Goal: Task Accomplishment & Management: Manage account settings

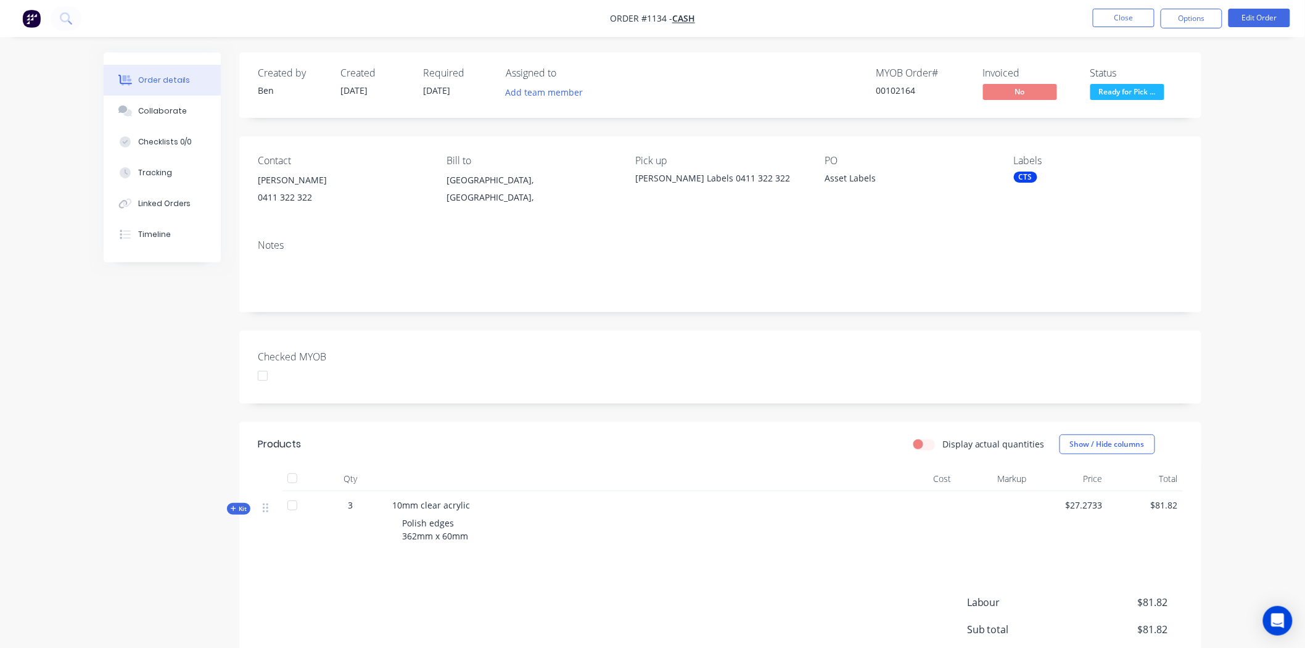
click at [583, 367] on div "Checked MYOB" at bounding box center [720, 367] width 962 height 73
click at [1188, 17] on button "Options" at bounding box center [1192, 19] width 62 height 20
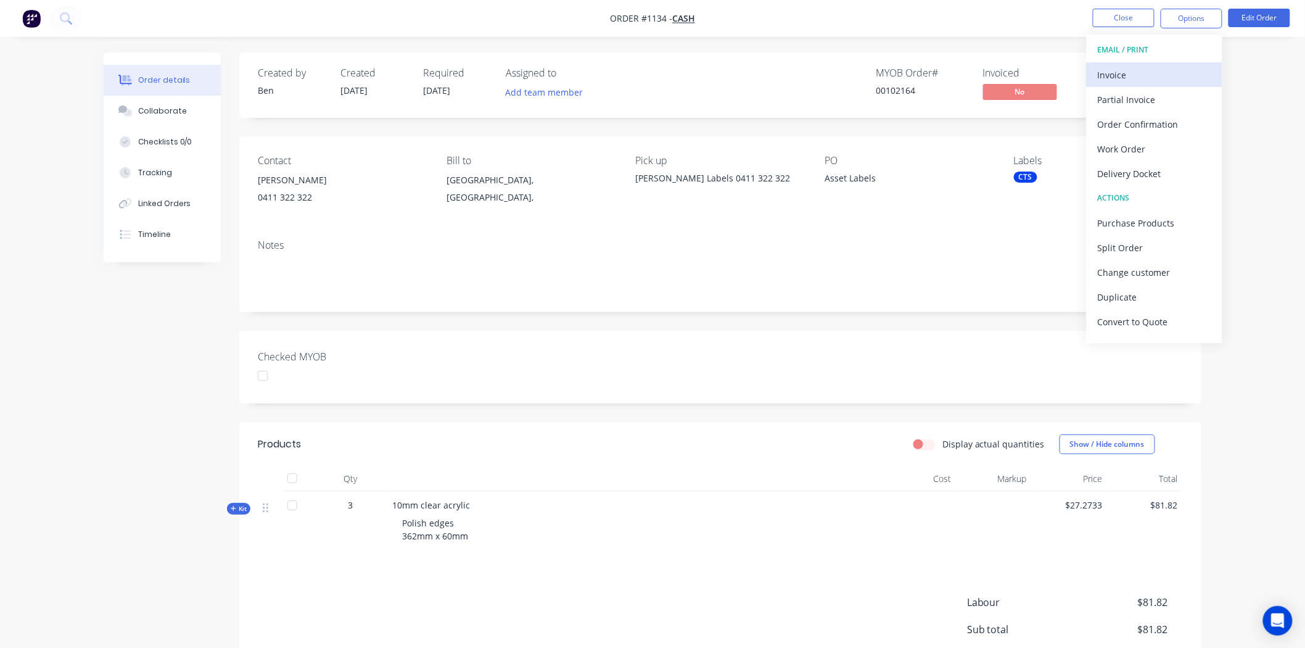
click at [1123, 75] on div "Invoice" at bounding box center [1154, 75] width 113 height 18
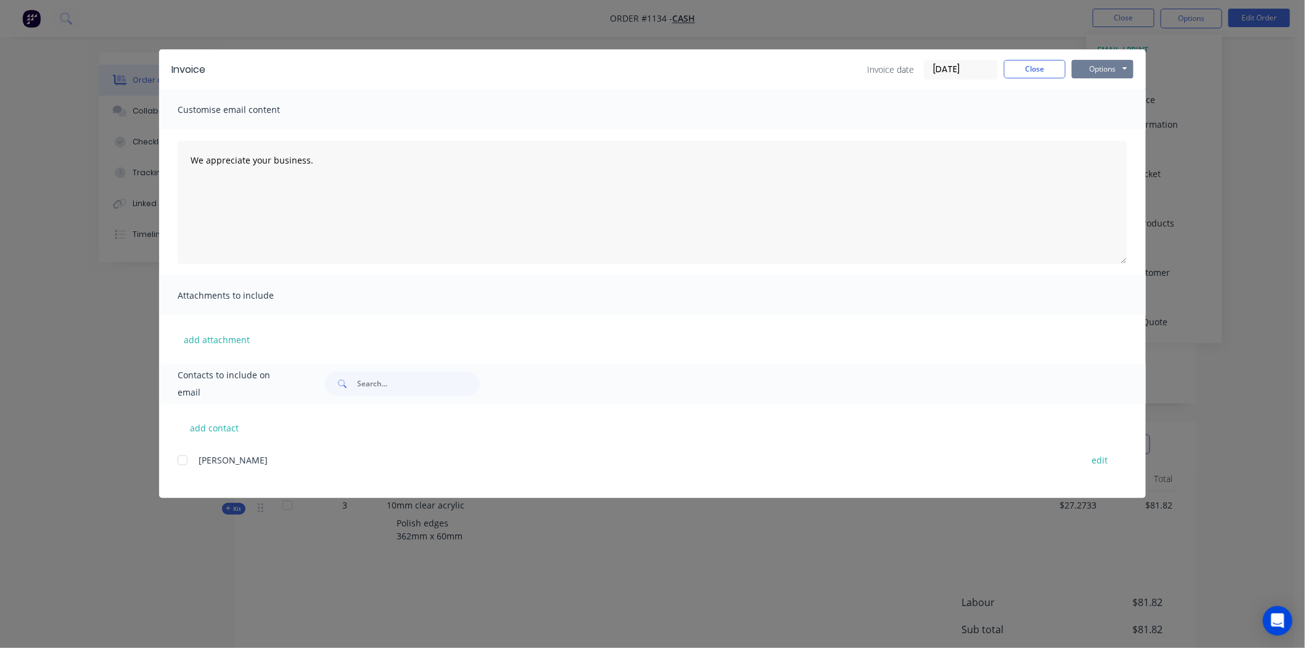
click at [1100, 68] on button "Options" at bounding box center [1103, 69] width 62 height 19
click at [1098, 107] on button "Print" at bounding box center [1111, 111] width 79 height 20
click at [1026, 67] on button "Close" at bounding box center [1035, 69] width 62 height 19
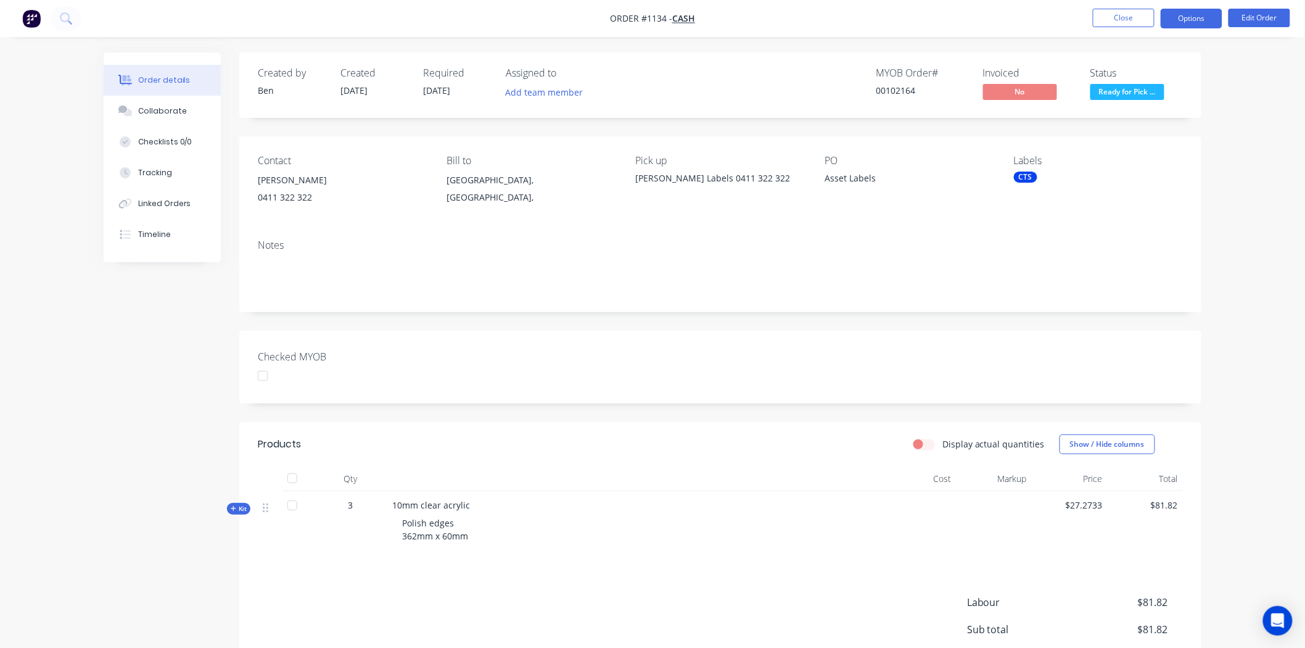
click at [1207, 20] on button "Options" at bounding box center [1192, 19] width 62 height 20
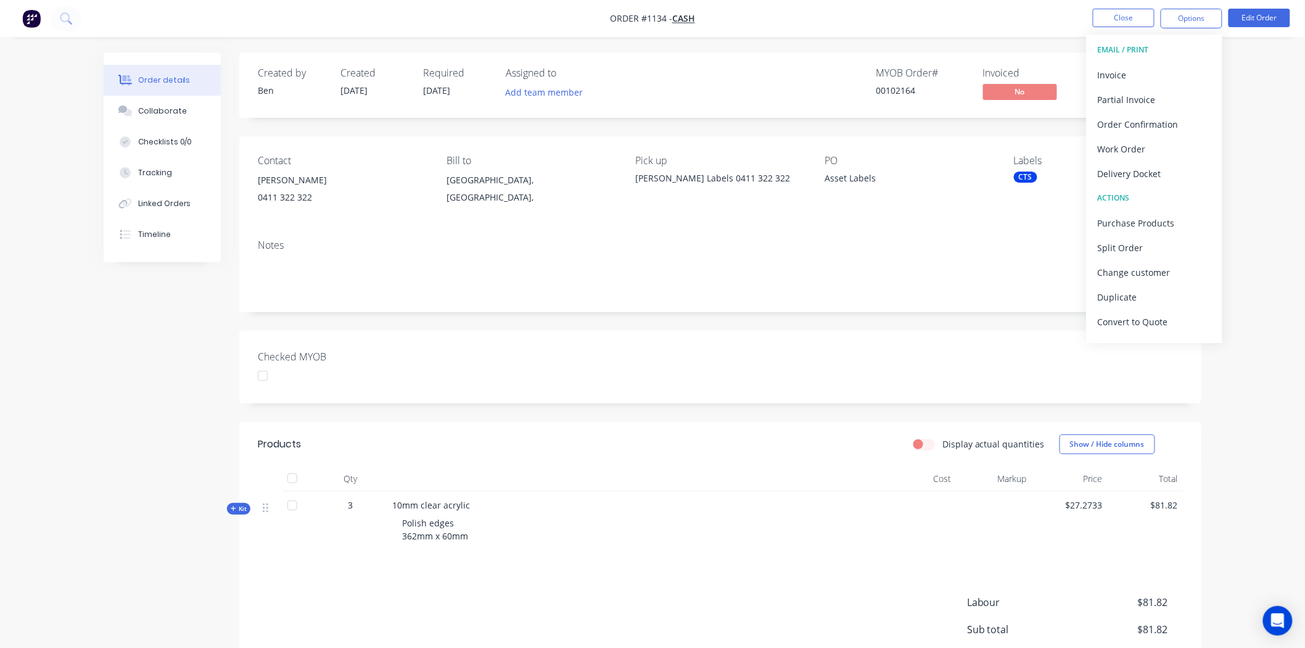
click at [751, 342] on div "Checked MYOB" at bounding box center [720, 367] width 962 height 73
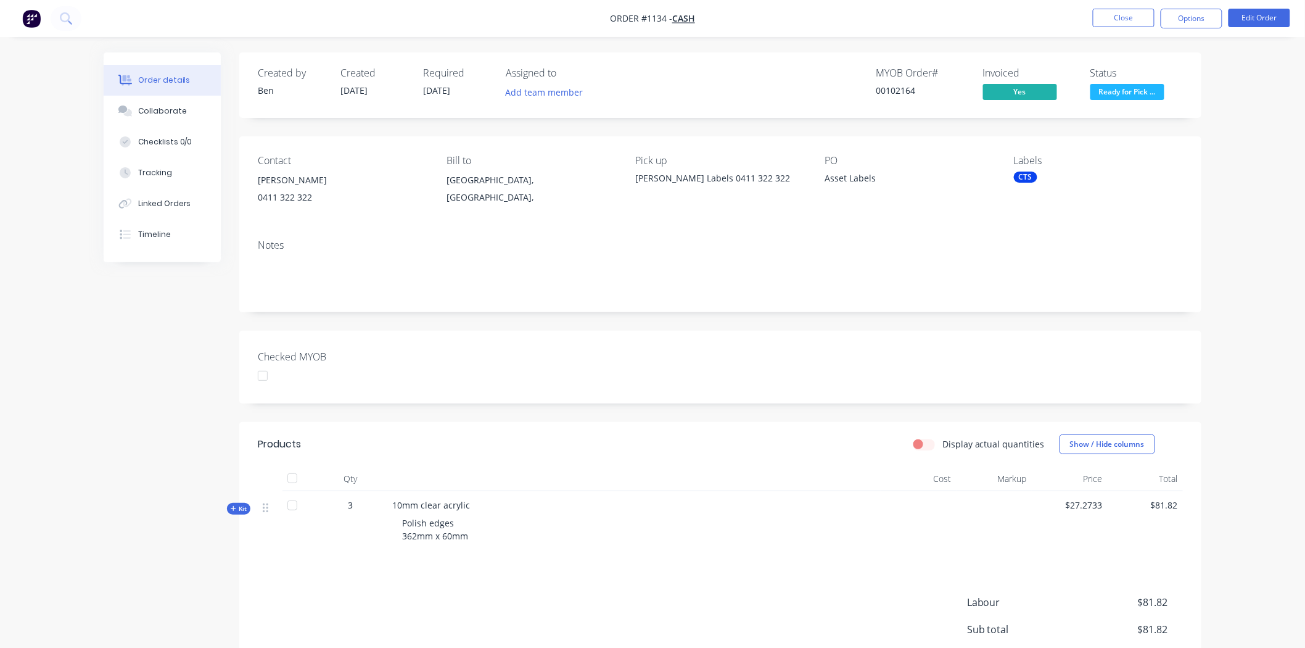
click at [263, 378] on div at bounding box center [262, 375] width 25 height 25
click at [1129, 15] on button "Close" at bounding box center [1124, 18] width 62 height 19
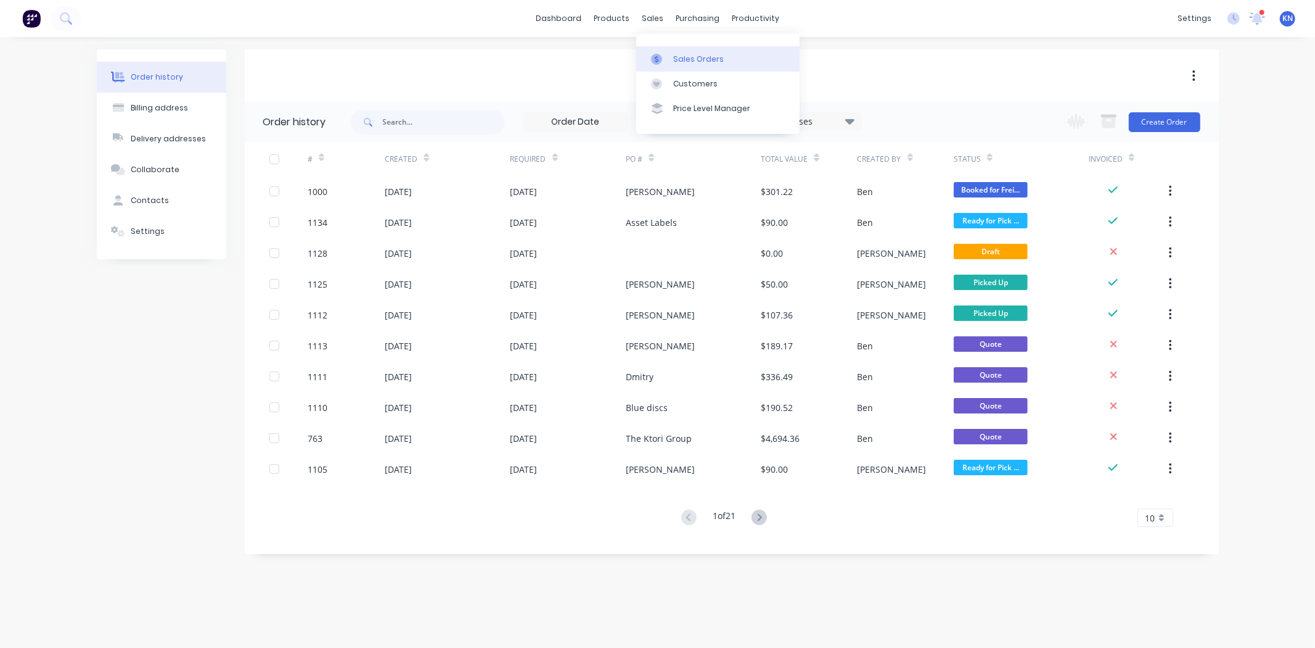
click at [689, 56] on div "Sales Orders" at bounding box center [698, 59] width 51 height 11
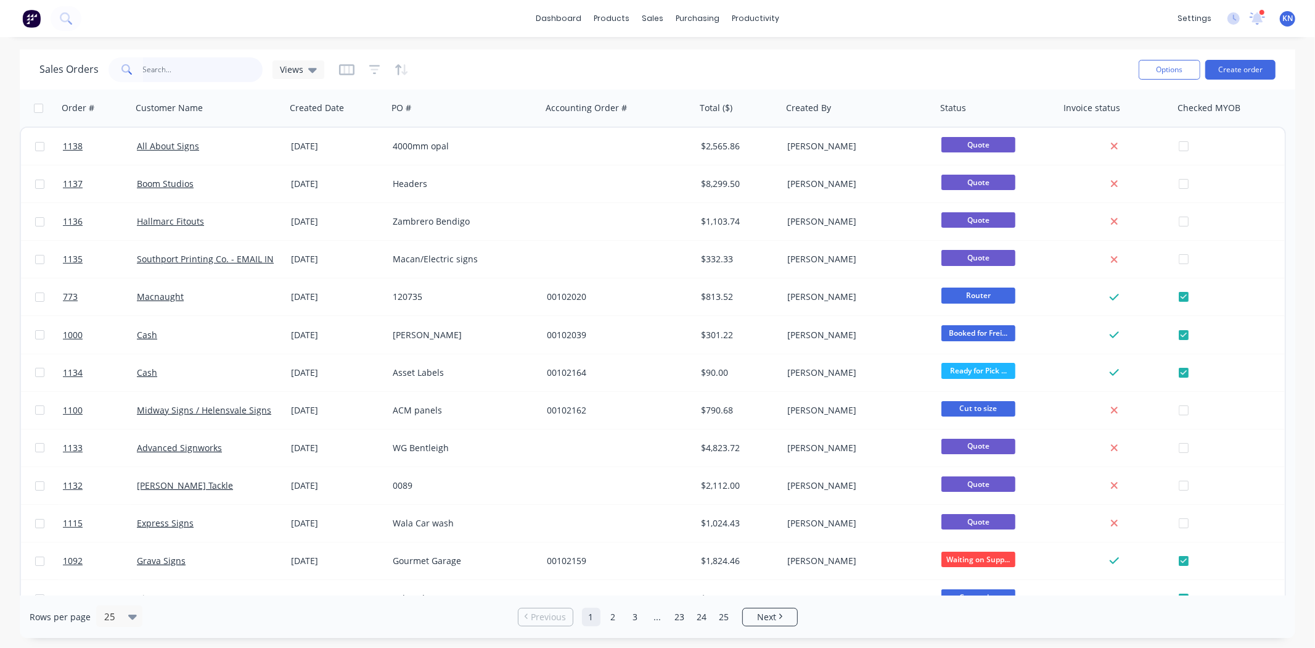
click at [165, 70] on input "text" at bounding box center [203, 69] width 120 height 25
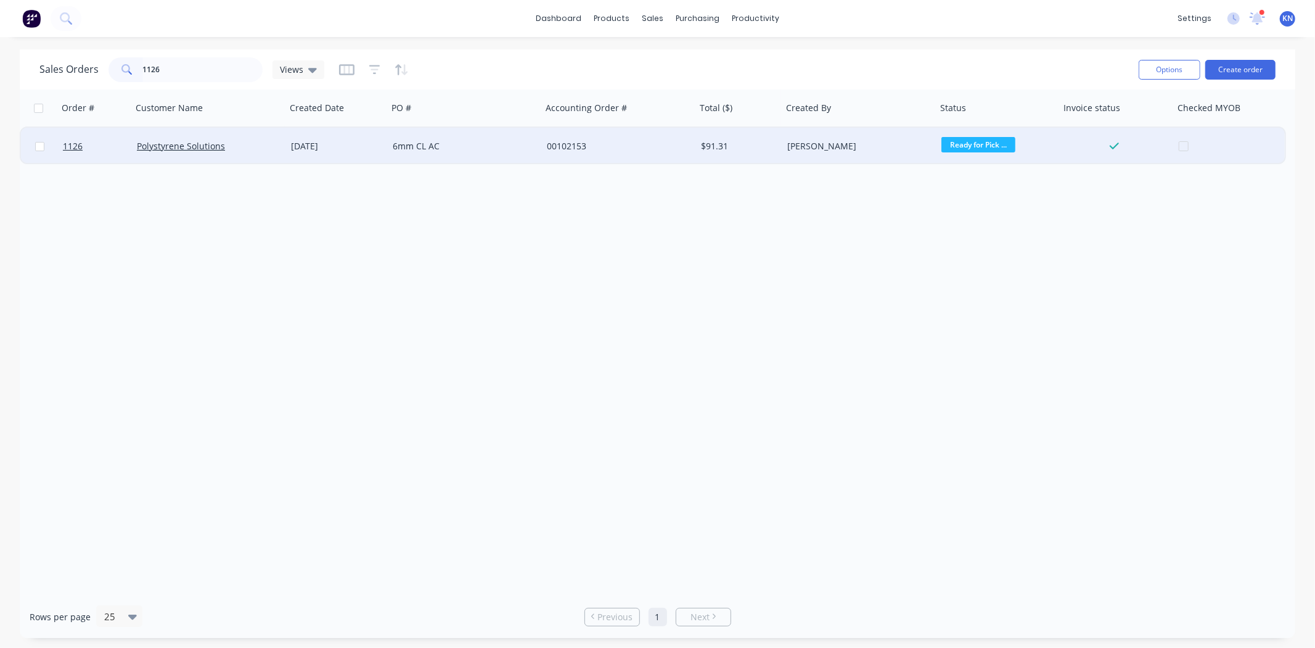
click at [1186, 146] on div at bounding box center [1233, 146] width 109 height 37
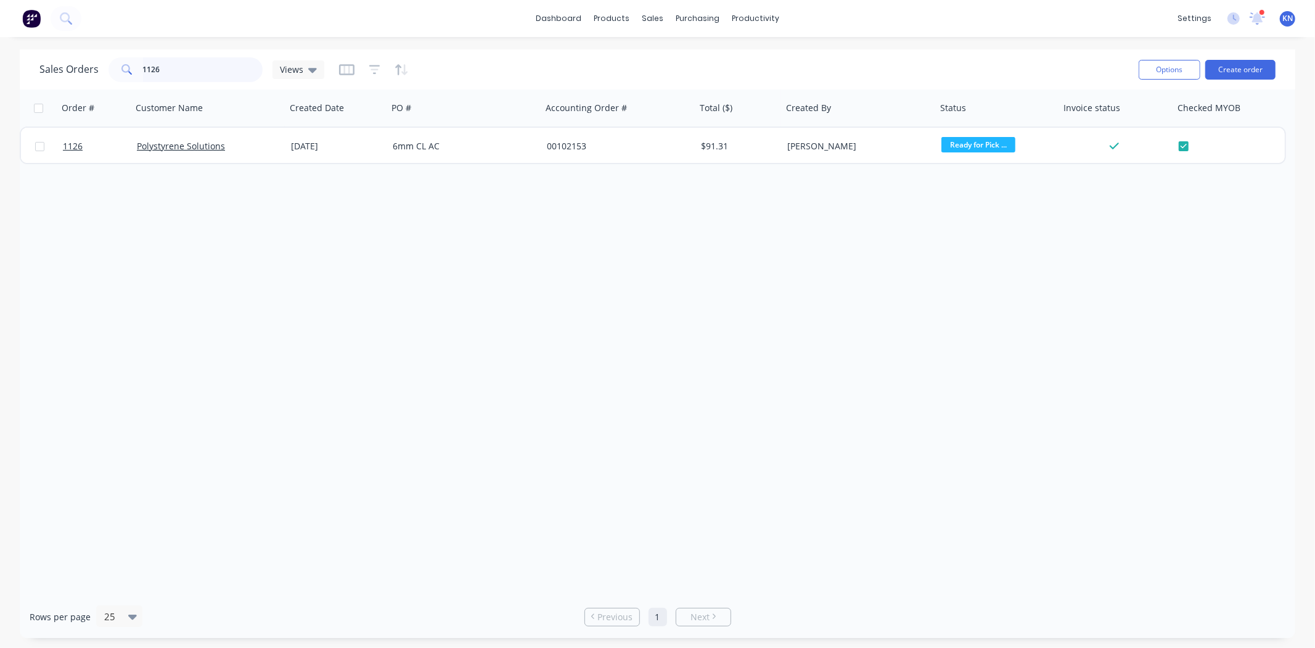
click at [176, 70] on input "1126" at bounding box center [203, 69] width 120 height 25
type input "1"
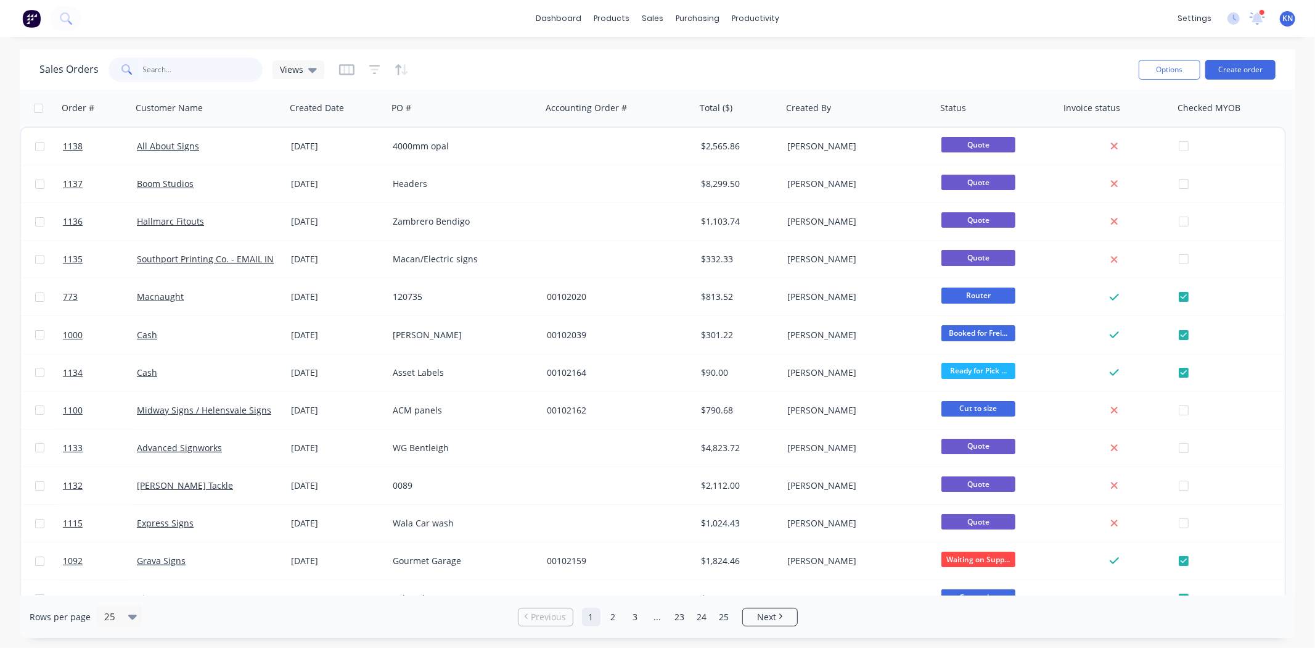
click at [169, 66] on input "text" at bounding box center [203, 69] width 120 height 25
click at [1261, 66] on button "Create order" at bounding box center [1241, 70] width 70 height 20
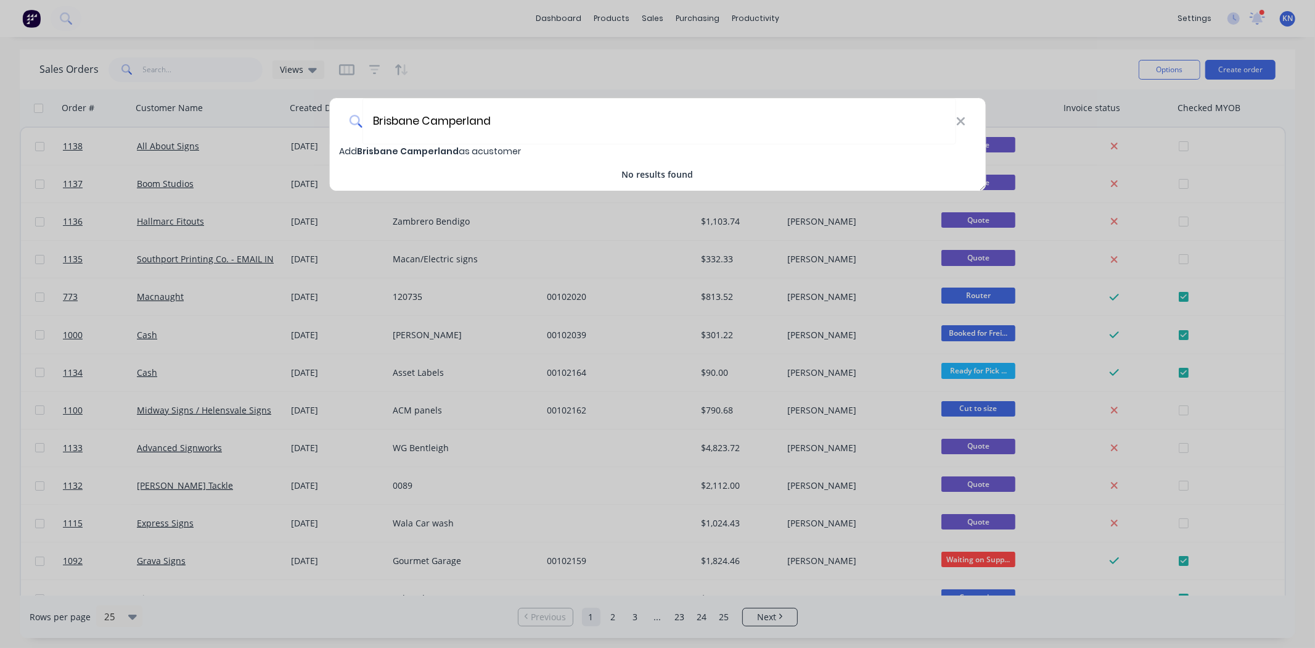
type input "Brisbane Camperland"
click at [412, 150] on span "Brisbane Camperland" at bounding box center [408, 151] width 102 height 12
select select "AU"
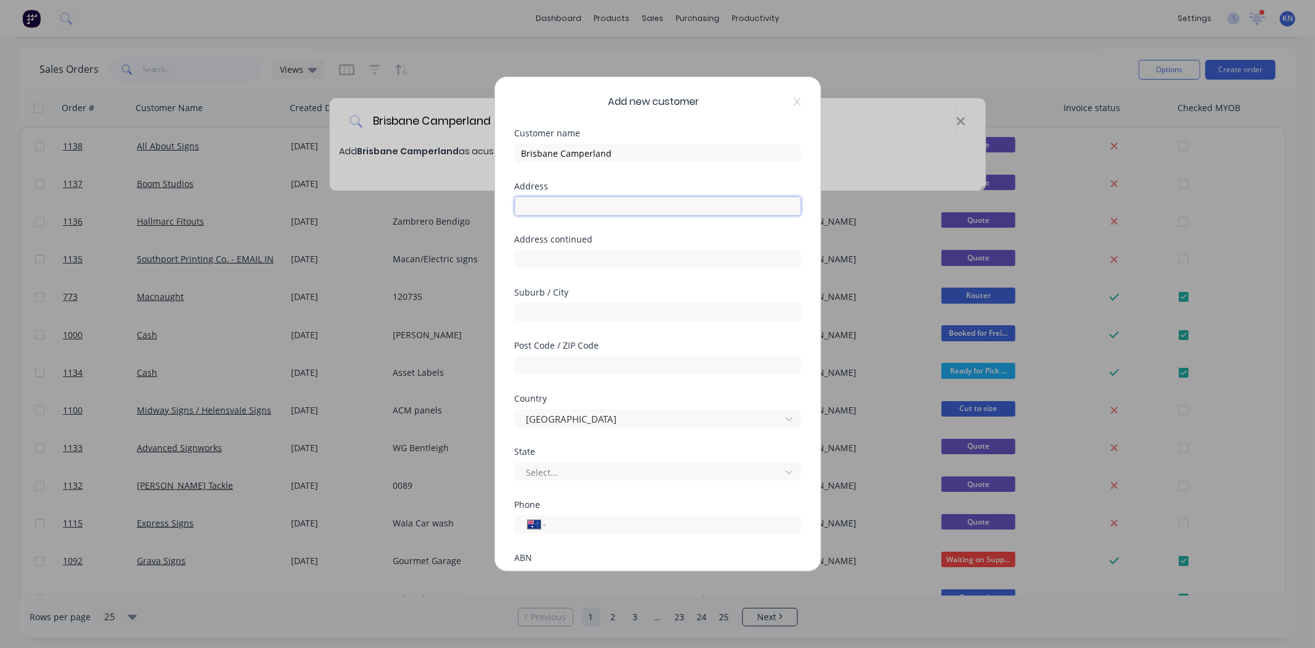
click at [597, 202] on input "text" at bounding box center [658, 206] width 286 height 19
type input "38 Millennium Place"
type input "Tingalpa"
click at [550, 366] on input "text" at bounding box center [658, 365] width 286 height 19
type input "4173"
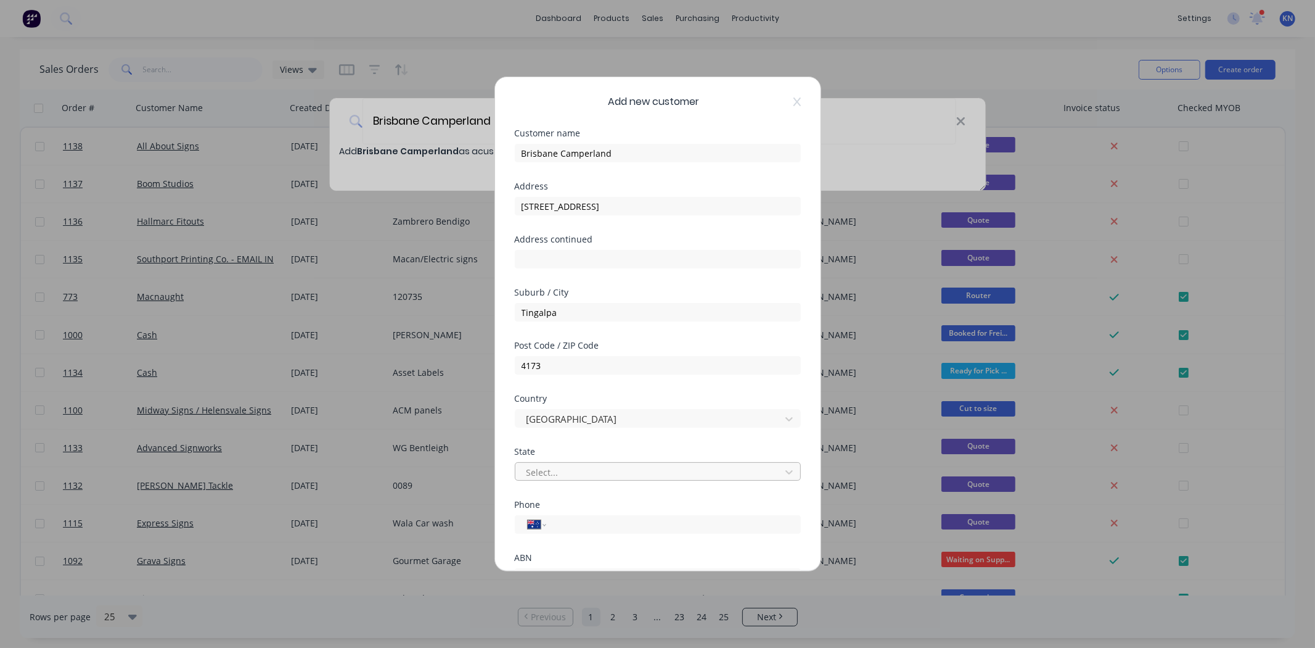
click at [575, 469] on div at bounding box center [649, 471] width 249 height 15
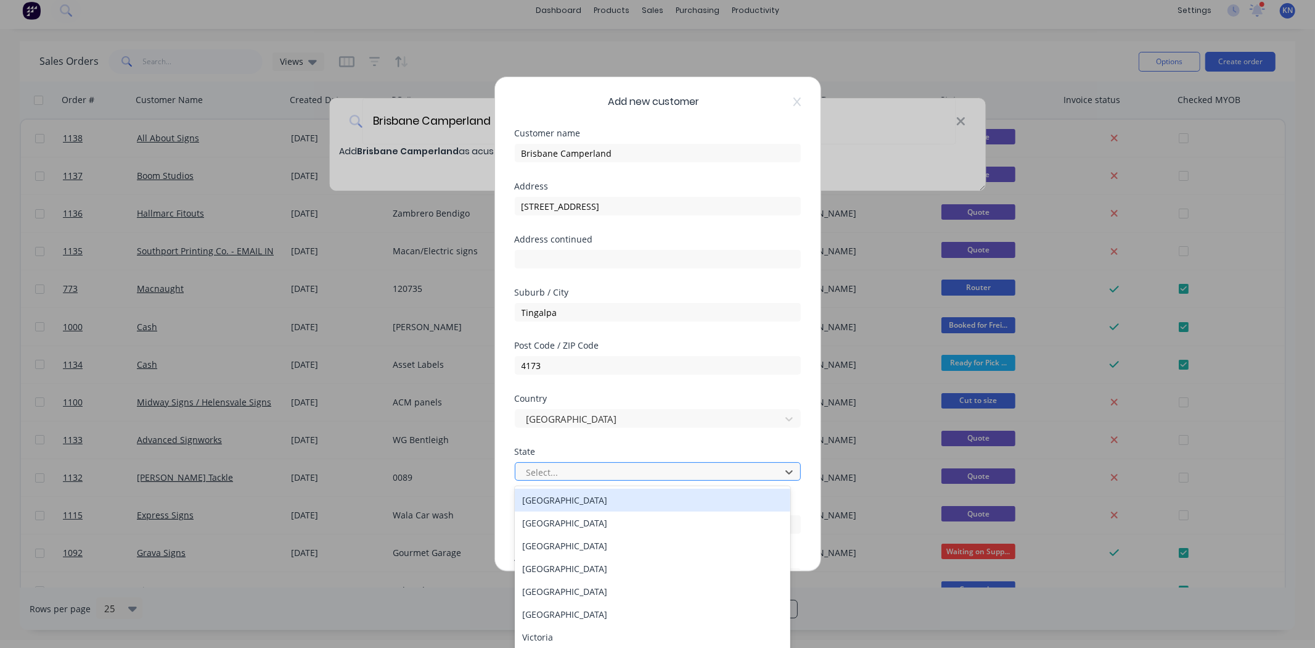
scroll to position [9, 0]
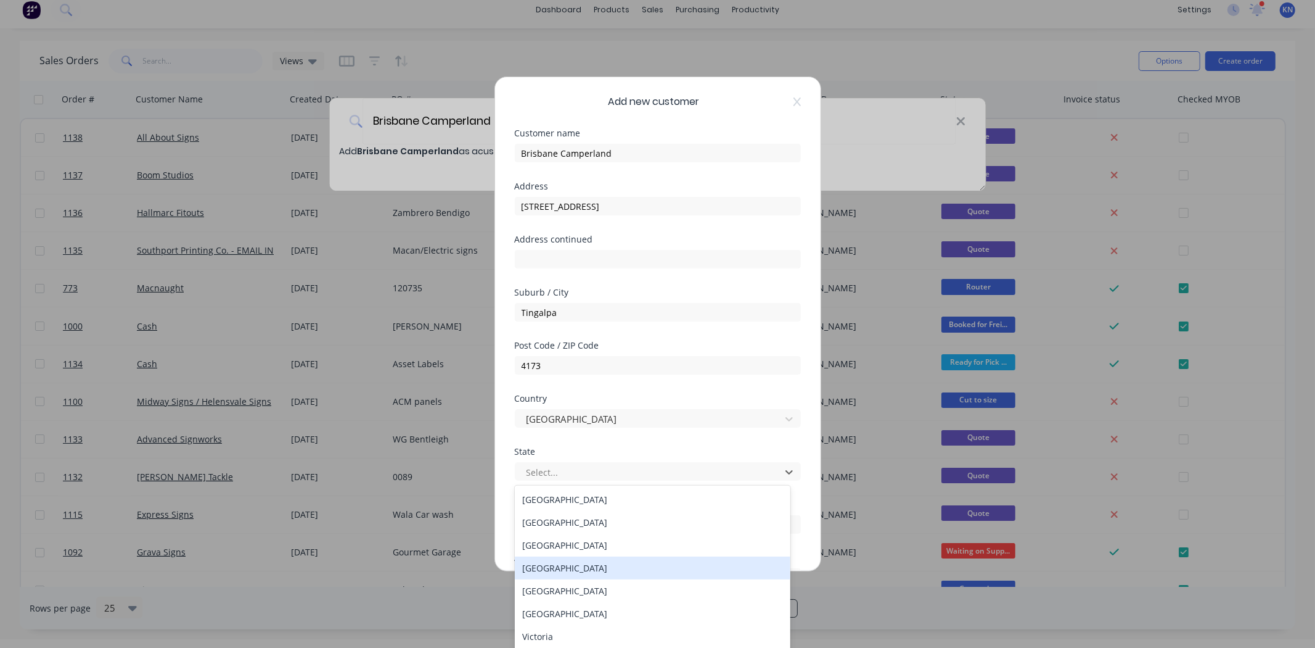
click at [557, 564] on div "Queensland" at bounding box center [653, 567] width 276 height 23
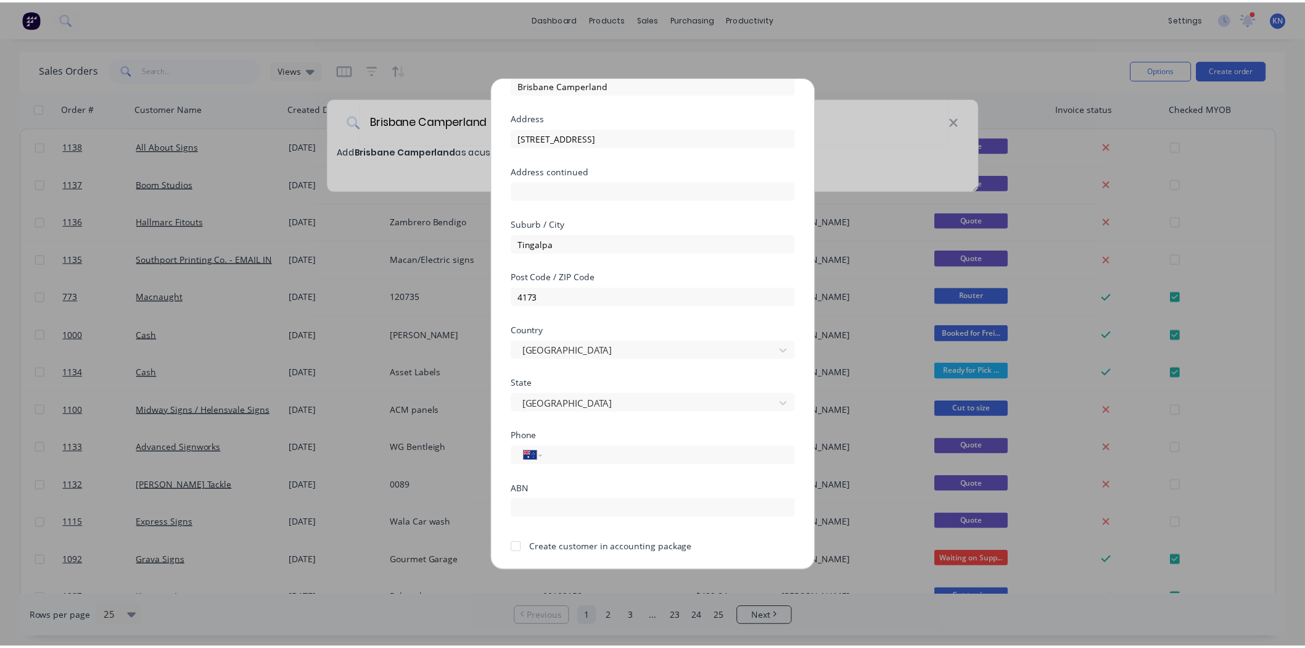
scroll to position [108, 0]
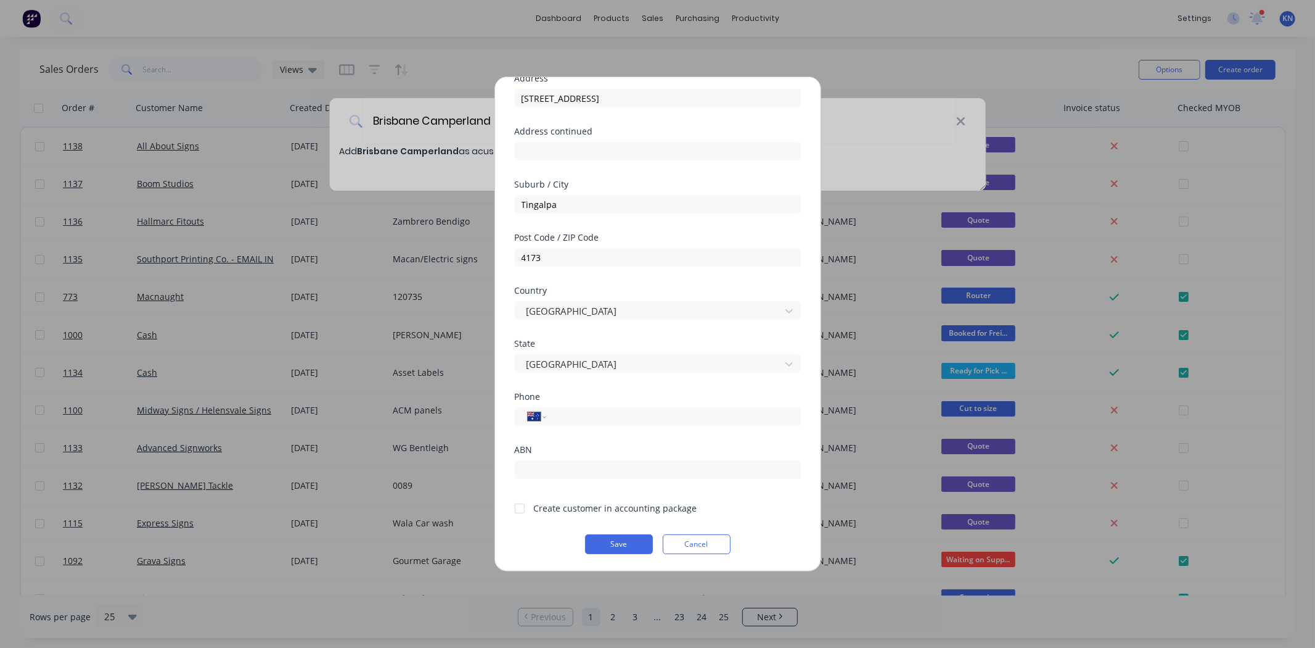
click at [519, 509] on div at bounding box center [520, 508] width 25 height 25
click at [592, 420] on input "tel" at bounding box center [671, 416] width 232 height 14
type input "(07) 3917 5555"
click at [564, 466] on input "text" at bounding box center [658, 469] width 286 height 19
click at [611, 539] on button "Save" at bounding box center [619, 544] width 68 height 20
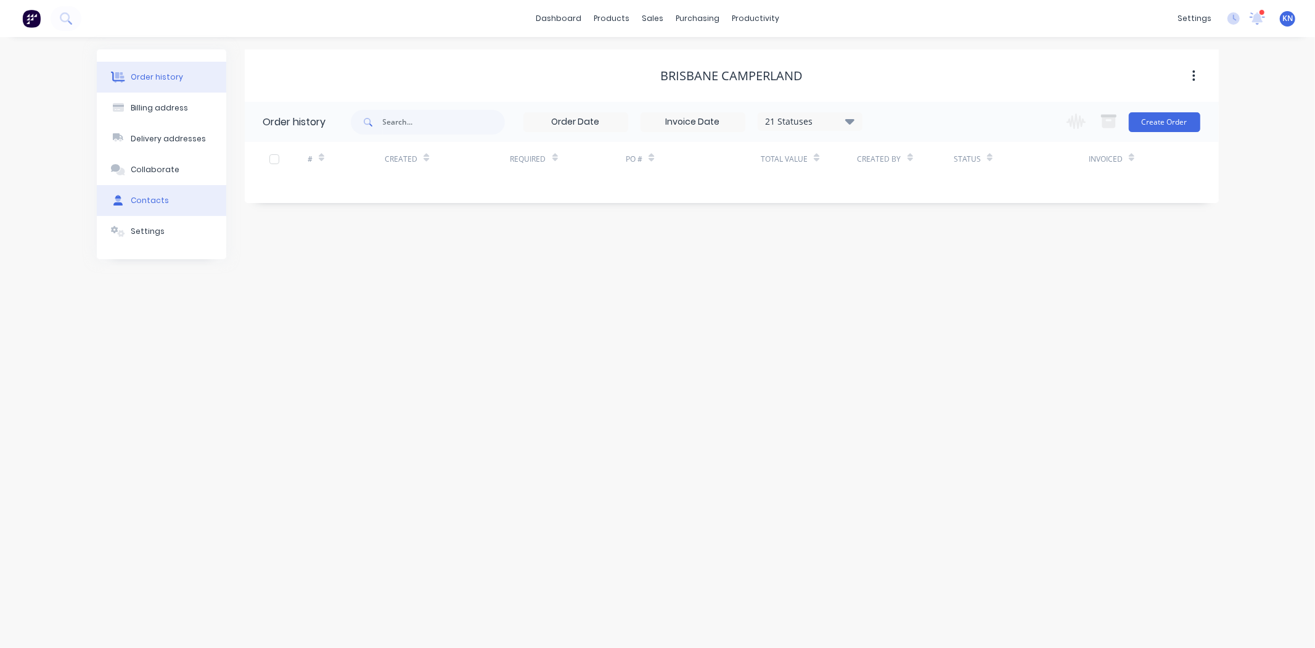
click at [159, 192] on button "Contacts" at bounding box center [162, 200] width 130 height 31
click at [1180, 120] on button "Add contact" at bounding box center [1181, 121] width 57 height 19
select select "AU"
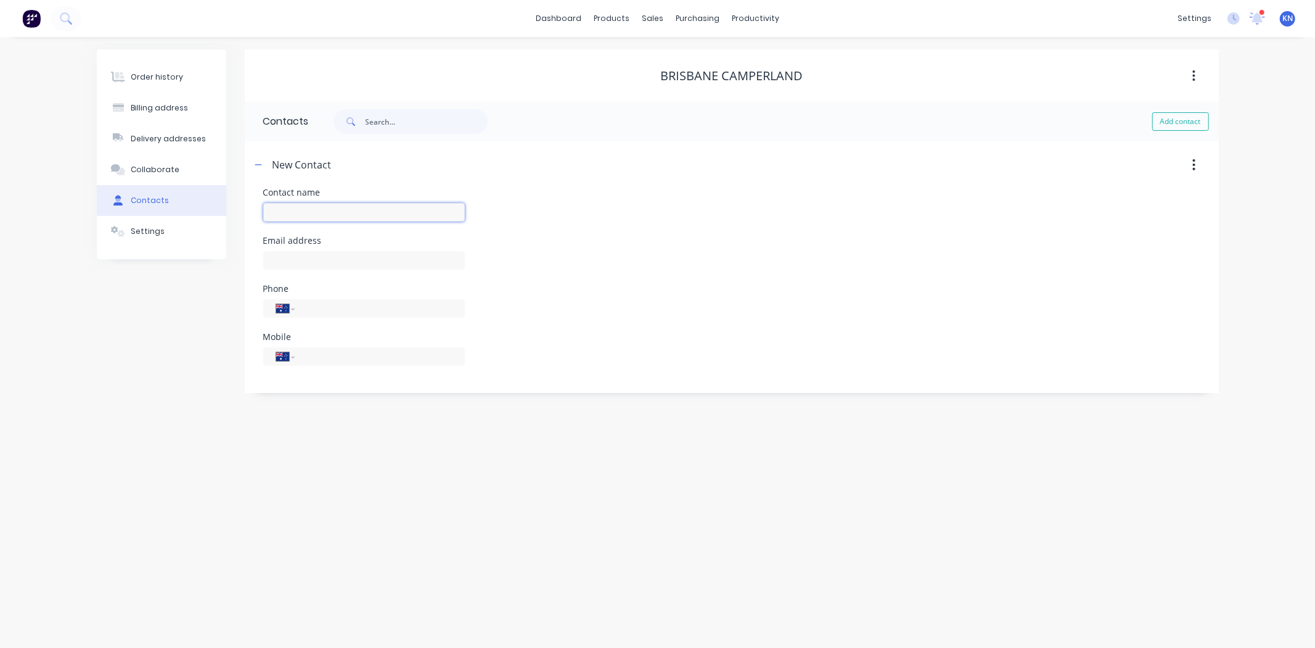
click at [302, 210] on input "text" at bounding box center [364, 212] width 202 height 19
type input "Trent Cole"
select select "AU"
click at [303, 261] on input "text" at bounding box center [364, 260] width 202 height 19
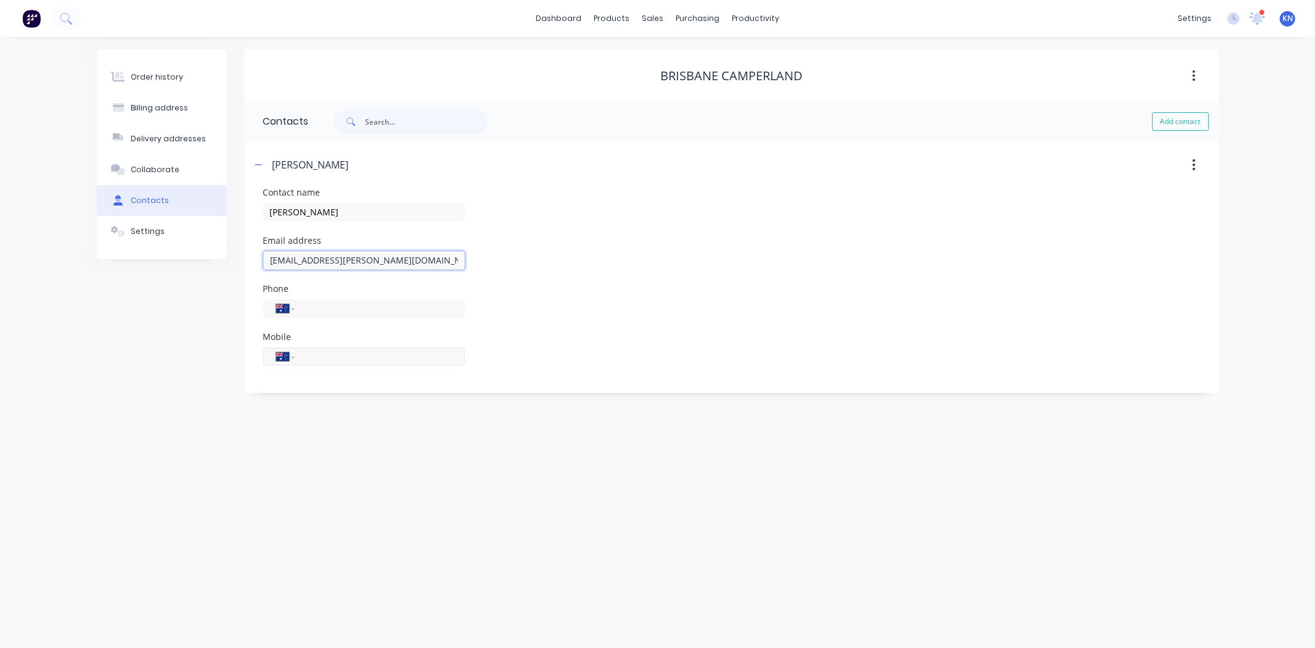
type input "trent.cole@brisbanecamperland.com.au"
click at [347, 358] on input "tel" at bounding box center [377, 356] width 148 height 14
type input "0488 014 787"
click at [255, 165] on icon "button" at bounding box center [258, 164] width 7 height 9
click at [168, 79] on div "Order history" at bounding box center [157, 77] width 52 height 11
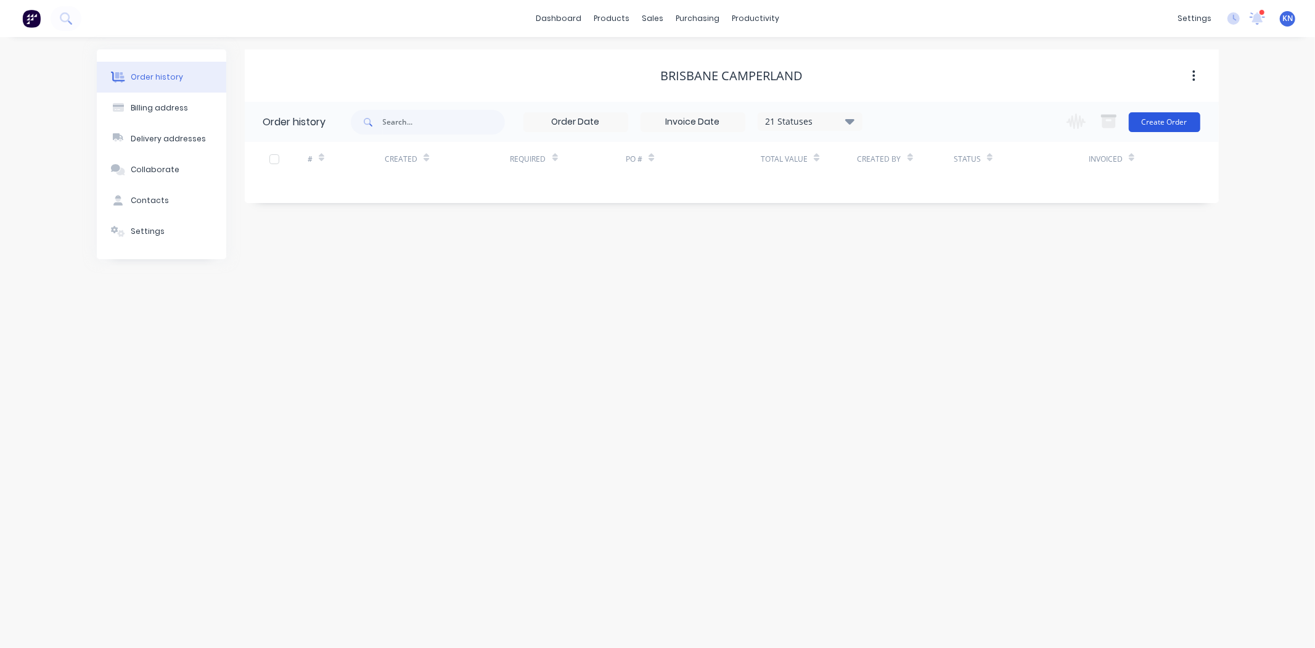
click at [1174, 120] on button "Create Order" at bounding box center [1165, 122] width 72 height 20
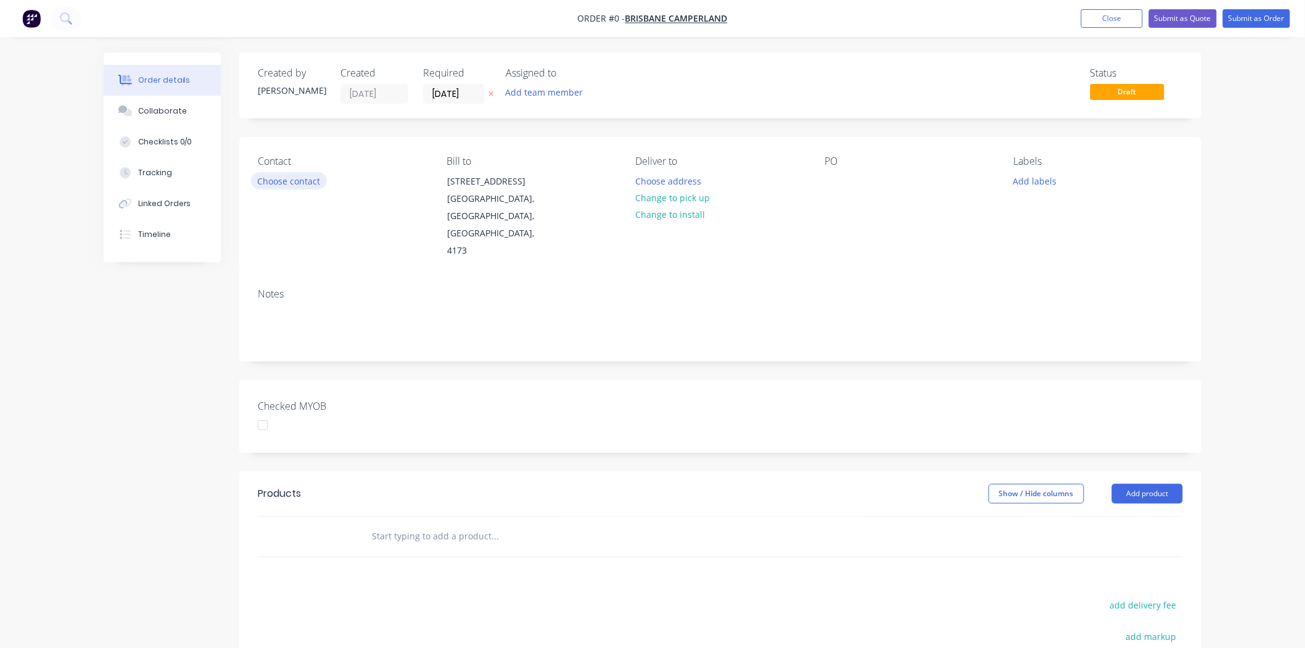
click at [289, 179] on button "Choose contact" at bounding box center [289, 180] width 76 height 17
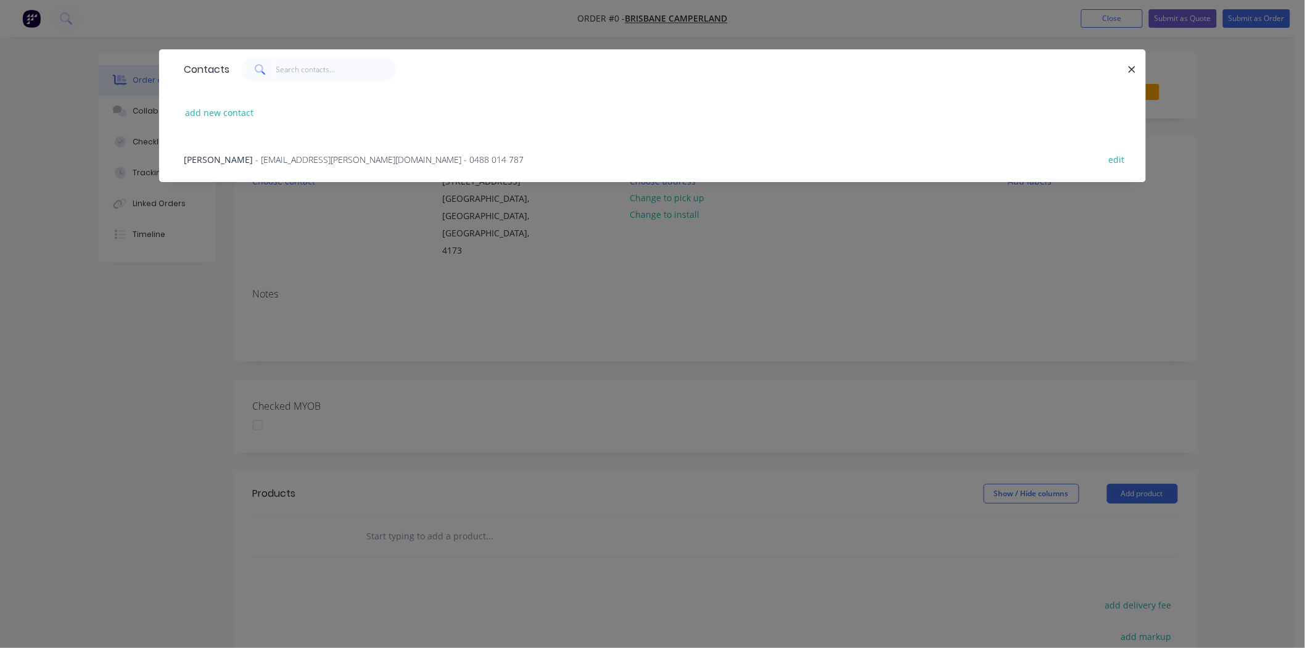
click at [255, 157] on span "- trent.cole@brisbanecamperland.com.au - 0488 014 787" at bounding box center [389, 160] width 268 height 12
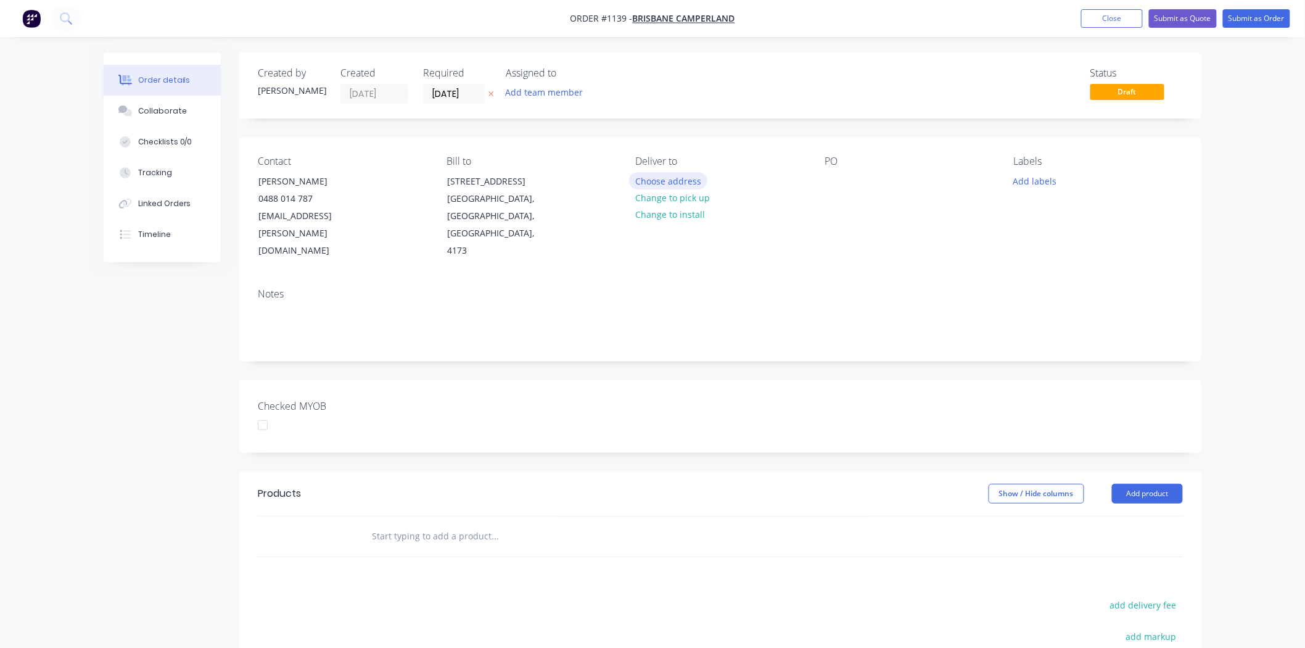
click at [683, 179] on button "Choose address" at bounding box center [668, 180] width 79 height 17
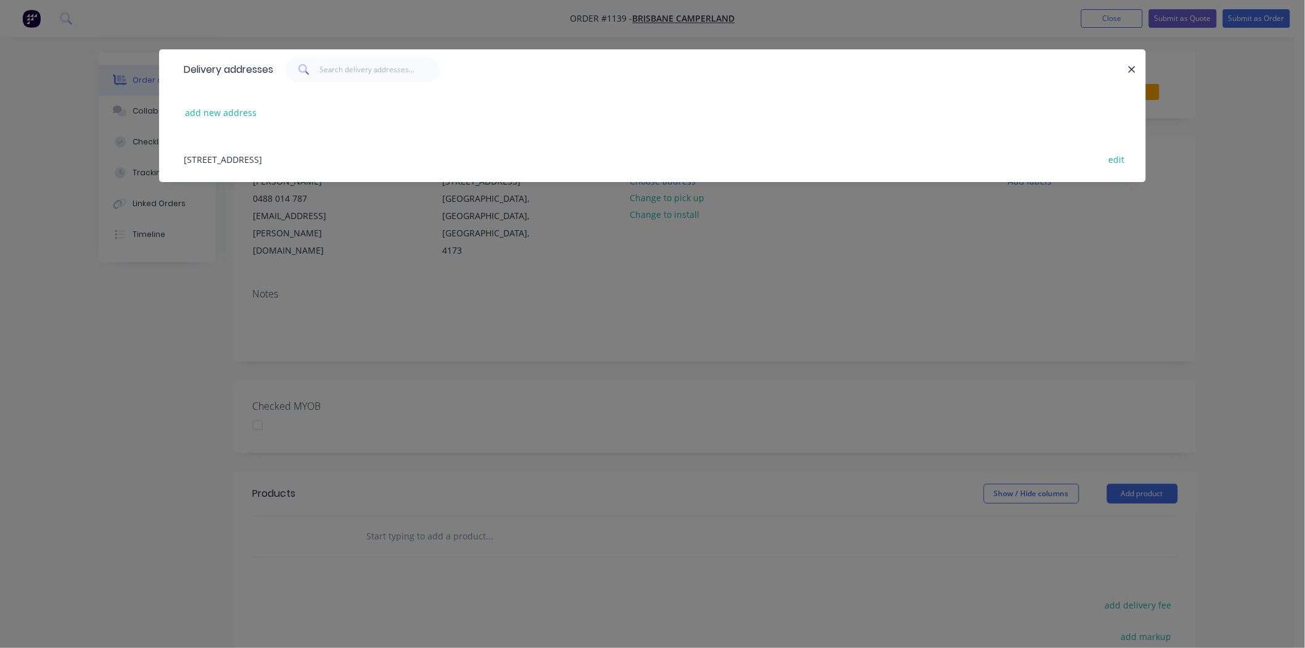
click at [245, 157] on div "38 Millennium Place, Tingalpa, Queensland, Australia, 4173 edit" at bounding box center [653, 159] width 950 height 46
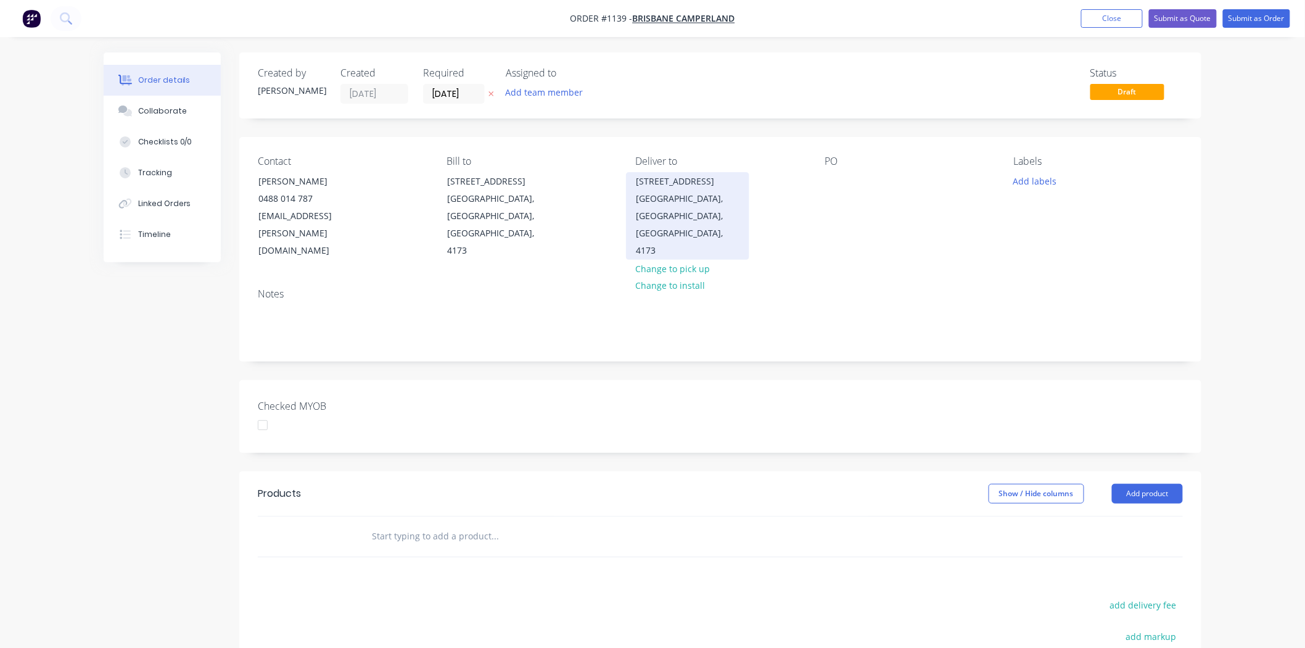
click at [642, 183] on div "38 Millennium Place" at bounding box center [687, 181] width 102 height 17
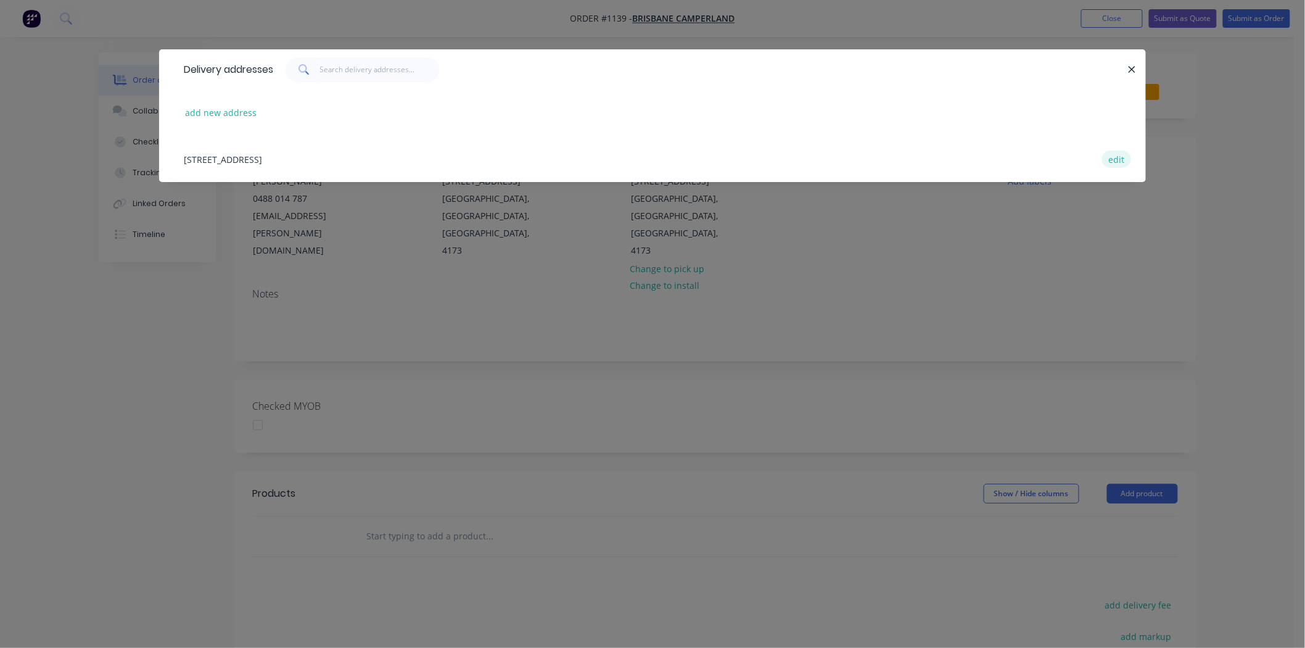
click at [1115, 158] on button "edit" at bounding box center [1116, 158] width 29 height 17
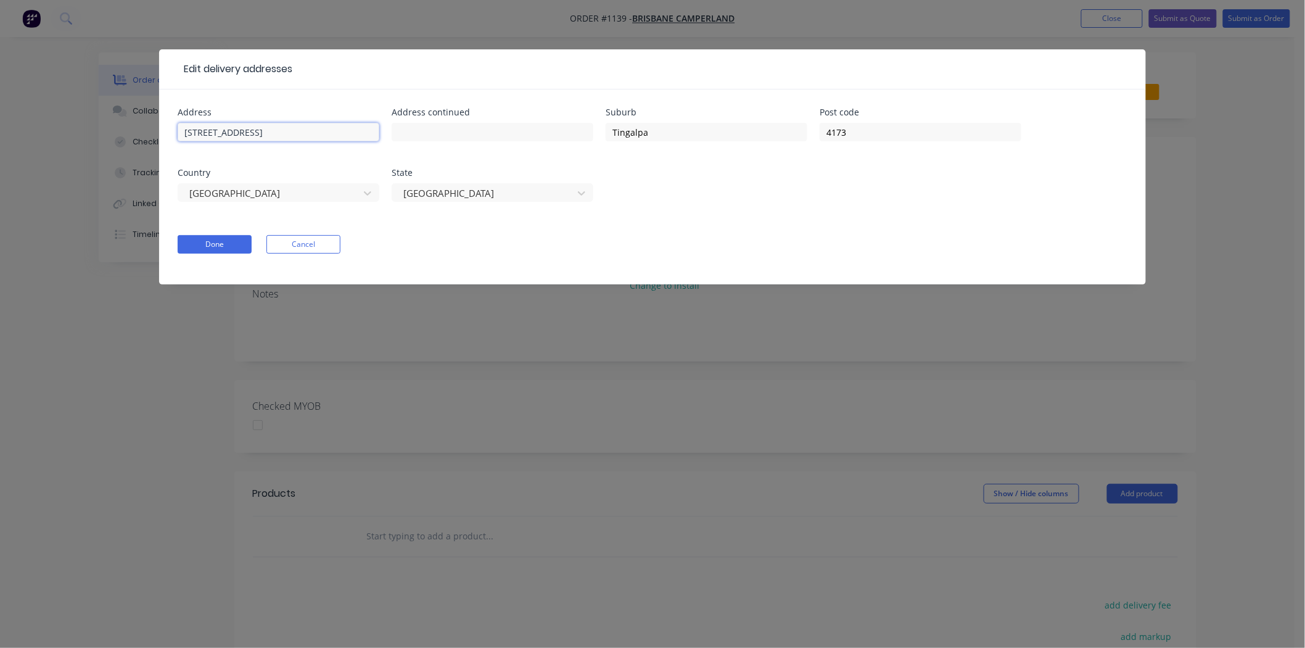
drag, startPoint x: 315, startPoint y: 128, endPoint x: 121, endPoint y: 120, distance: 193.8
click at [121, 120] on div "Edit delivery addresses Address 38 Millennium Place Address continued Suburb Ti…" at bounding box center [652, 324] width 1305 height 648
click at [475, 130] on input "text" at bounding box center [493, 132] width 202 height 19
paste input "38 Millennium Place"
type input "38 Millennium Place"
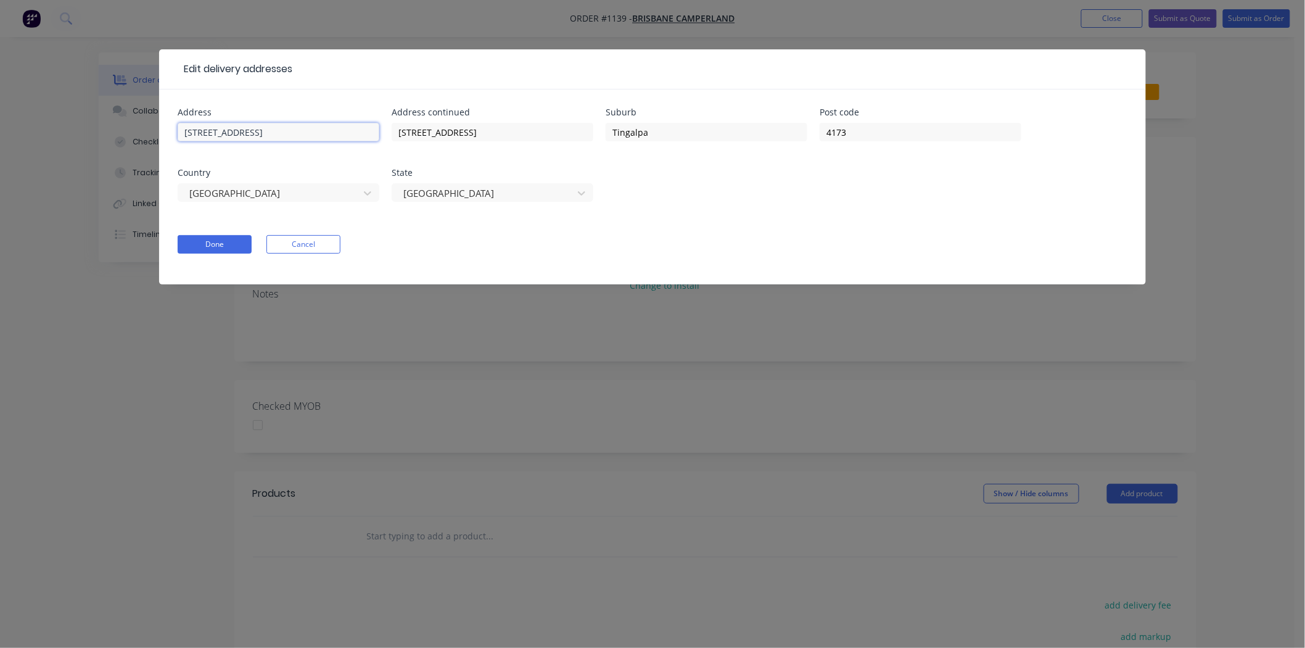
drag, startPoint x: 305, startPoint y: 130, endPoint x: 154, endPoint y: 134, distance: 150.5
click at [154, 134] on div "Edit delivery addresses Address 38 Millennium Place Address continued 38 Millen…" at bounding box center [652, 324] width 1305 height 648
type input "Brisbane Camperland"
click at [798, 204] on div "Address Brisbane Camperland Address continued 38 Millennium Place Suburb Tingal…" at bounding box center [653, 162] width 950 height 109
click at [223, 242] on button "Done" at bounding box center [215, 244] width 74 height 19
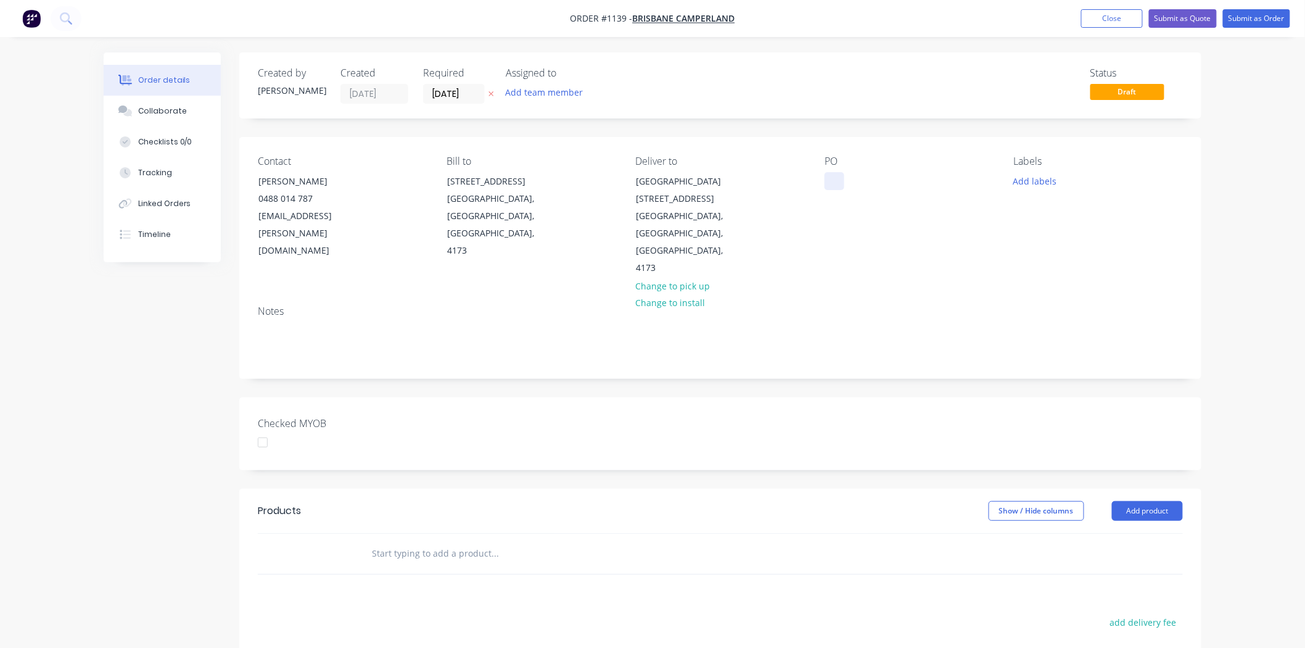
click at [837, 181] on div at bounding box center [835, 181] width 20 height 18
click at [834, 178] on div at bounding box center [835, 181] width 20 height 18
click at [833, 179] on div at bounding box center [835, 181] width 20 height 18
click at [1049, 176] on button "Add labels" at bounding box center [1034, 180] width 57 height 17
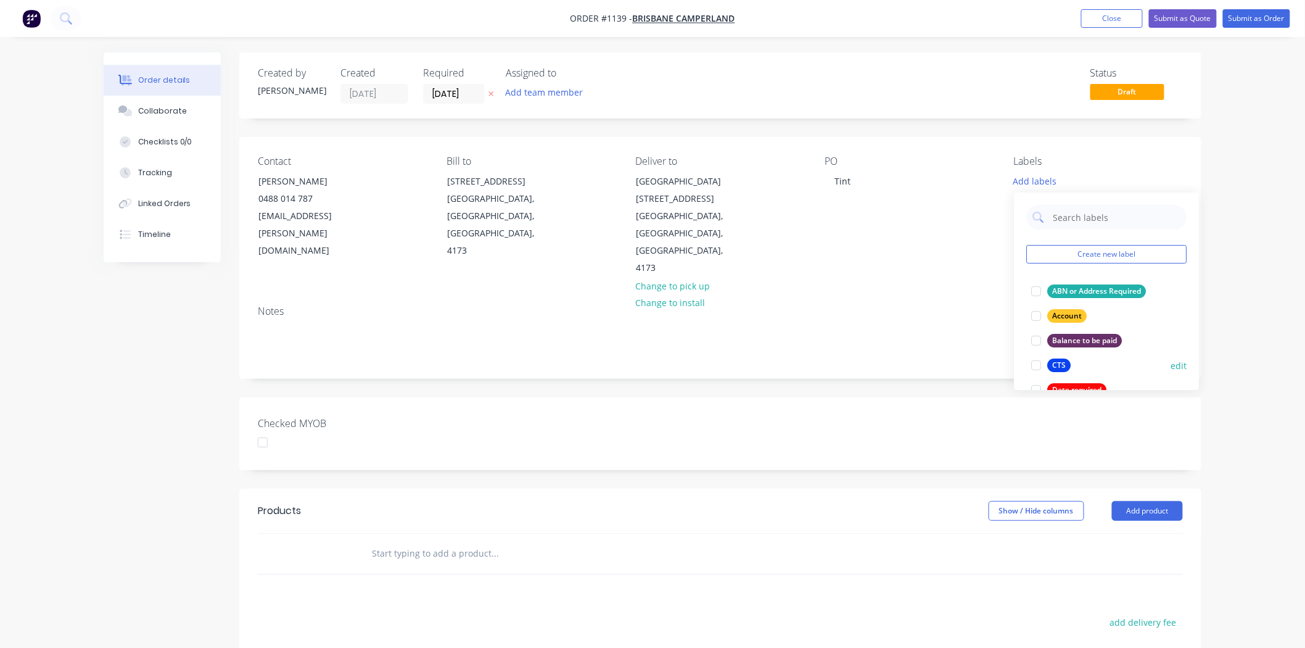
click at [1034, 365] on div at bounding box center [1036, 365] width 25 height 25
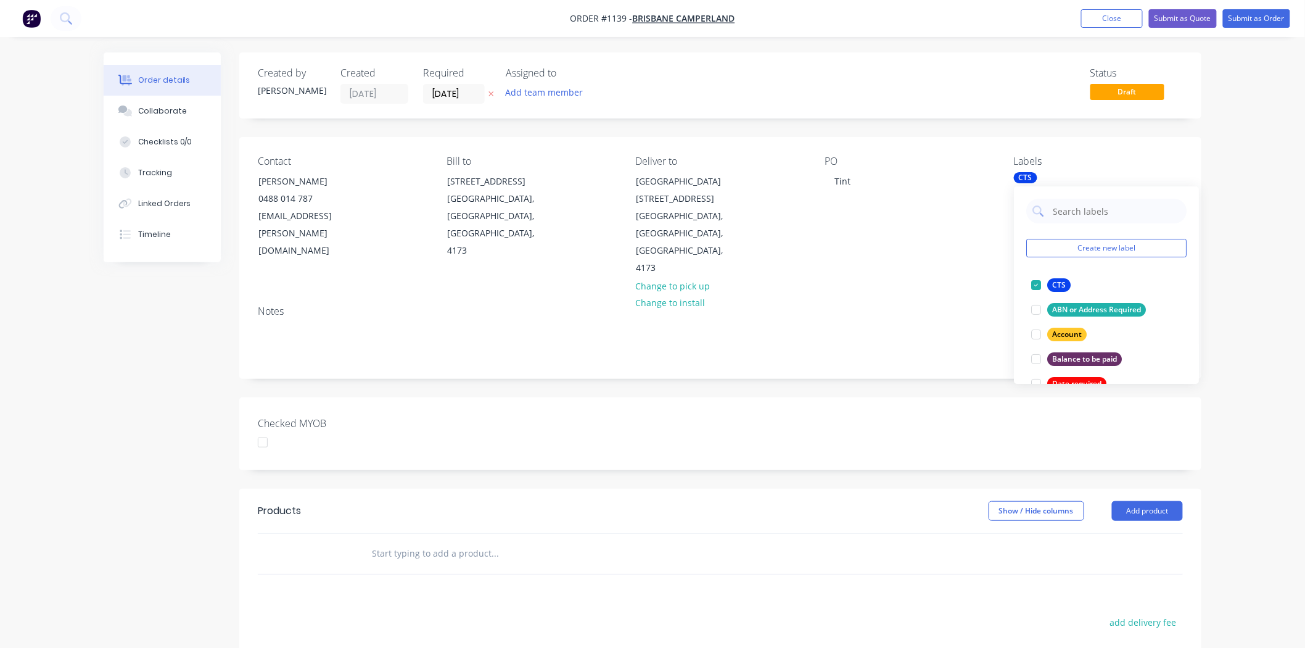
click at [958, 353] on div "Created by Kimberley Created 14/08/25 Required 14/08/25 Assigned to Add team me…" at bounding box center [720, 461] width 962 height 818
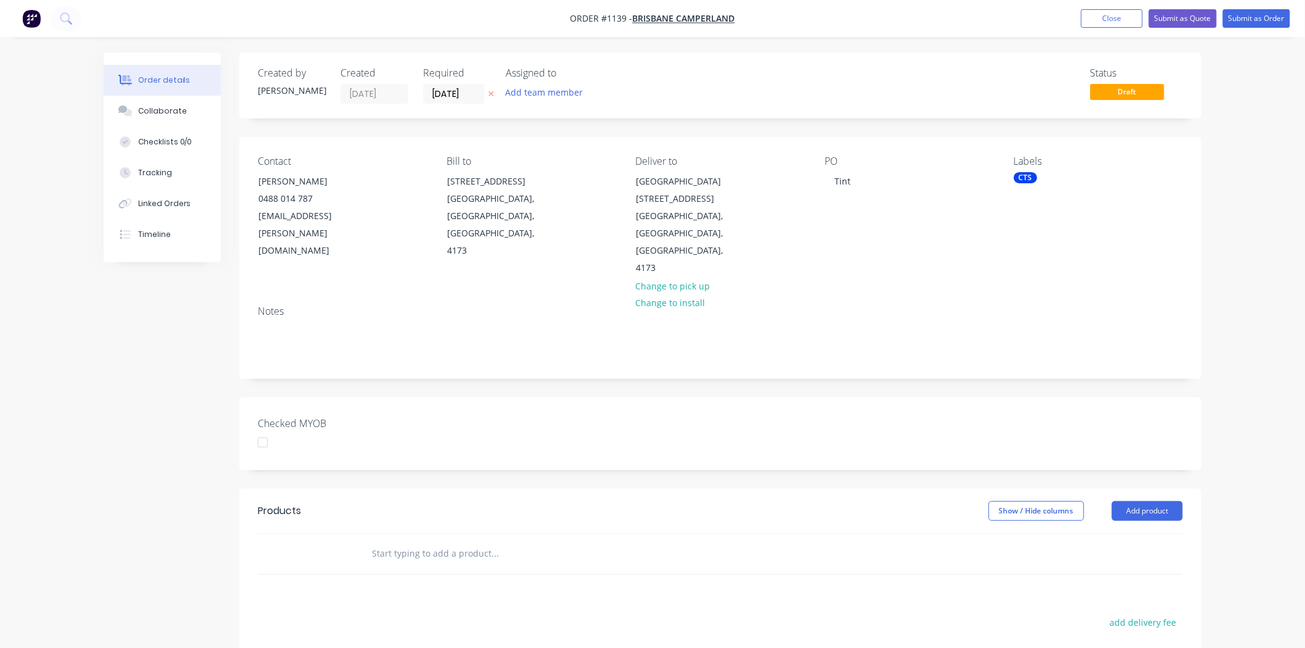
click at [860, 179] on div "PO Tint" at bounding box center [909, 215] width 169 height 121
click at [852, 179] on div "Tint" at bounding box center [843, 181] width 36 height 18
click at [478, 541] on input "text" at bounding box center [494, 553] width 247 height 25
click at [1164, 501] on button "Add product" at bounding box center [1147, 511] width 71 height 20
click at [1142, 533] on div "Product catalogue" at bounding box center [1124, 542] width 95 height 18
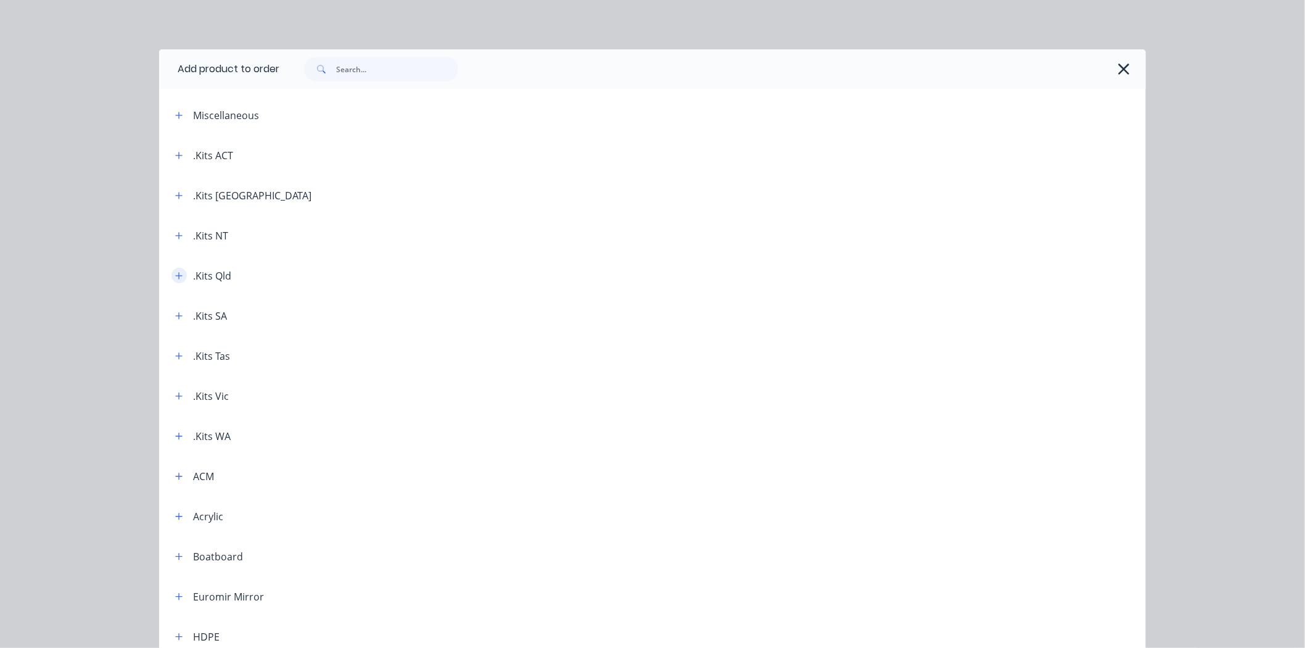
click at [175, 278] on icon "button" at bounding box center [178, 275] width 7 height 9
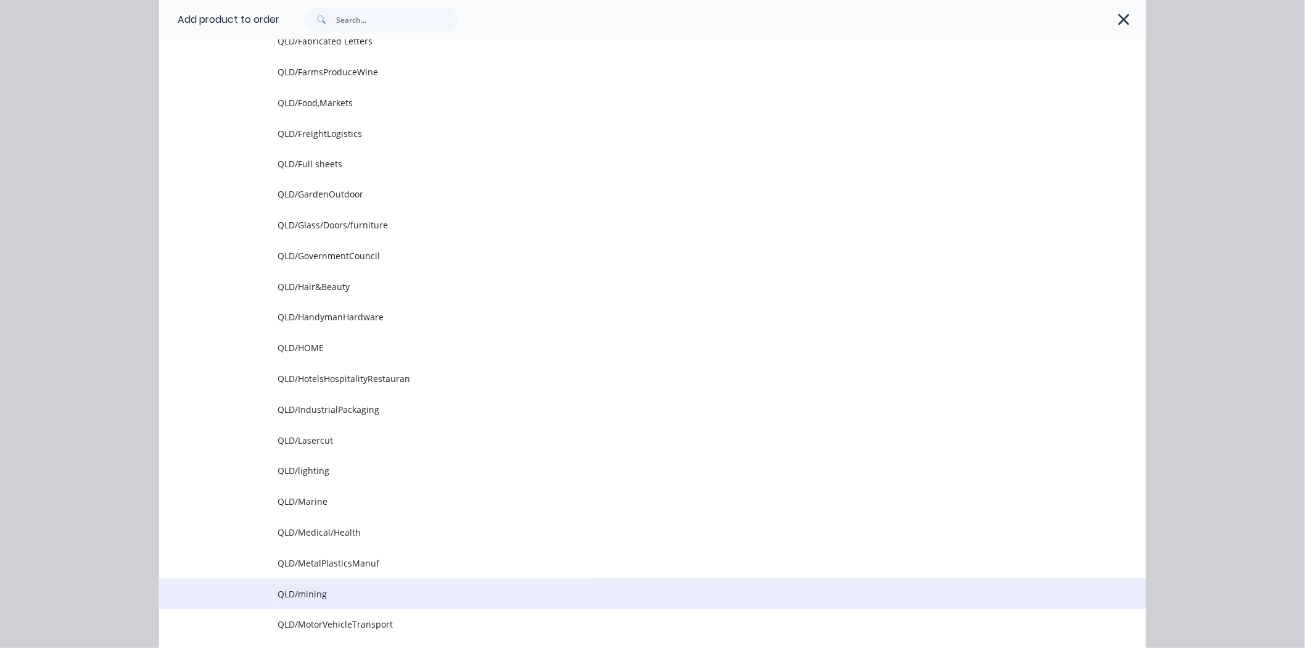
scroll to position [891, 0]
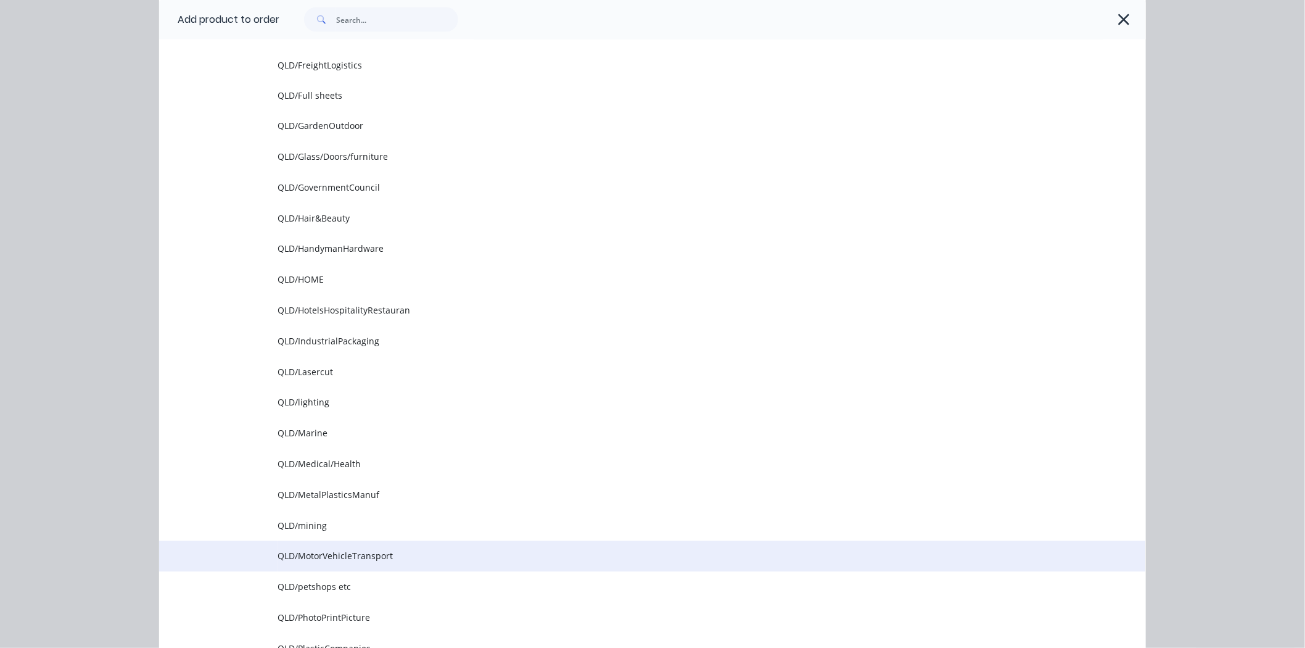
click at [342, 555] on span "QLD/MotorVehicleTransport" at bounding box center [625, 555] width 694 height 13
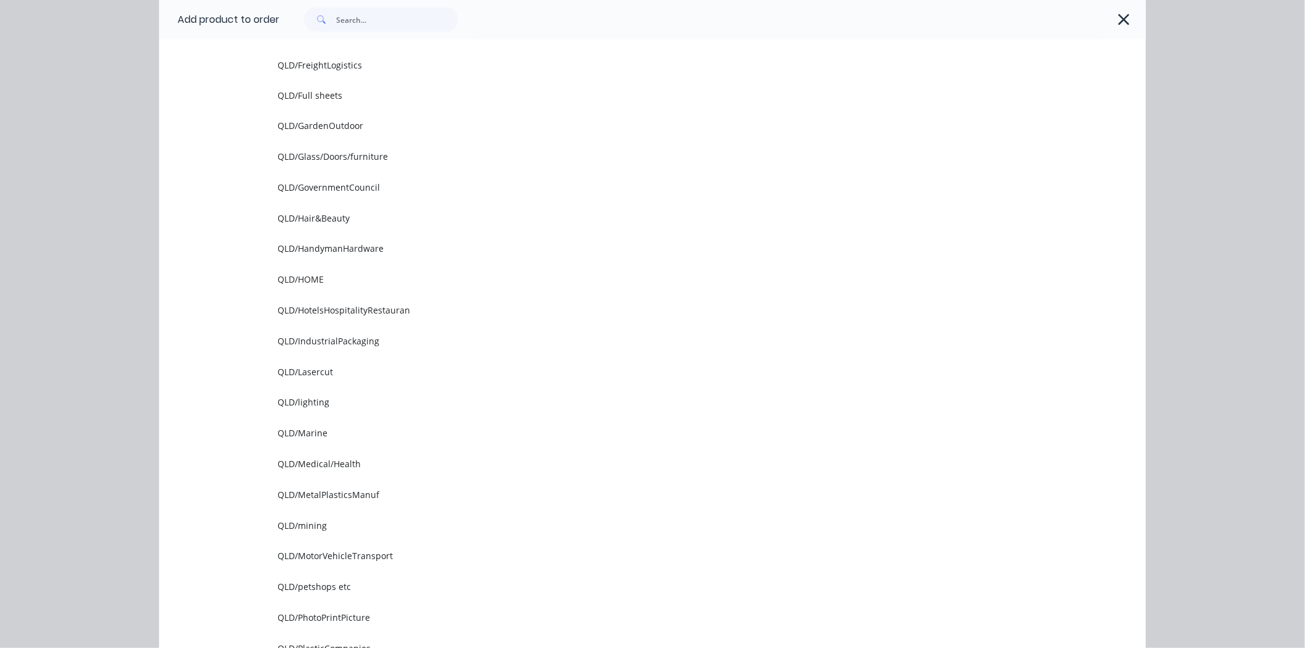
scroll to position [0, 0]
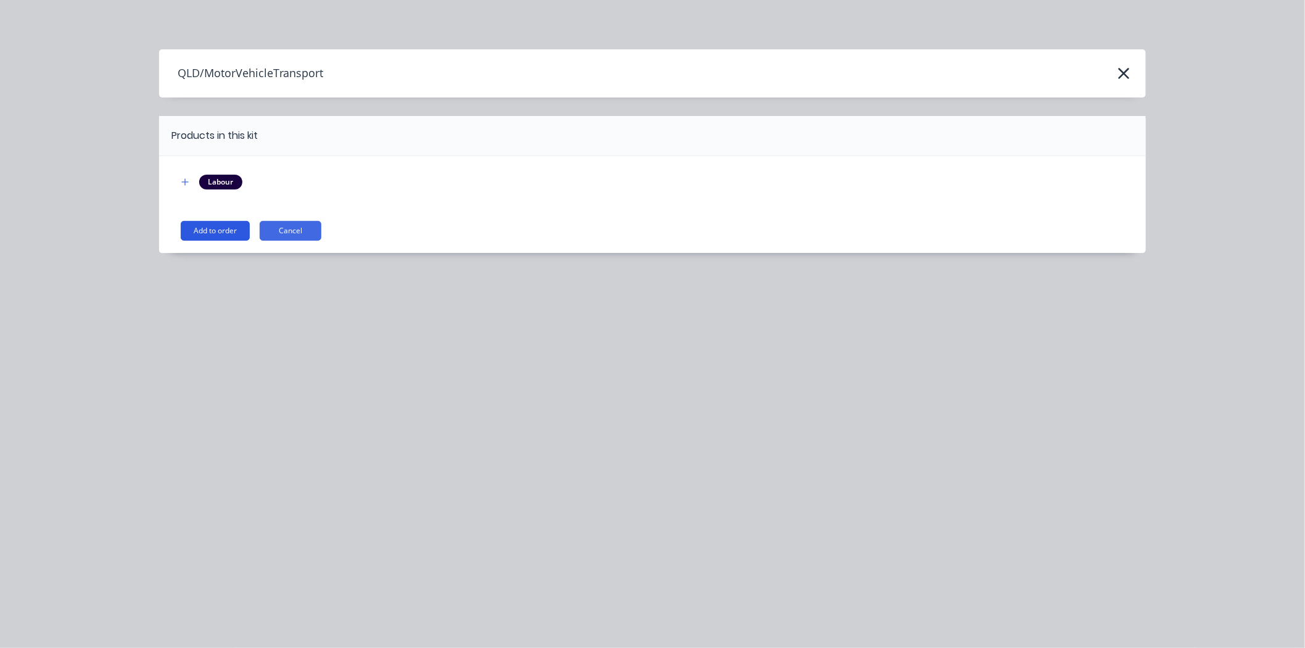
click at [199, 226] on button "Add to order" at bounding box center [215, 231] width 69 height 20
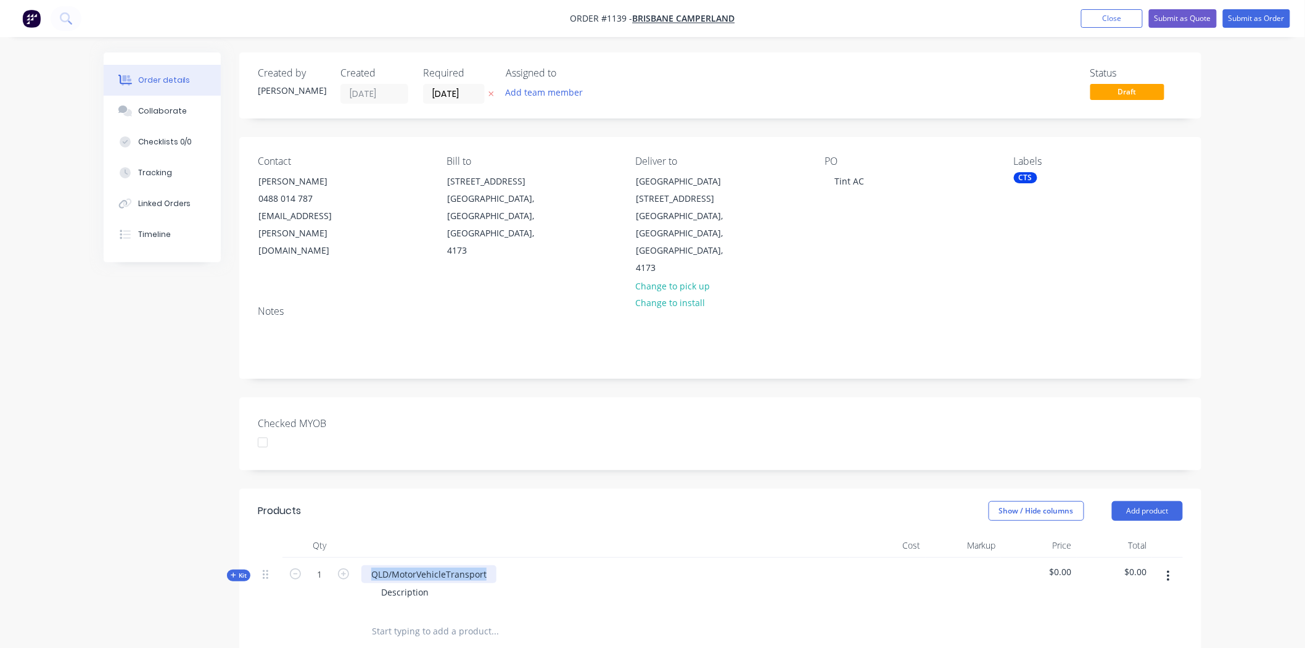
drag, startPoint x: 369, startPoint y: 541, endPoint x: 518, endPoint y: 531, distance: 149.6
click at [518, 557] on div "QLD/MotorVehicleTransport Description" at bounding box center [602, 584] width 493 height 54
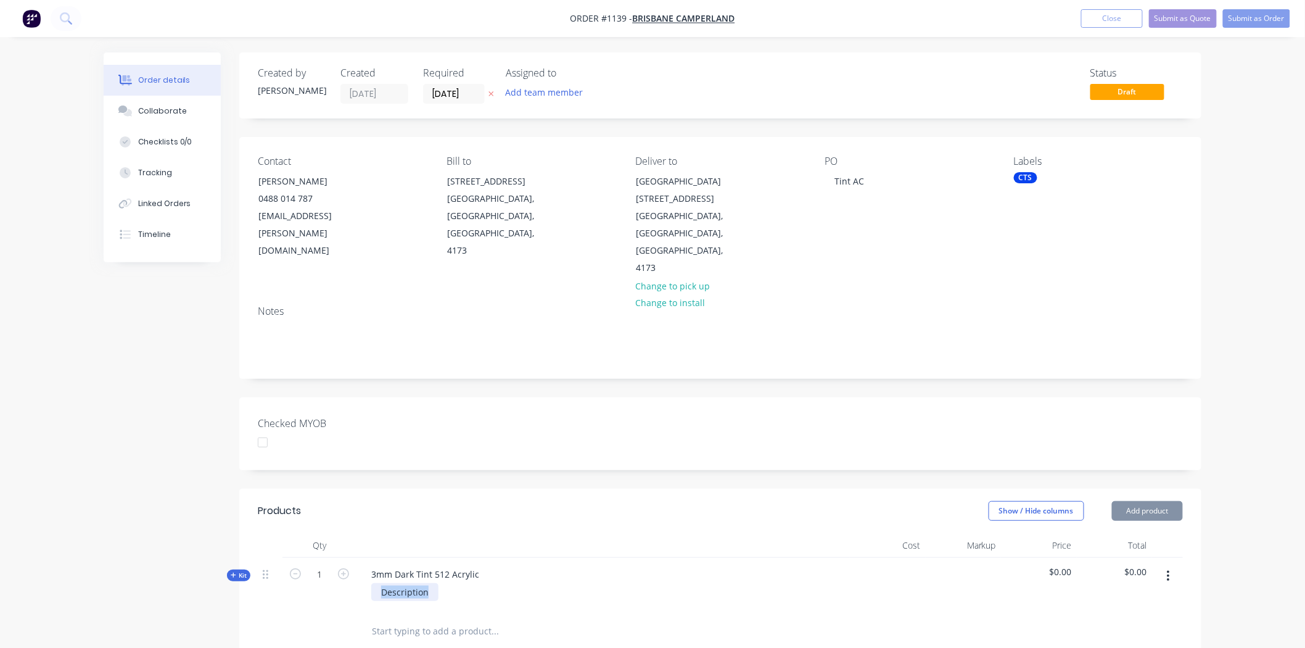
drag, startPoint x: 432, startPoint y: 559, endPoint x: 360, endPoint y: 559, distance: 71.5
click at [360, 559] on div "3mm Dark Tint 512 Acrylic Description" at bounding box center [602, 584] width 493 height 54
click at [238, 570] on span "Kit" at bounding box center [239, 574] width 16 height 9
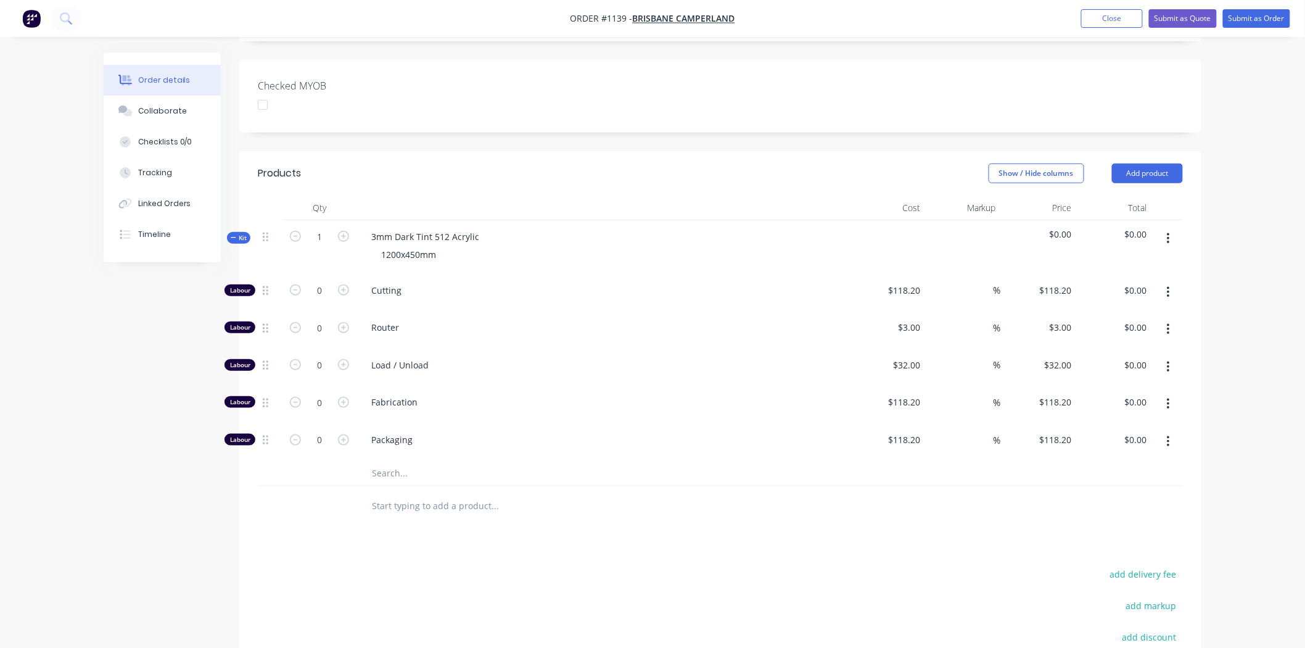
scroll to position [342, 0]
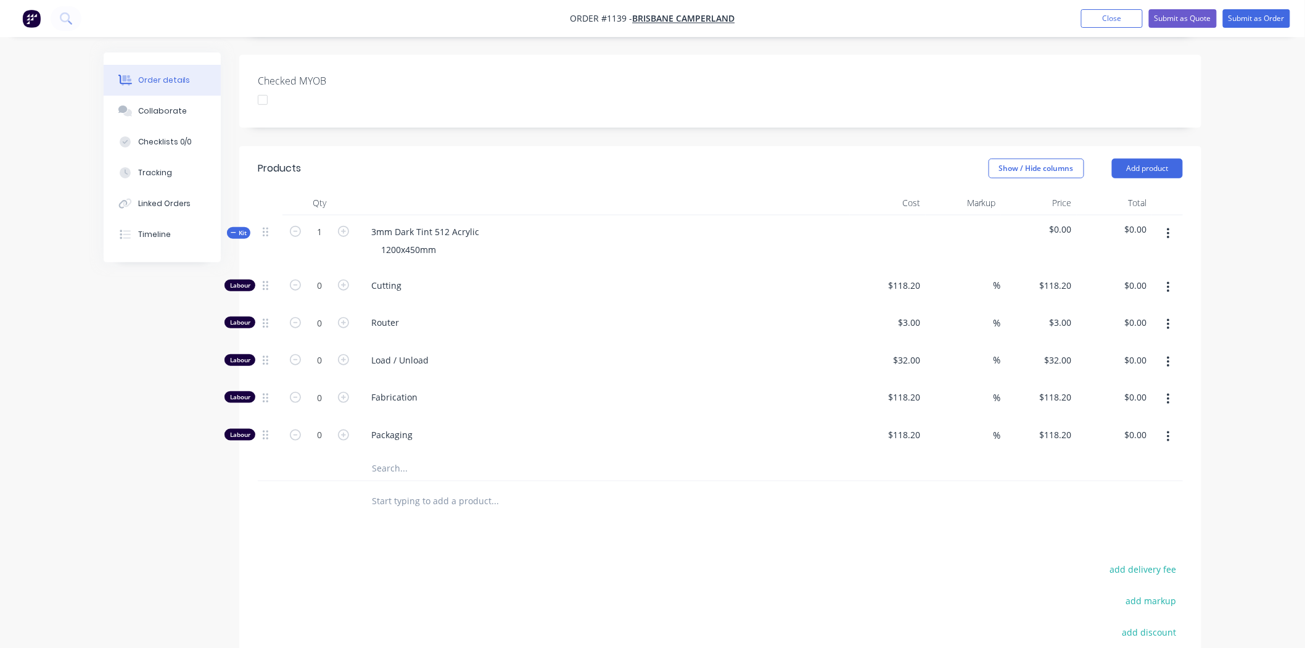
click at [398, 456] on input "text" at bounding box center [494, 468] width 247 height 25
click at [319, 276] on input "0" at bounding box center [319, 285] width 32 height 19
type input "1"
type input "$118.20"
click at [913, 276] on input "118.2" at bounding box center [911, 285] width 28 height 18
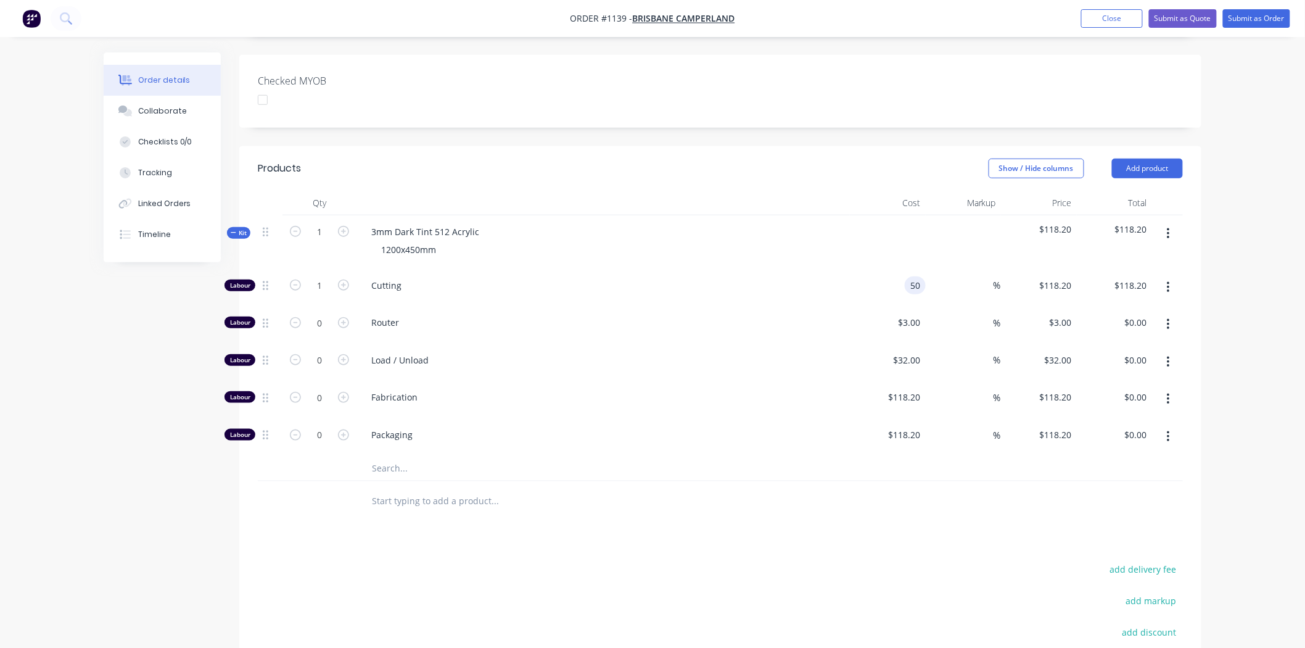
type input "$50.00"
click at [1159, 561] on button "add delivery fee" at bounding box center [1143, 569] width 80 height 17
type input "32.18"
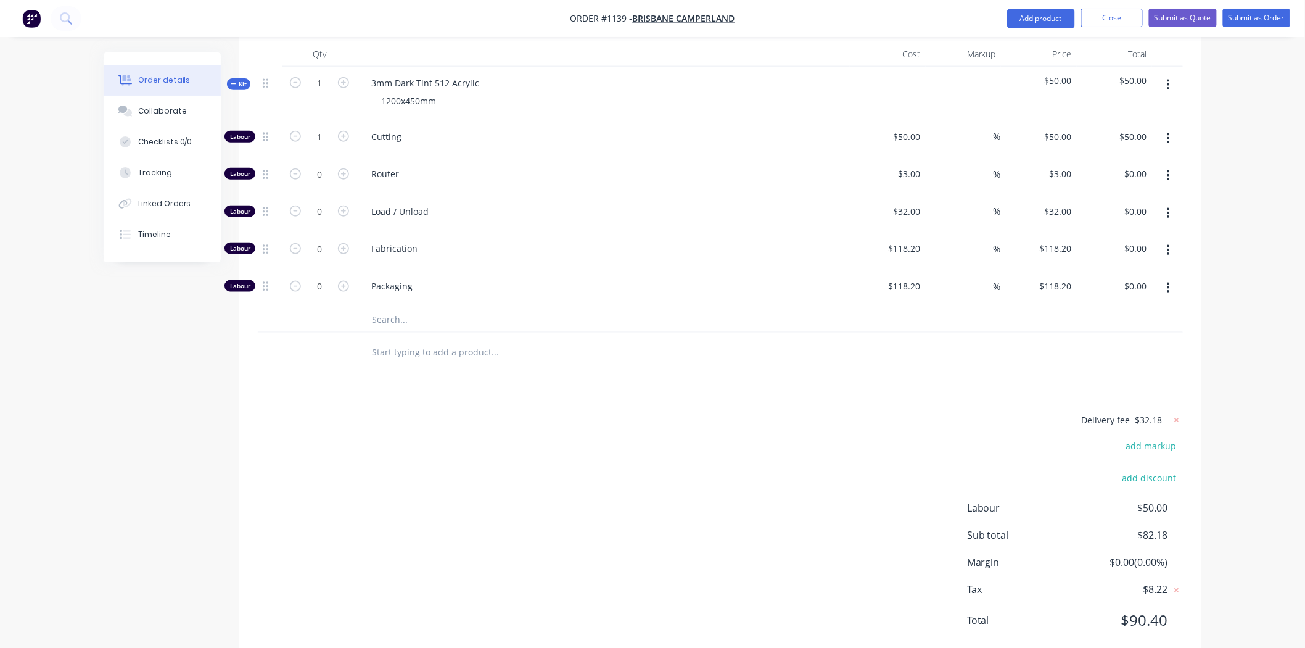
scroll to position [492, 0]
click at [1179, 413] on icon at bounding box center [1176, 419] width 12 height 12
click at [1161, 411] on button "add delivery fee" at bounding box center [1143, 419] width 80 height 17
type input "31.82"
click input "submit" at bounding box center [0, 0] width 0 height 0
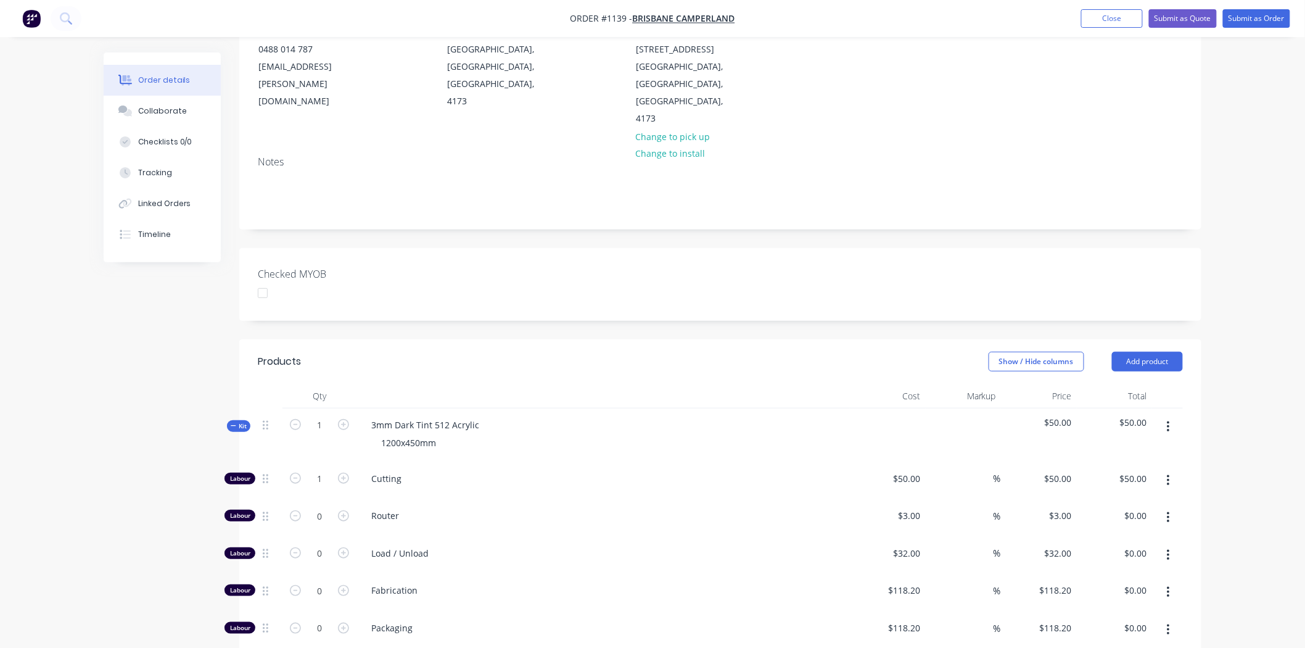
scroll to position [0, 0]
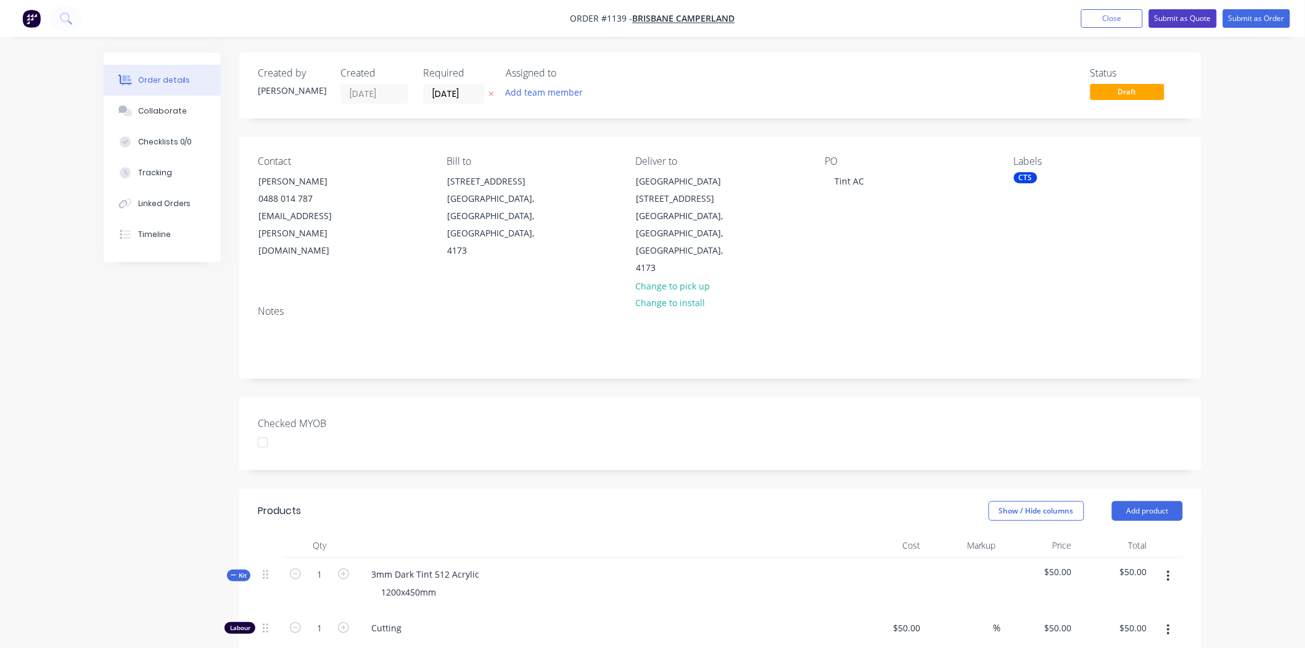
click at [1181, 17] on button "Submit as Quote" at bounding box center [1183, 18] width 68 height 19
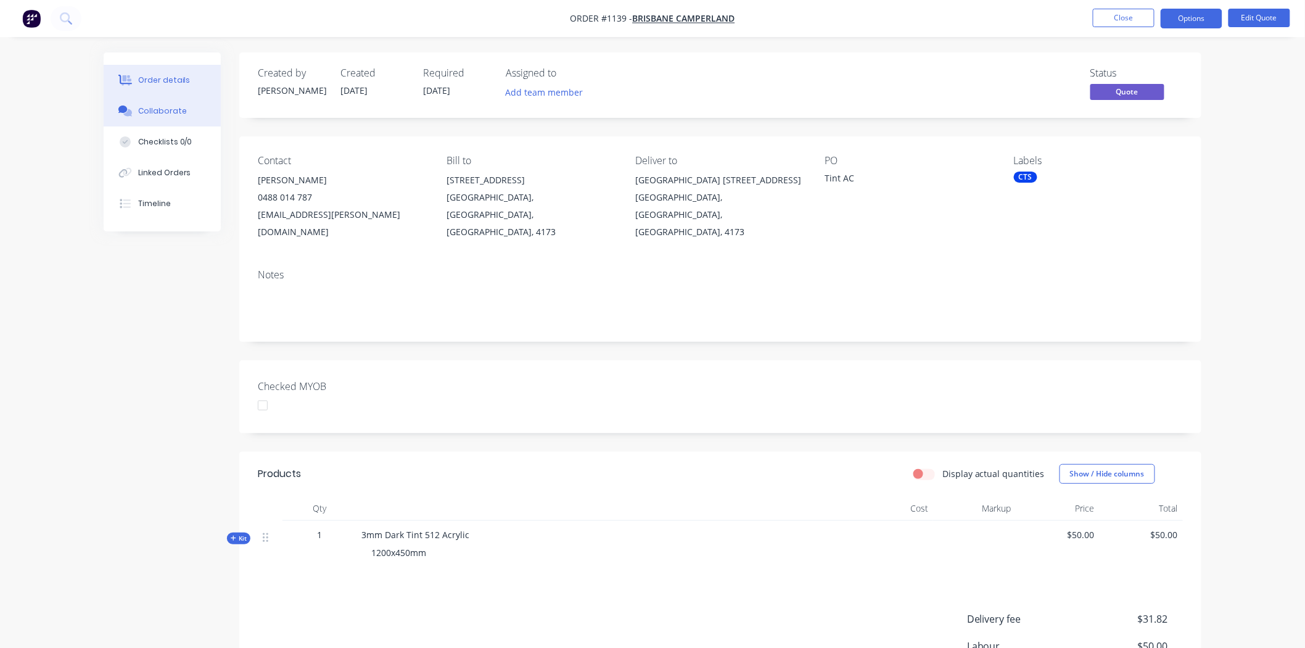
click at [164, 110] on div "Collaborate" at bounding box center [162, 110] width 49 height 11
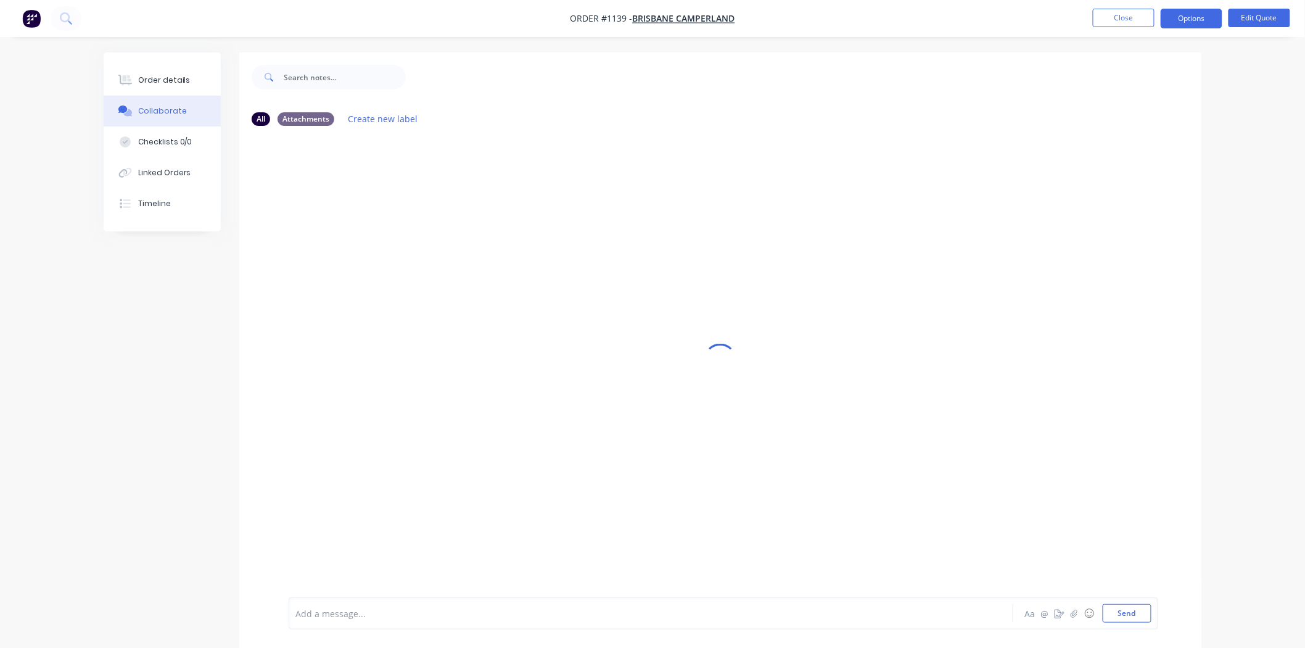
click at [404, 600] on div "Add a message... Aa @ ☺ Send" at bounding box center [724, 613] width 870 height 32
click at [408, 604] on div "Add a message..." at bounding box center [616, 613] width 642 height 19
click at [1130, 612] on button "Send" at bounding box center [1127, 613] width 49 height 19
click at [158, 75] on div "Order details" at bounding box center [164, 80] width 52 height 11
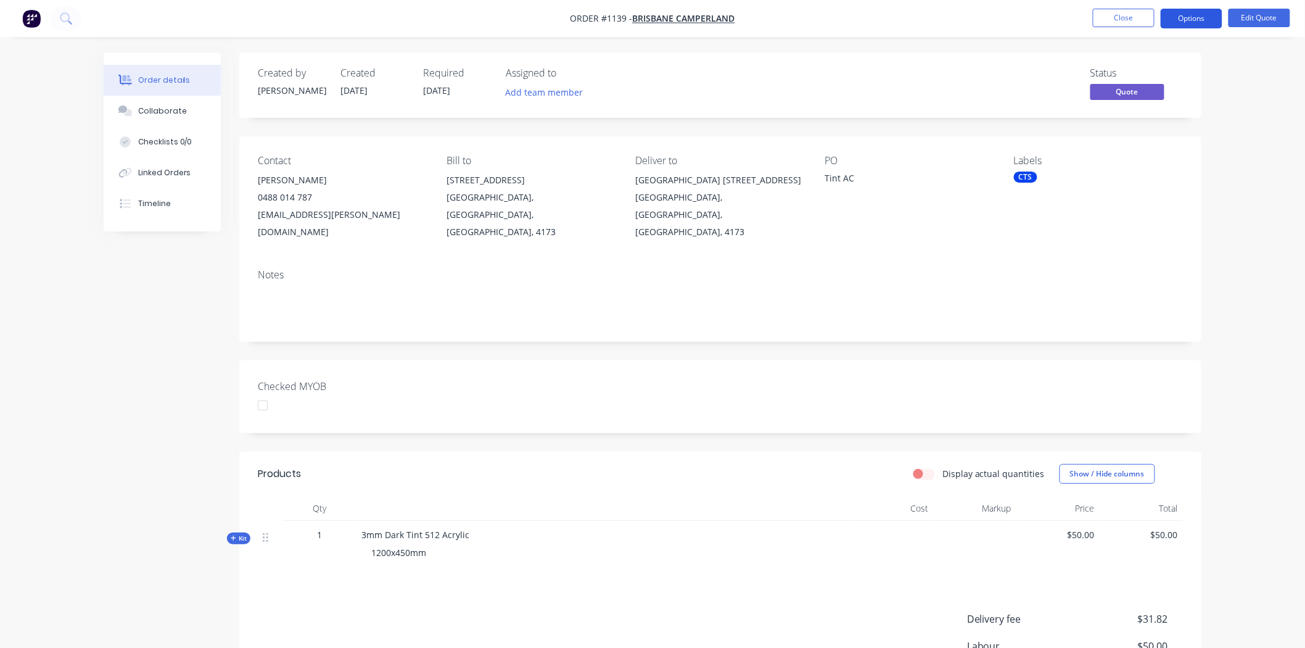
click at [1195, 17] on button "Options" at bounding box center [1192, 19] width 62 height 20
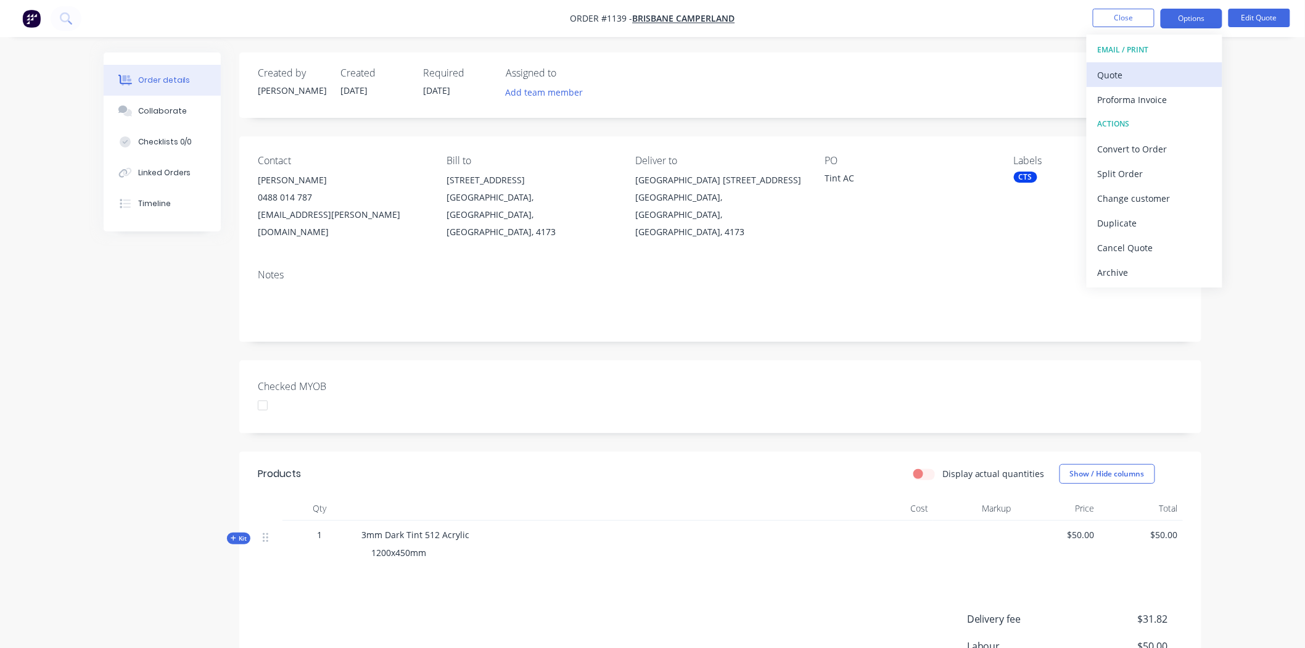
click at [1130, 72] on div "Quote" at bounding box center [1154, 75] width 113 height 18
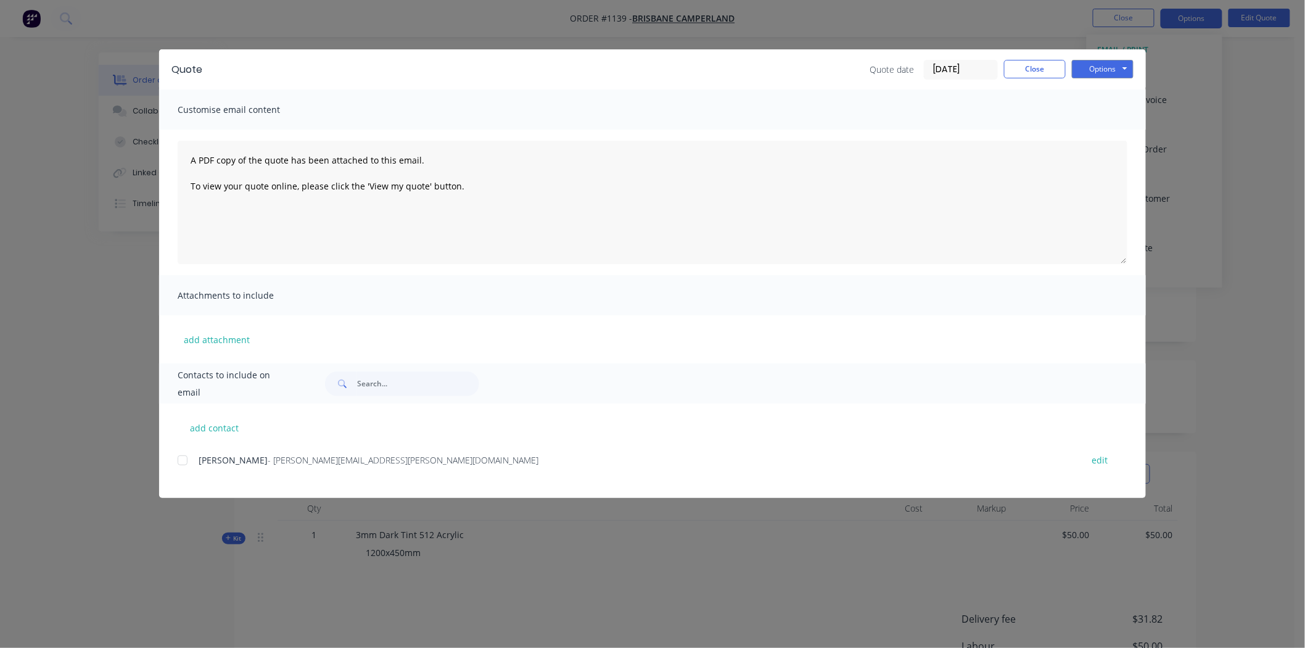
click at [182, 459] on div at bounding box center [182, 460] width 25 height 25
click at [1096, 67] on button "Options" at bounding box center [1103, 69] width 62 height 19
click at [1122, 89] on button "Preview" at bounding box center [1111, 91] width 79 height 20
click at [1098, 68] on button "Options" at bounding box center [1103, 69] width 62 height 19
click at [1125, 127] on button "Email" at bounding box center [1111, 131] width 79 height 20
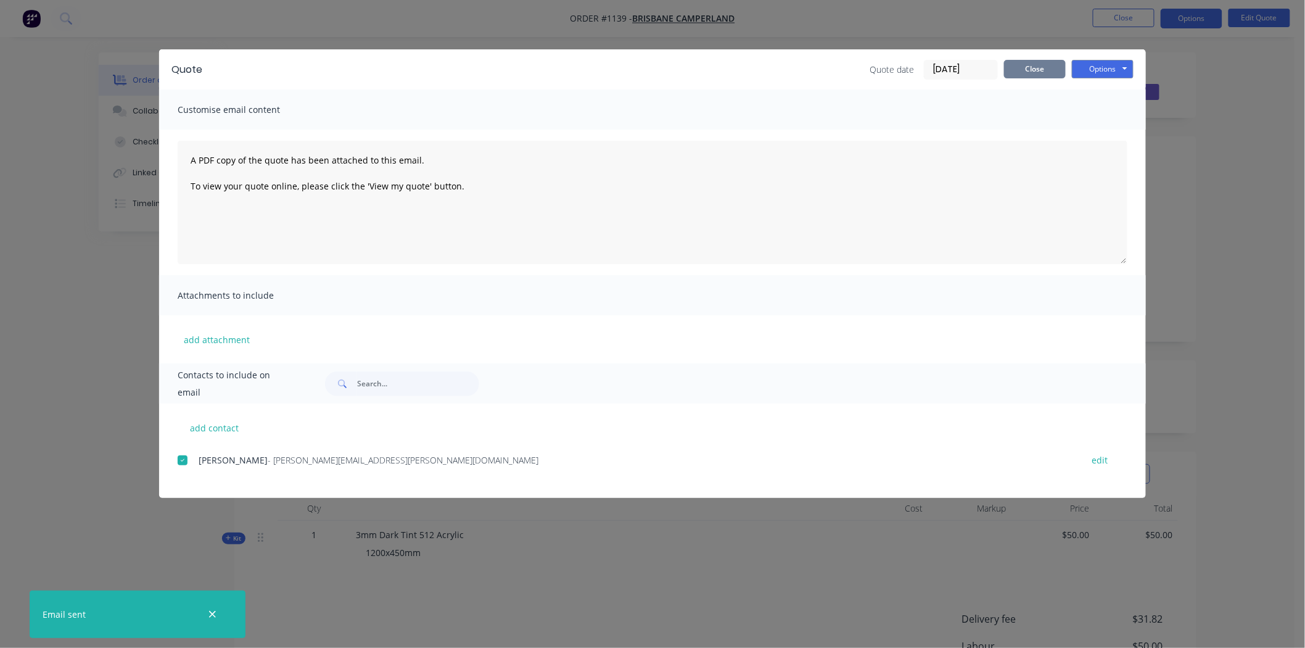
click at [1039, 65] on button "Close" at bounding box center [1035, 69] width 62 height 19
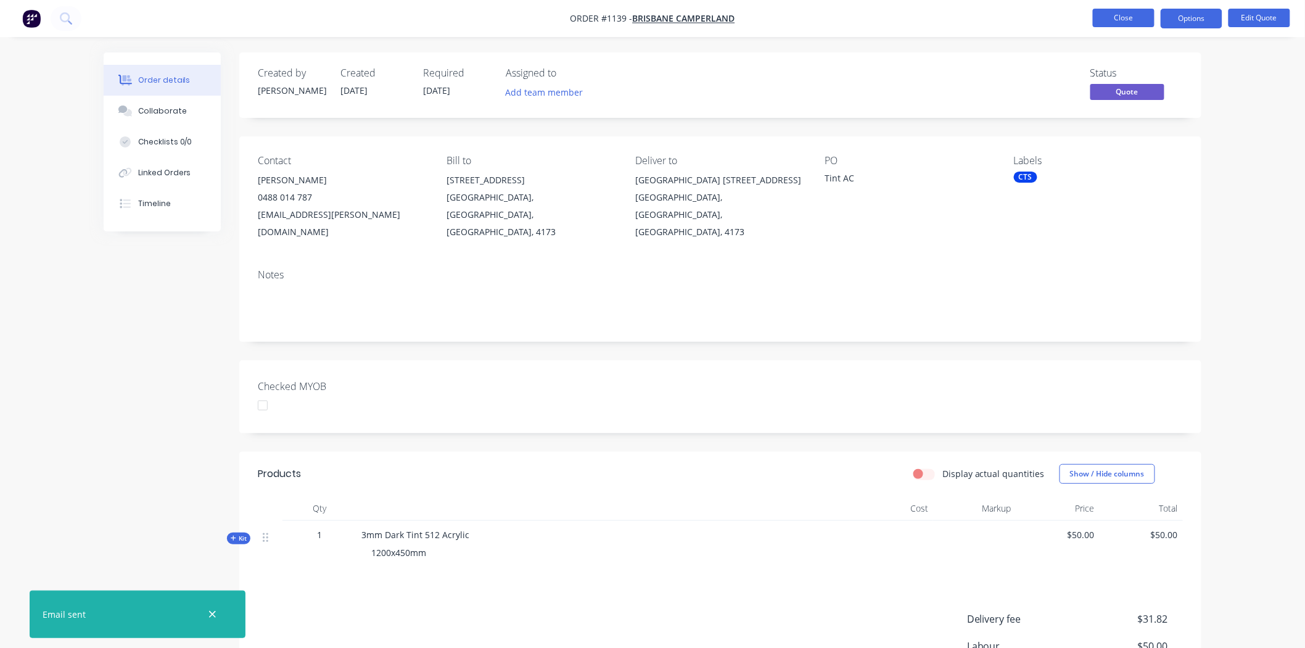
click at [1132, 17] on button "Close" at bounding box center [1124, 18] width 62 height 19
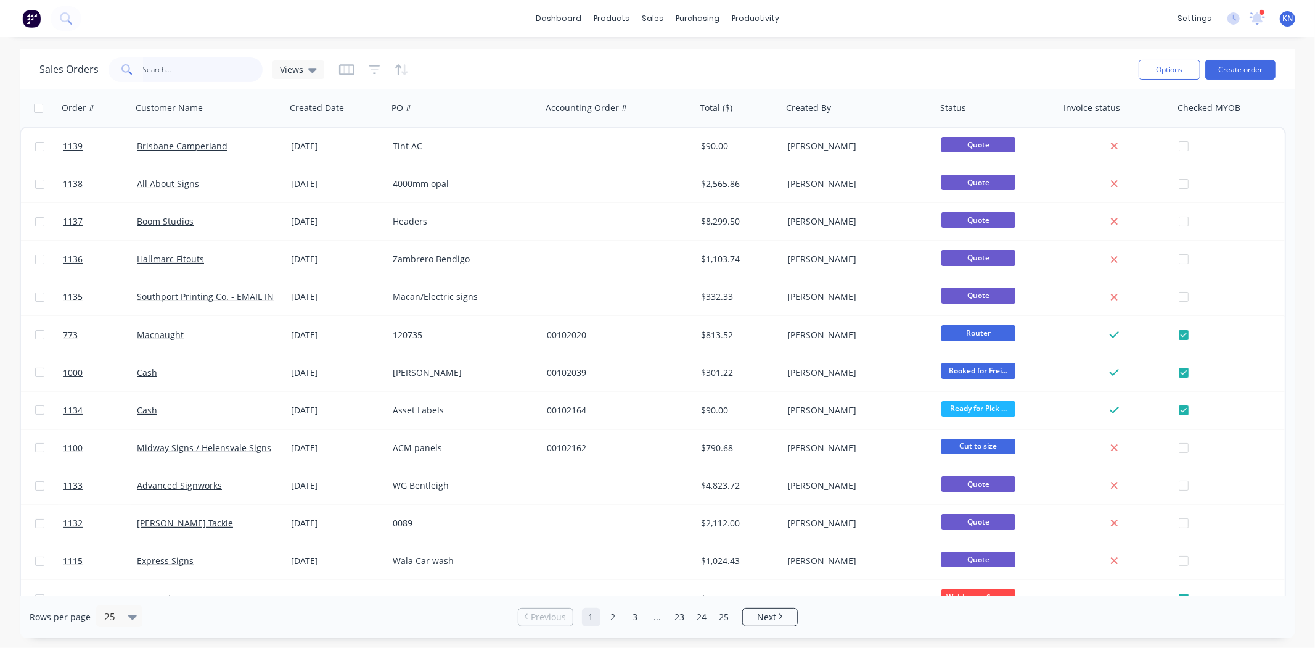
click at [162, 71] on input "text" at bounding box center [203, 69] width 120 height 25
type input "1121"
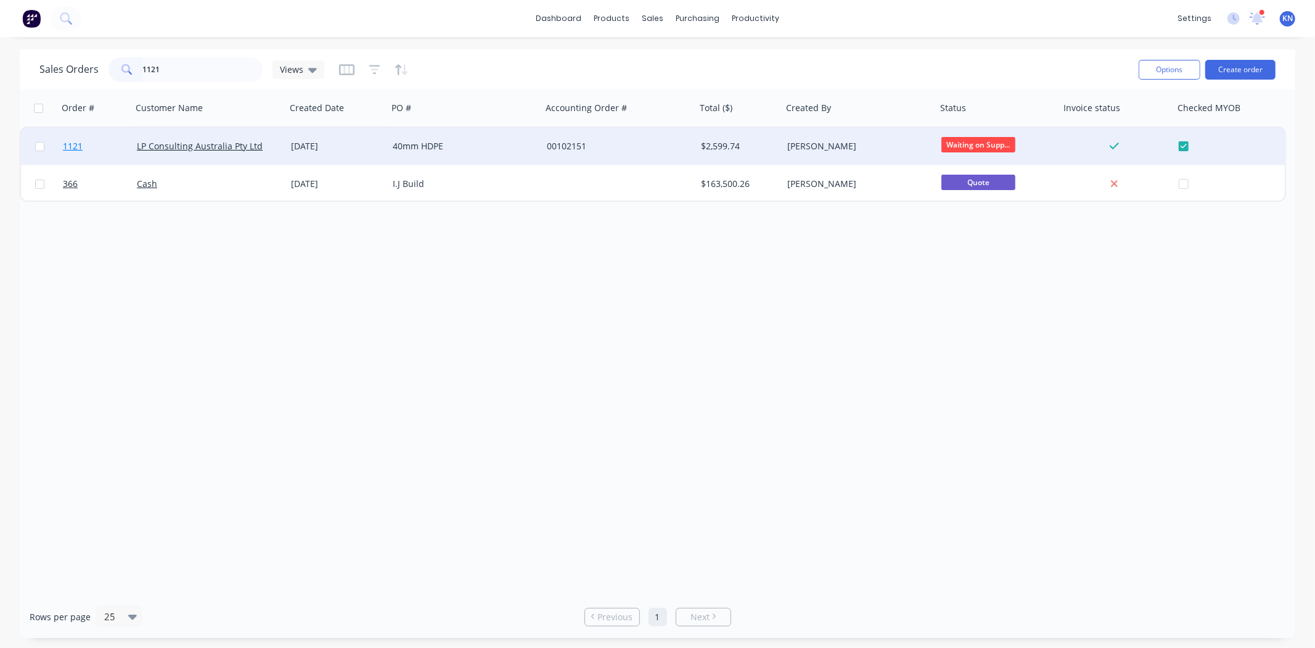
click at [75, 143] on span "1121" at bounding box center [73, 146] width 20 height 12
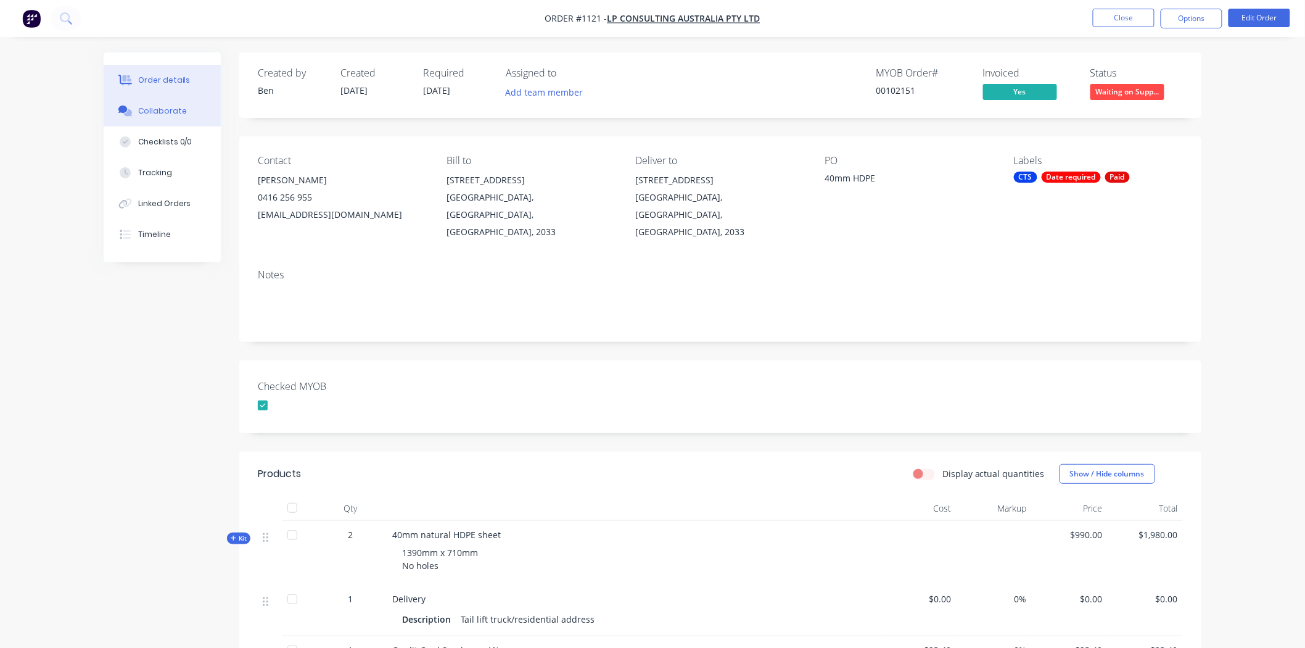
click at [155, 115] on div "Collaborate" at bounding box center [162, 110] width 49 height 11
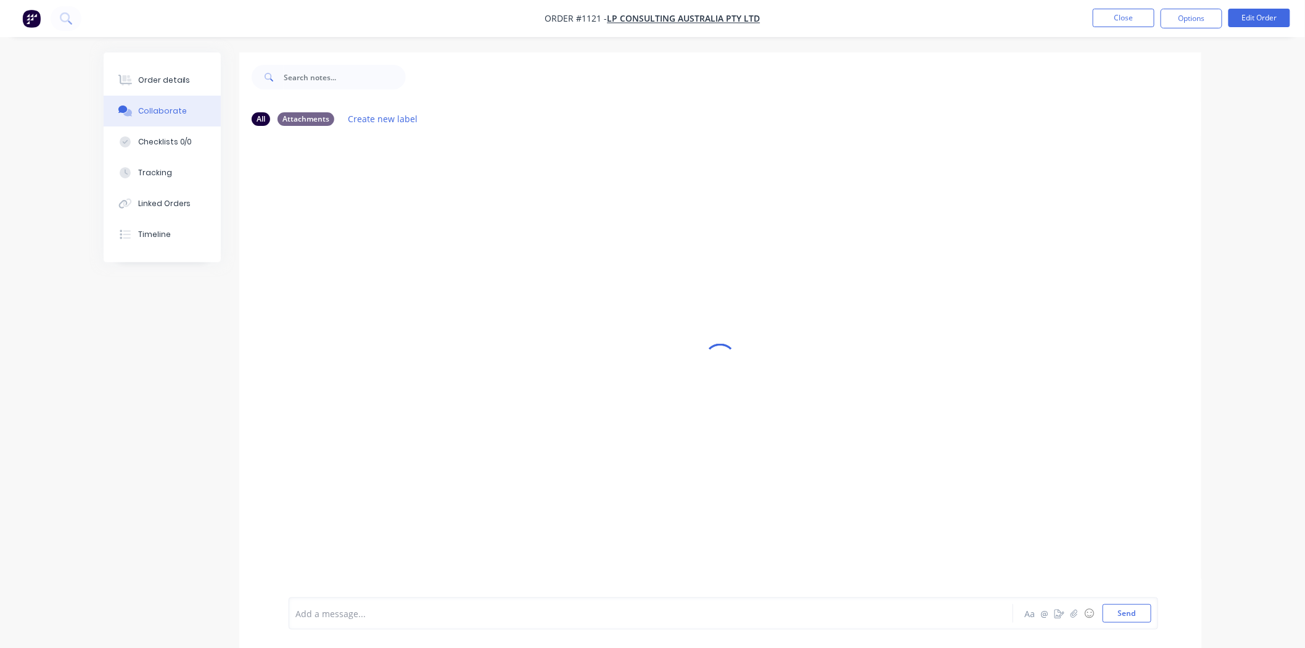
click at [406, 604] on div "Add a message..." at bounding box center [616, 613] width 642 height 19
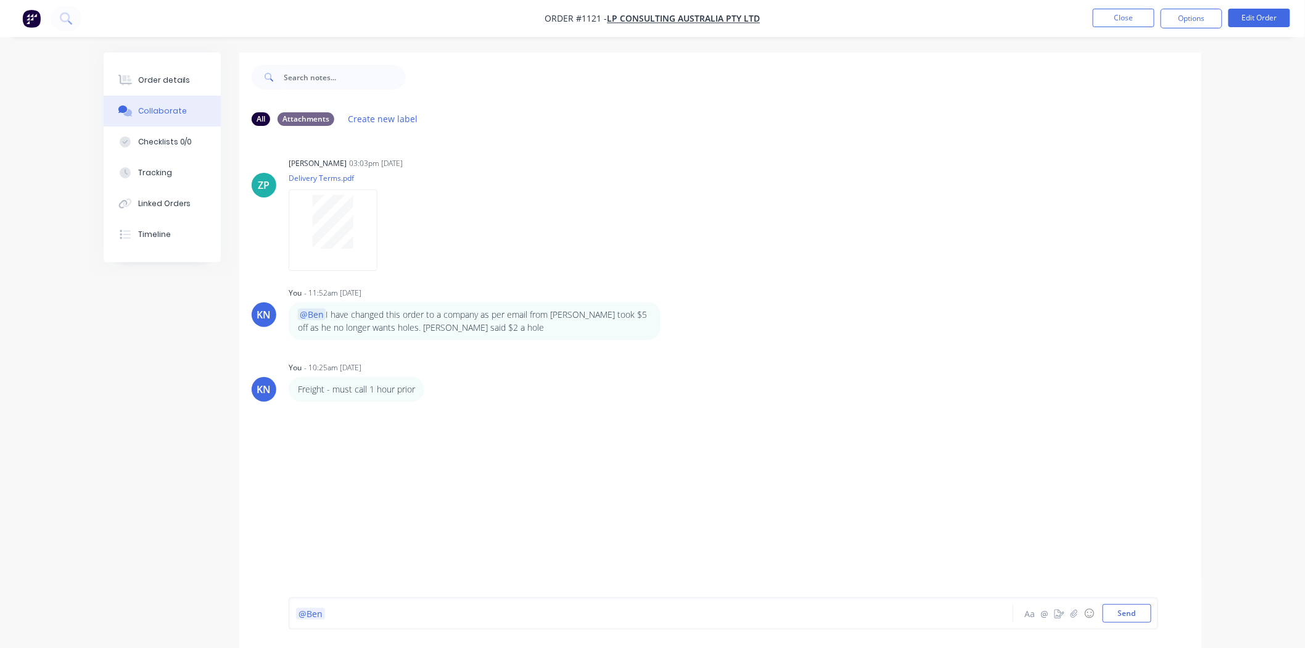
click at [366, 612] on div "@Ben" at bounding box center [616, 613] width 641 height 13
click at [315, 611] on span "De Bur edges" at bounding box center [324, 613] width 56 height 12
click at [1118, 609] on button "Send" at bounding box center [1127, 613] width 49 height 19
click at [1123, 15] on button "Close" at bounding box center [1124, 18] width 62 height 19
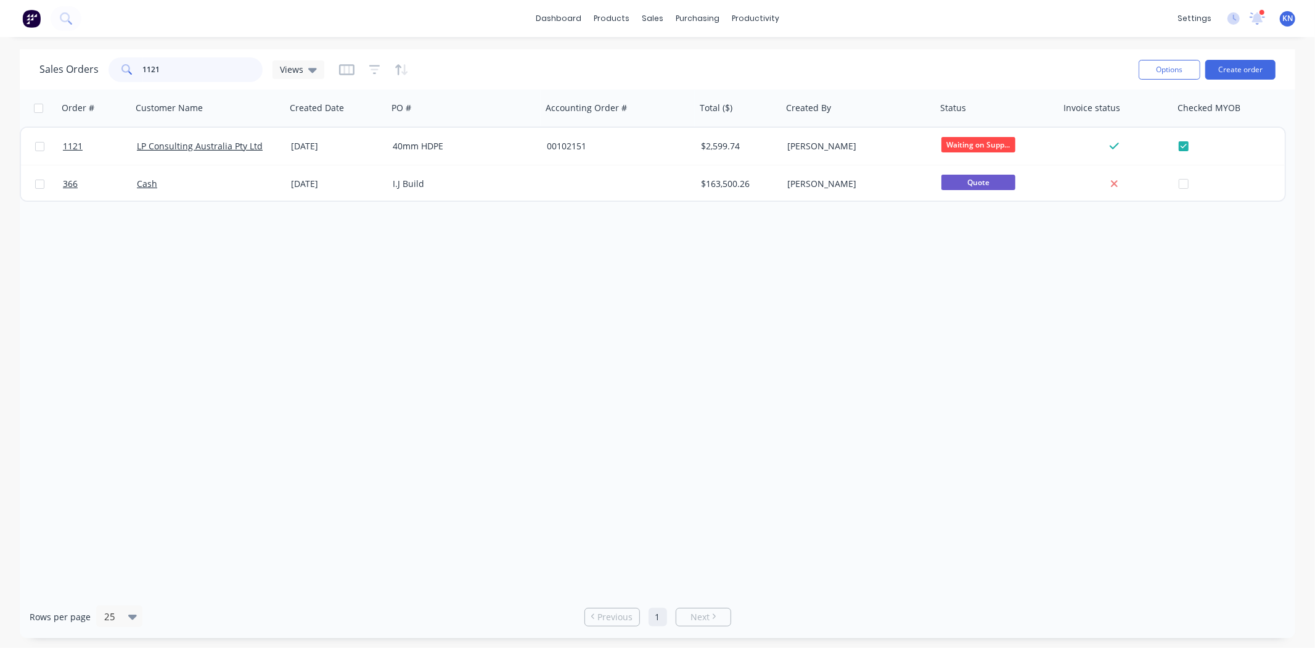
drag, startPoint x: 187, startPoint y: 70, endPoint x: 120, endPoint y: 70, distance: 66.6
click at [120, 70] on div "1121" at bounding box center [186, 69] width 154 height 25
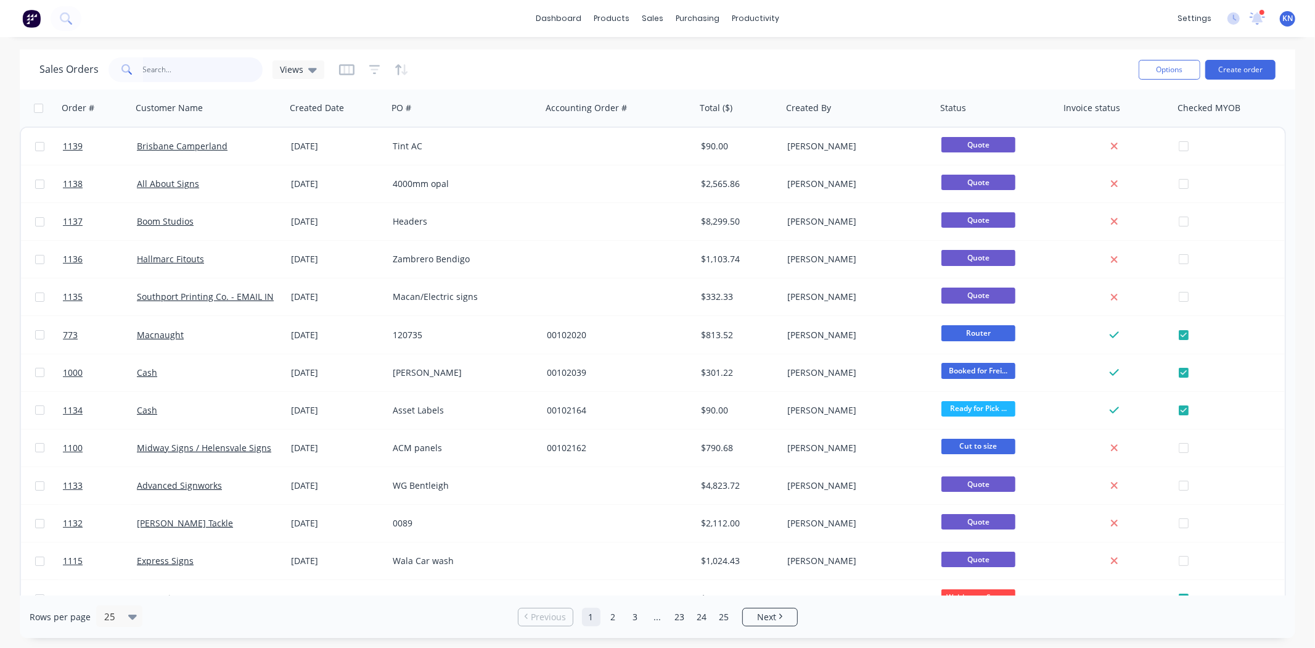
click at [202, 69] on input "text" at bounding box center [203, 69] width 120 height 25
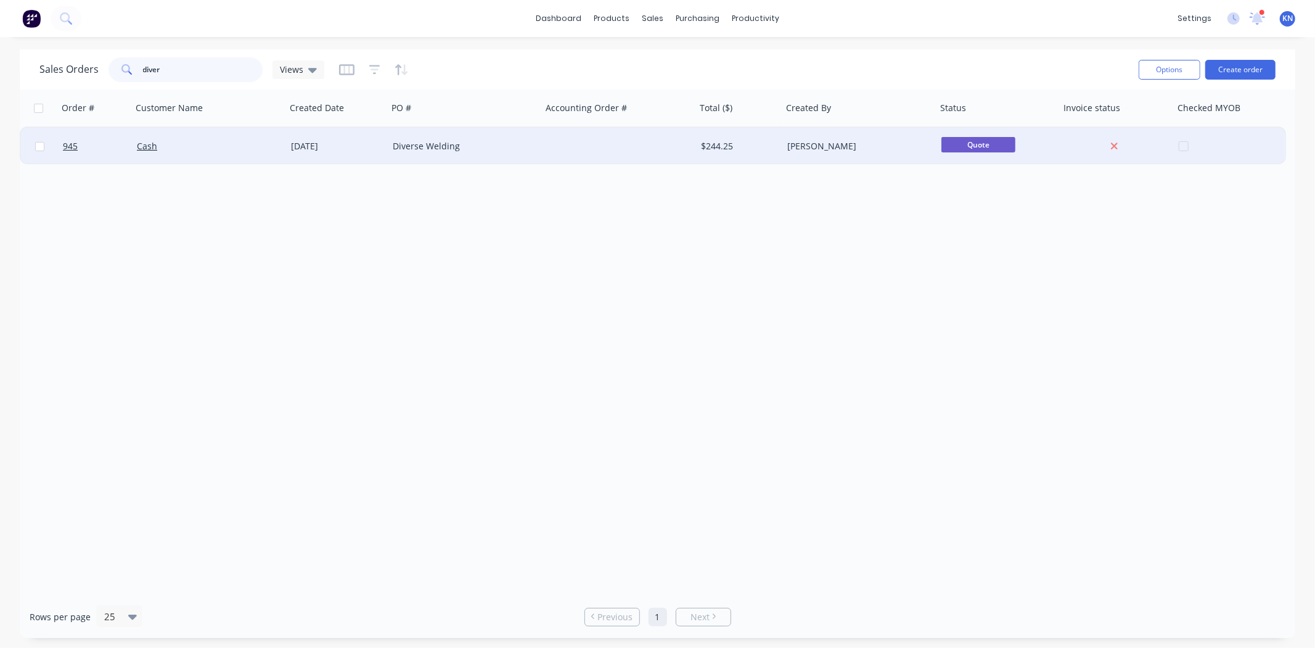
type input "diver"
click at [438, 145] on div "Diverse Welding" at bounding box center [461, 146] width 137 height 12
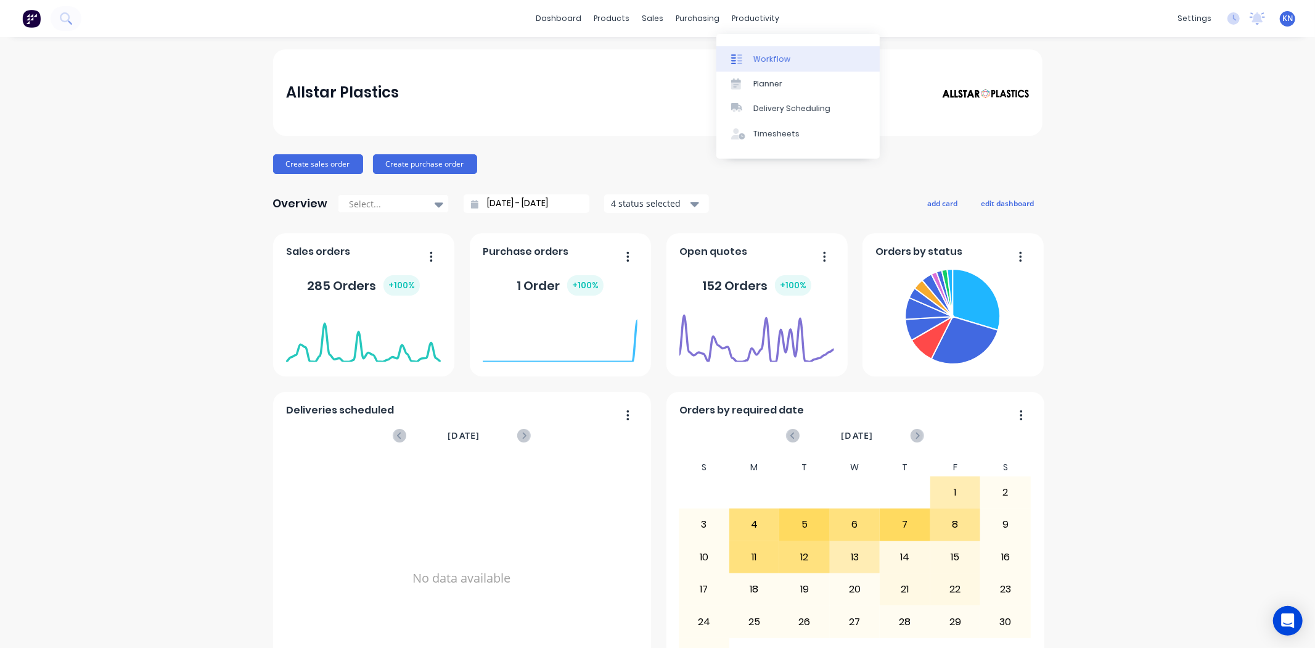
click at [767, 57] on div "Workflow" at bounding box center [772, 59] width 37 height 11
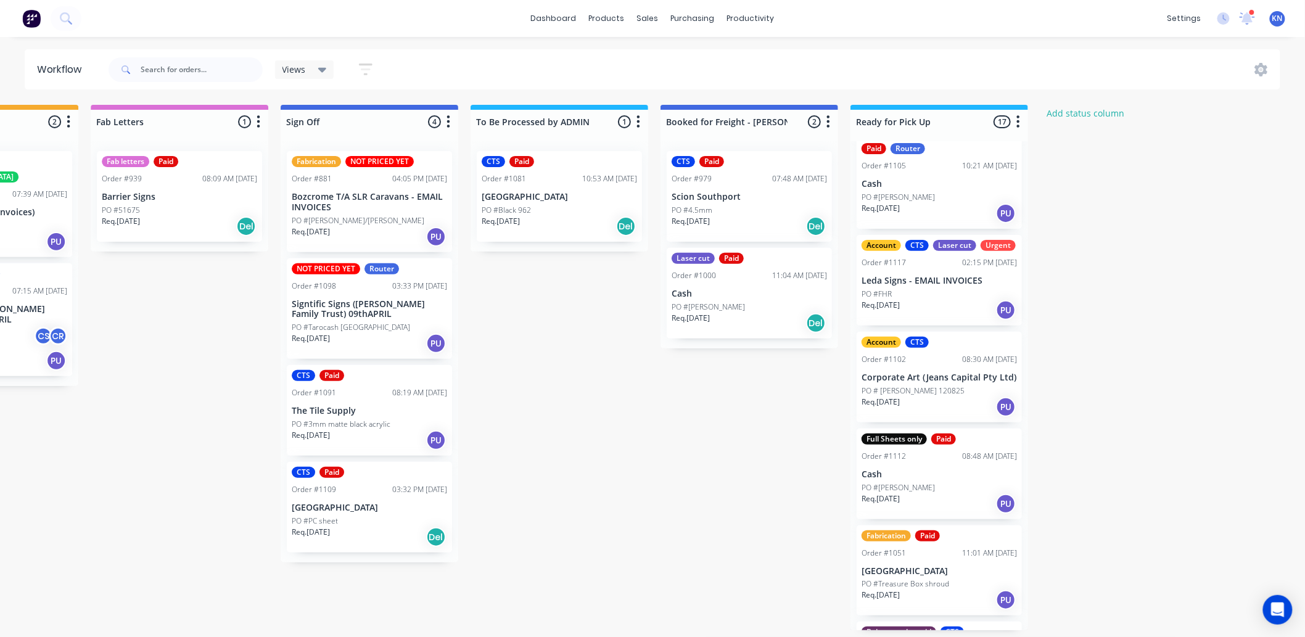
scroll to position [1096, 0]
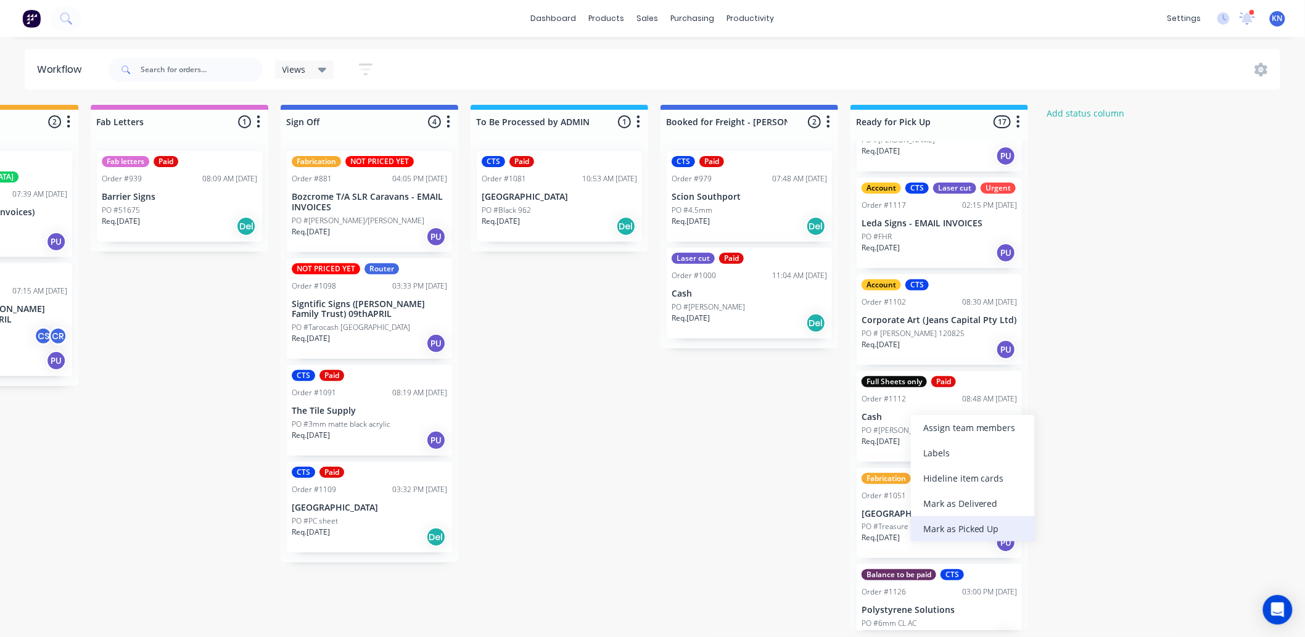
click at [977, 522] on div "Mark as Picked Up" at bounding box center [973, 528] width 124 height 25
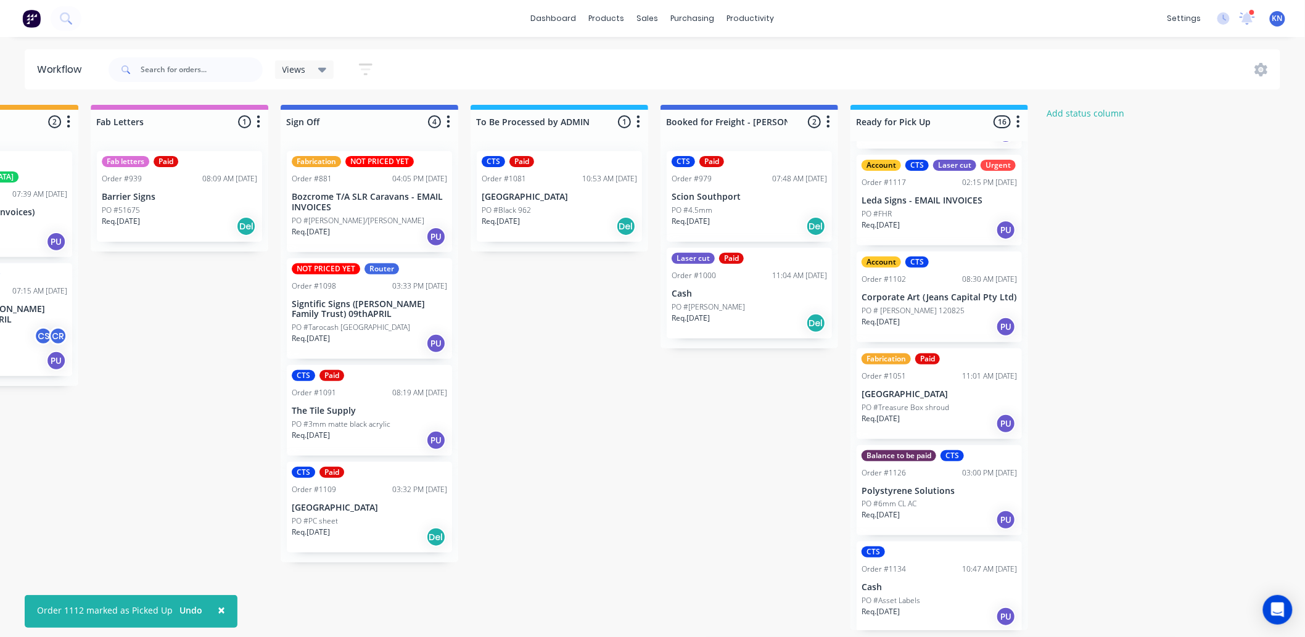
scroll to position [3, 1645]
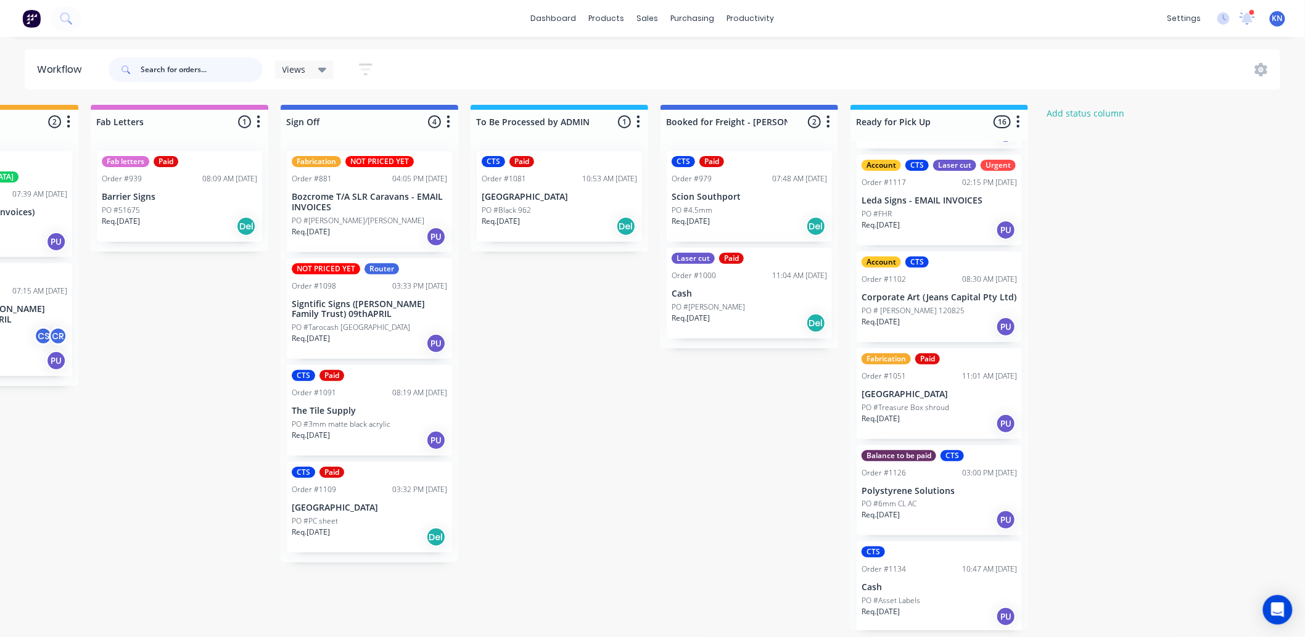
click at [183, 70] on input "text" at bounding box center [202, 69] width 122 height 25
type input "chris"
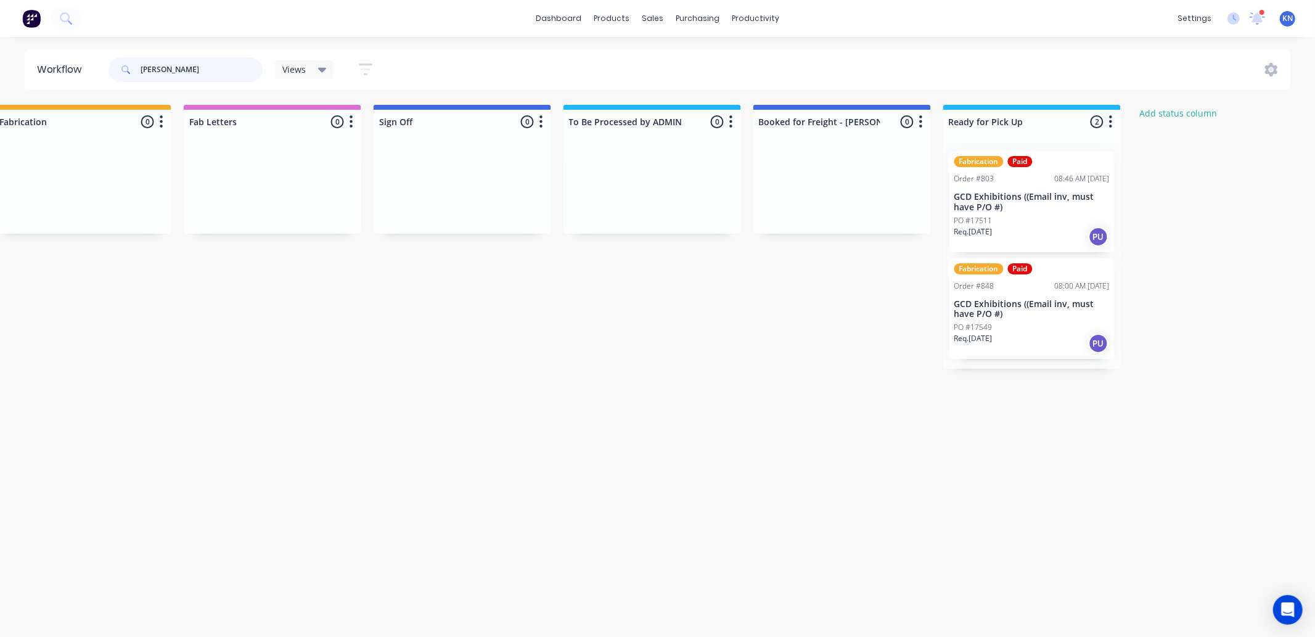
scroll to position [0, 1635]
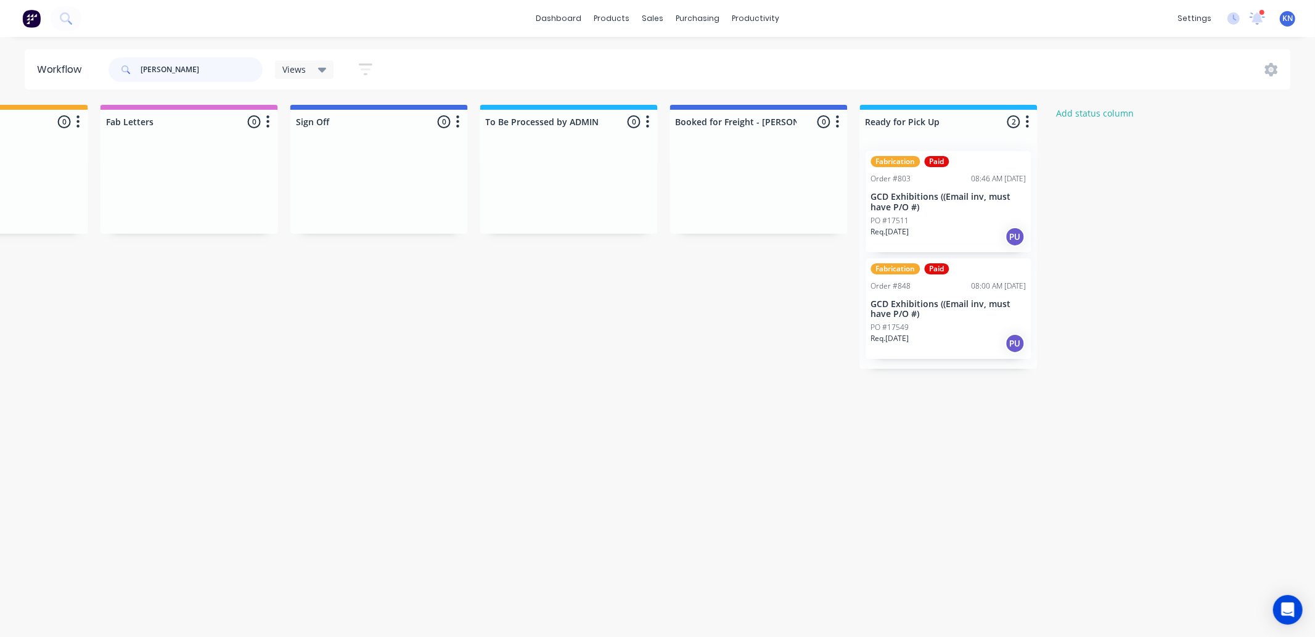
drag, startPoint x: 181, startPoint y: 68, endPoint x: 130, endPoint y: 72, distance: 51.3
click at [130, 72] on div "chris" at bounding box center [186, 69] width 154 height 25
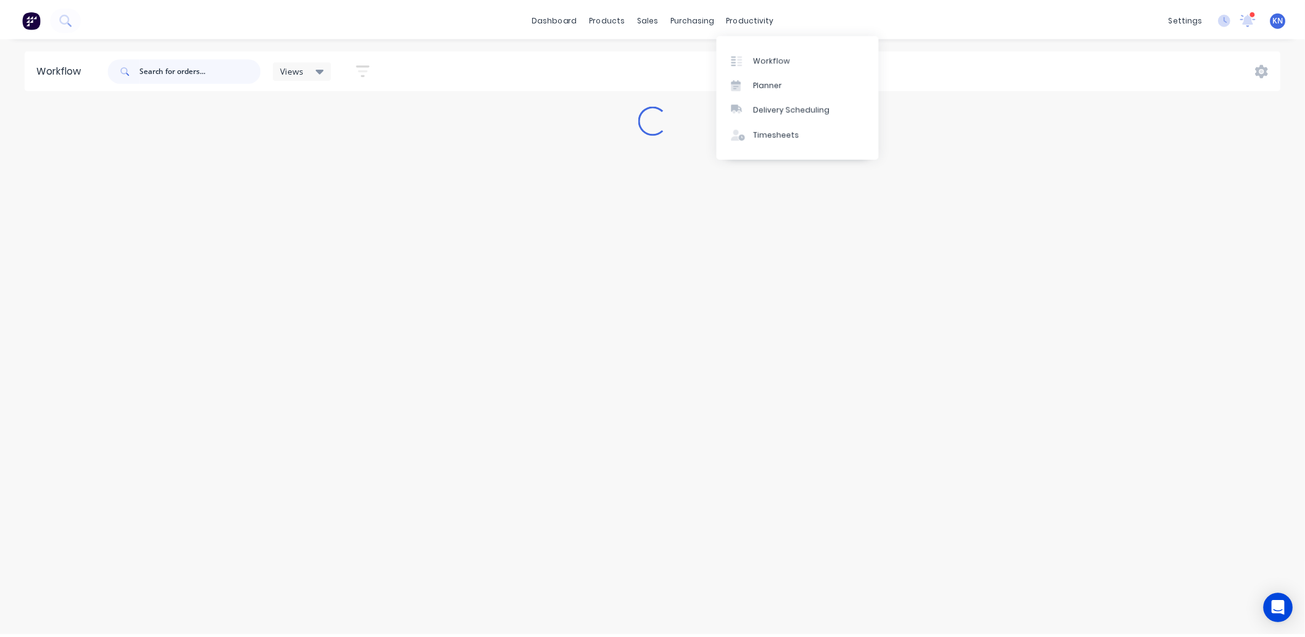
scroll to position [0, 0]
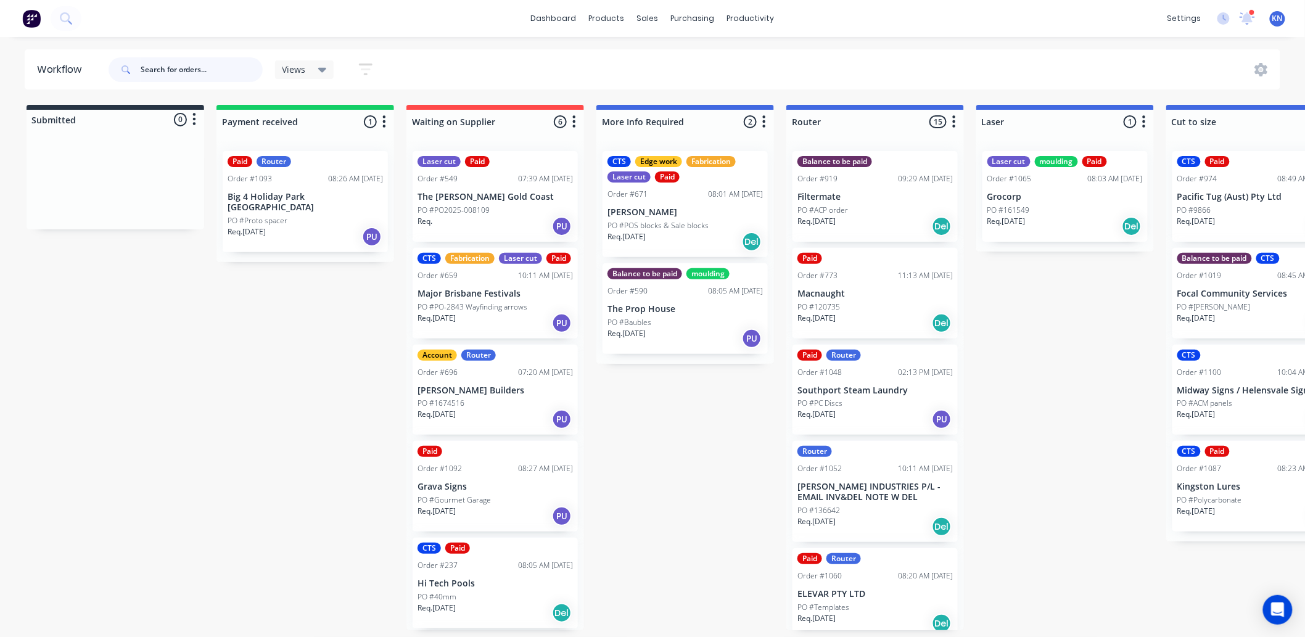
click at [174, 75] on input "text" at bounding box center [202, 69] width 122 height 25
click at [186, 69] on input "text" at bounding box center [202, 69] width 122 height 25
click at [145, 66] on input "text" at bounding box center [202, 69] width 122 height 25
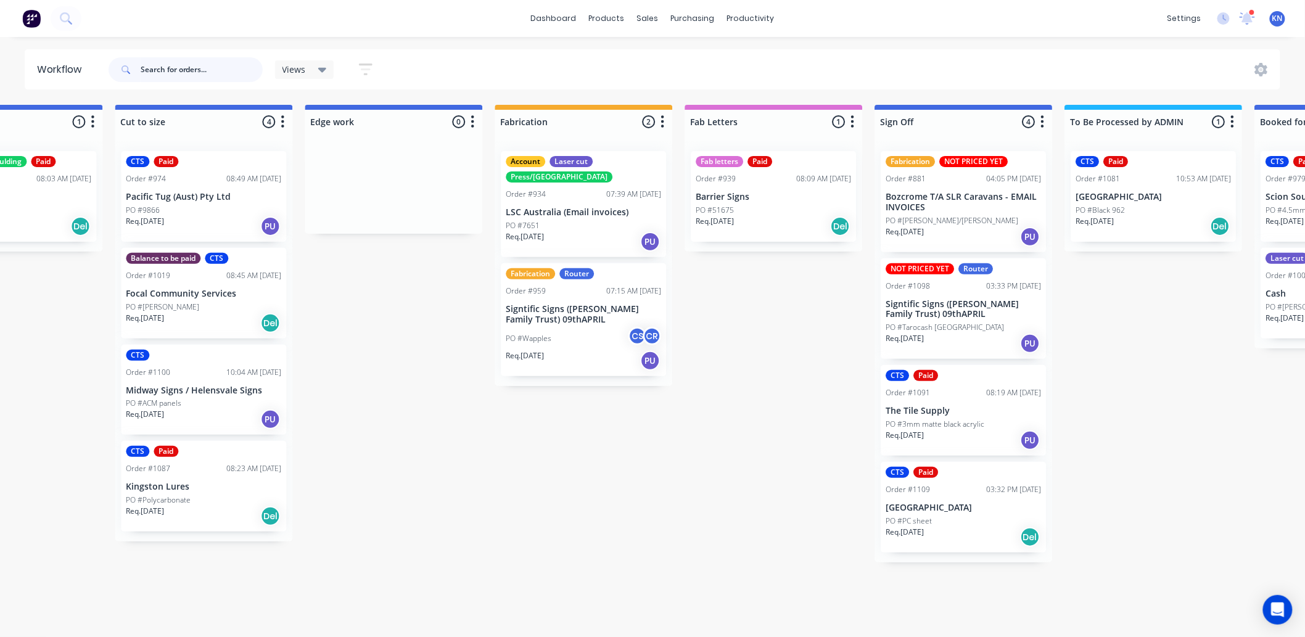
scroll to position [0, 1164]
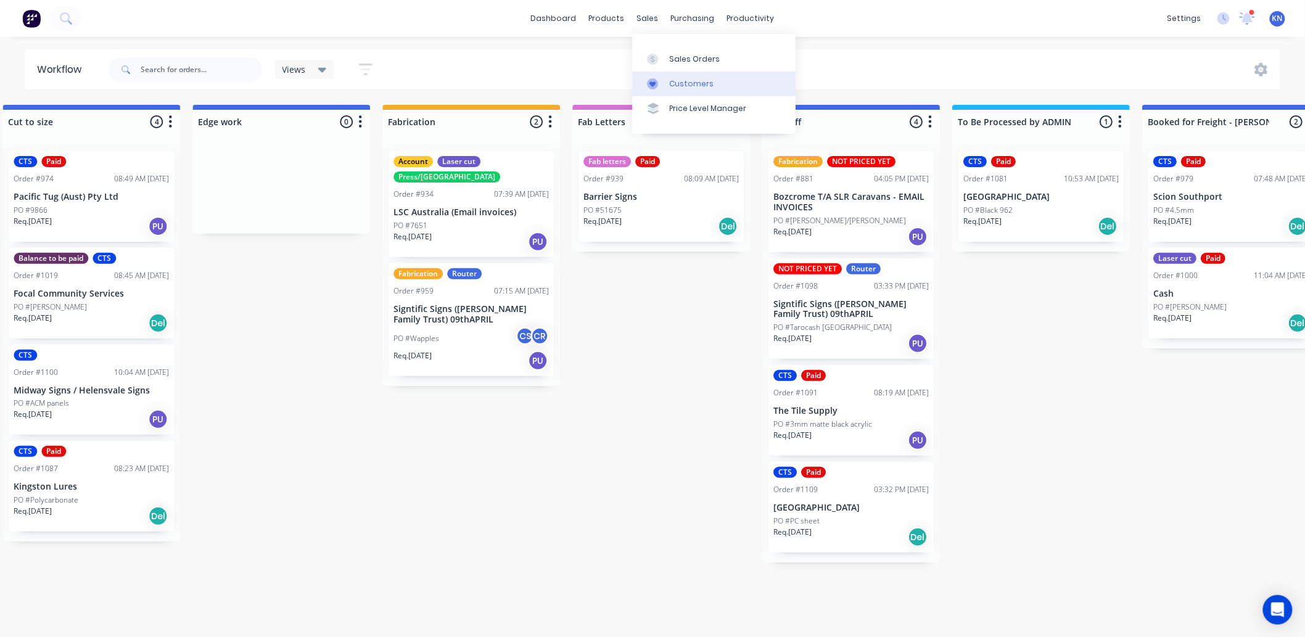
click at [704, 81] on div "Customers" at bounding box center [691, 83] width 44 height 11
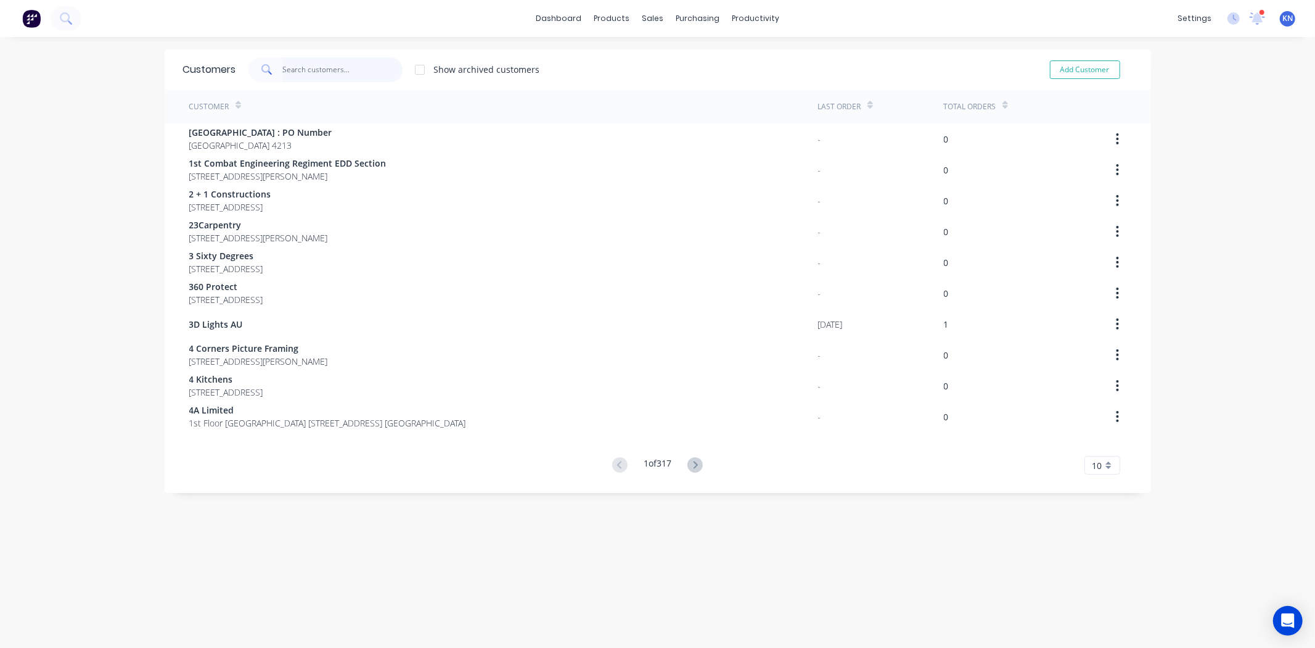
click at [343, 68] on input "text" at bounding box center [342, 69] width 120 height 25
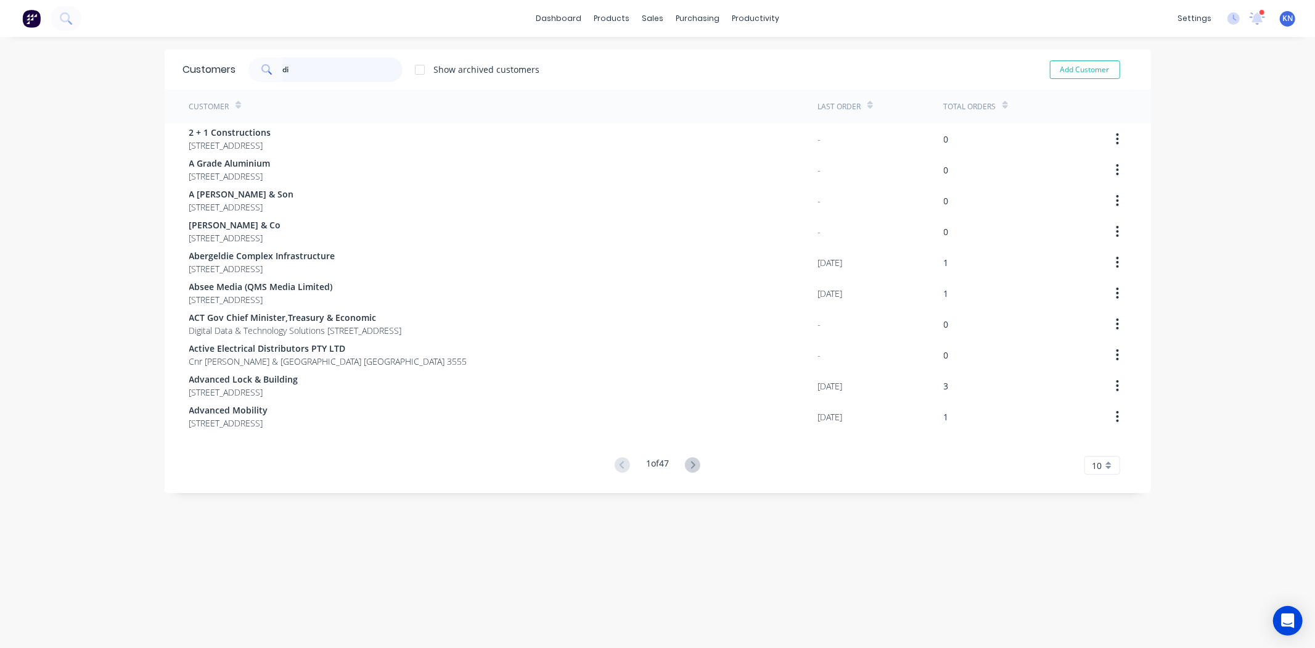
click at [298, 68] on input "di" at bounding box center [342, 69] width 120 height 25
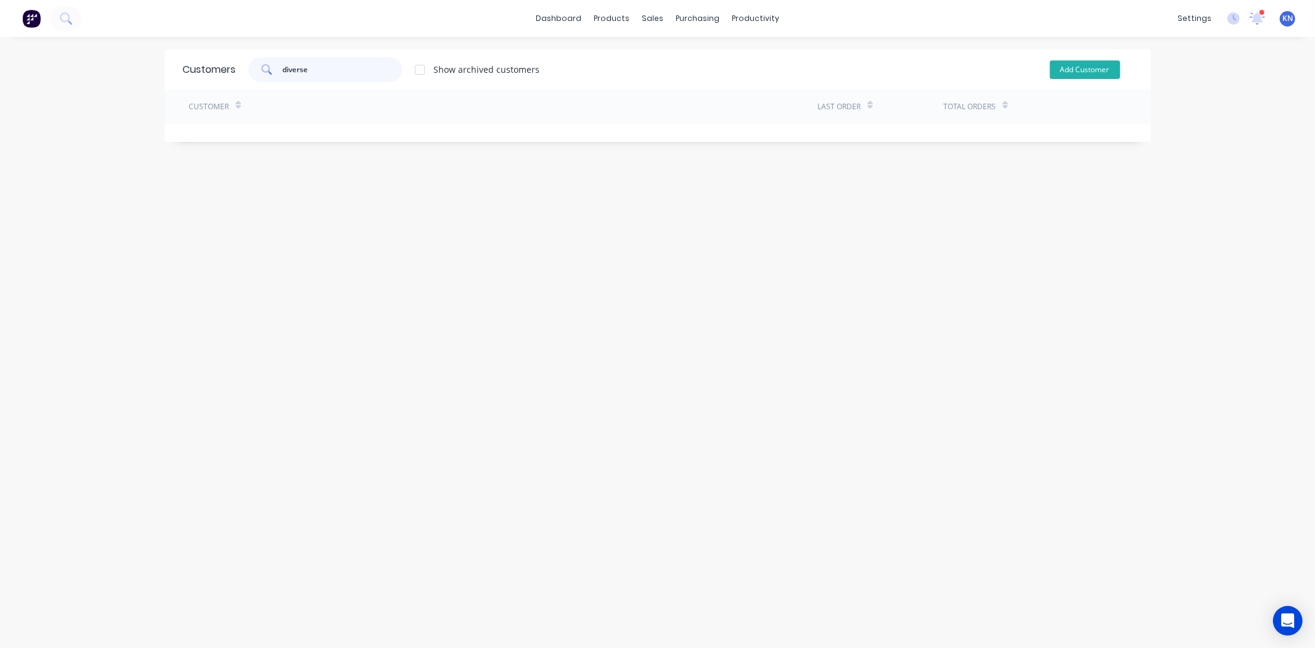
type input "diverse"
click at [1075, 62] on button "Add Customer" at bounding box center [1085, 69] width 70 height 19
select select "AU"
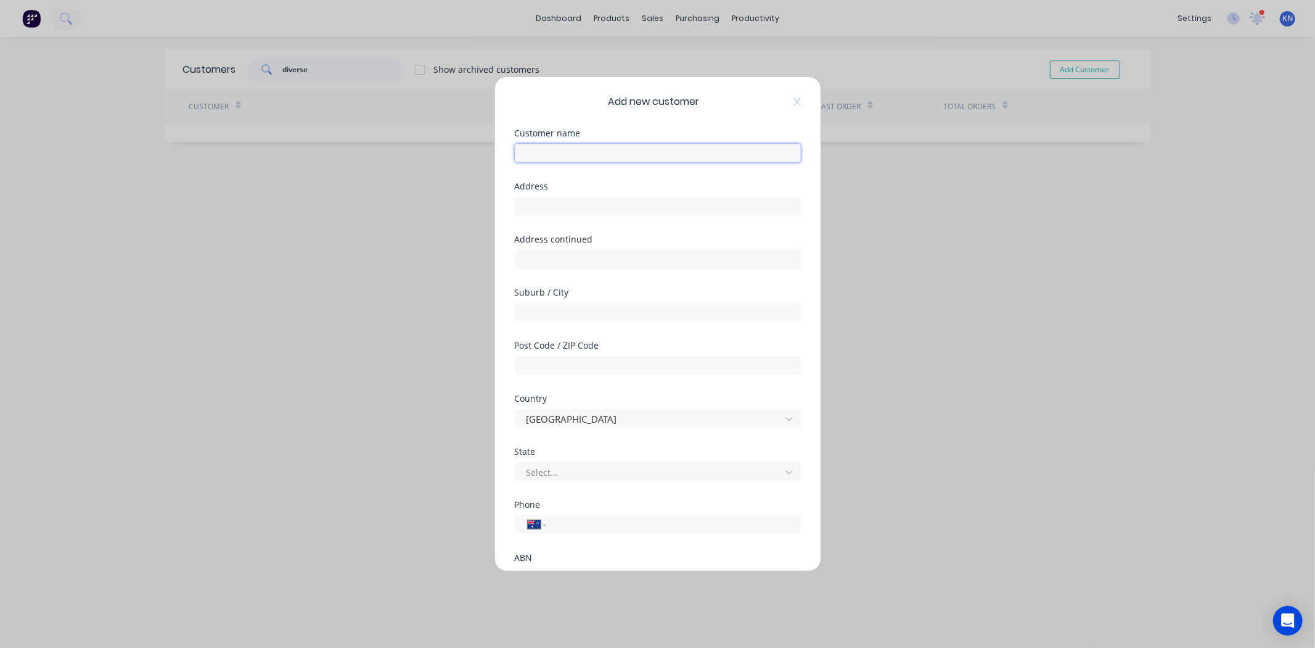
click at [569, 152] on input "text" at bounding box center [658, 153] width 286 height 19
type input "S"
type input "Diverse Welding Services Pty Ltd"
click at [567, 208] on input "text" at bounding box center [658, 206] width 286 height 19
type input "16 Arvida Street"
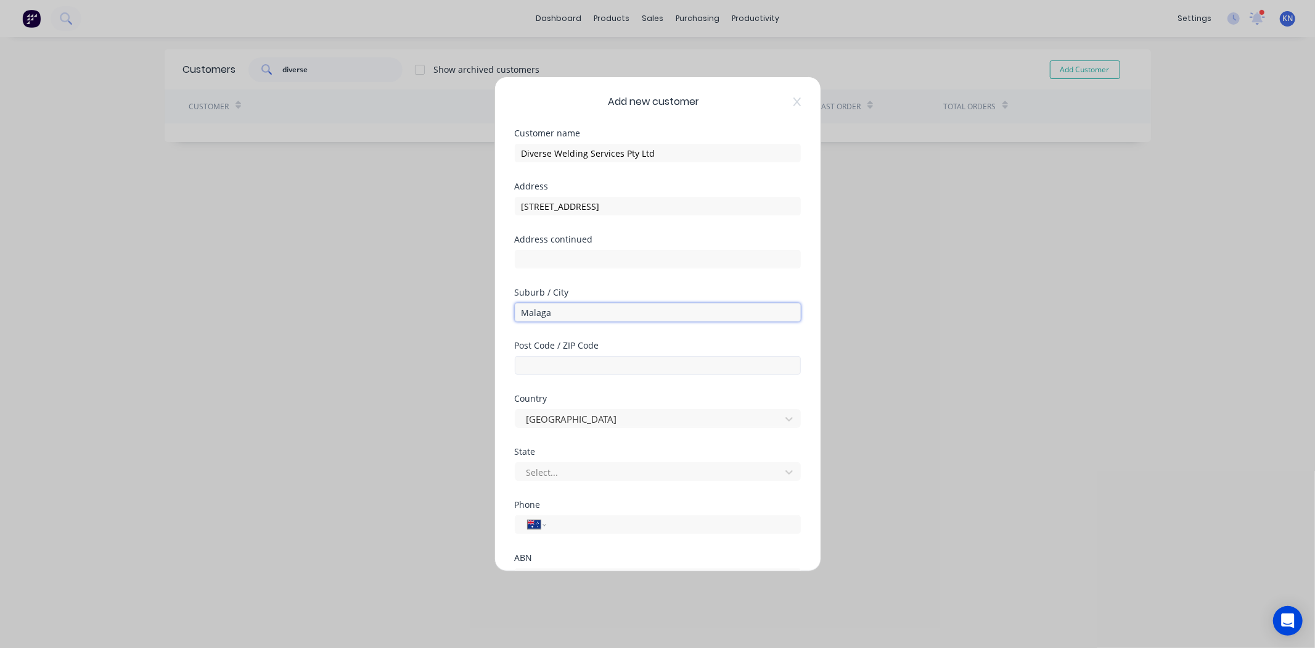
type input "Malaga"
click at [580, 368] on input "text" at bounding box center [658, 365] width 286 height 19
type input "6090"
click at [589, 472] on div at bounding box center [649, 471] width 249 height 15
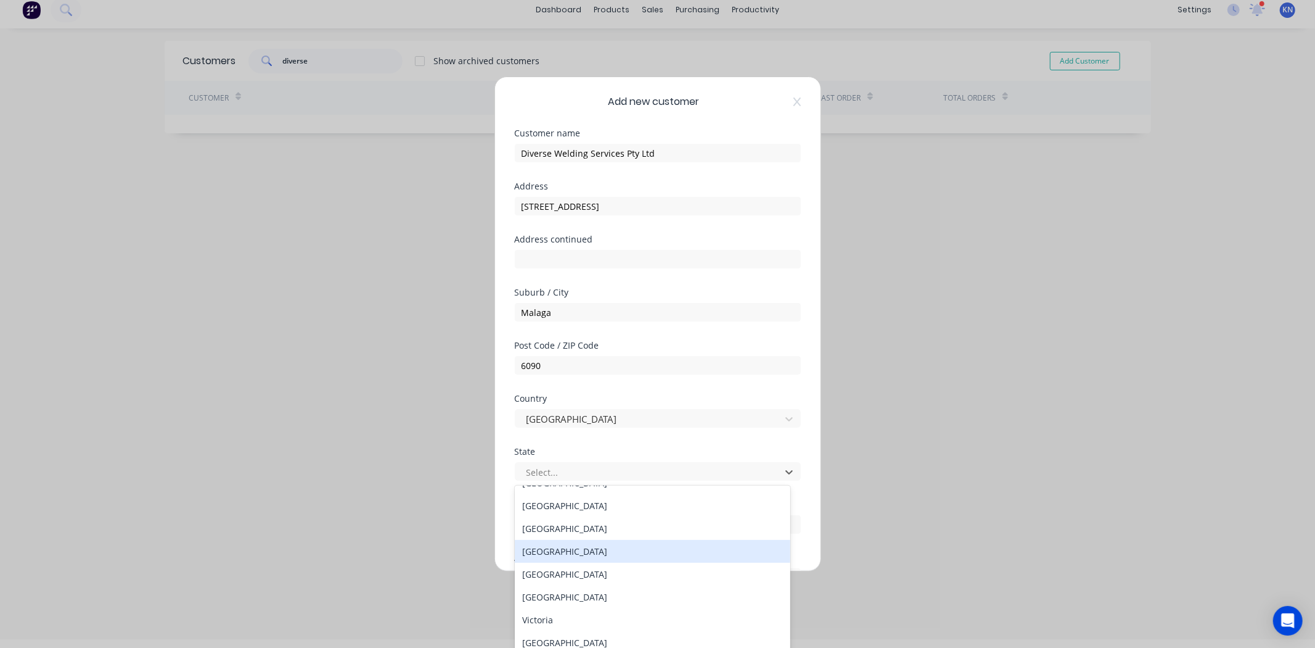
scroll to position [20, 0]
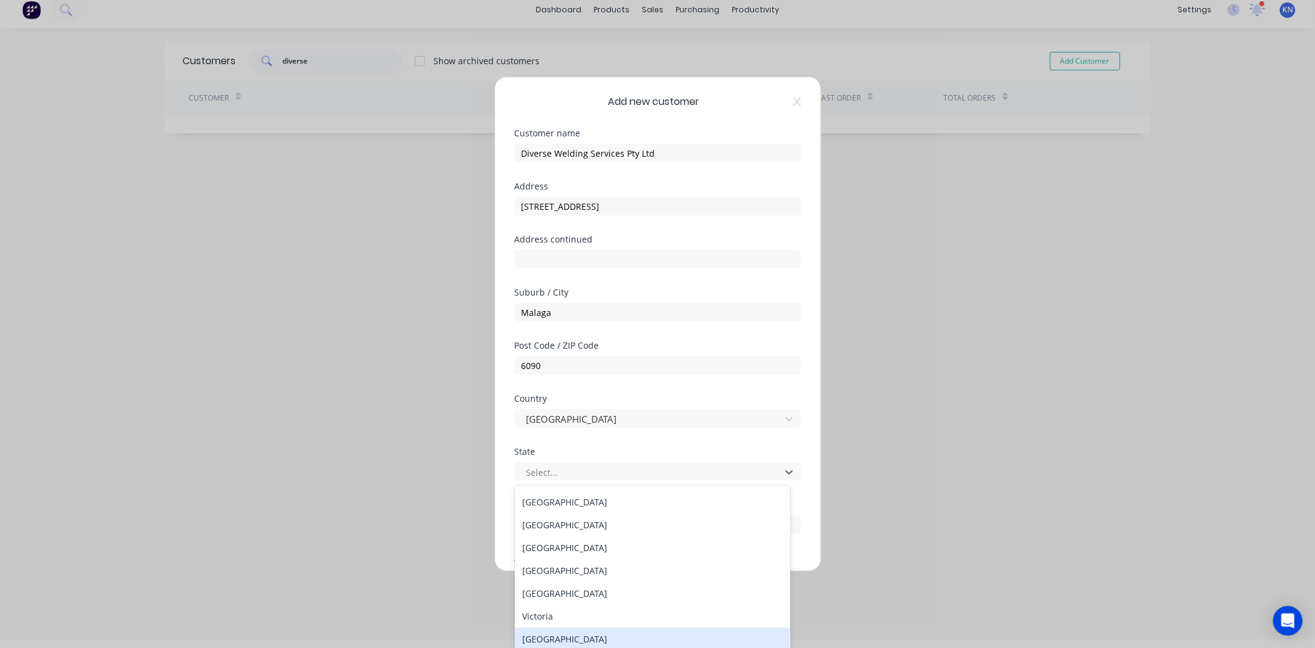
click at [551, 635] on div "Western Australia" at bounding box center [653, 638] width 276 height 23
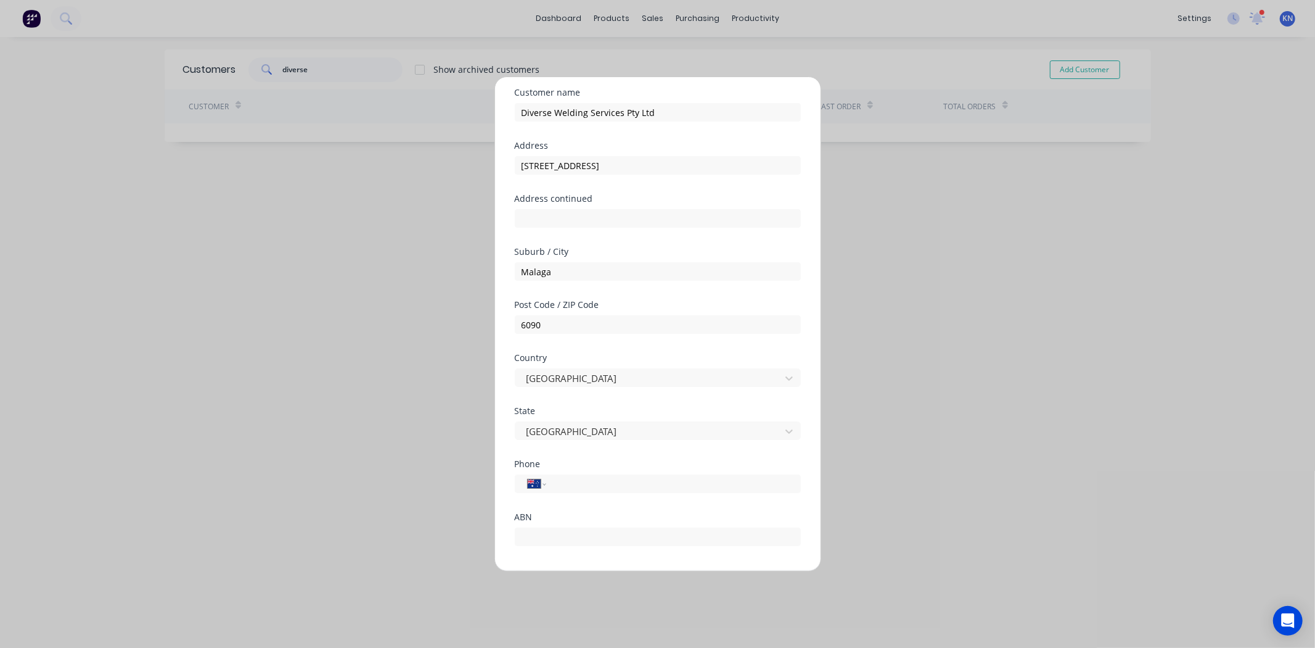
scroll to position [108, 0]
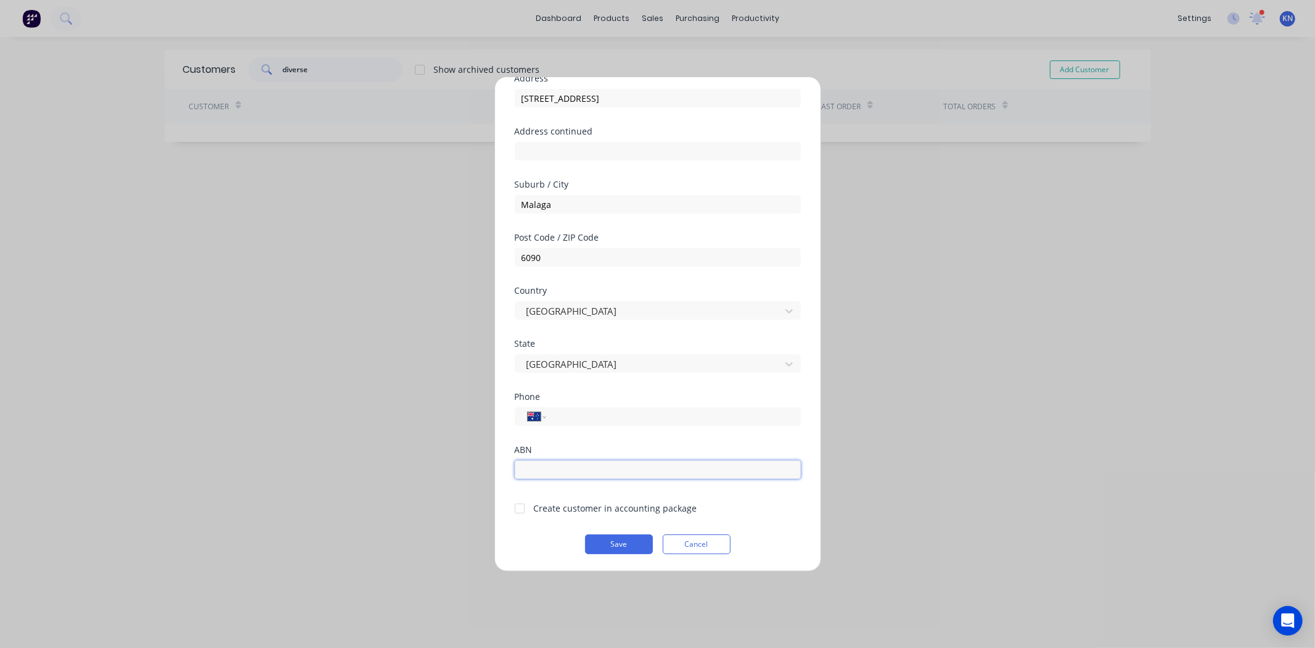
click at [578, 475] on input "text" at bounding box center [658, 469] width 286 height 19
click at [519, 508] on div at bounding box center [520, 508] width 25 height 25
click at [586, 464] on input "text" at bounding box center [658, 469] width 286 height 19
click at [601, 413] on input "tel" at bounding box center [671, 416] width 232 height 14
type input "(08) 9276 6000"
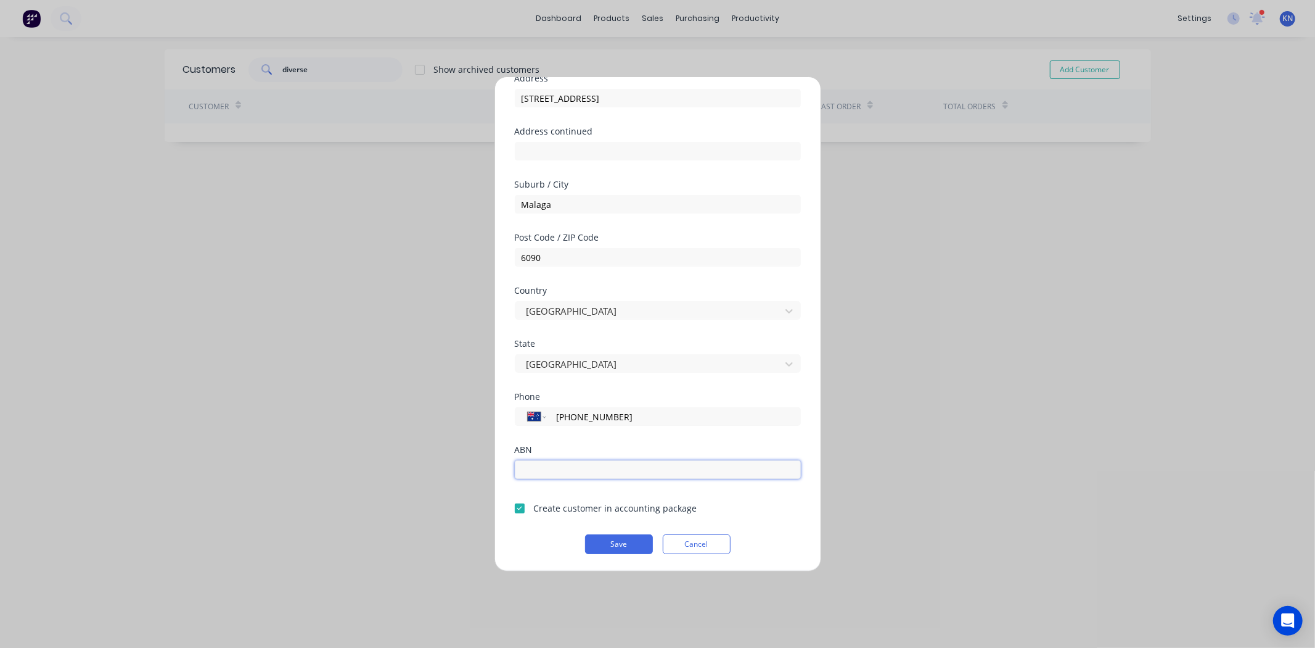
click at [569, 470] on input "text" at bounding box center [658, 469] width 286 height 19
click at [609, 541] on button "Save" at bounding box center [619, 544] width 68 height 20
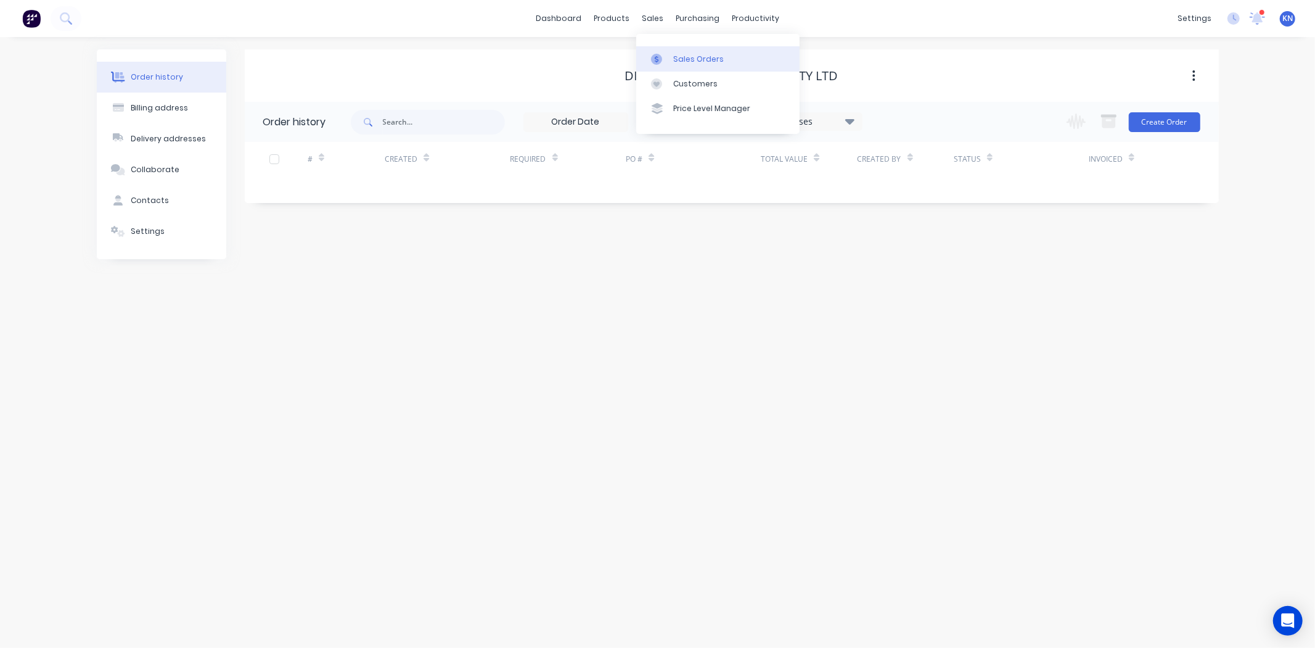
click at [691, 56] on div "Sales Orders" at bounding box center [698, 59] width 51 height 11
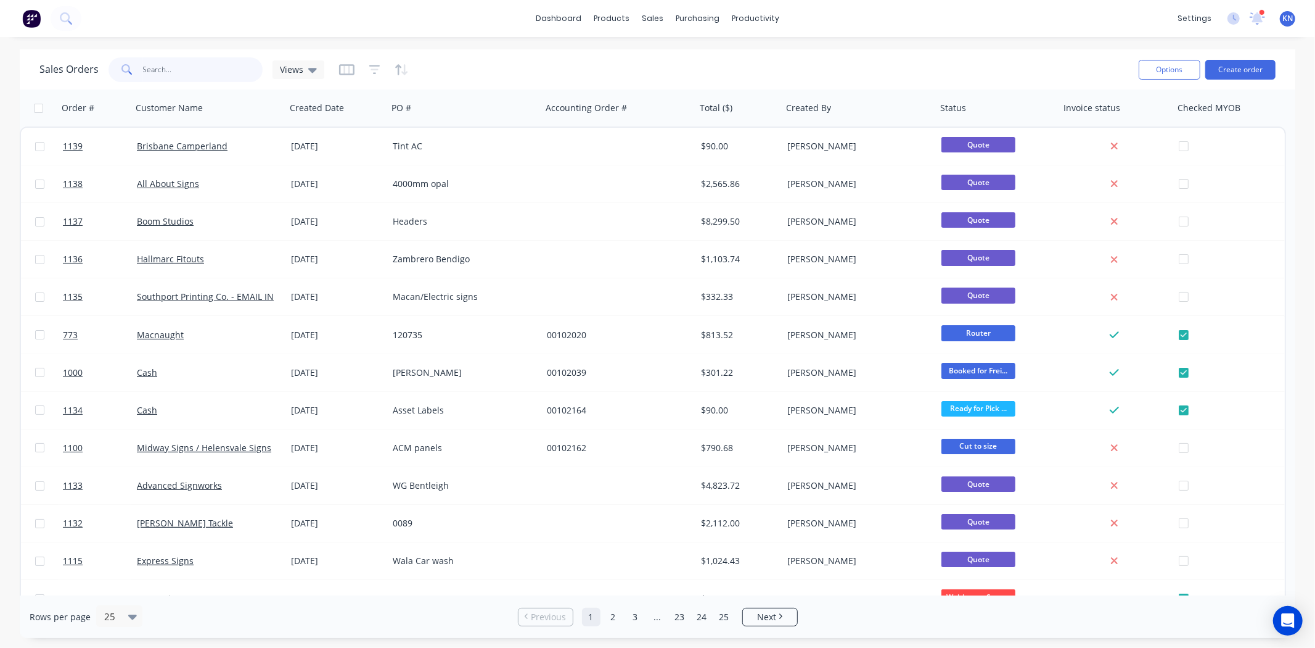
click at [162, 75] on input "text" at bounding box center [203, 69] width 120 height 25
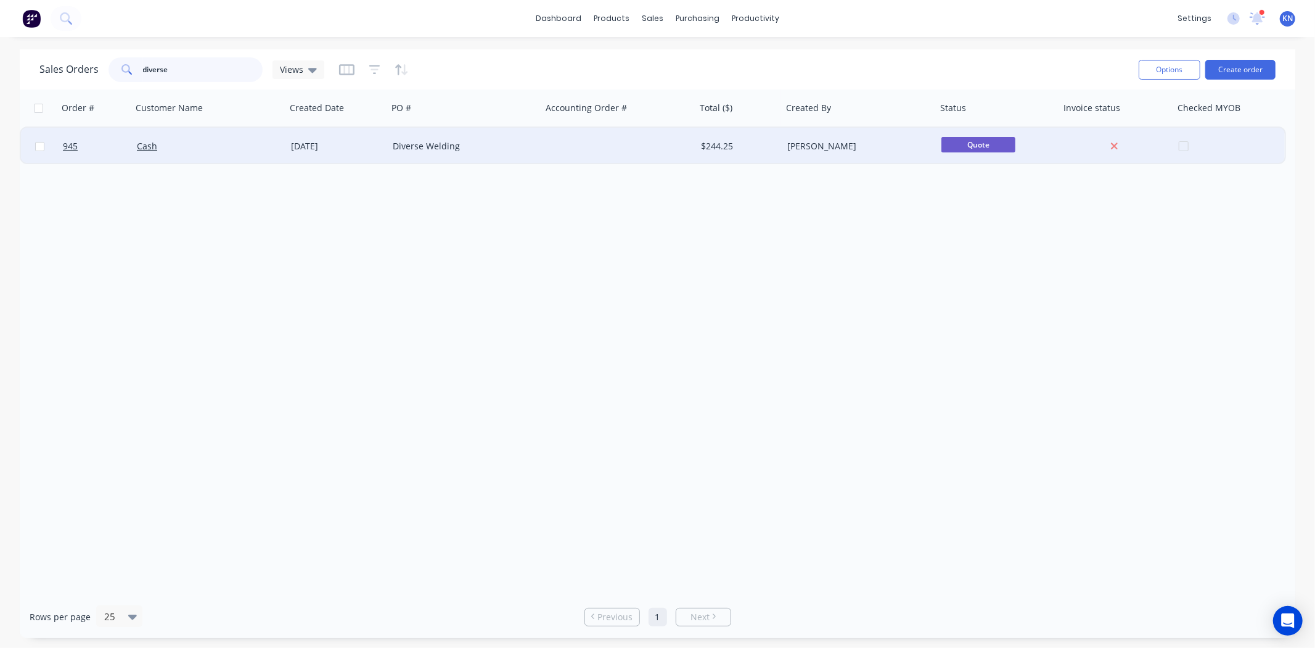
type input "diverse"
click at [331, 145] on div "[DATE]" at bounding box center [337, 146] width 92 height 12
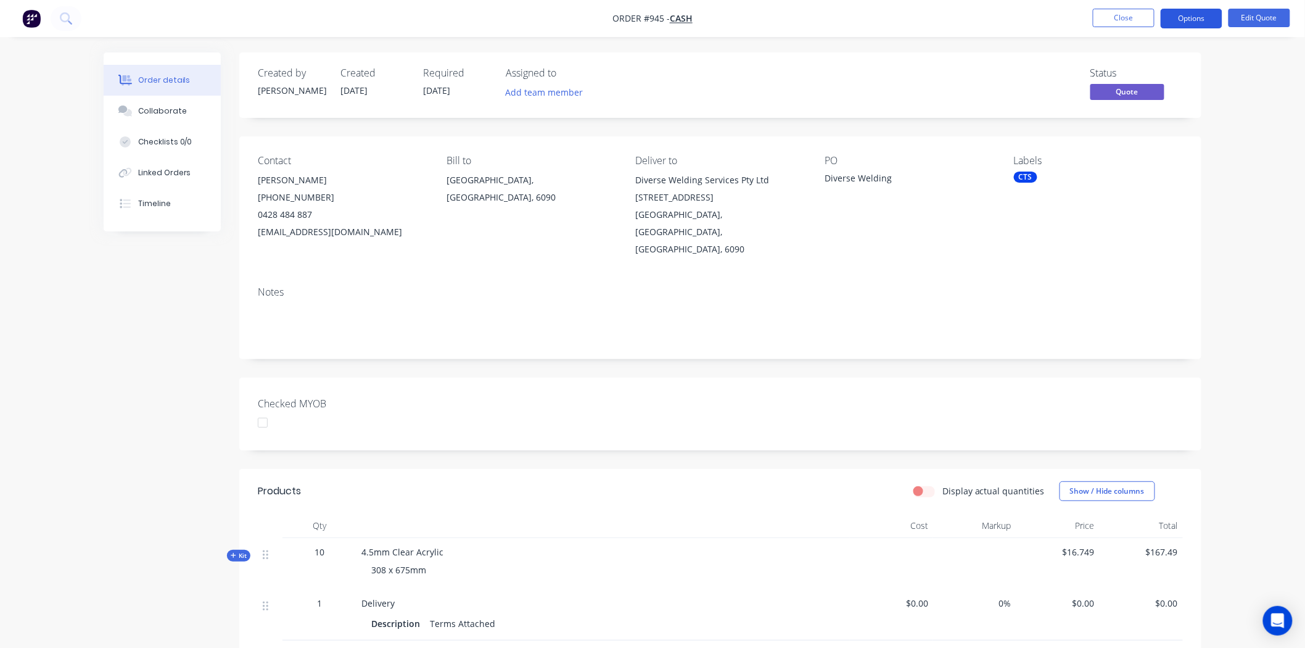
click at [1194, 15] on button "Options" at bounding box center [1192, 19] width 62 height 20
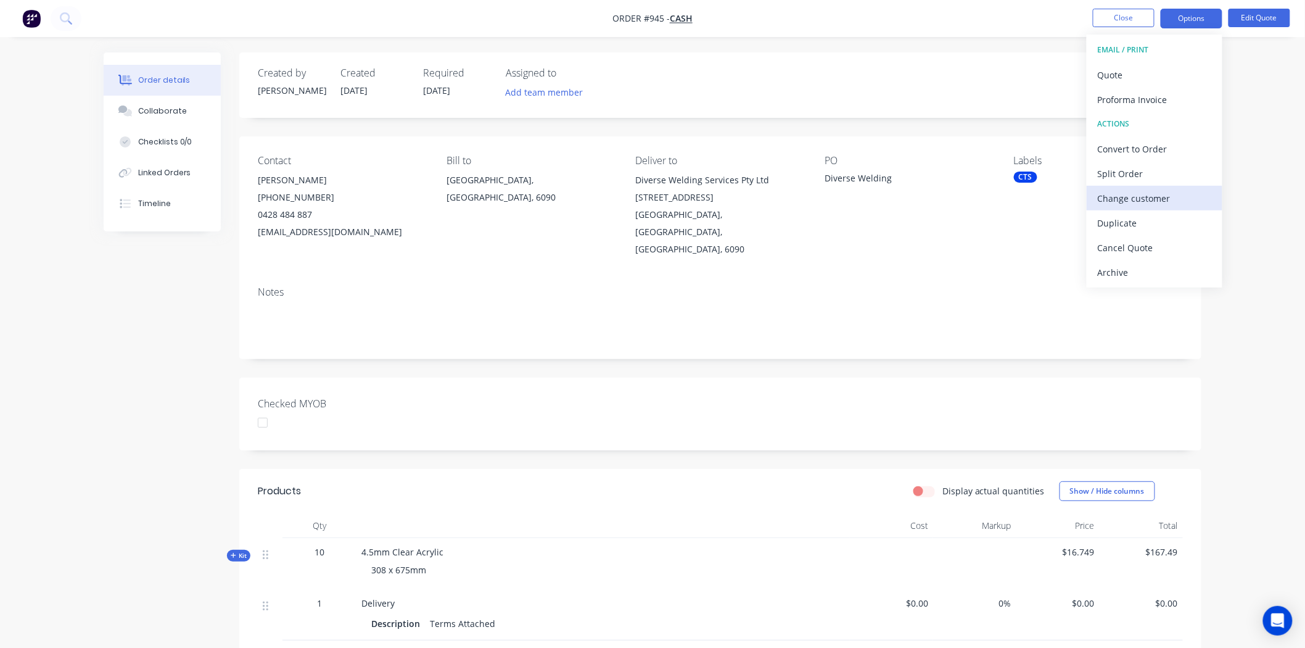
click at [1145, 193] on div "Change customer" at bounding box center [1154, 198] width 113 height 18
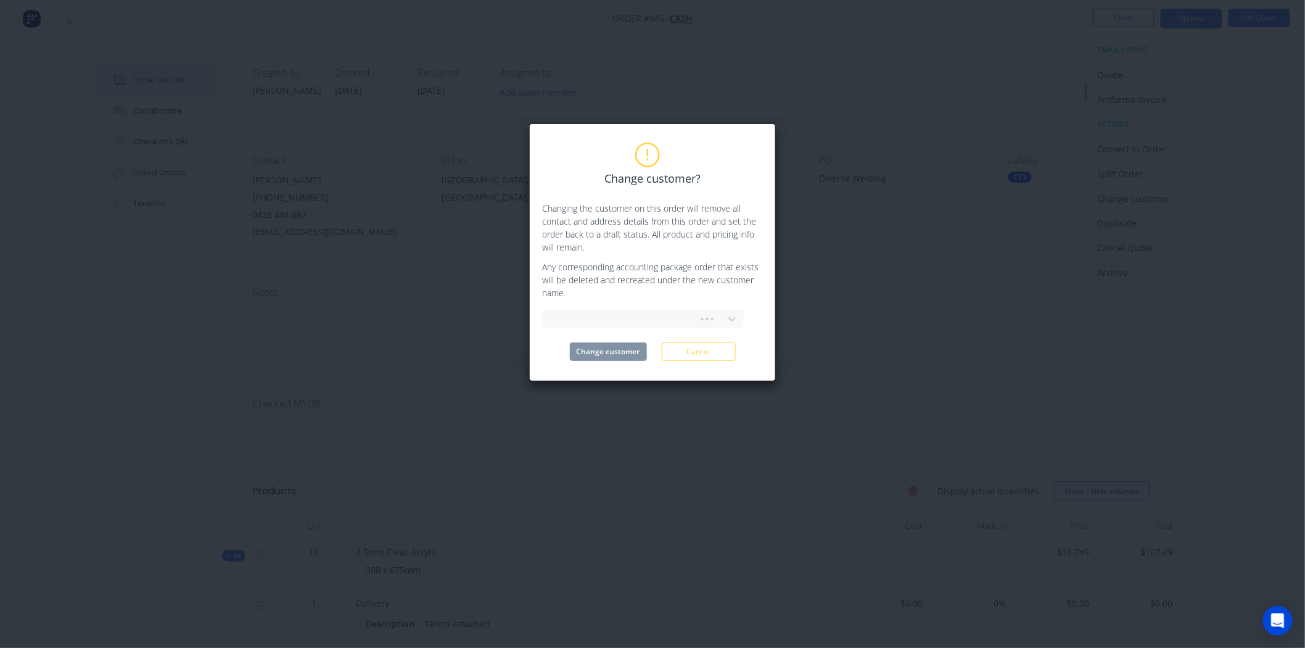
click at [597, 308] on div at bounding box center [643, 317] width 202 height 22
click at [597, 315] on div at bounding box center [635, 318] width 165 height 15
type input "diver"
click at [593, 344] on div "Diverse Welding Services Pty Ltd" at bounding box center [643, 346] width 202 height 23
click at [622, 347] on button "Change customer" at bounding box center [608, 351] width 77 height 19
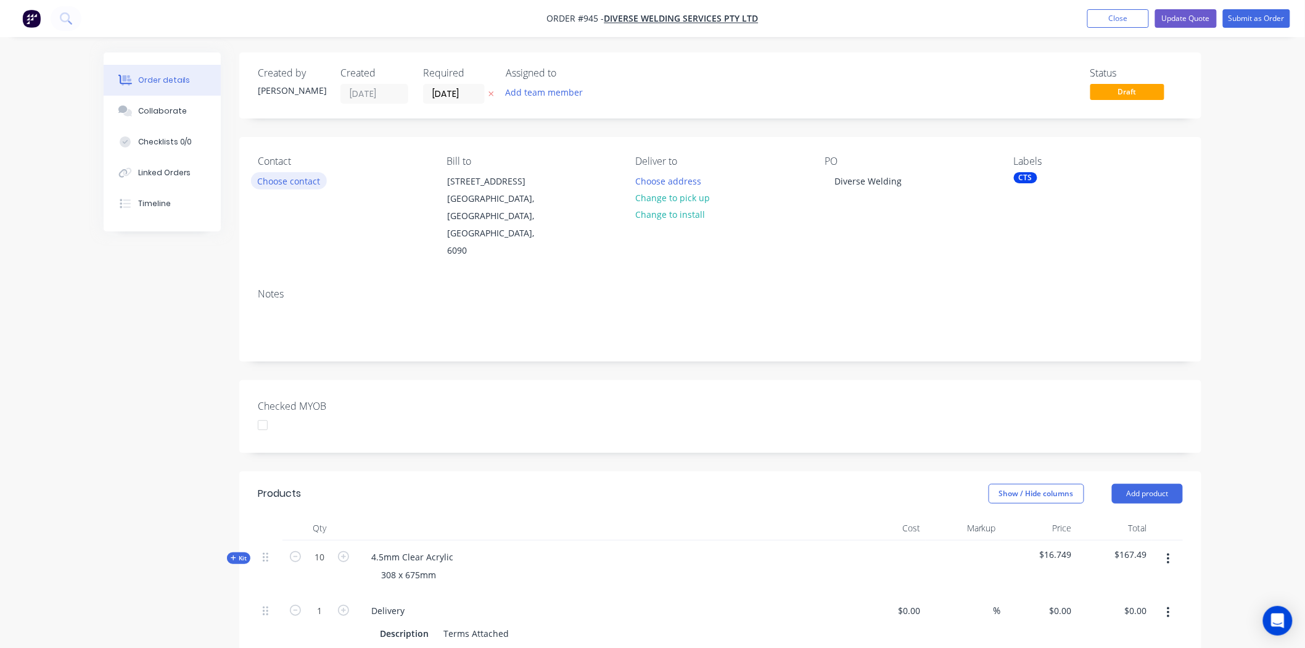
click at [303, 179] on button "Choose contact" at bounding box center [289, 180] width 76 height 17
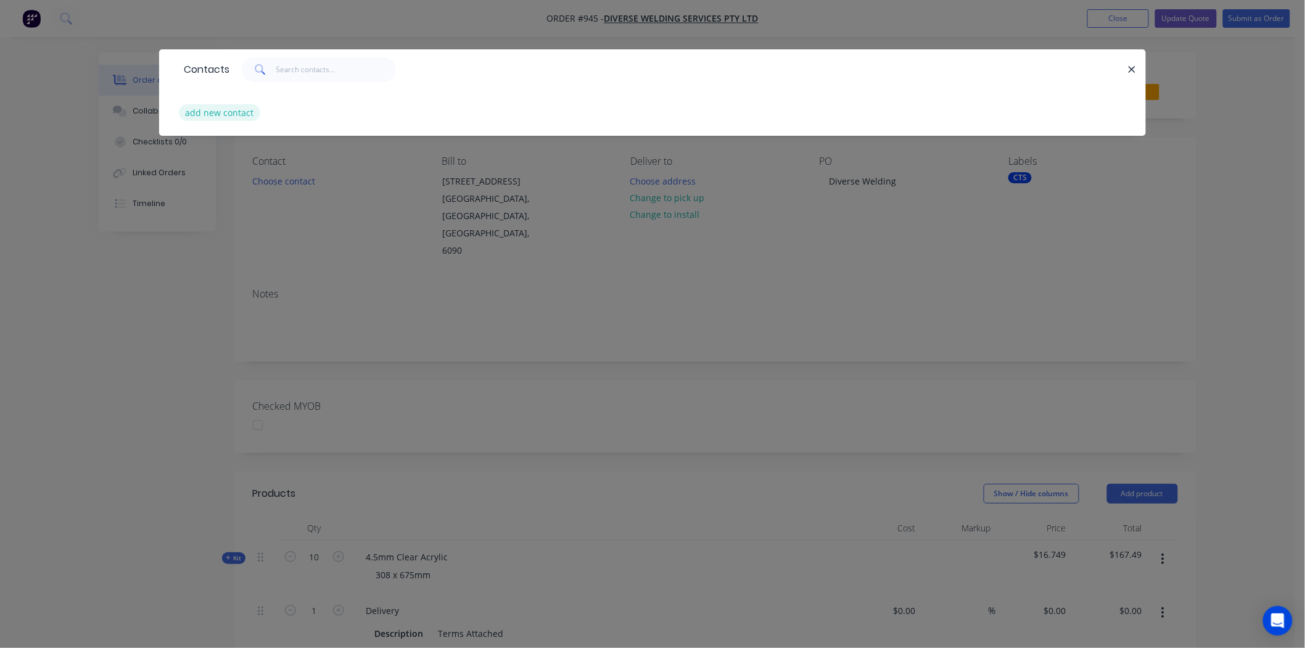
click at [227, 107] on button "add new contact" at bounding box center [219, 112] width 81 height 17
select select "AU"
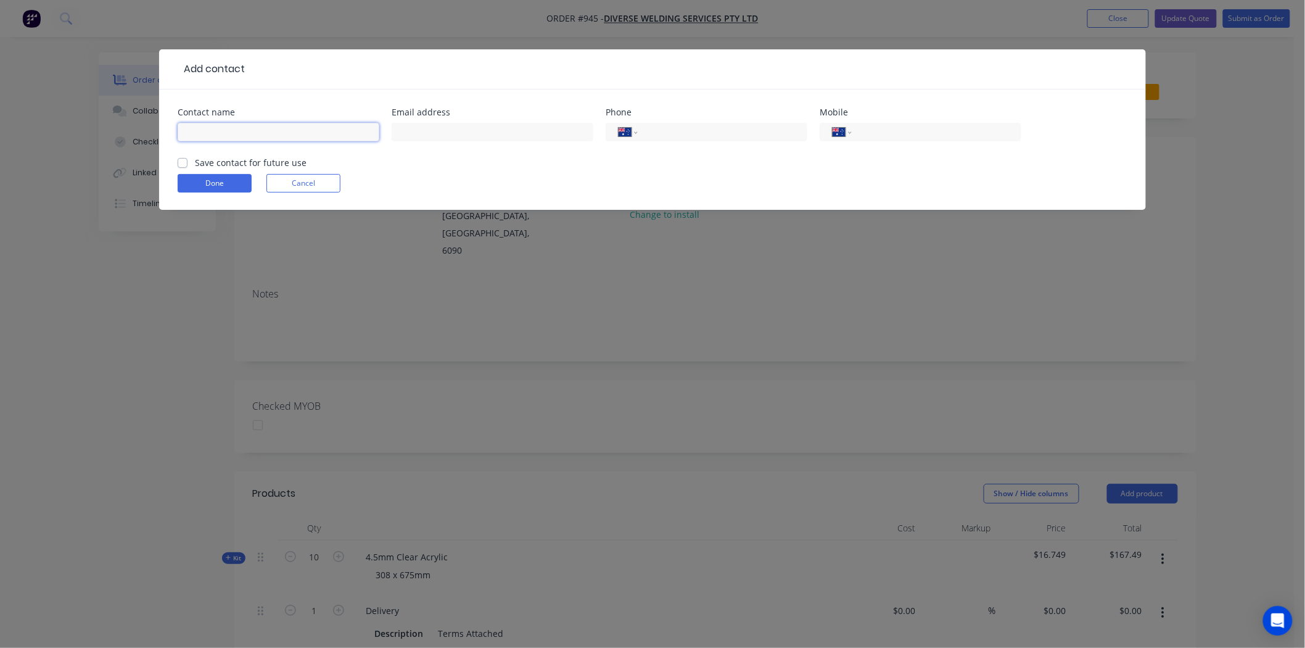
click at [237, 126] on input "text" at bounding box center [279, 132] width 202 height 19
click at [183, 162] on form "Contact name Email address Phone International Afghanistan Åland Islands Albani…" at bounding box center [653, 159] width 950 height 102
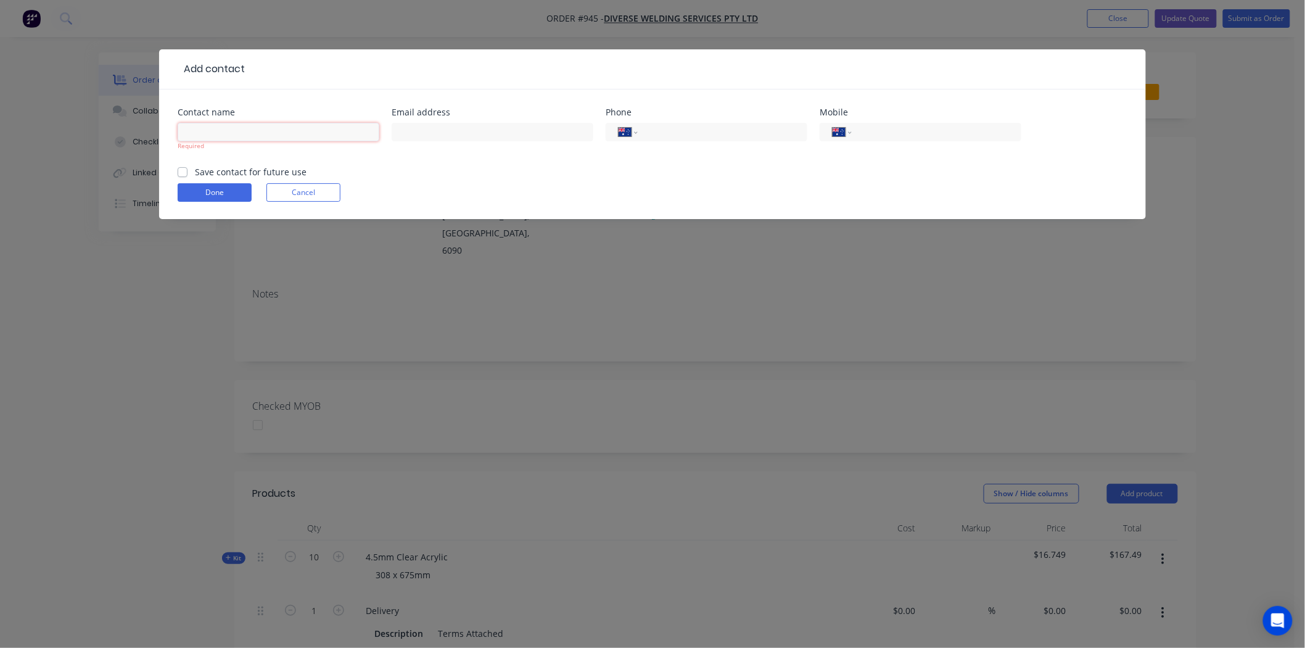
click at [206, 132] on input "text" at bounding box center [279, 132] width 202 height 19
click at [199, 130] on input "Greville Bewley" at bounding box center [279, 132] width 202 height 19
type input "Grenville Bewley"
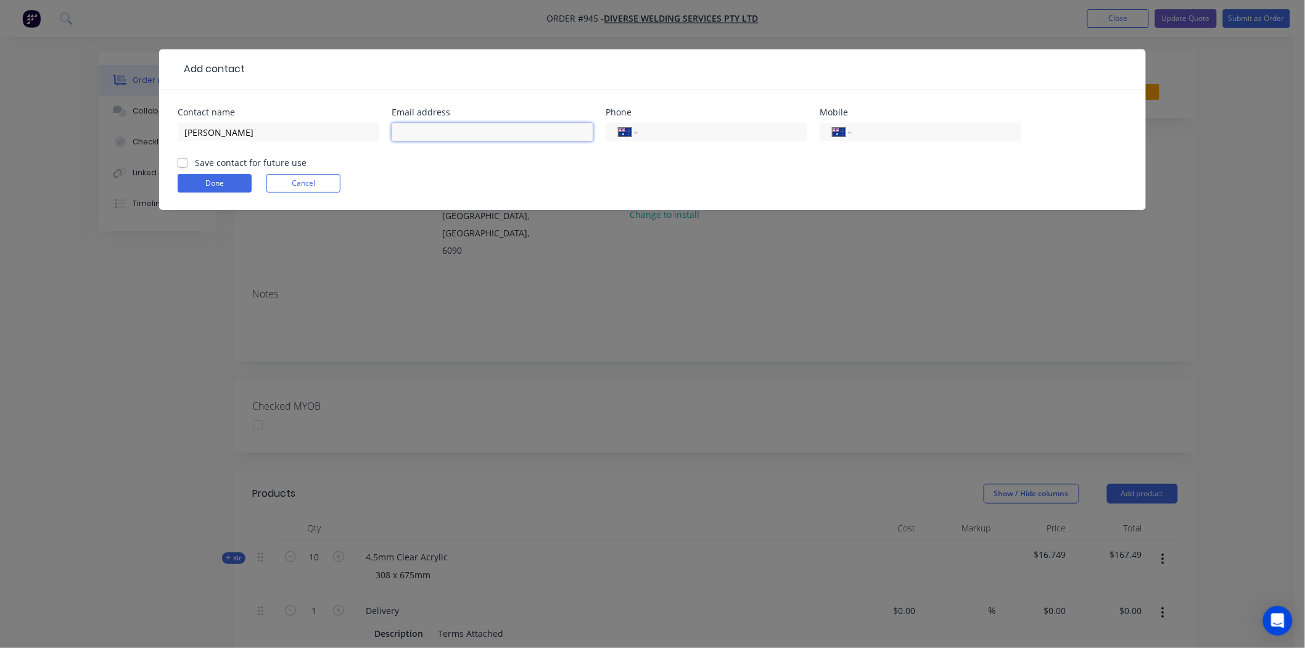
click at [433, 130] on input "text" at bounding box center [493, 132] width 202 height 19
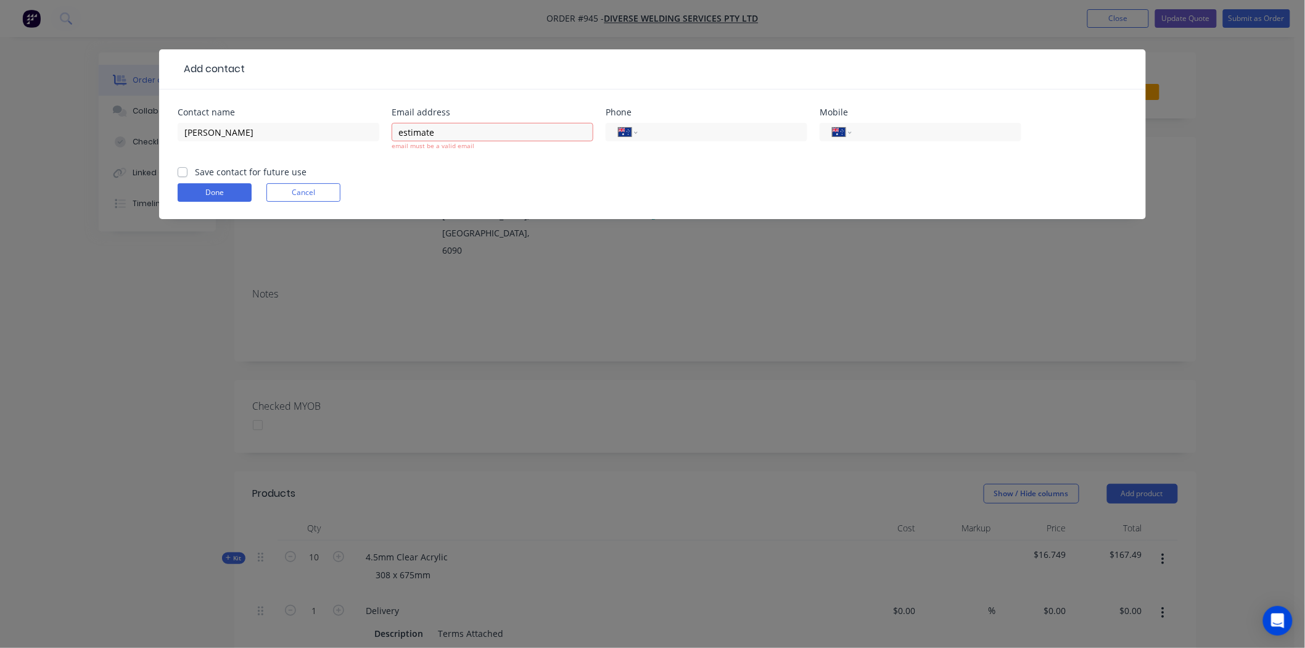
click at [182, 163] on form "Contact name Grenville Bewley Email address estimate email must be a valid emai…" at bounding box center [653, 163] width 950 height 111
click at [451, 126] on input "estimate" at bounding box center [493, 132] width 202 height 19
type input "estimate@diversewelding.com.au"
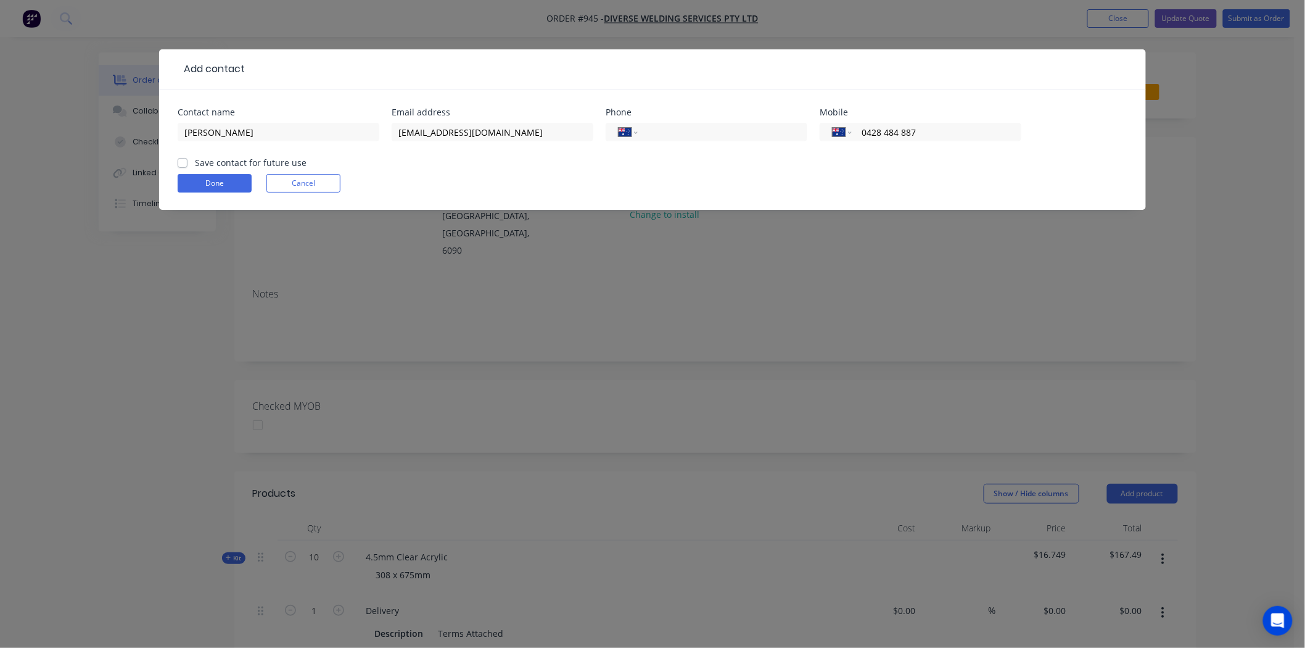
type input "0428 484 887"
click at [195, 163] on label "Save contact for future use" at bounding box center [251, 162] width 112 height 13
click at [179, 163] on input "Save contact for future use" at bounding box center [183, 162] width 10 height 12
checkbox input "true"
click at [707, 123] on div "International Afghanistan Åland Islands Albania Algeria American Samoa Andorra …" at bounding box center [707, 132] width 202 height 19
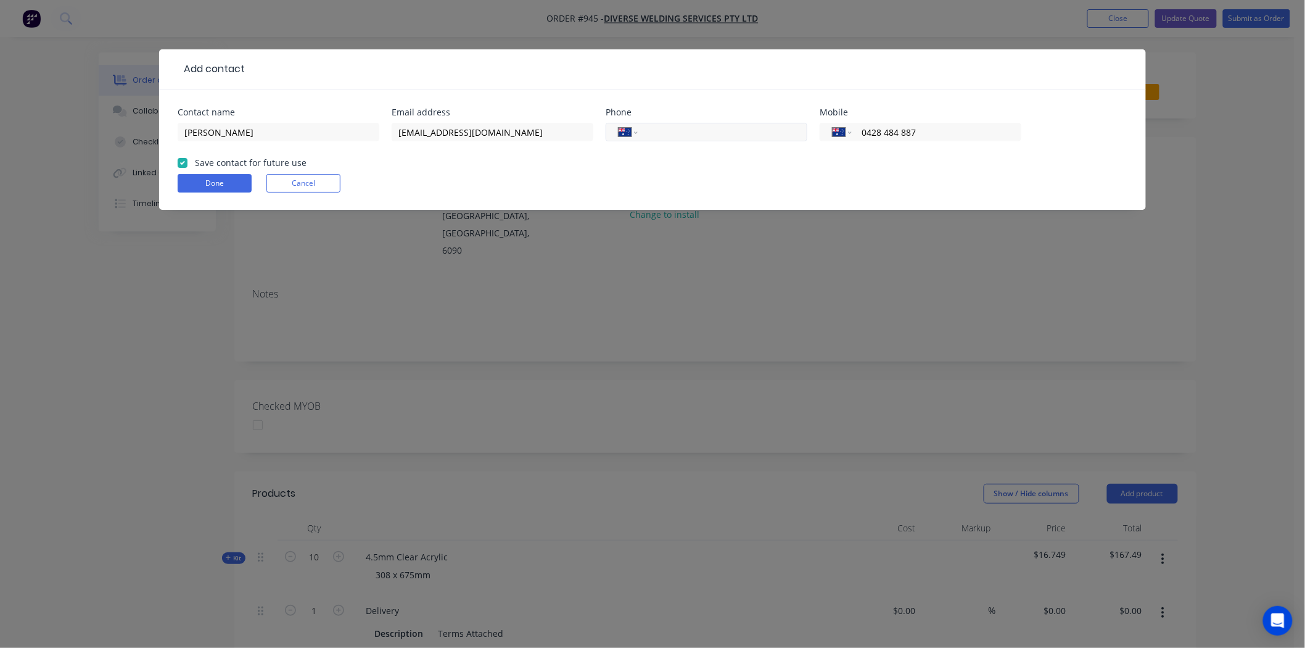
click at [713, 128] on input "tel" at bounding box center [720, 132] width 148 height 14
type input "(08) 9276 6000"
click at [226, 183] on button "Done" at bounding box center [215, 183] width 74 height 19
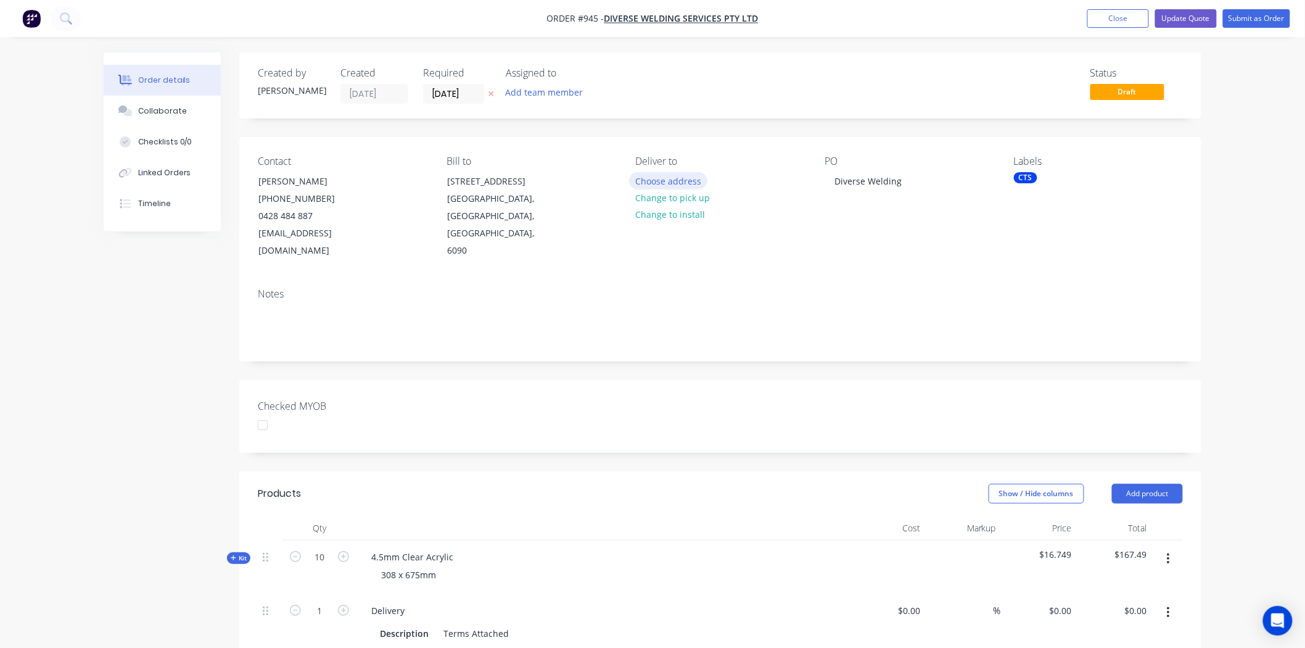
click at [677, 179] on button "Choose address" at bounding box center [668, 180] width 79 height 17
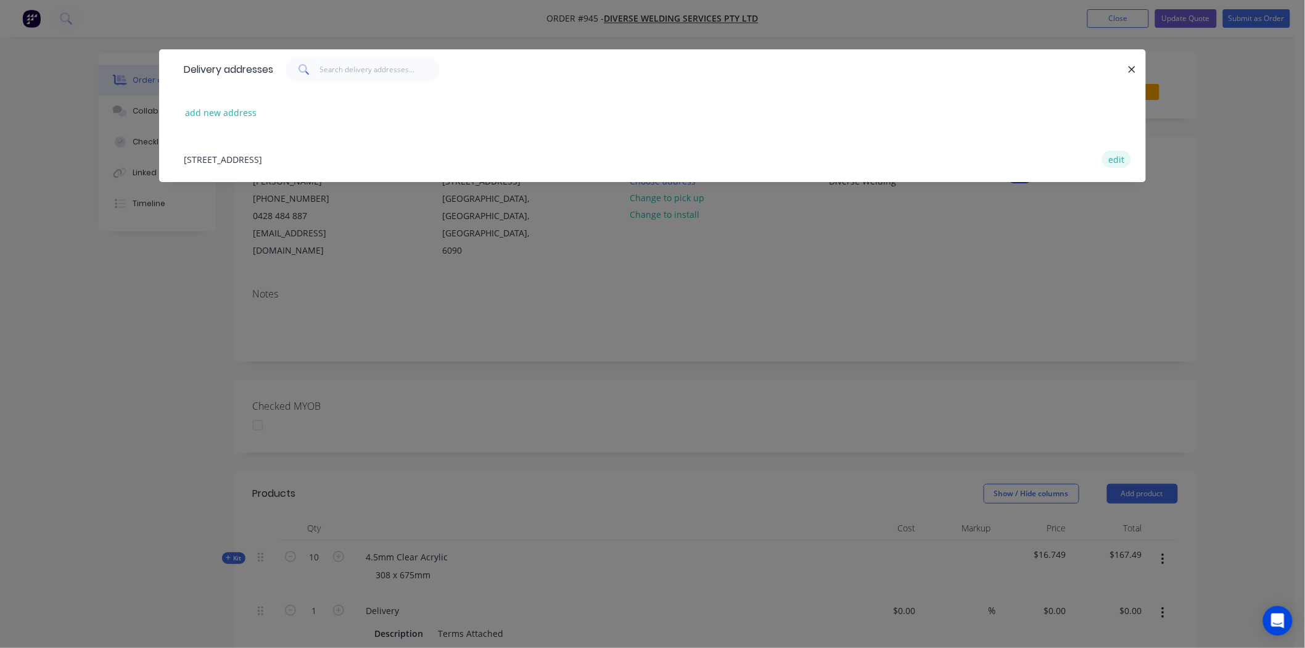
click at [1121, 158] on button "edit" at bounding box center [1116, 158] width 29 height 17
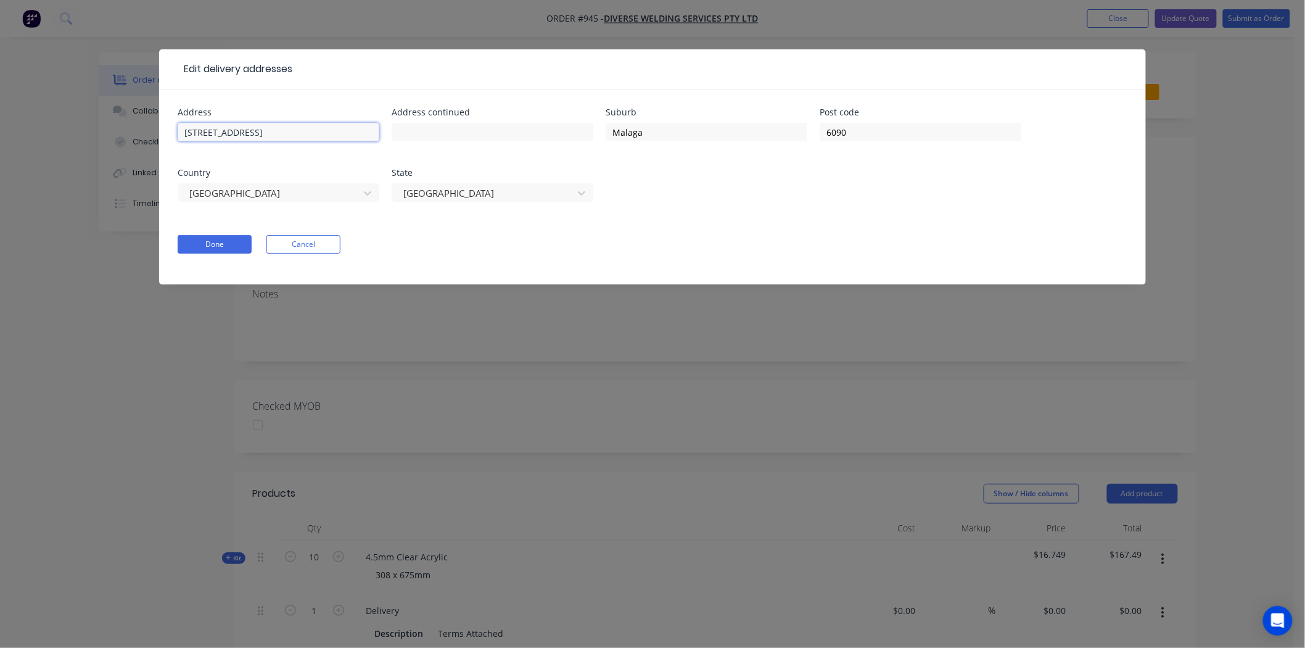
drag, startPoint x: 294, startPoint y: 132, endPoint x: 125, endPoint y: 124, distance: 168.5
click at [125, 124] on div "Edit delivery addresses Address 16 Arvida Street Address continued Suburb Malag…" at bounding box center [652, 324] width 1305 height 648
click at [447, 131] on input "text" at bounding box center [493, 132] width 202 height 19
paste input "16 Arvida Street"
type input "16 Arvida Street"
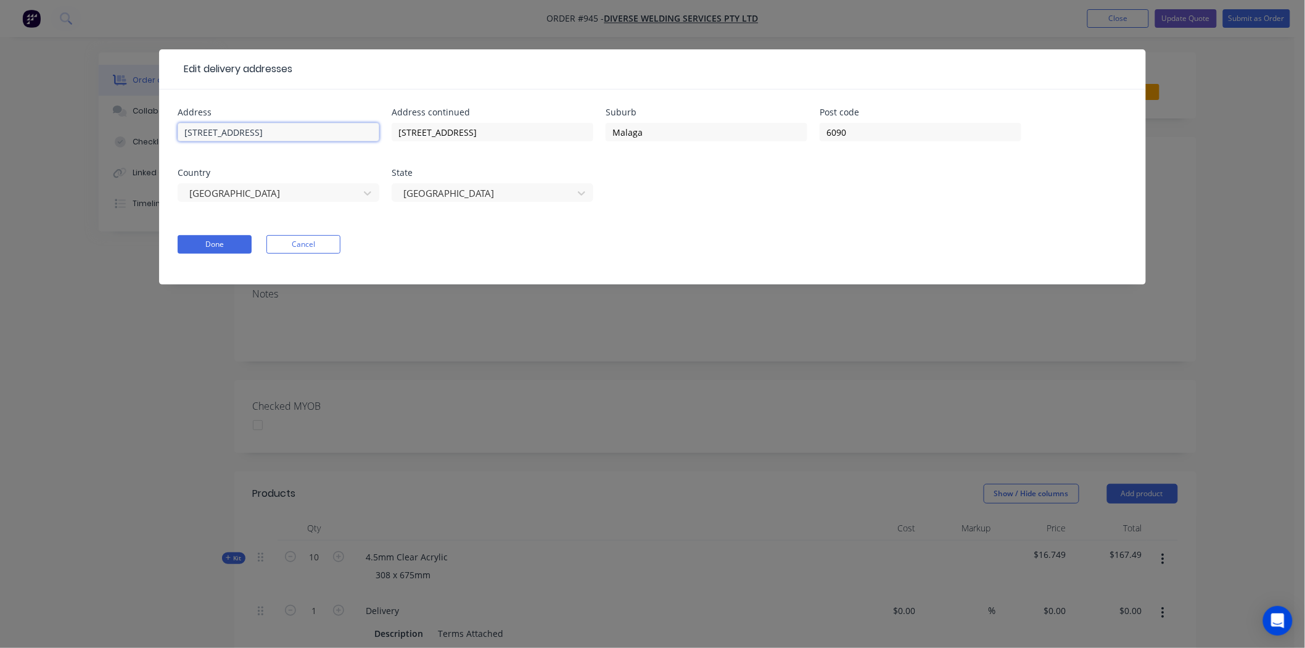
drag, startPoint x: 290, startPoint y: 132, endPoint x: 91, endPoint y: 140, distance: 198.7
click at [91, 140] on div "Edit delivery addresses Address 16 Arvida Street Address continued 16 Arvida St…" at bounding box center [652, 324] width 1305 height 648
type input "Diverse Welding"
click at [224, 239] on button "Done" at bounding box center [215, 244] width 74 height 19
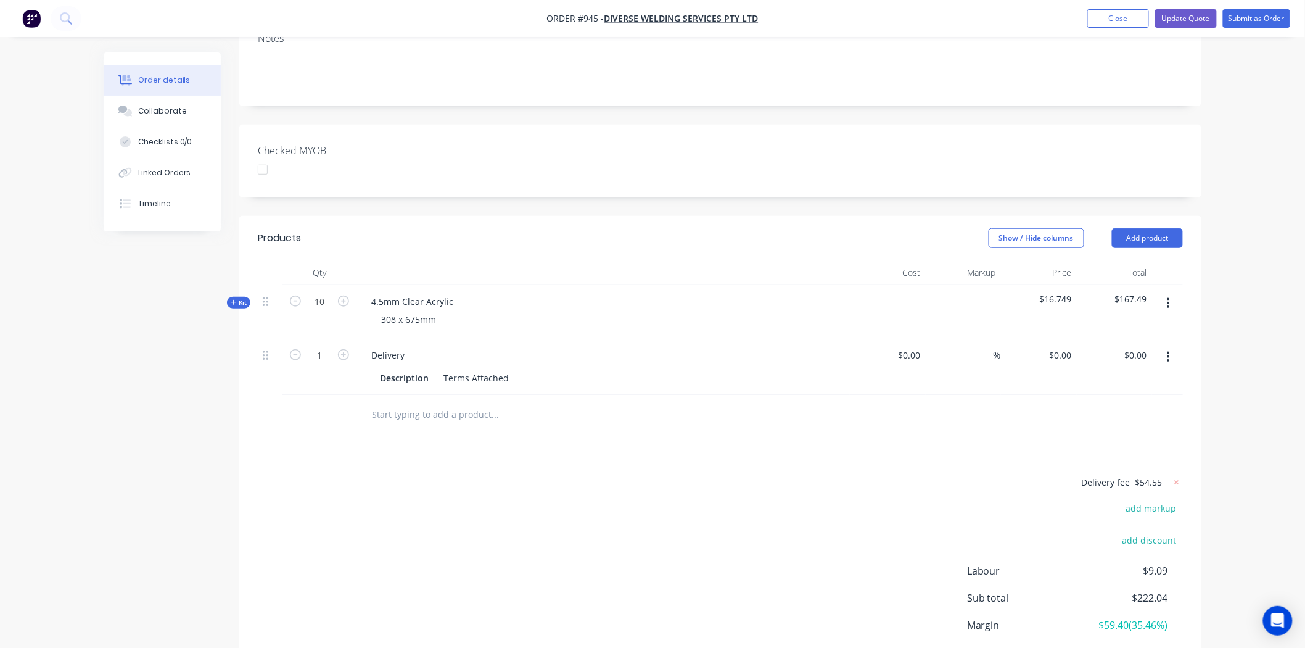
scroll to position [274, 0]
click at [321, 291] on input "10" at bounding box center [319, 300] width 32 height 19
click at [381, 309] on div "308 x 675mm" at bounding box center [408, 318] width 75 height 18
click at [236, 298] on icon at bounding box center [234, 301] width 6 height 6
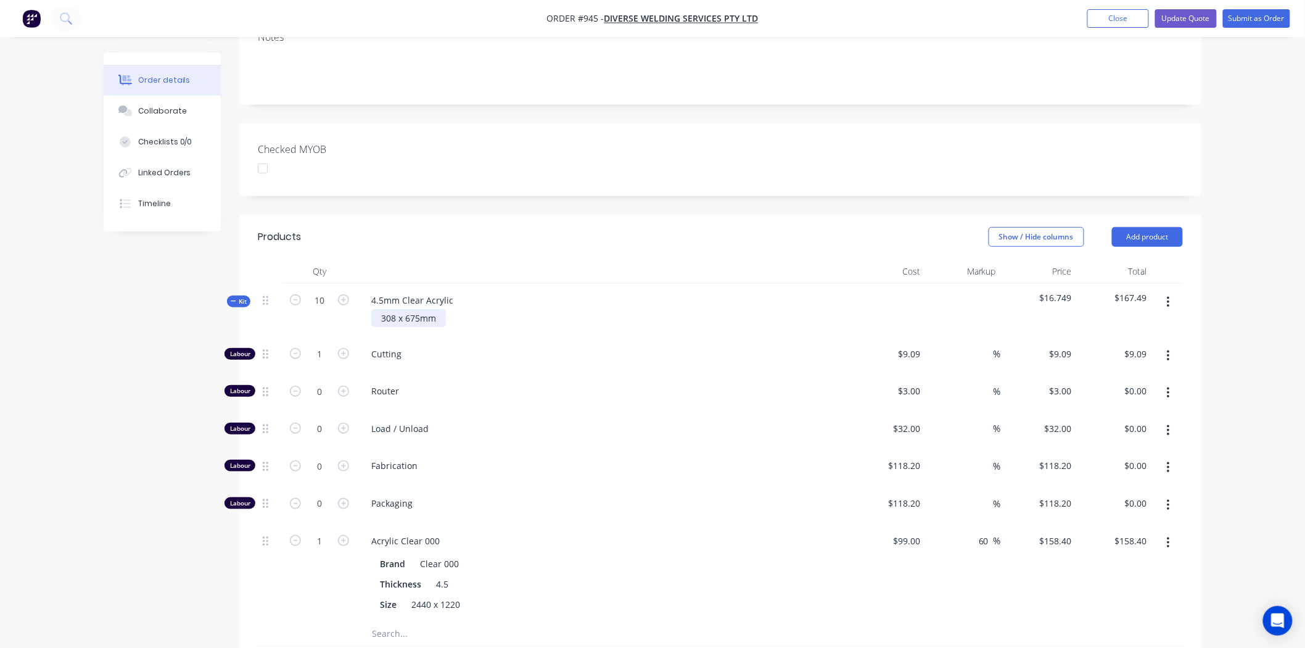
click at [383, 309] on div "308 x 675mm" at bounding box center [408, 318] width 75 height 18
click at [321, 291] on input "10" at bounding box center [319, 300] width 32 height 19
type input "1"
type input "0.1"
type input "$0.91"
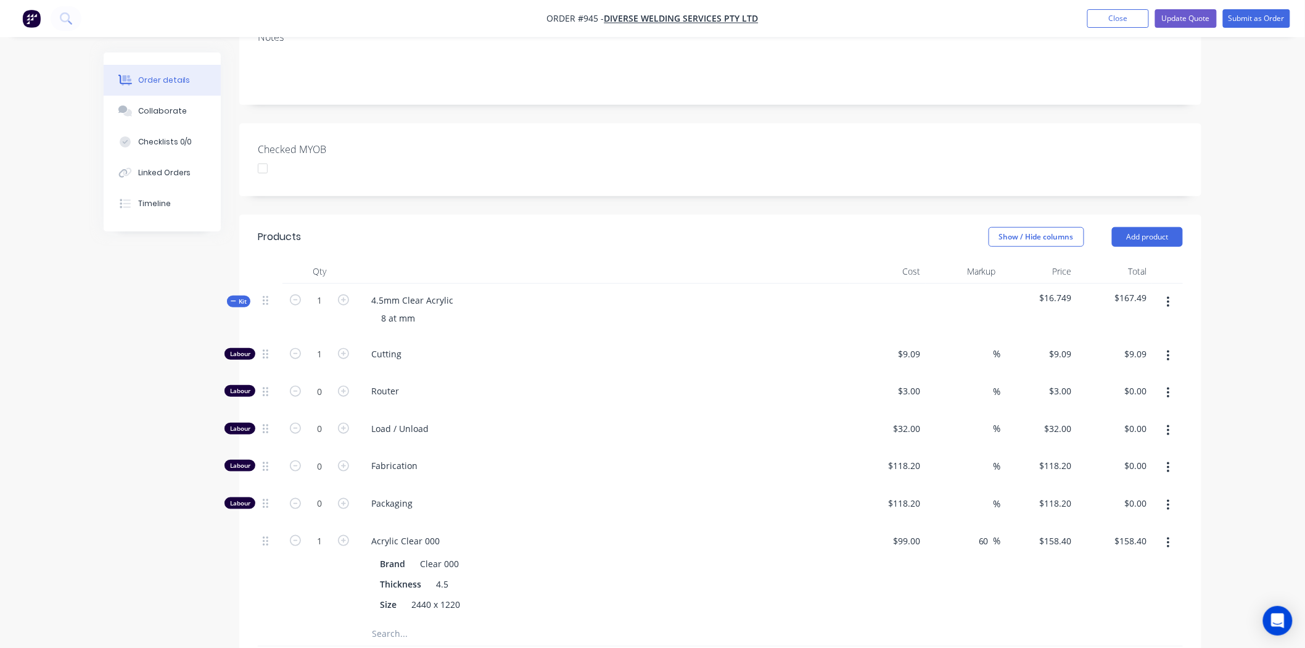
type input "0.1"
type input "$15.84"
click at [427, 309] on div "8 at mm" at bounding box center [602, 318] width 483 height 18
click at [326, 291] on input "1" at bounding box center [319, 300] width 32 height 19
type input "10"
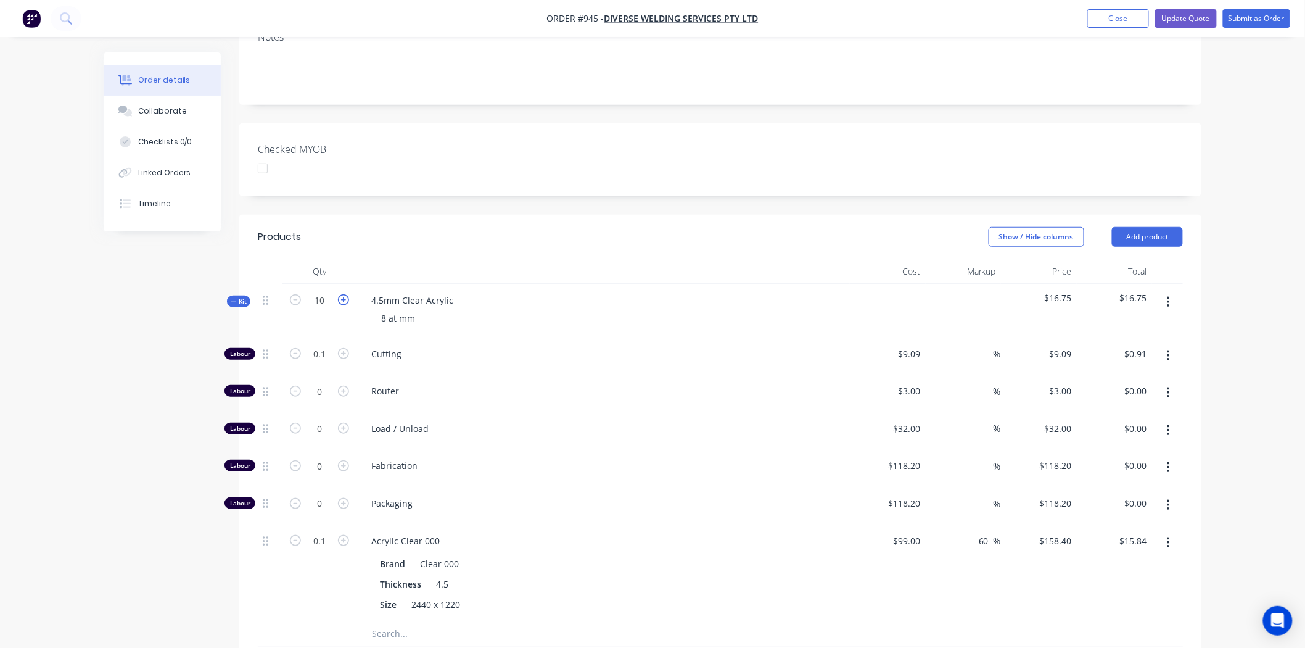
type input "1"
type input "$9.09"
type input "1"
type input "$158.40"
click at [323, 291] on input "10" at bounding box center [319, 300] width 32 height 19
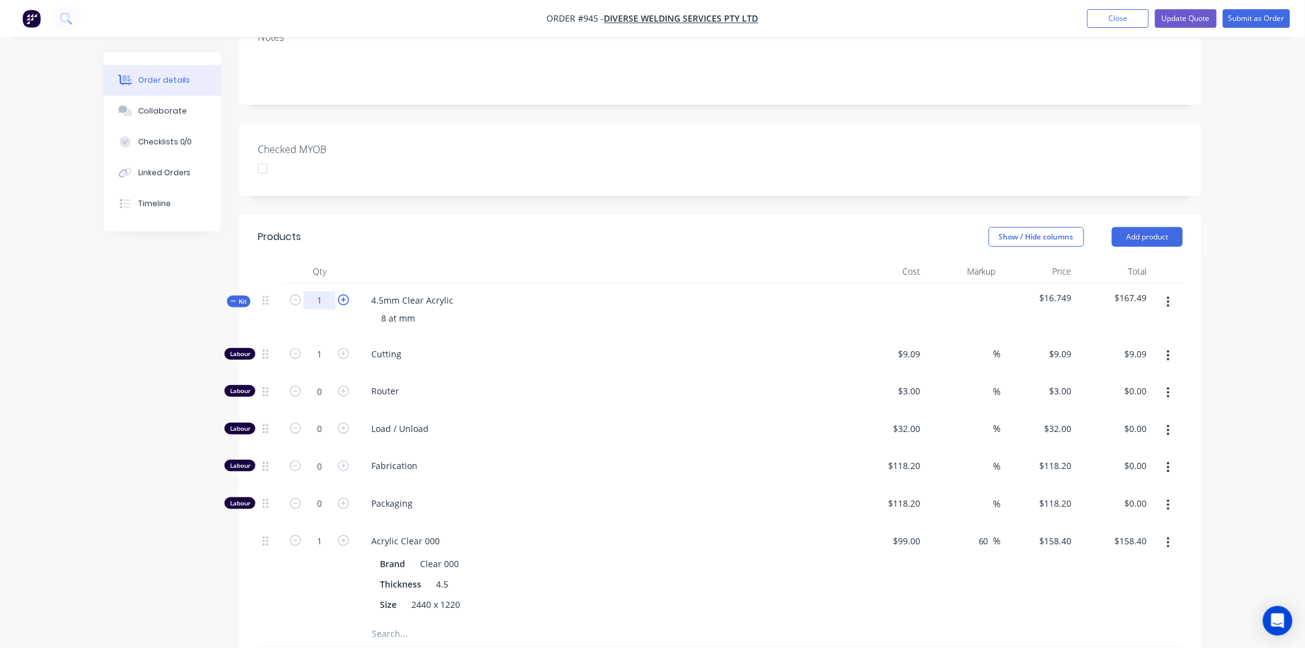
type input "1"
type input "0.1"
type input "$0.91"
type input "0.1"
type input "$15.84"
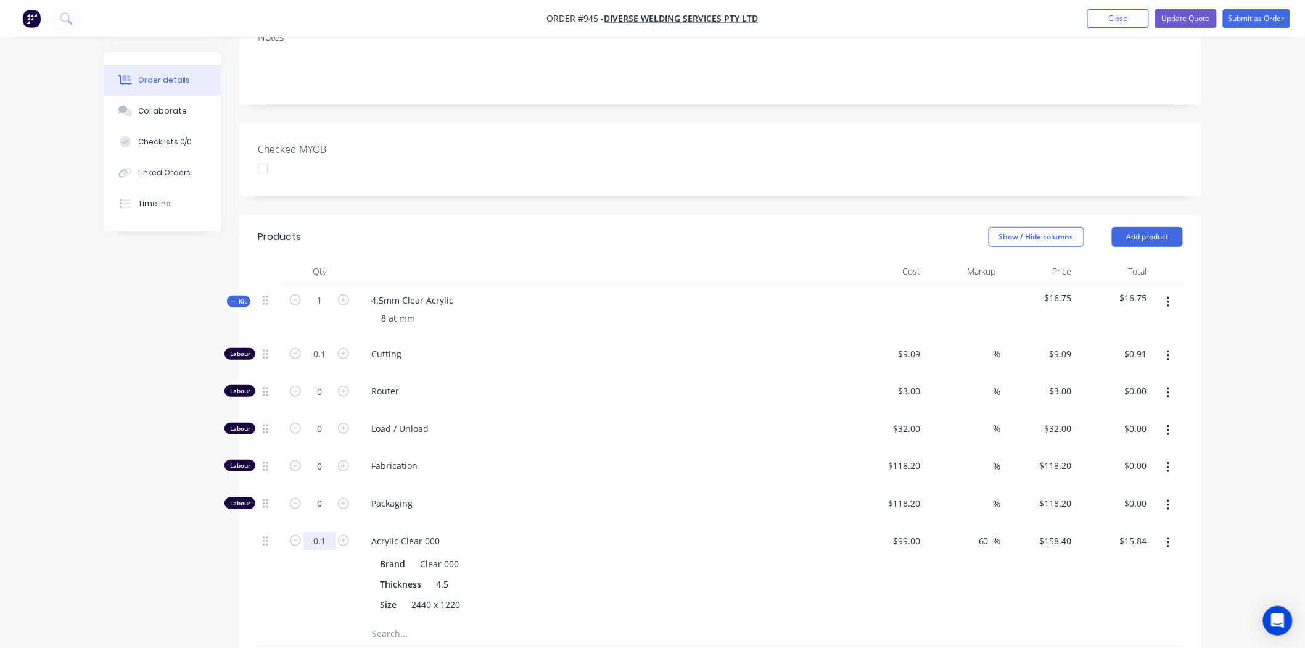
click at [327, 363] on input "0.1" at bounding box center [319, 354] width 32 height 19
type input "1"
type input "$158.40"
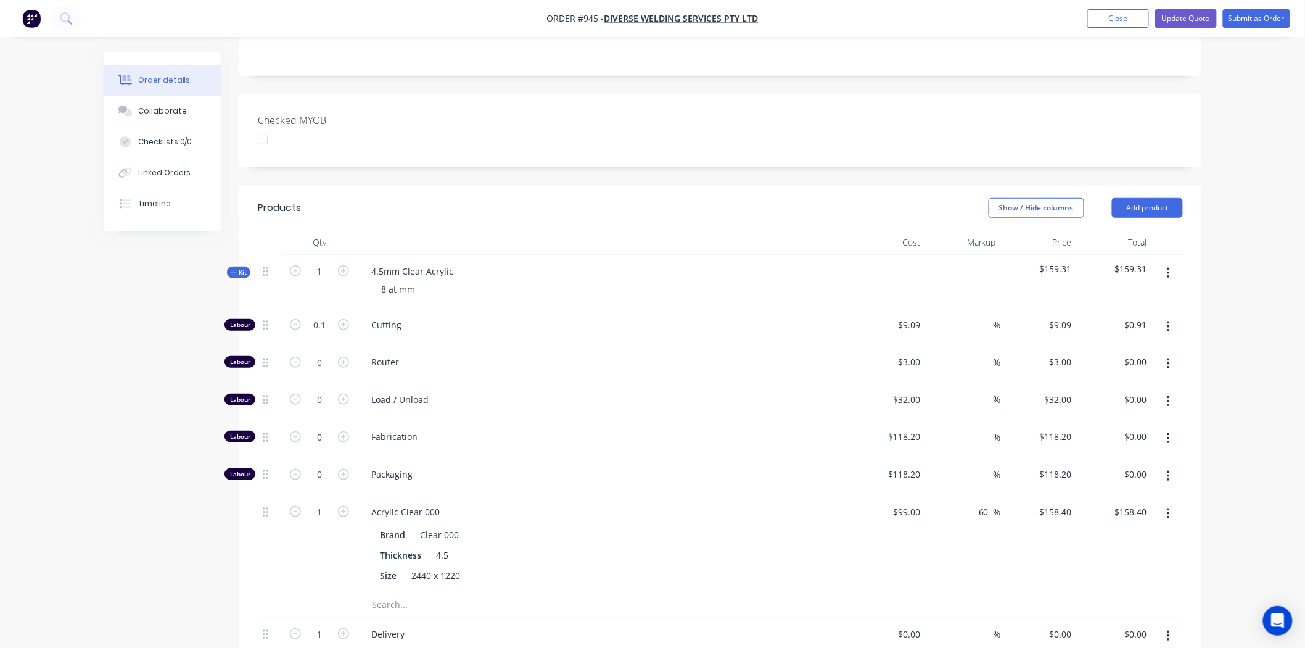
scroll to position [302, 0]
drag, startPoint x: 432, startPoint y: 259, endPoint x: 393, endPoint y: 261, distance: 38.9
click at [430, 281] on div "8 at mm" at bounding box center [602, 290] width 483 height 18
click at [398, 281] on div "8 at mm" at bounding box center [398, 290] width 54 height 18
click at [165, 109] on div "Collaborate" at bounding box center [162, 110] width 49 height 11
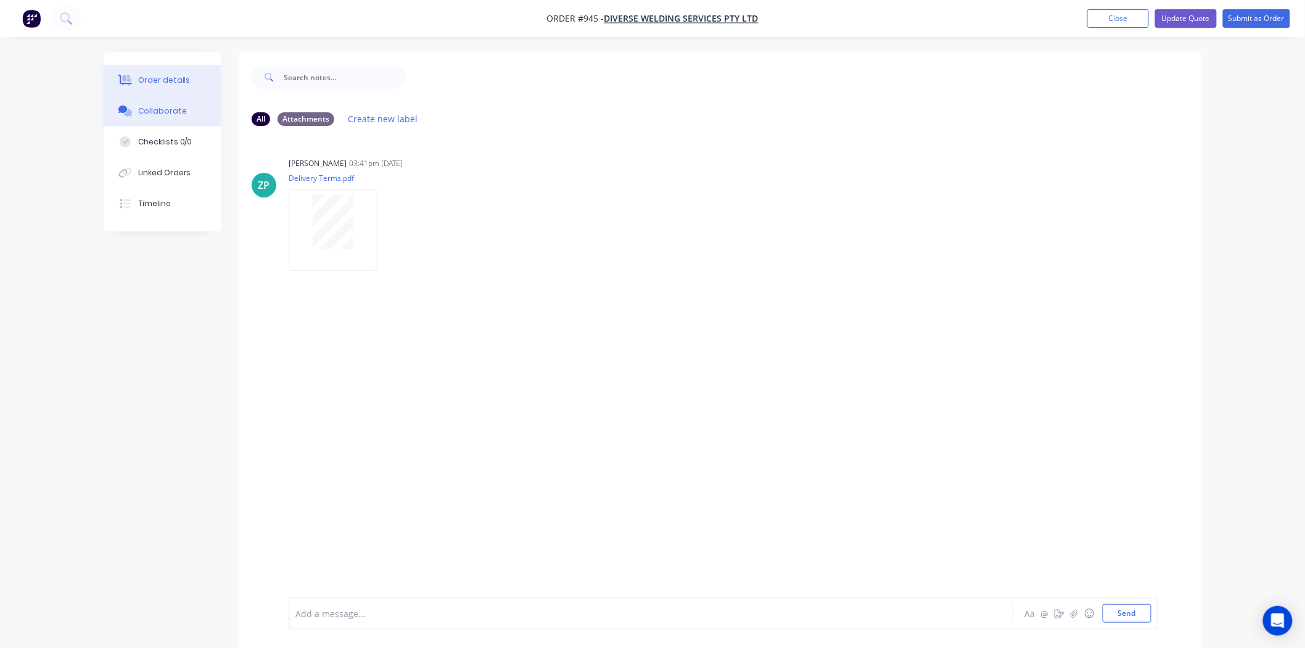
click at [165, 78] on div "Order details" at bounding box center [164, 80] width 52 height 11
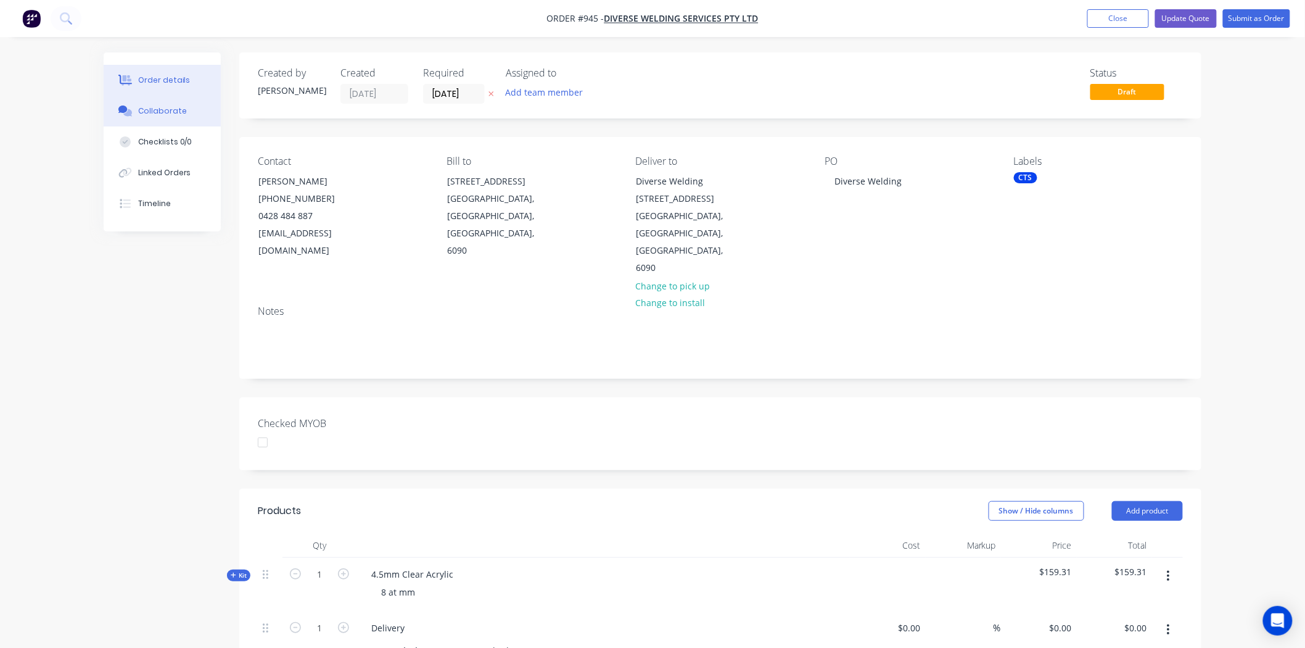
click at [150, 109] on div "Collaborate" at bounding box center [162, 110] width 49 height 11
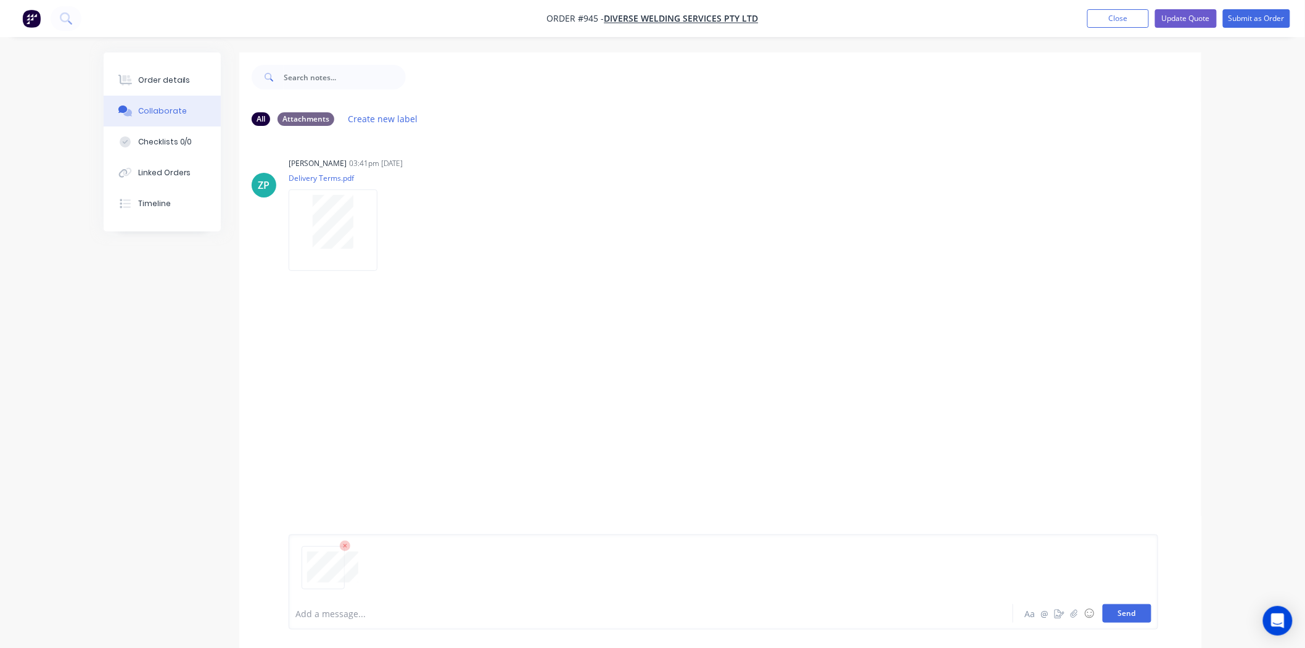
click at [1133, 611] on button "Send" at bounding box center [1127, 613] width 49 height 19
click at [354, 611] on div at bounding box center [616, 613] width 641 height 13
click at [1136, 609] on button "Send" at bounding box center [1127, 613] width 49 height 19
click at [171, 75] on div "Order details" at bounding box center [164, 80] width 52 height 11
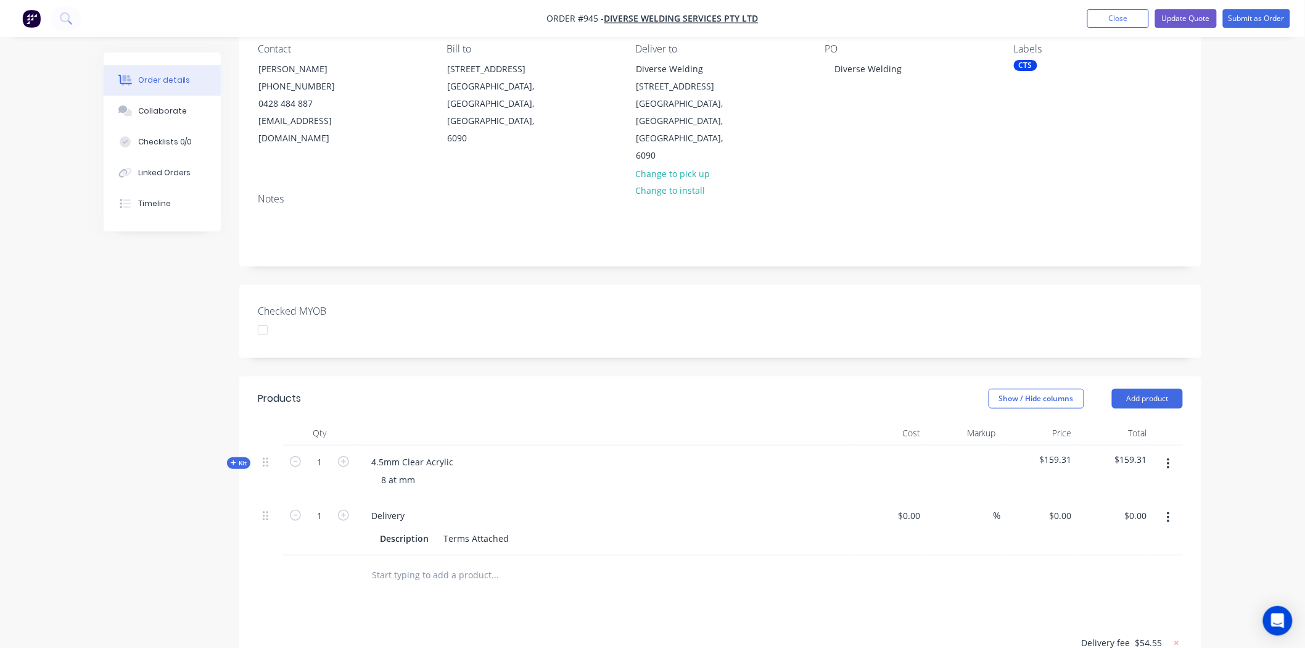
scroll to position [137, 0]
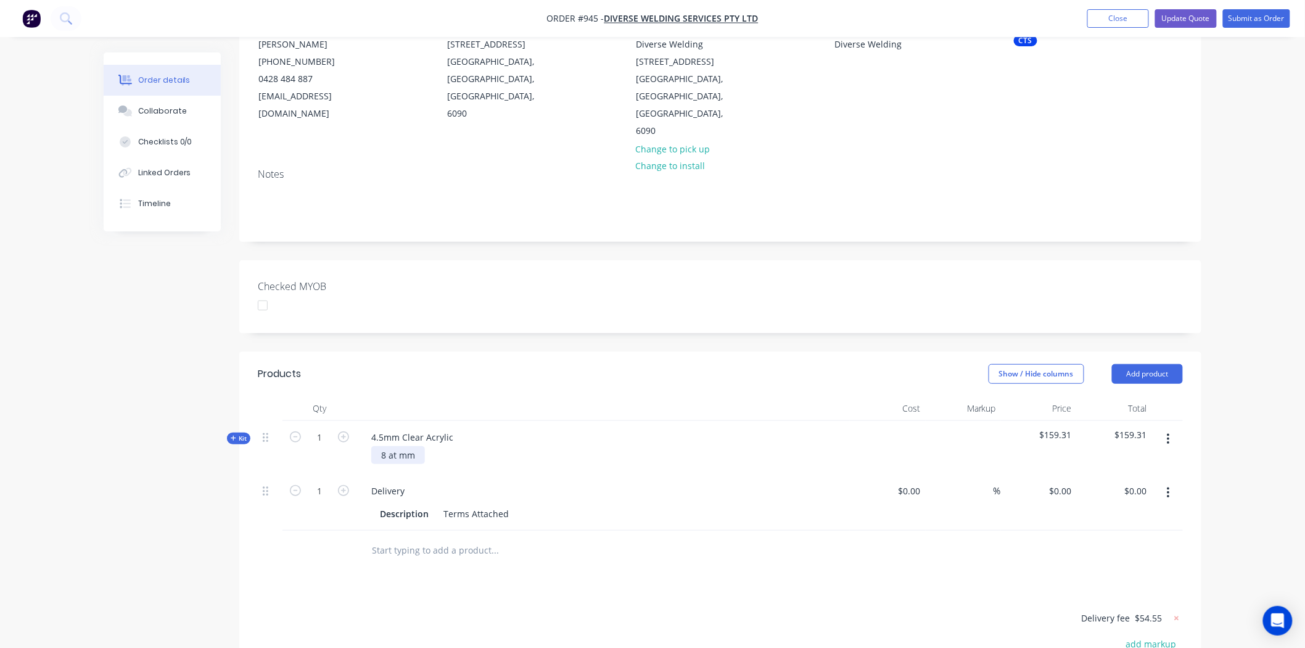
click at [403, 446] on div "8 at mm" at bounding box center [398, 455] width 54 height 18
click at [233, 435] on icon at bounding box center [234, 438] width 6 height 6
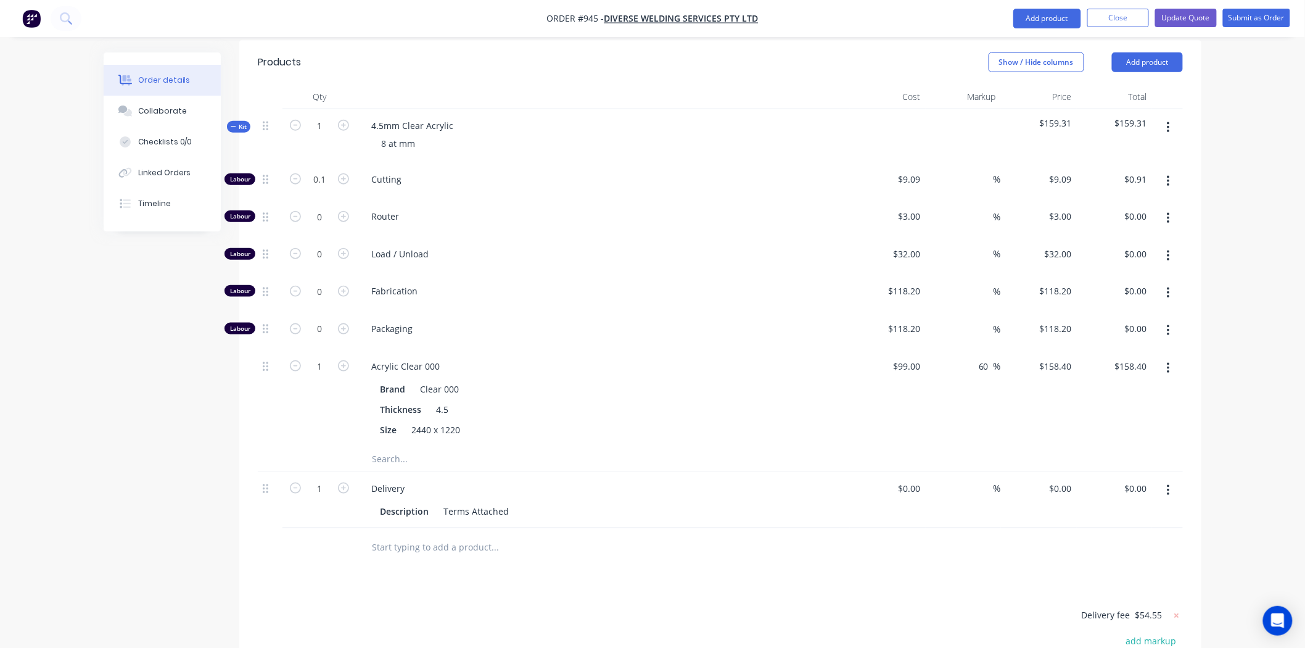
scroll to position [411, 0]
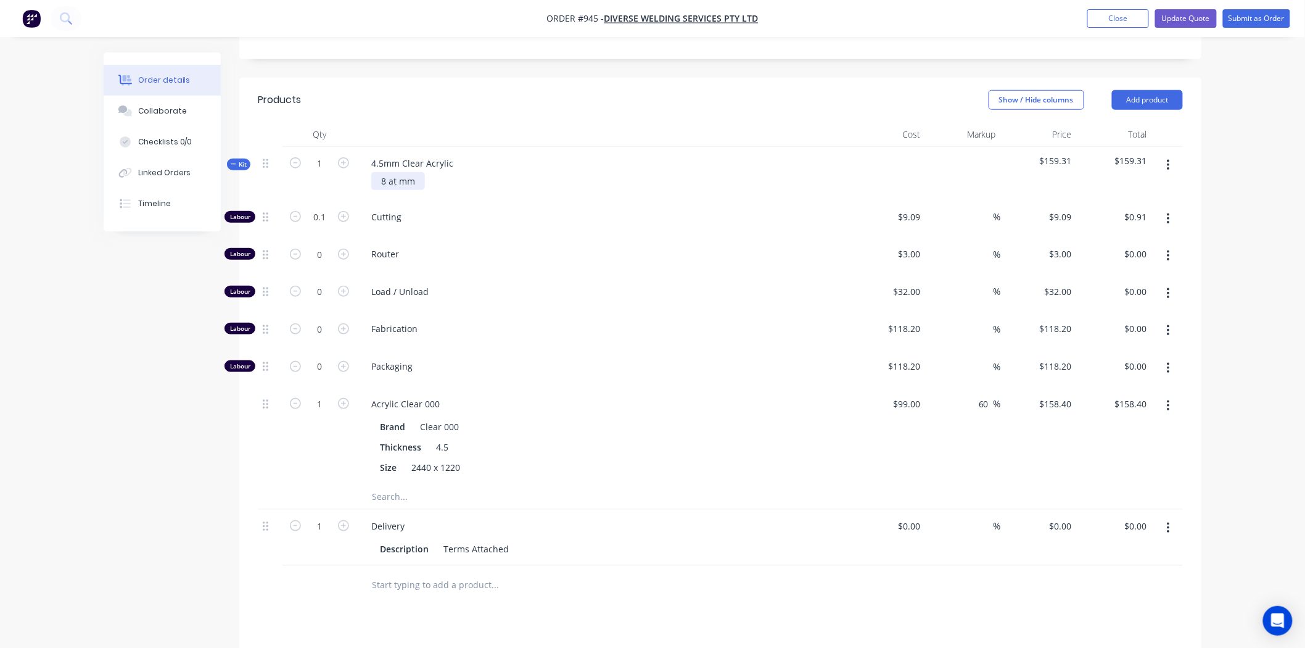
click at [398, 172] on div "8 at mm" at bounding box center [398, 181] width 54 height 18
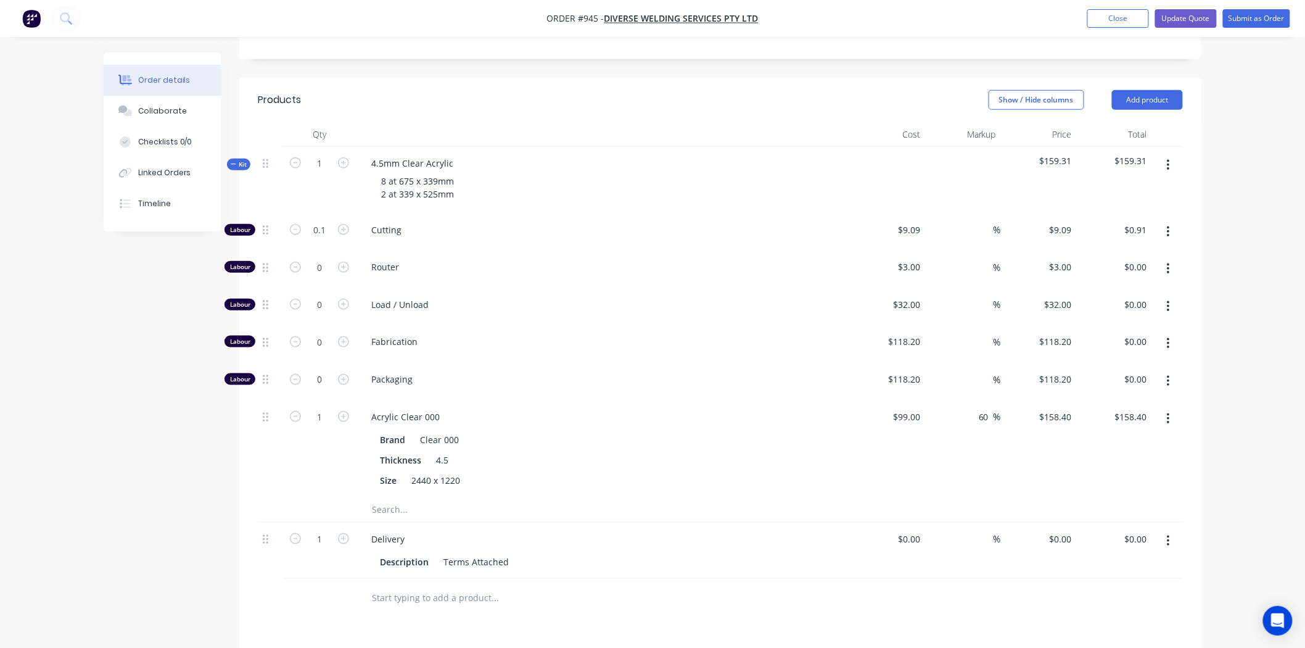
click at [463, 147] on div "4.5mm Clear Acrylic 8 at 675 x 339mm 2 at 339 x 525mm" at bounding box center [602, 180] width 493 height 67
click at [455, 154] on div "4.5mm Clear Acrylic" at bounding box center [412, 163] width 102 height 18
click at [158, 205] on div "Timeline" at bounding box center [154, 203] width 33 height 11
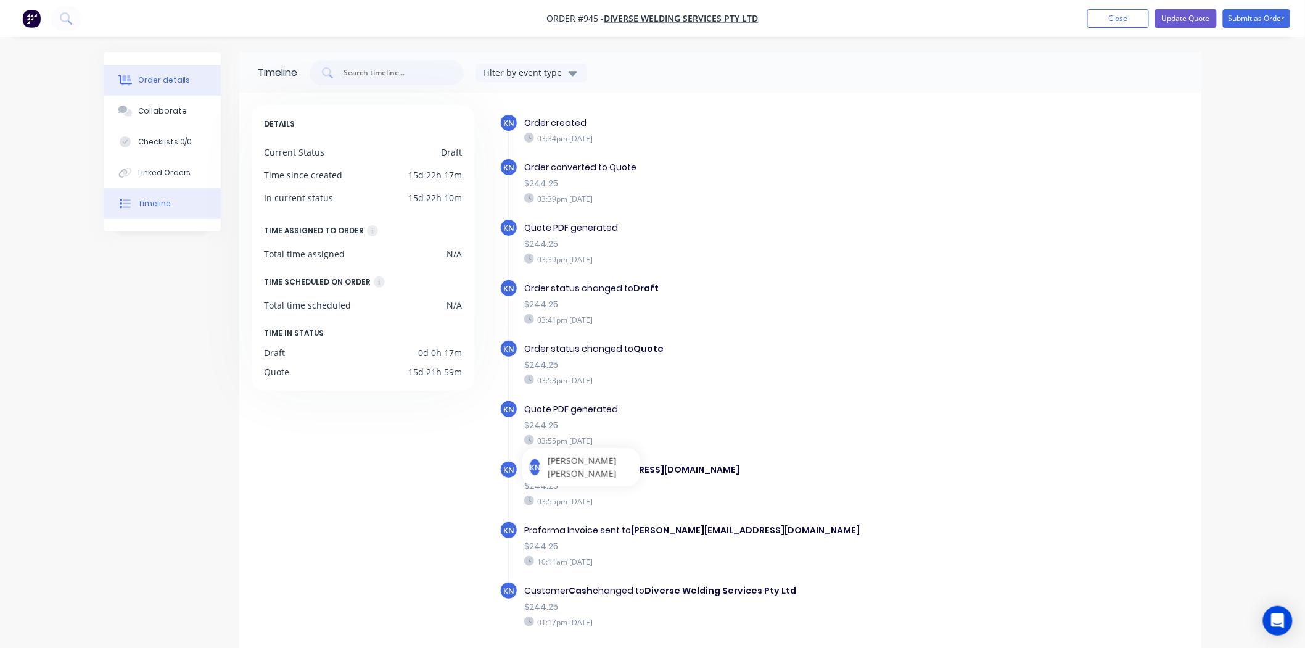
click at [165, 77] on div "Order details" at bounding box center [164, 80] width 52 height 11
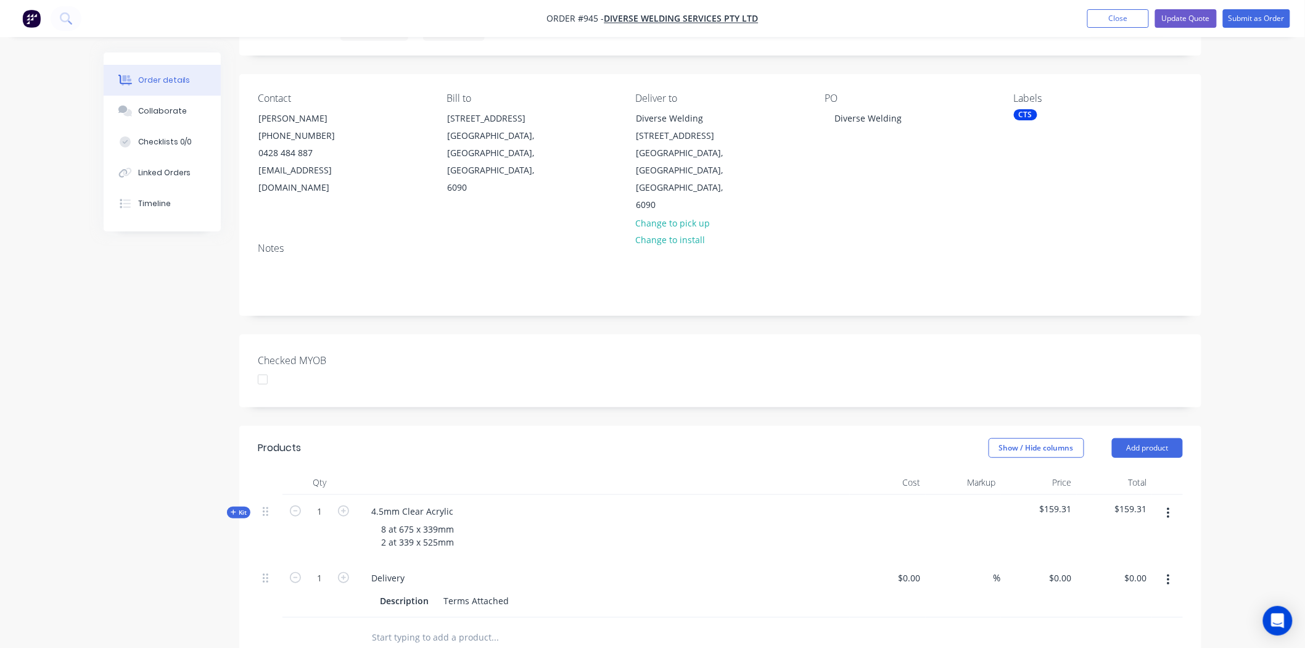
scroll to position [137, 0]
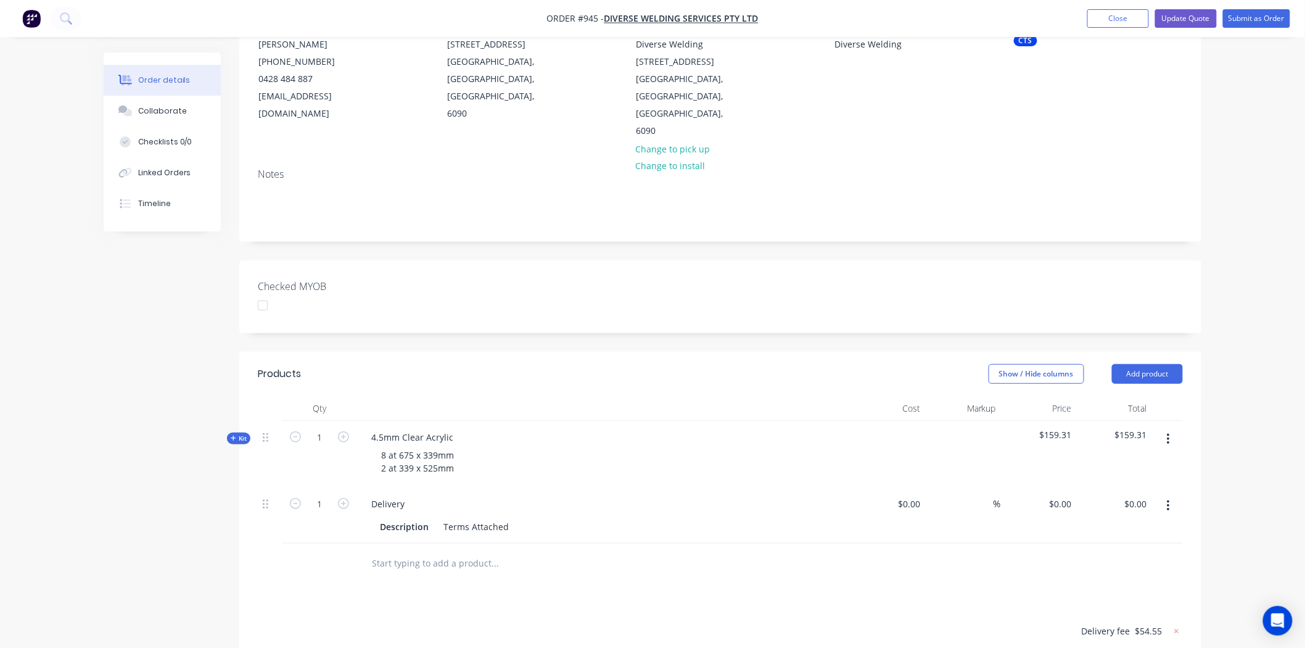
click at [231, 434] on span "Kit" at bounding box center [239, 438] width 16 height 9
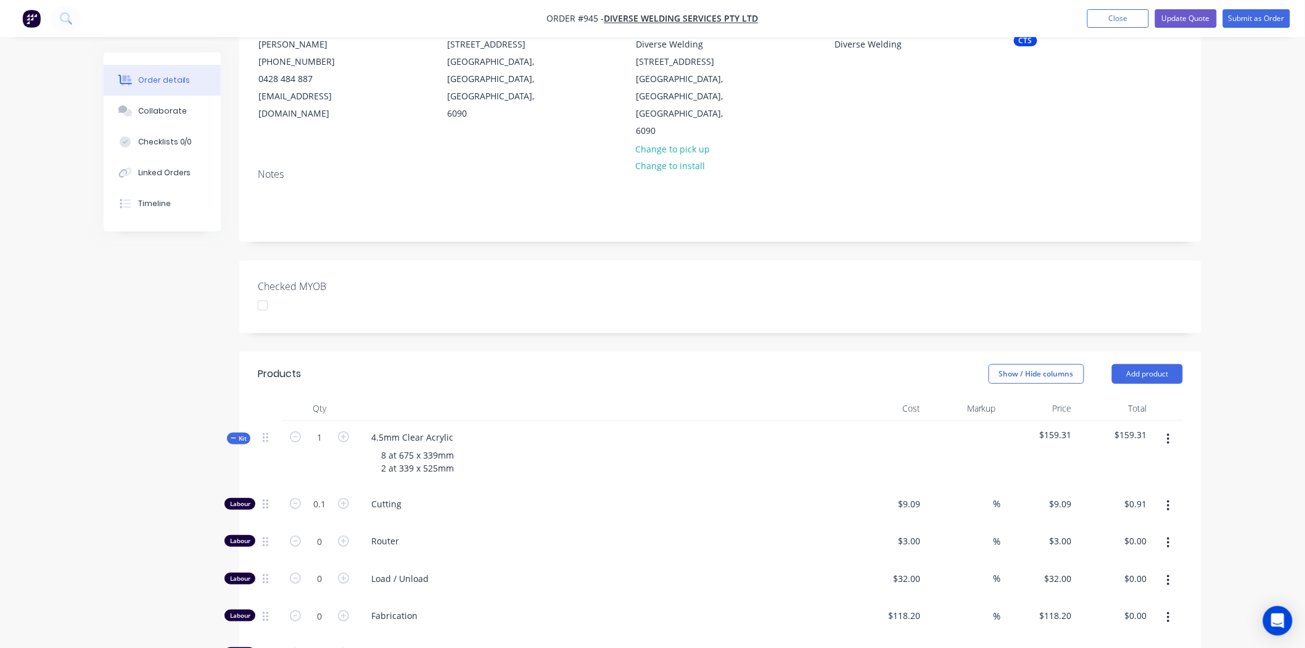
click at [463, 421] on div "4.5mm Clear Acrylic 8 at 675 x 339mm 2 at 339 x 525mm" at bounding box center [602, 454] width 493 height 67
click at [466, 421] on div "4.5mm Clear Acrylic 8 at 675 x 339mm 2 at 339 x 525mm" at bounding box center [602, 454] width 493 height 67
click at [453, 428] on div "4.5mm Clear Acrylic" at bounding box center [412, 437] width 102 height 18
click at [324, 495] on input "0.1" at bounding box center [319, 504] width 32 height 19
click at [919, 495] on input "9.09" at bounding box center [913, 504] width 23 height 18
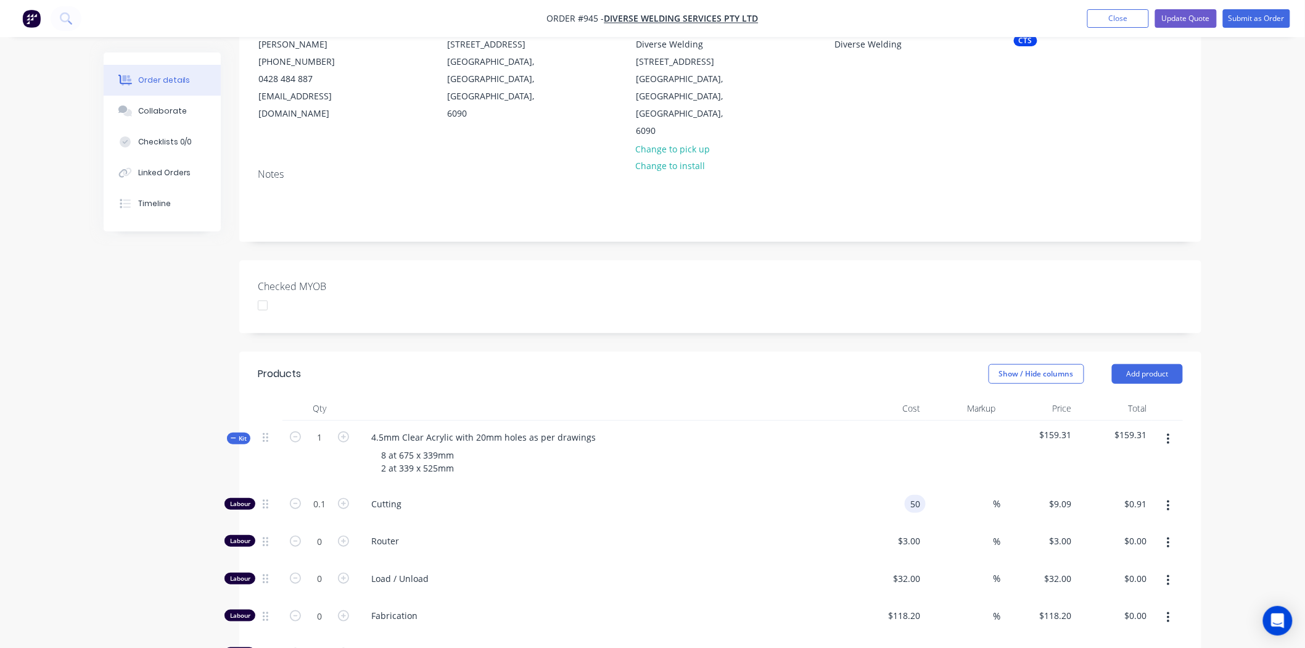
type input "$50.00"
type input "$5.00"
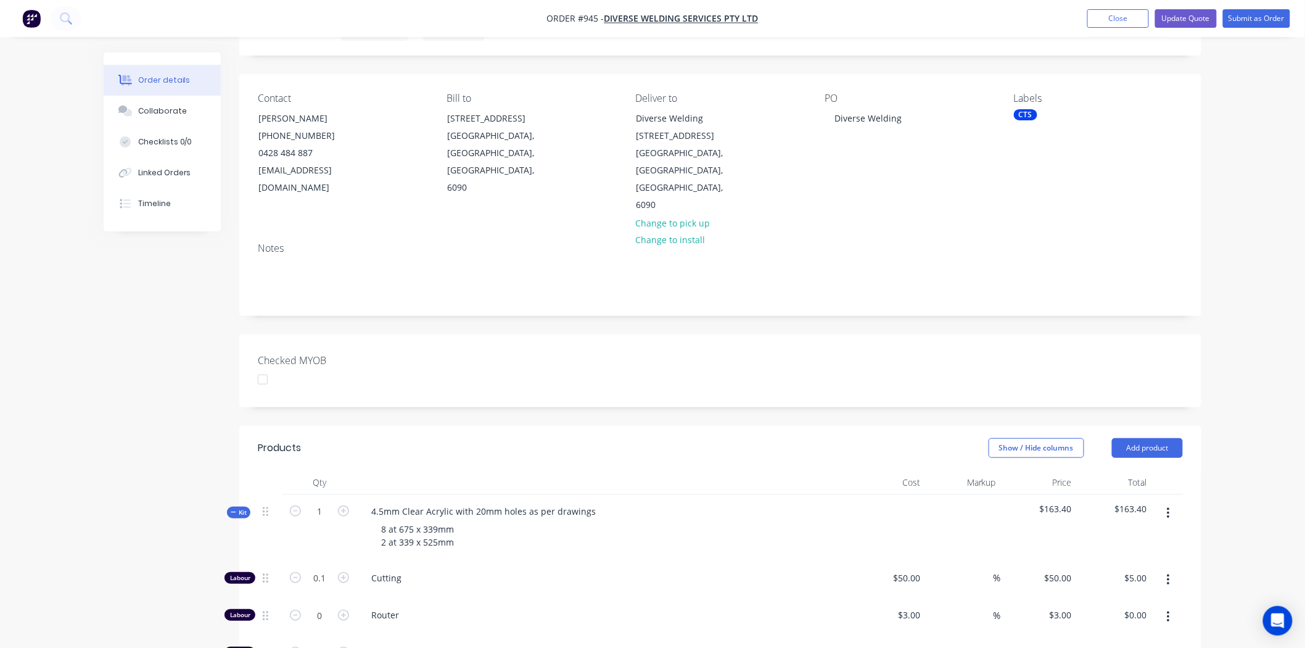
scroll to position [0, 0]
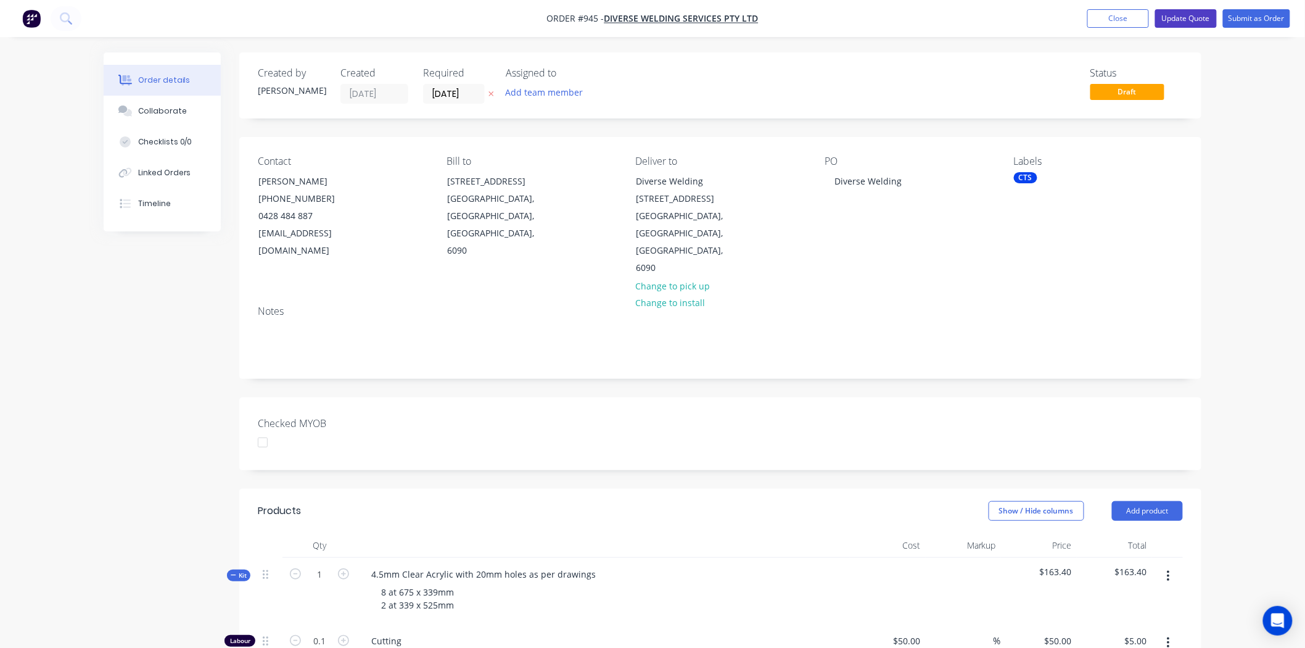
click at [1198, 14] on button "Update Quote" at bounding box center [1186, 18] width 62 height 19
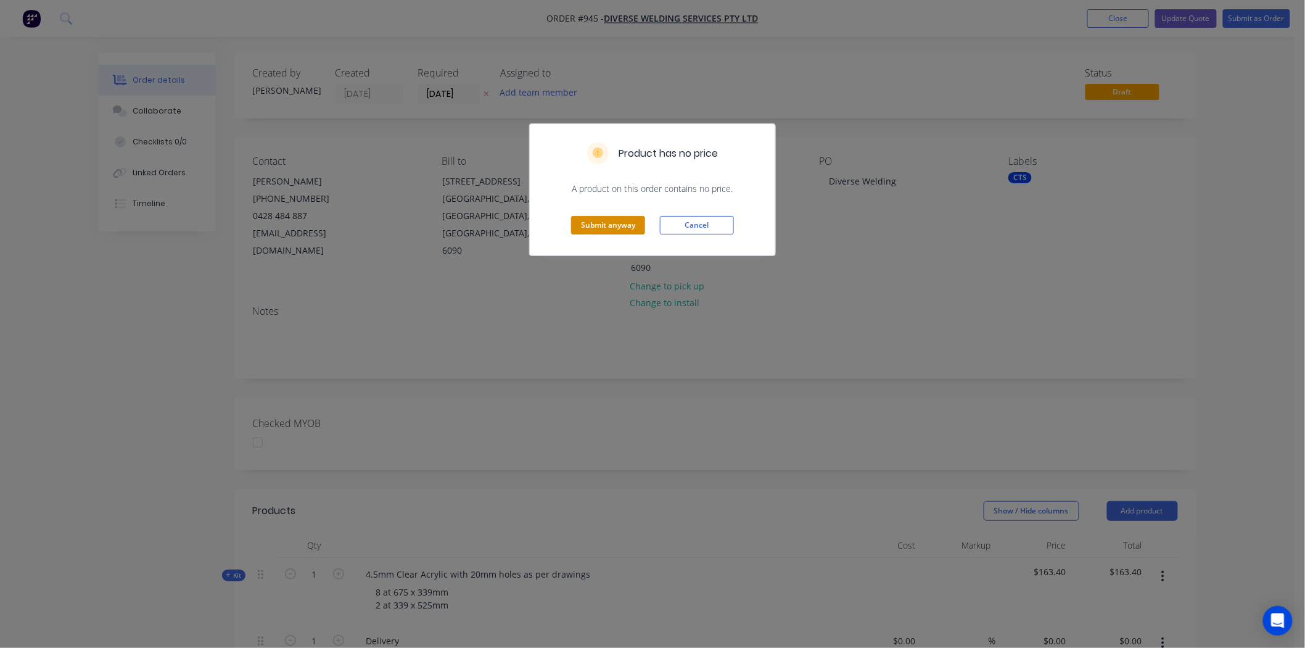
click at [603, 222] on button "Submit anyway" at bounding box center [608, 225] width 74 height 19
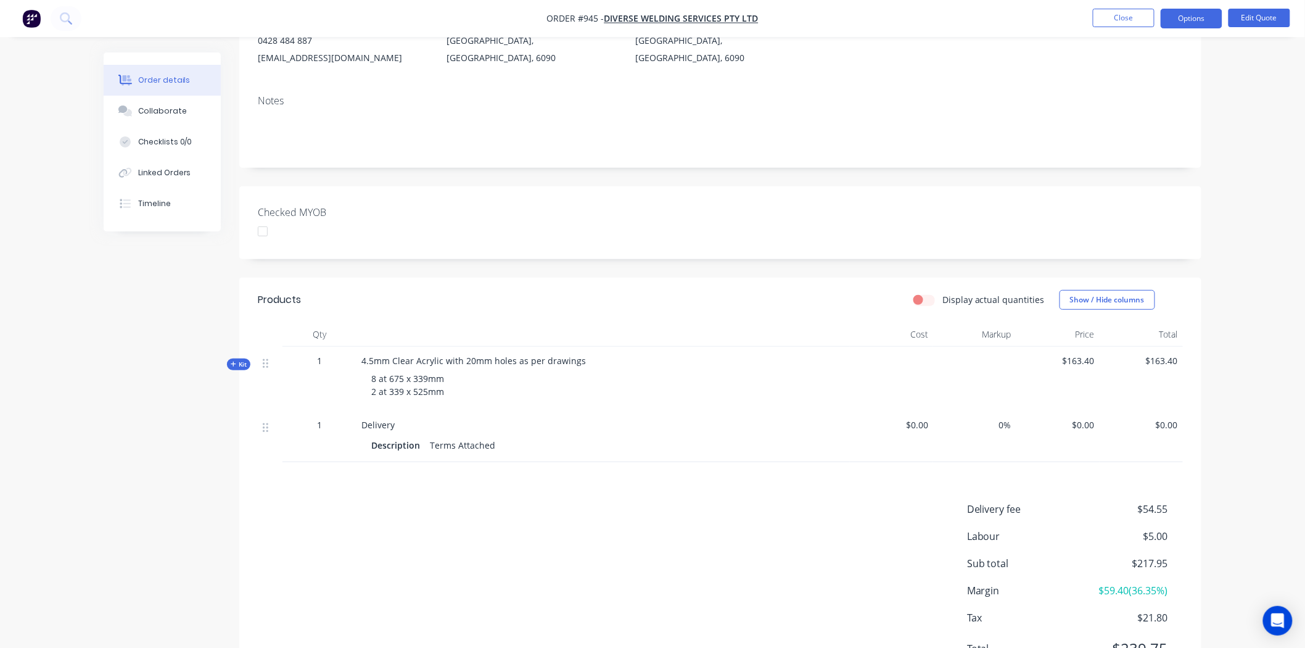
scroll to position [236, 0]
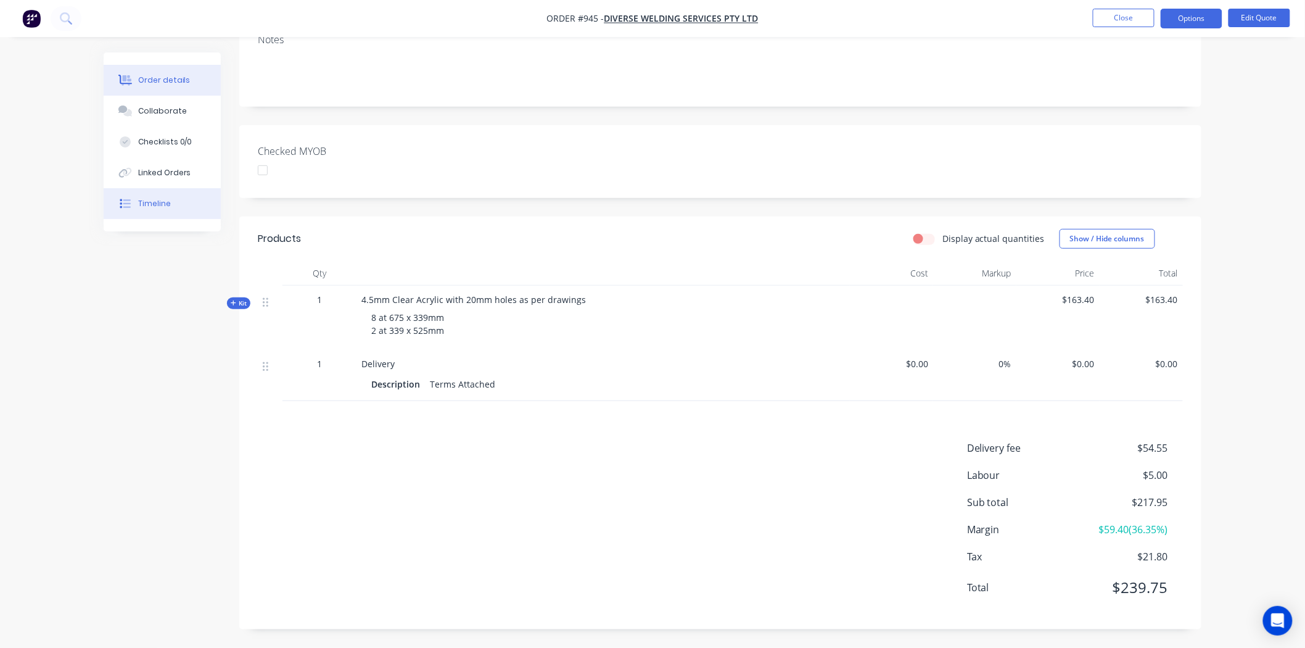
click at [154, 204] on div "Timeline" at bounding box center [154, 203] width 33 height 11
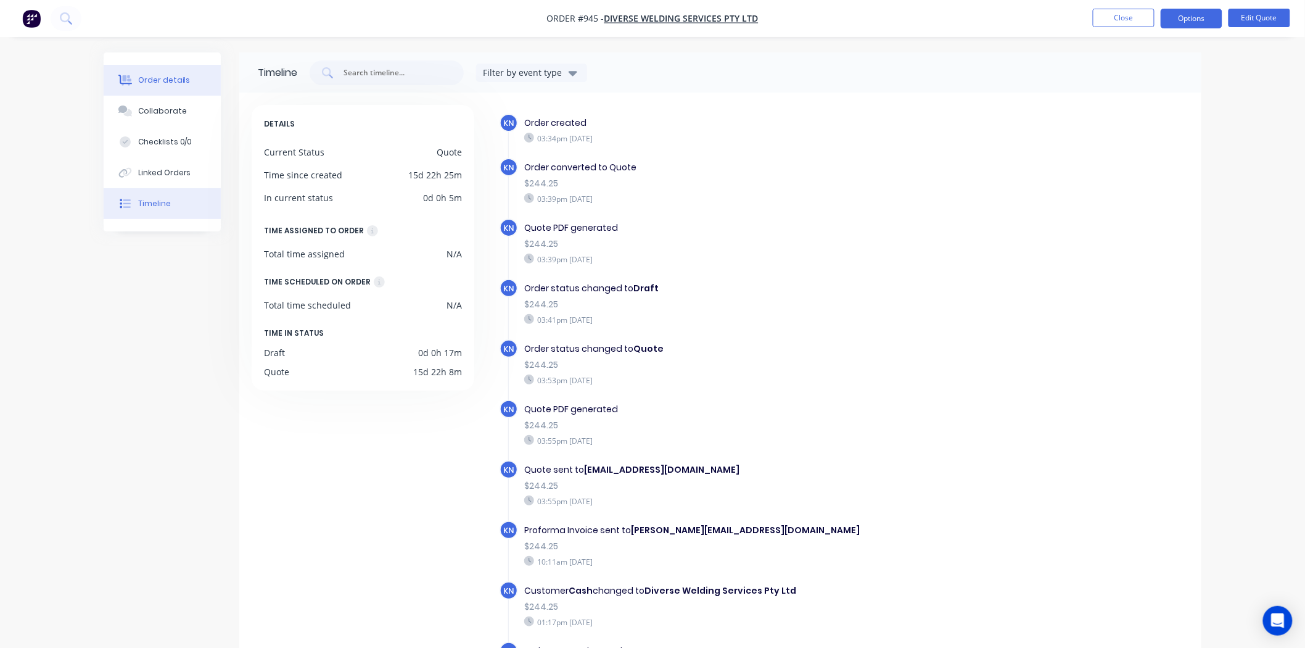
click at [162, 71] on button "Order details" at bounding box center [162, 80] width 117 height 31
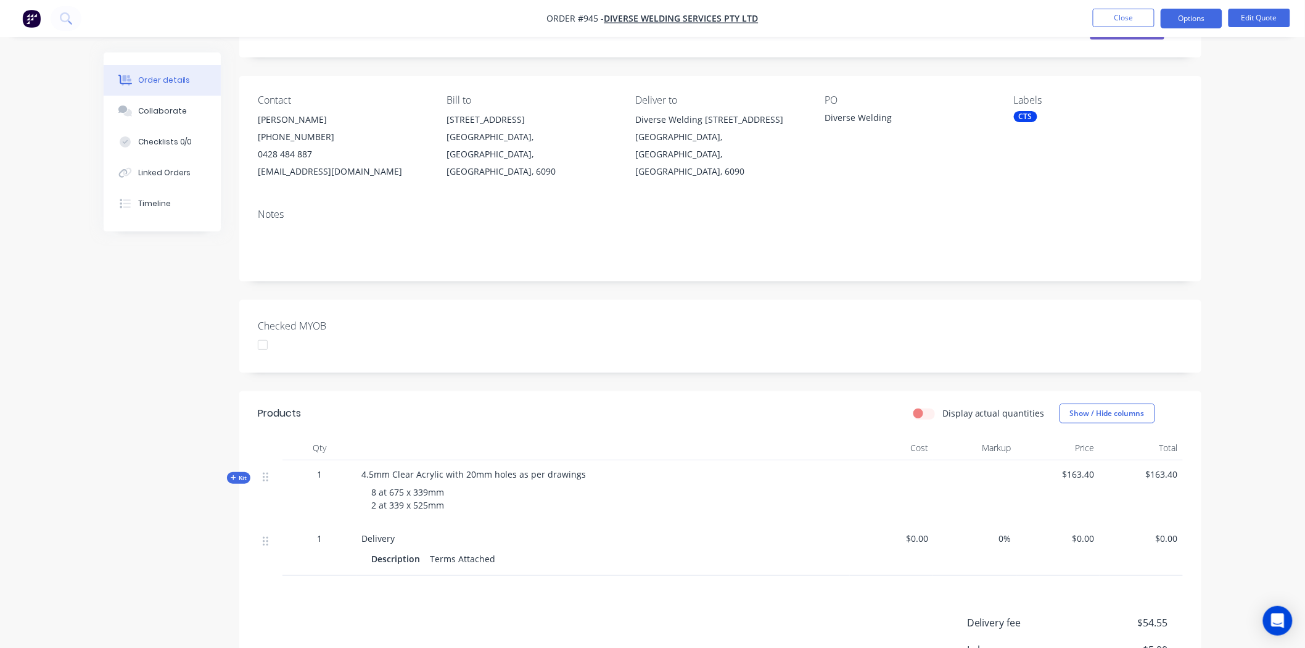
scroll to position [137, 0]
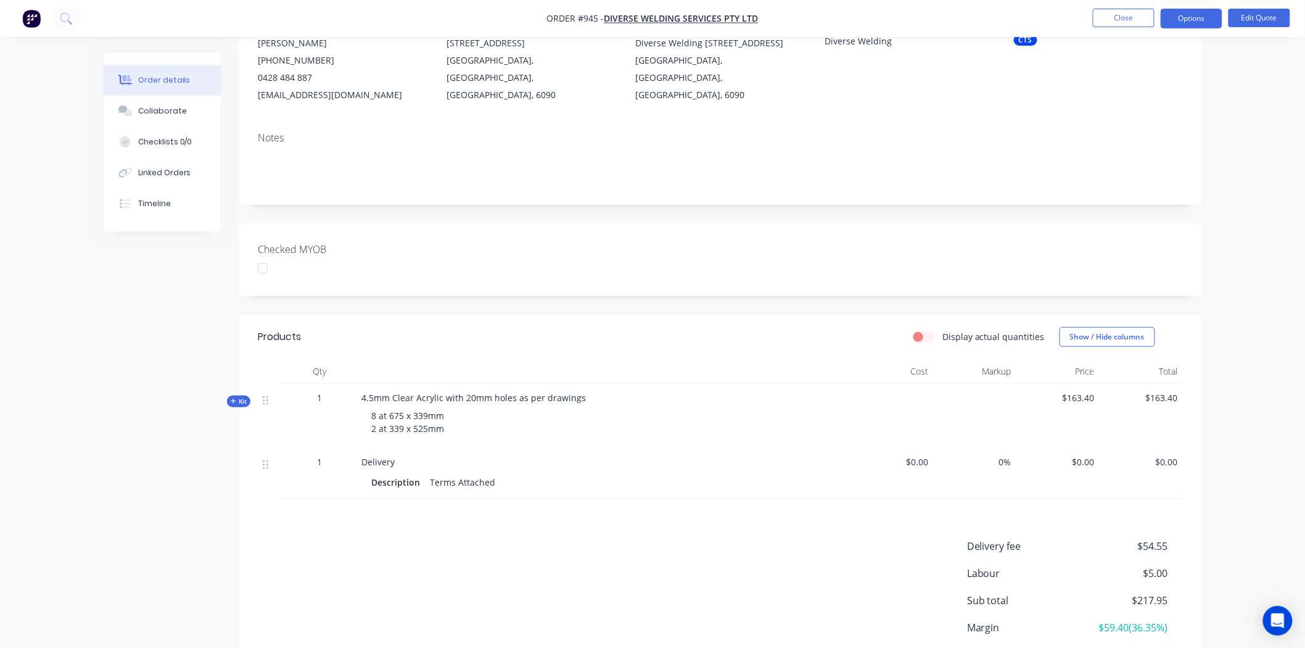
click at [235, 401] on icon at bounding box center [233, 400] width 5 height 5
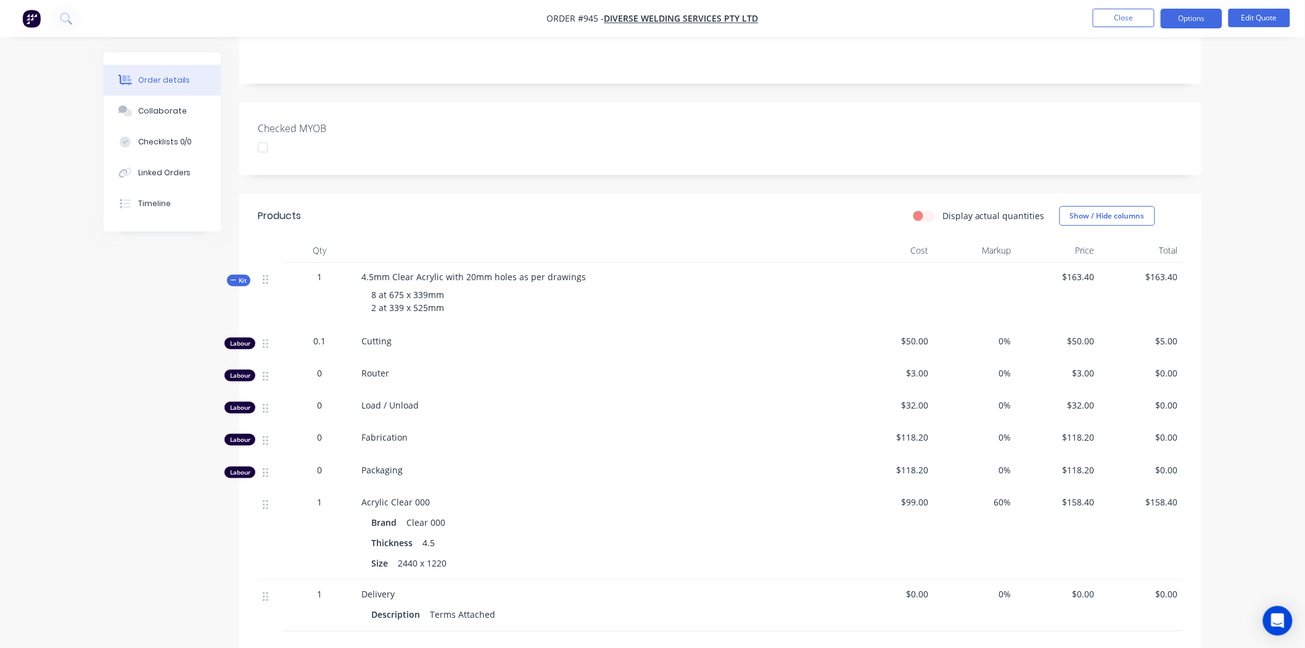
scroll to position [274, 0]
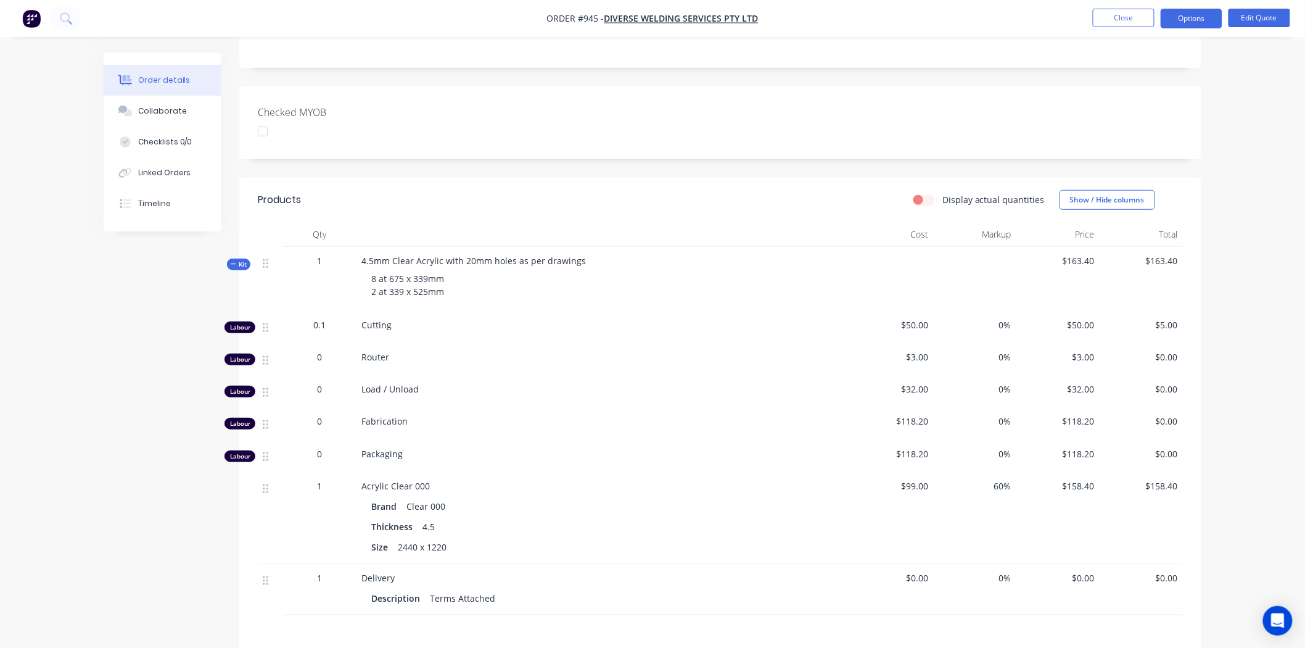
click at [322, 324] on span "0.1" at bounding box center [319, 324] width 12 height 13
click at [310, 326] on div "0.1" at bounding box center [319, 324] width 64 height 13
click at [321, 331] on span "0.1" at bounding box center [319, 324] width 12 height 13
click at [321, 322] on span "0.1" at bounding box center [319, 324] width 12 height 13
click at [1253, 17] on button "Edit Quote" at bounding box center [1259, 18] width 62 height 19
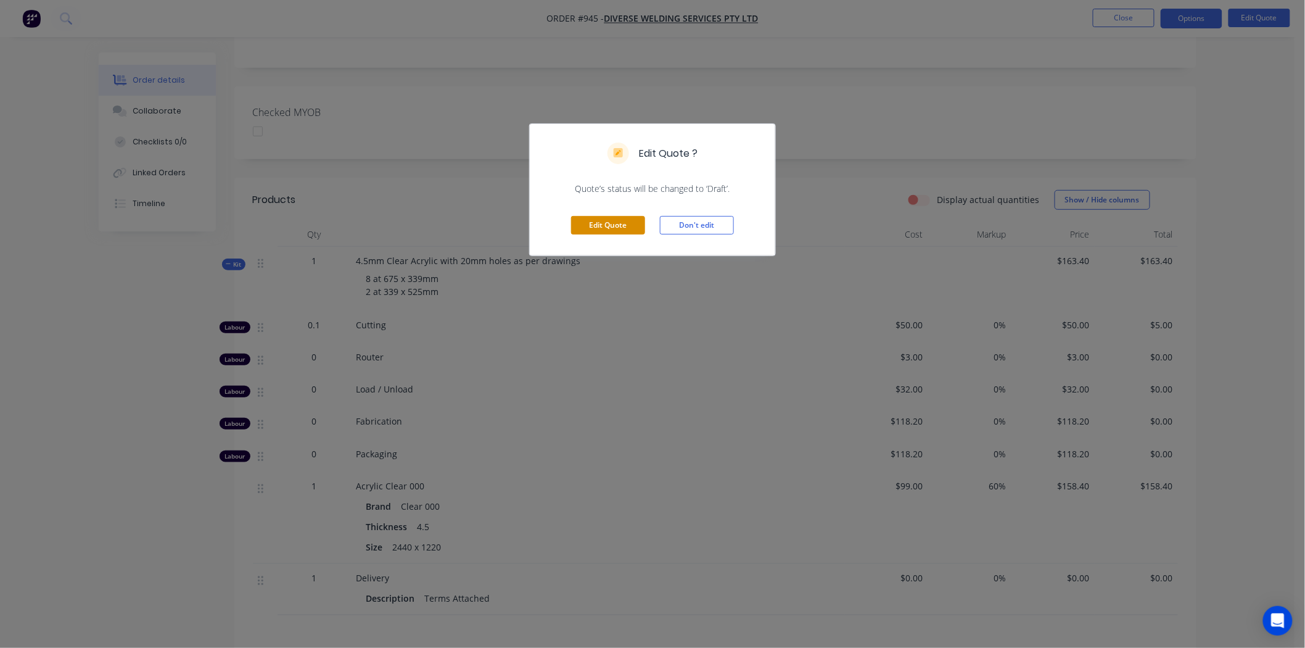
click at [606, 220] on button "Edit Quote" at bounding box center [608, 225] width 74 height 19
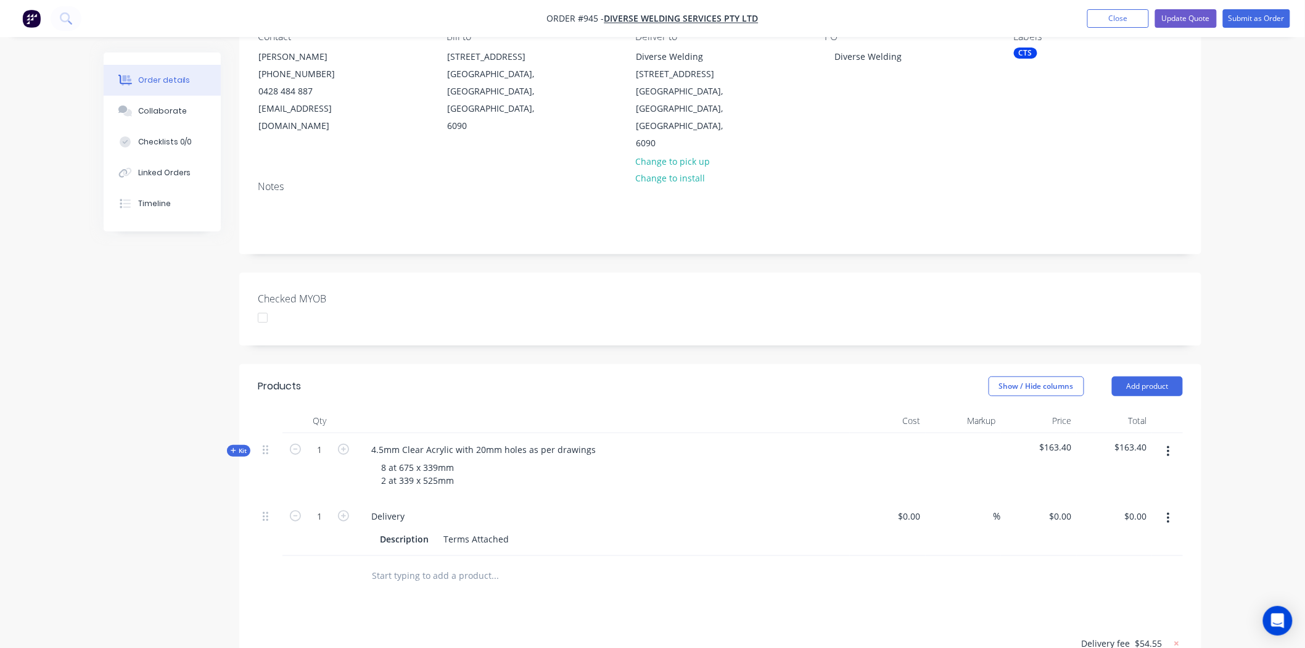
scroll to position [137, 0]
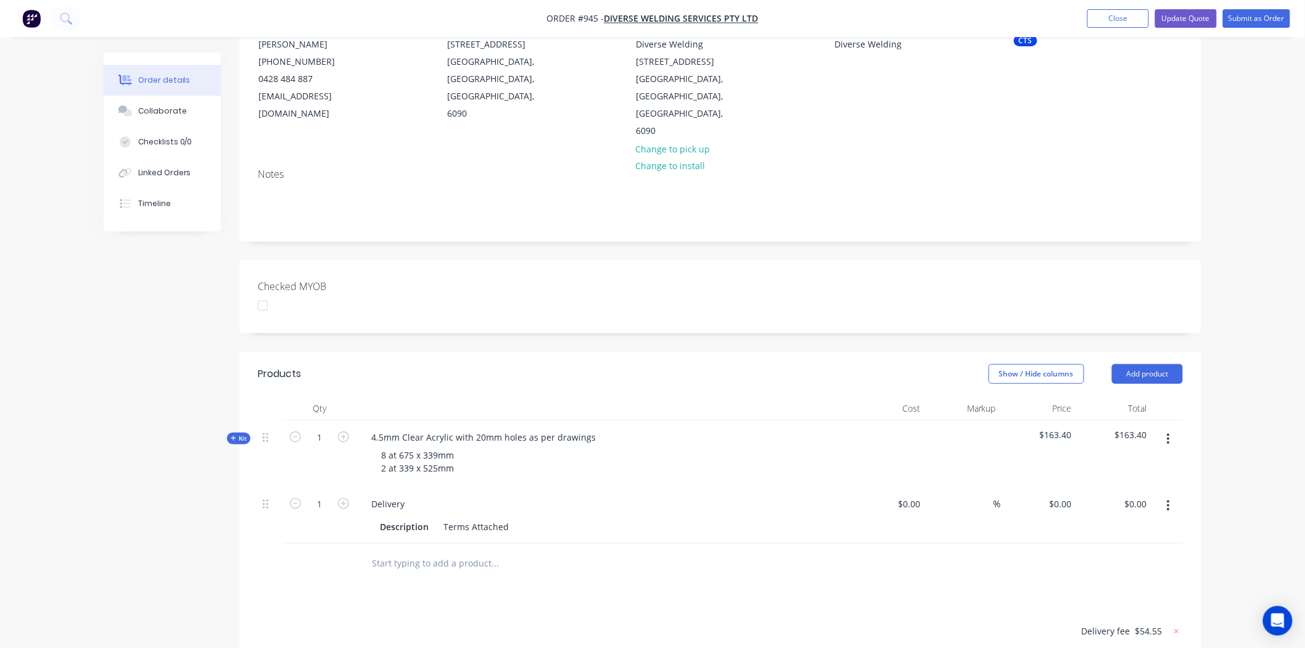
click at [241, 434] on span "Kit" at bounding box center [239, 438] width 16 height 9
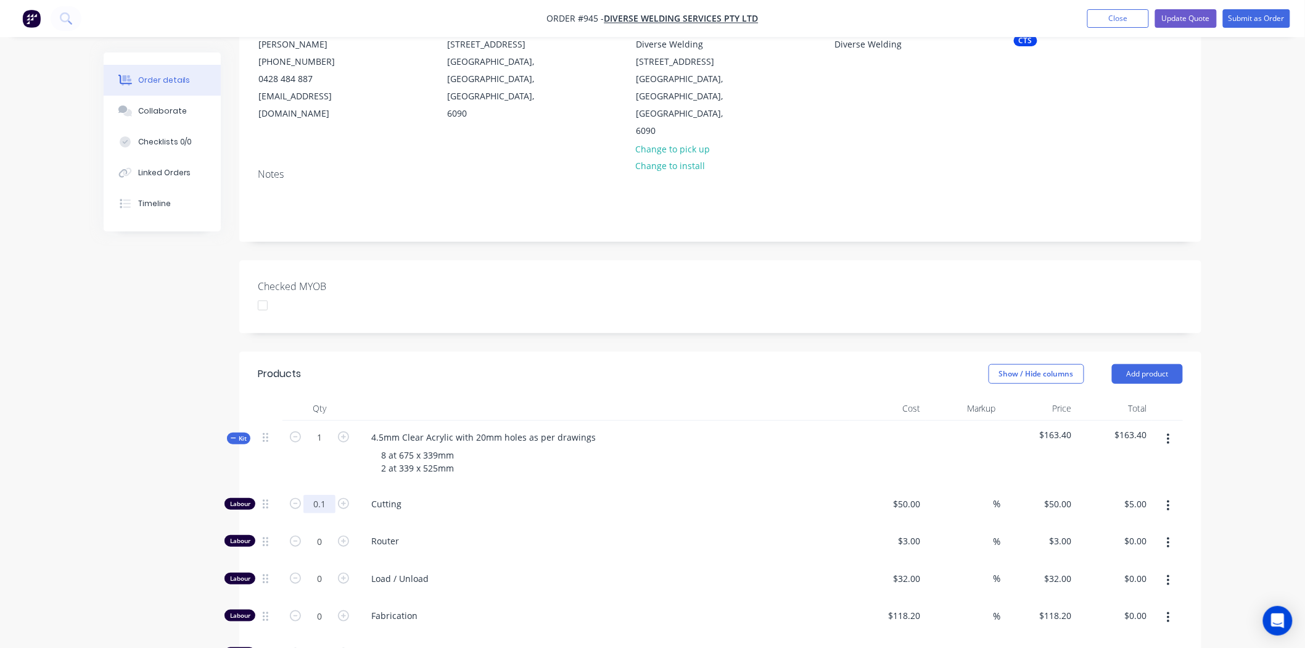
drag, startPoint x: 319, startPoint y: 467, endPoint x: 329, endPoint y: 473, distance: 11.1
click at [321, 495] on input "0.1" at bounding box center [319, 504] width 32 height 19
type input "1"
type input "$50.00"
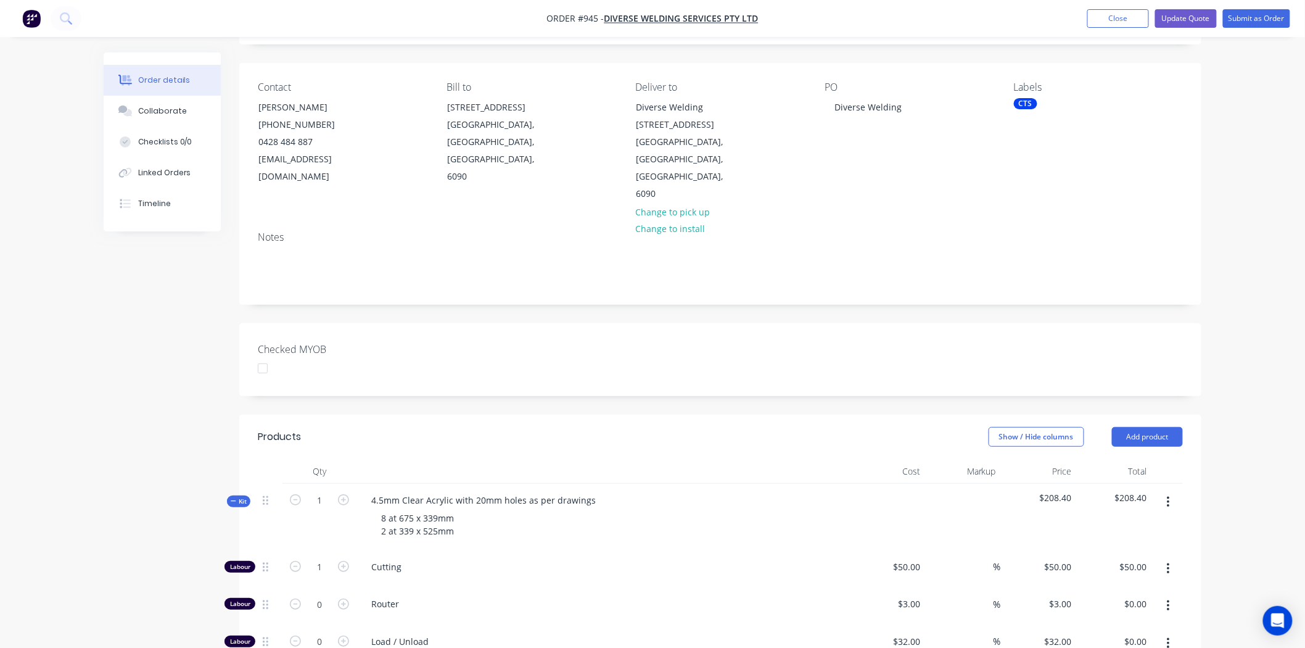
scroll to position [0, 0]
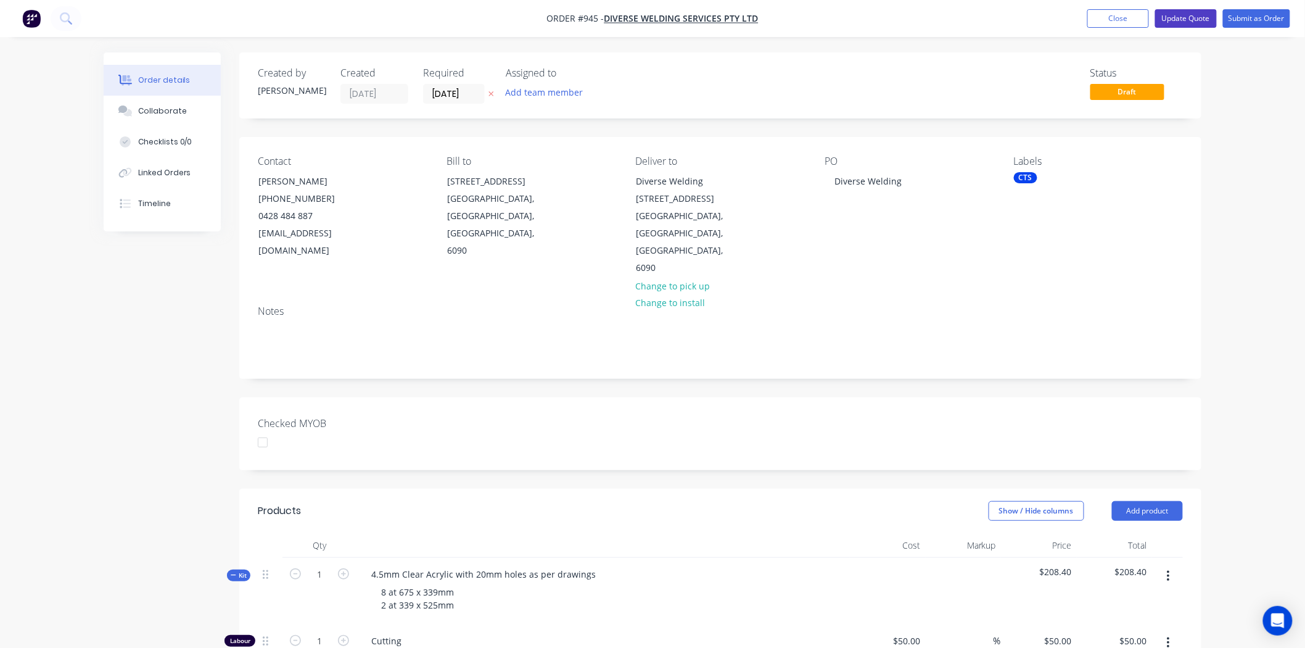
click at [1188, 17] on button "Update Quote" at bounding box center [1186, 18] width 62 height 19
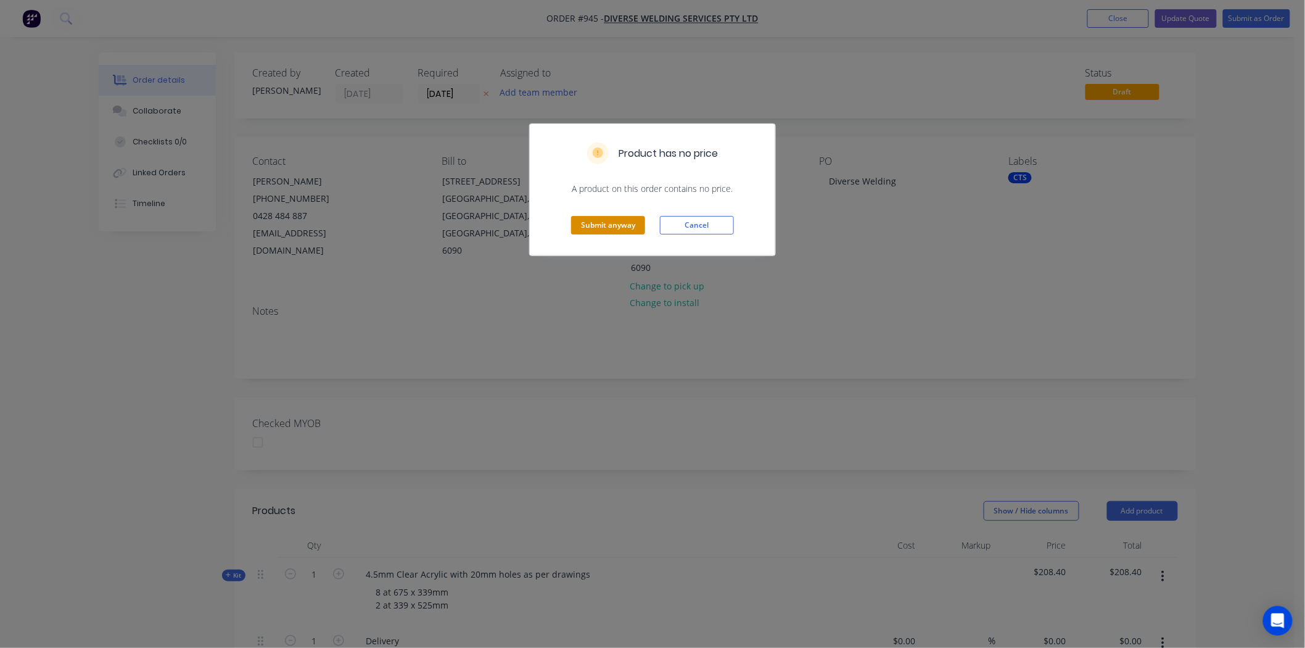
click at [617, 220] on button "Submit anyway" at bounding box center [608, 225] width 74 height 19
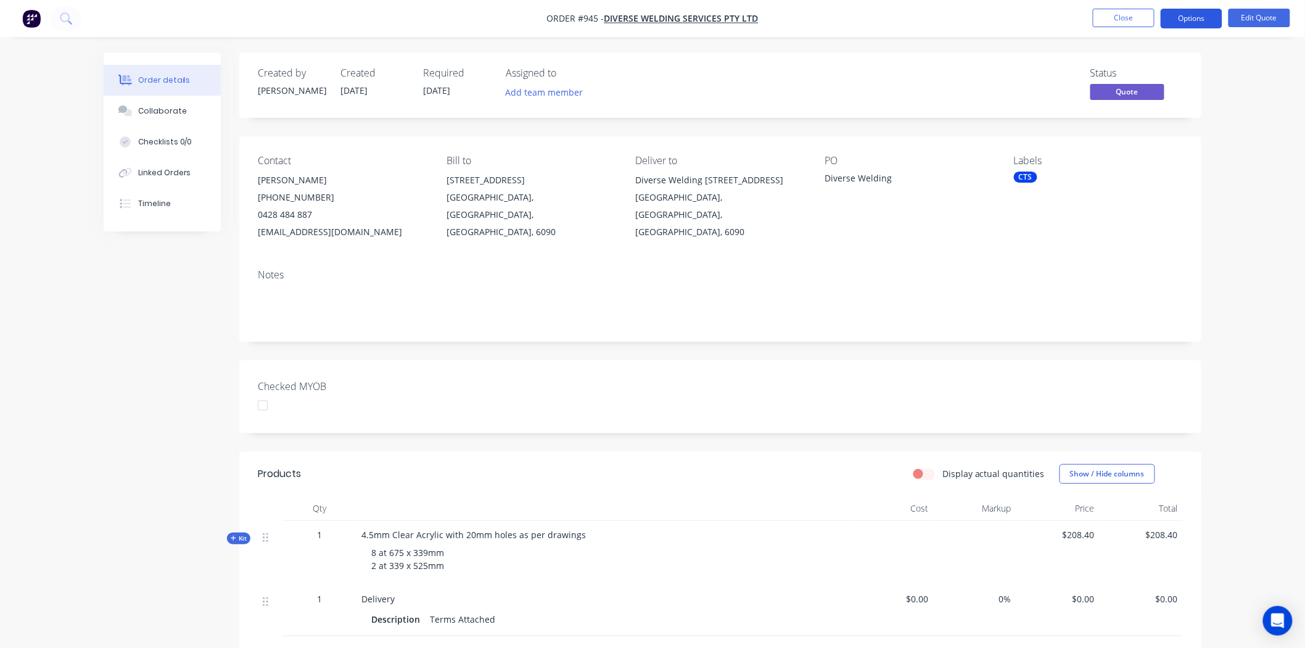
click at [1193, 20] on button "Options" at bounding box center [1192, 19] width 62 height 20
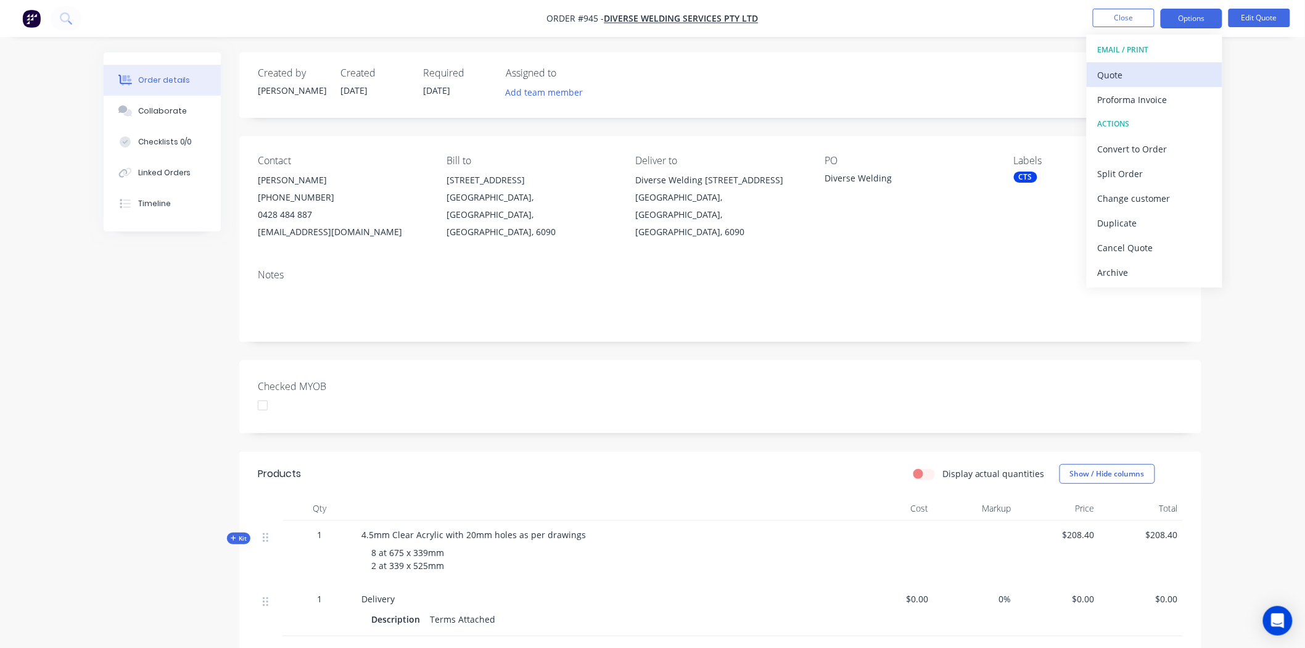
click at [1145, 71] on div "Quote" at bounding box center [1154, 75] width 113 height 18
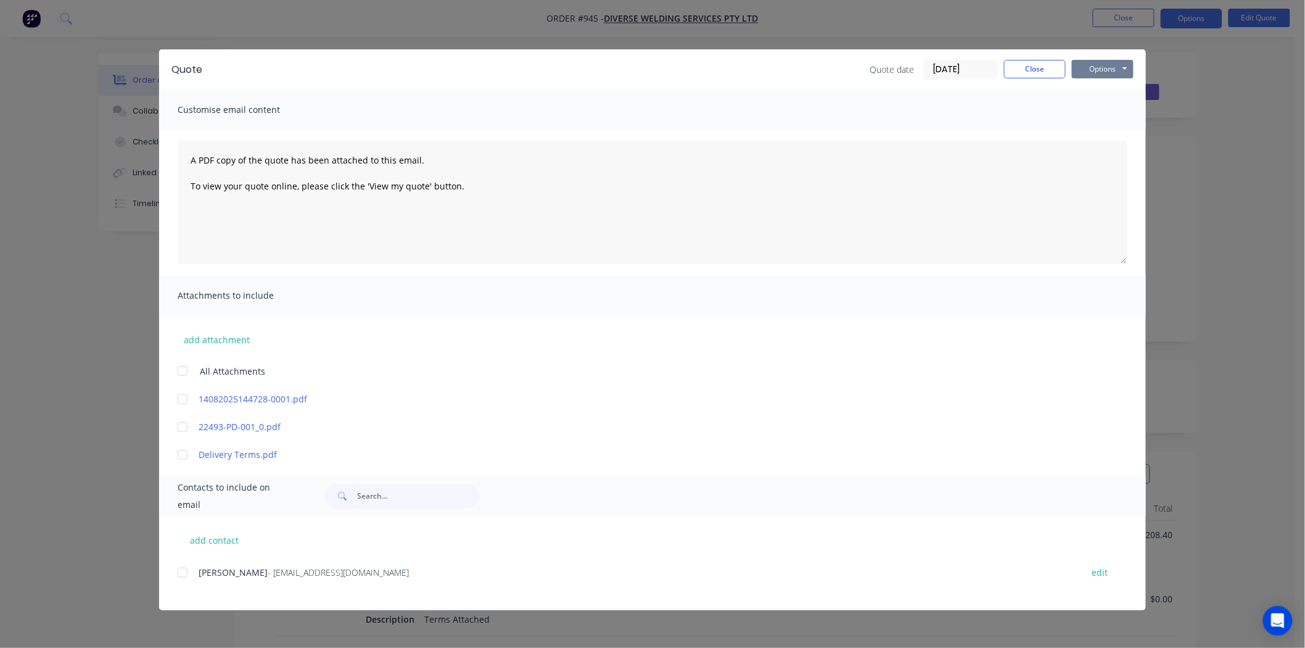
click at [1106, 67] on button "Options" at bounding box center [1103, 69] width 62 height 19
click at [1104, 85] on button "Preview" at bounding box center [1111, 91] width 79 height 20
drag, startPoint x: 182, startPoint y: 571, endPoint x: 228, endPoint y: 580, distance: 47.2
click at [182, 571] on div at bounding box center [182, 572] width 25 height 25
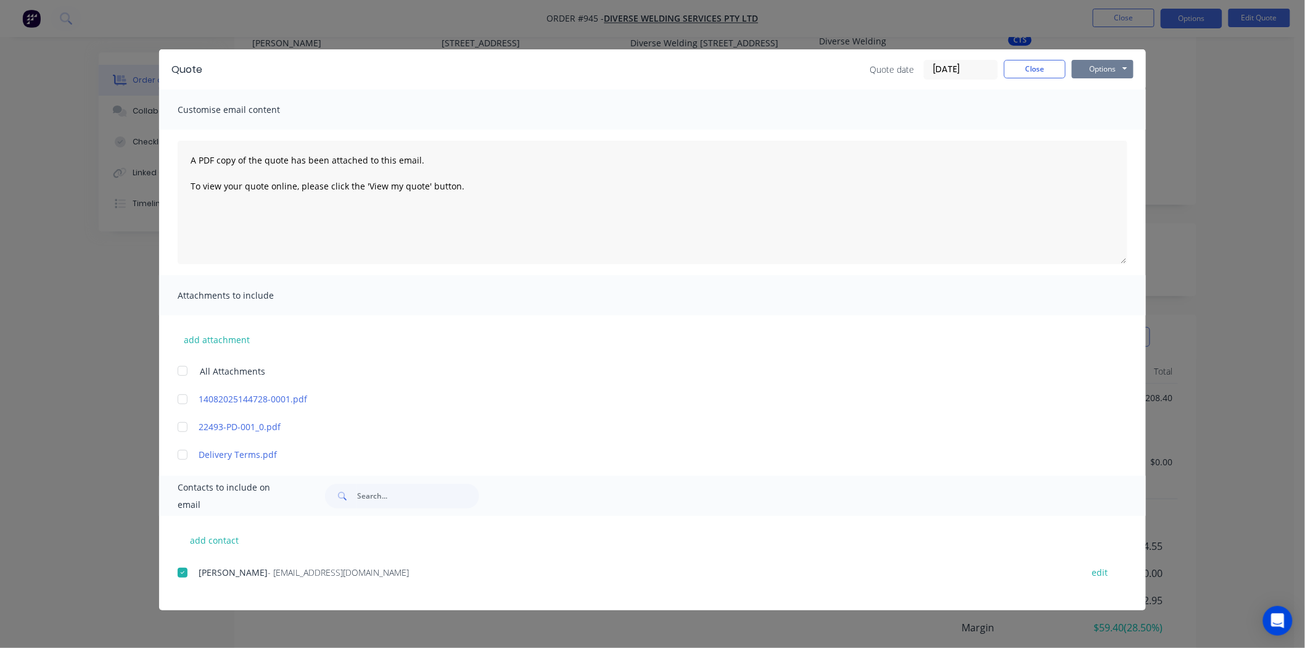
click at [1113, 69] on button "Options" at bounding box center [1103, 69] width 62 height 19
click at [1114, 130] on button "Email" at bounding box center [1111, 131] width 79 height 20
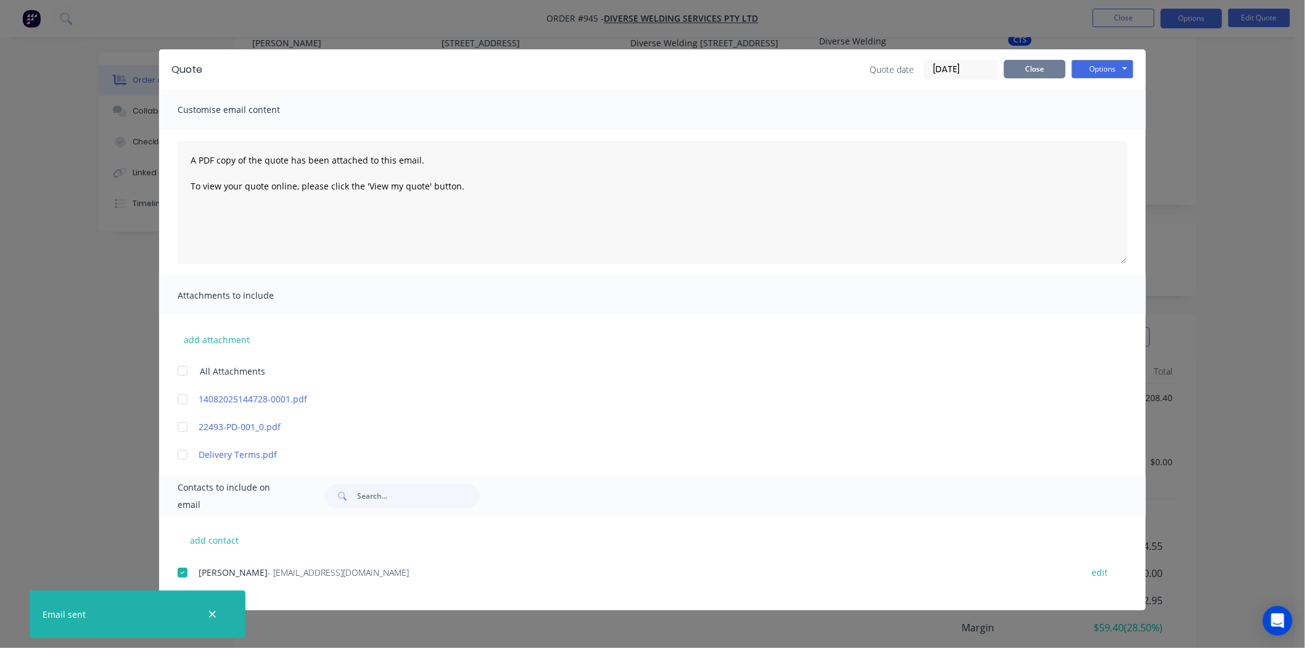
click at [1042, 68] on button "Close" at bounding box center [1035, 69] width 62 height 19
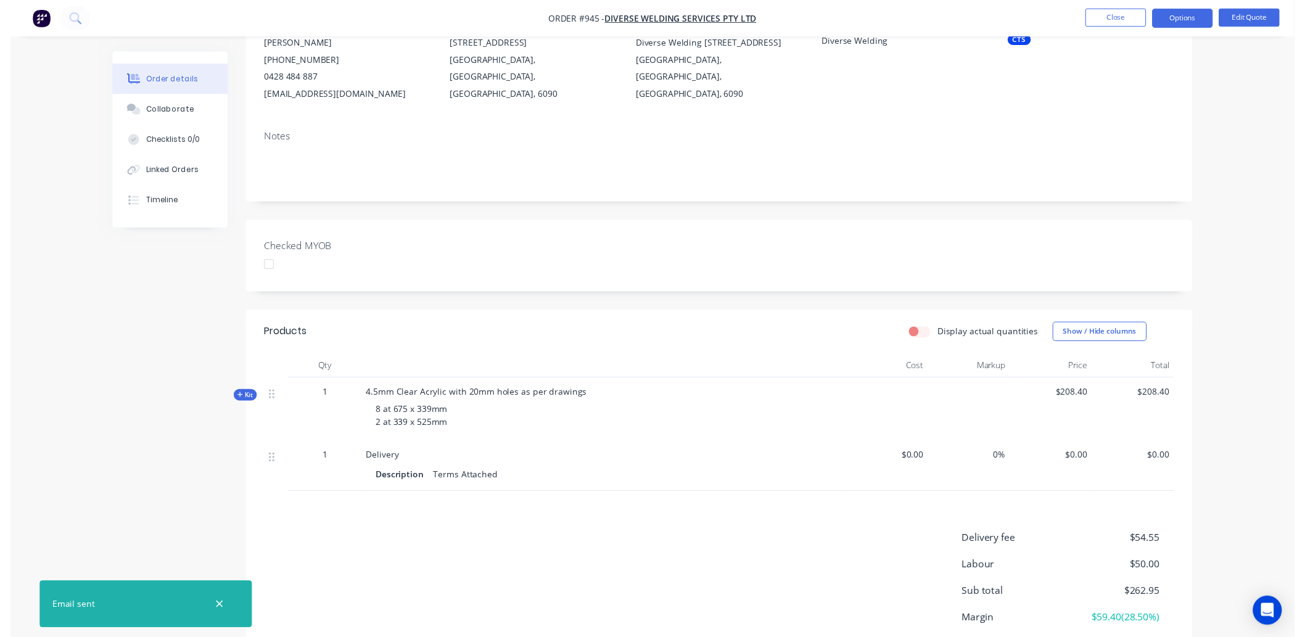
scroll to position [0, 0]
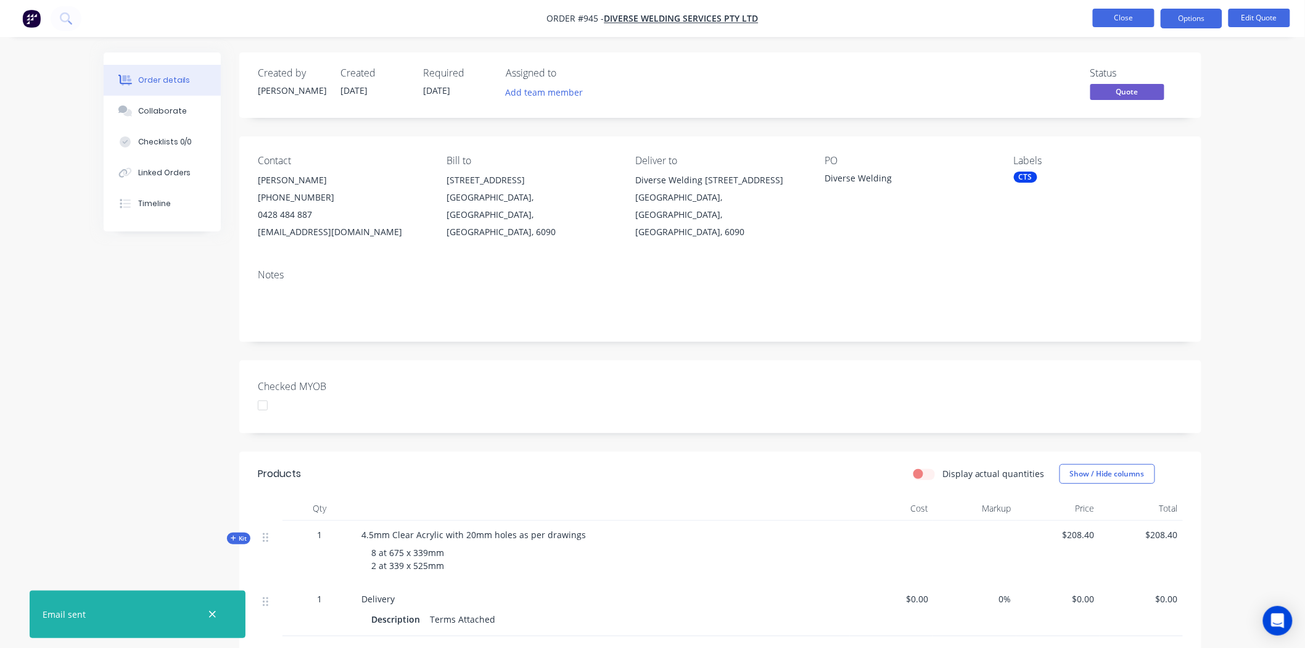
click at [1132, 17] on button "Close" at bounding box center [1124, 18] width 62 height 19
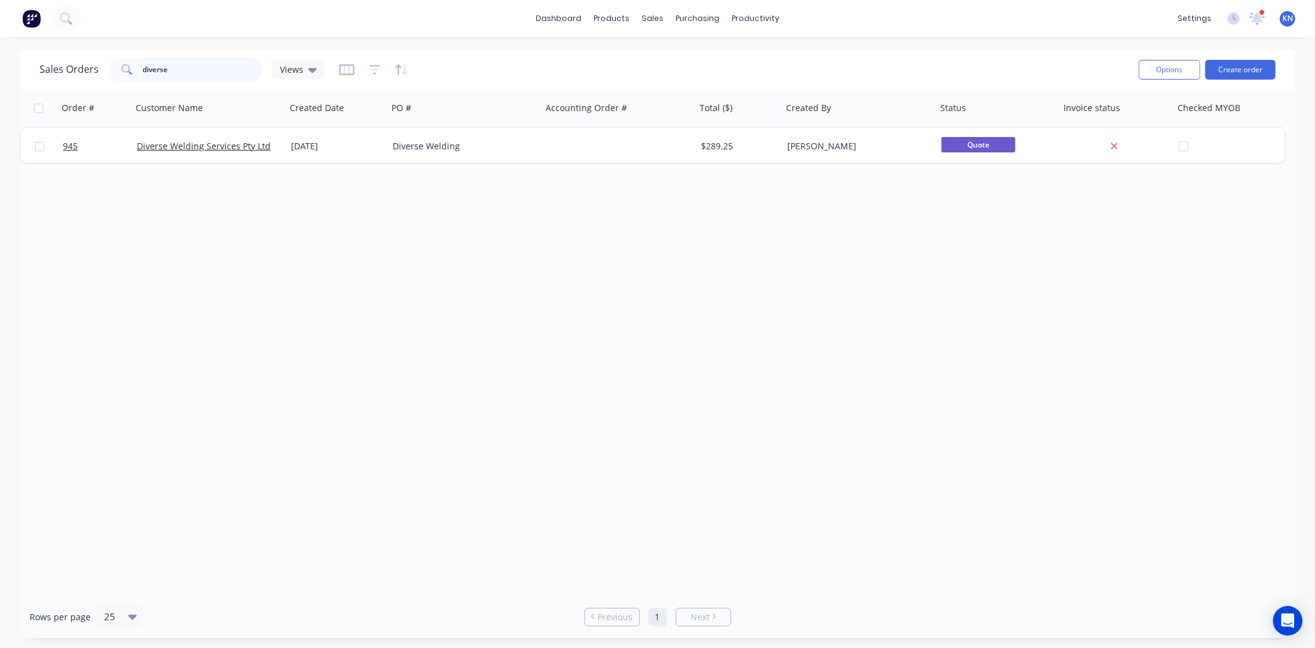
click at [215, 67] on input "diverse" at bounding box center [203, 69] width 120 height 25
type input "d"
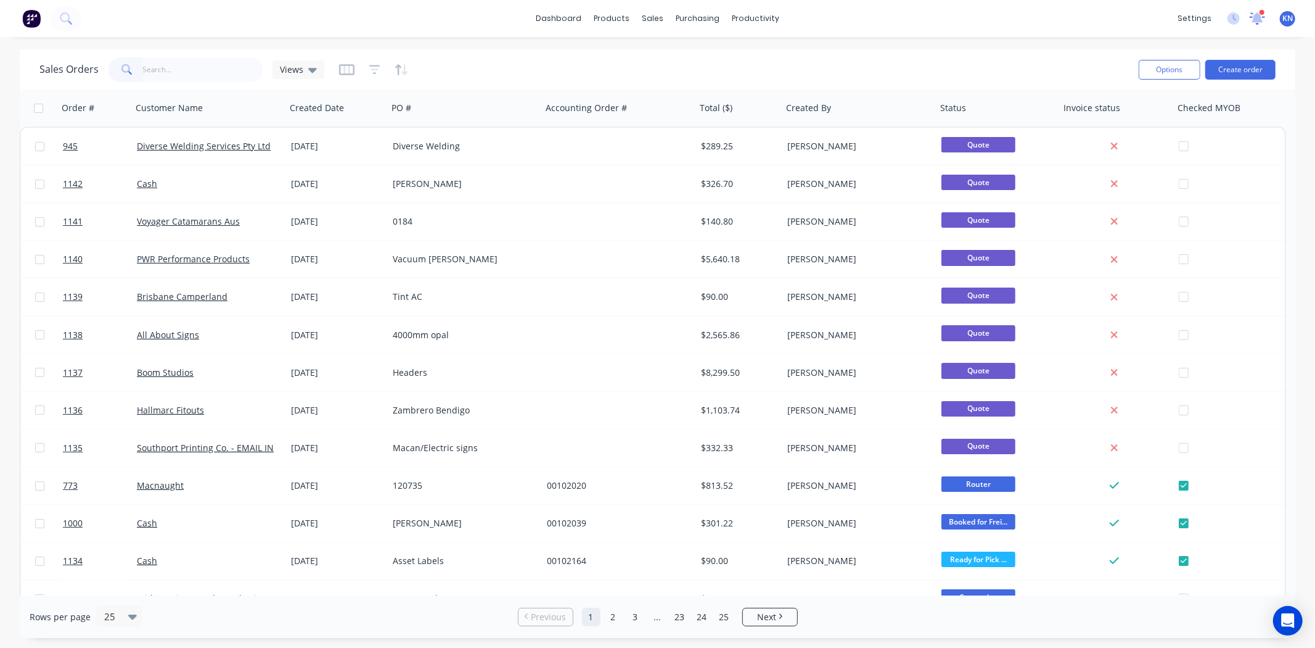
click at [1258, 19] on icon at bounding box center [1258, 17] width 12 height 11
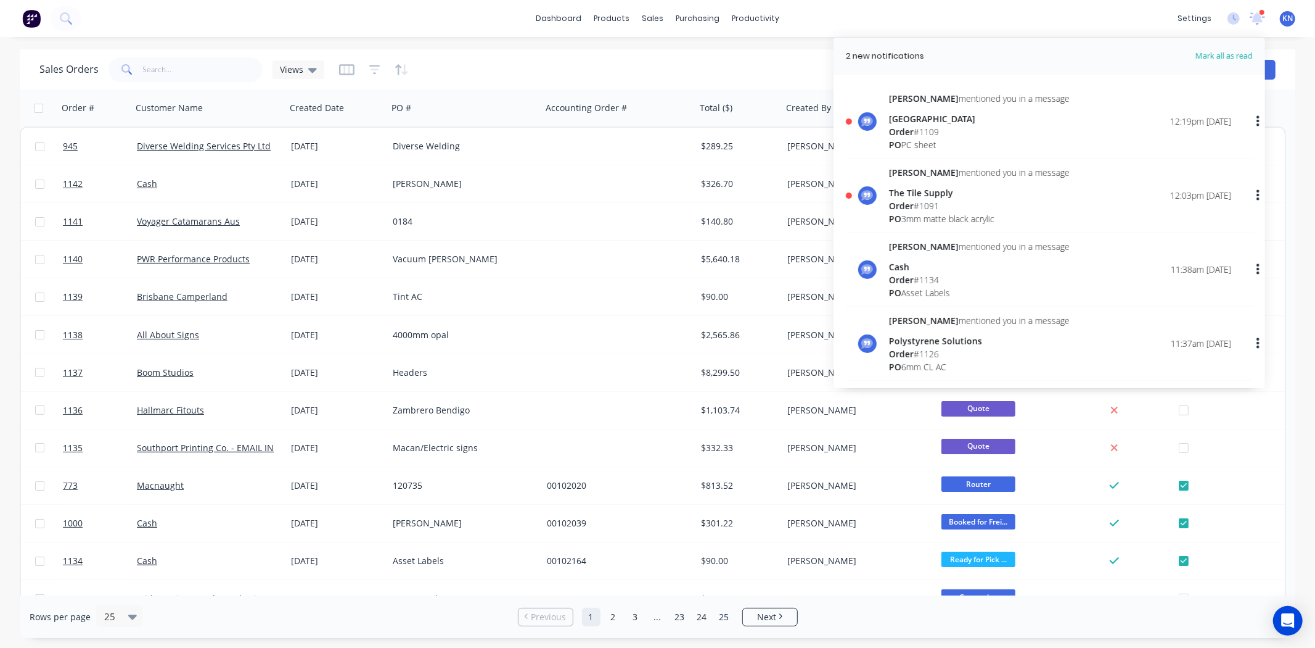
click at [905, 196] on div "The Tile Supply" at bounding box center [979, 192] width 181 height 13
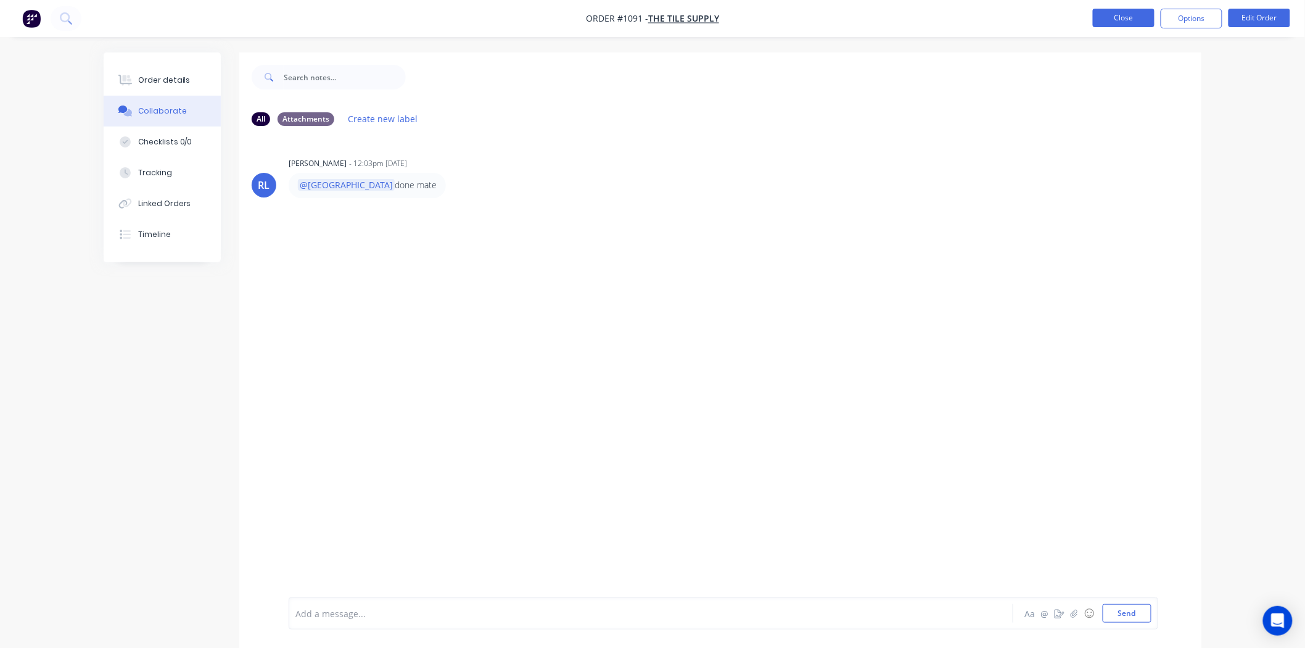
click at [1132, 15] on button "Close" at bounding box center [1124, 18] width 62 height 19
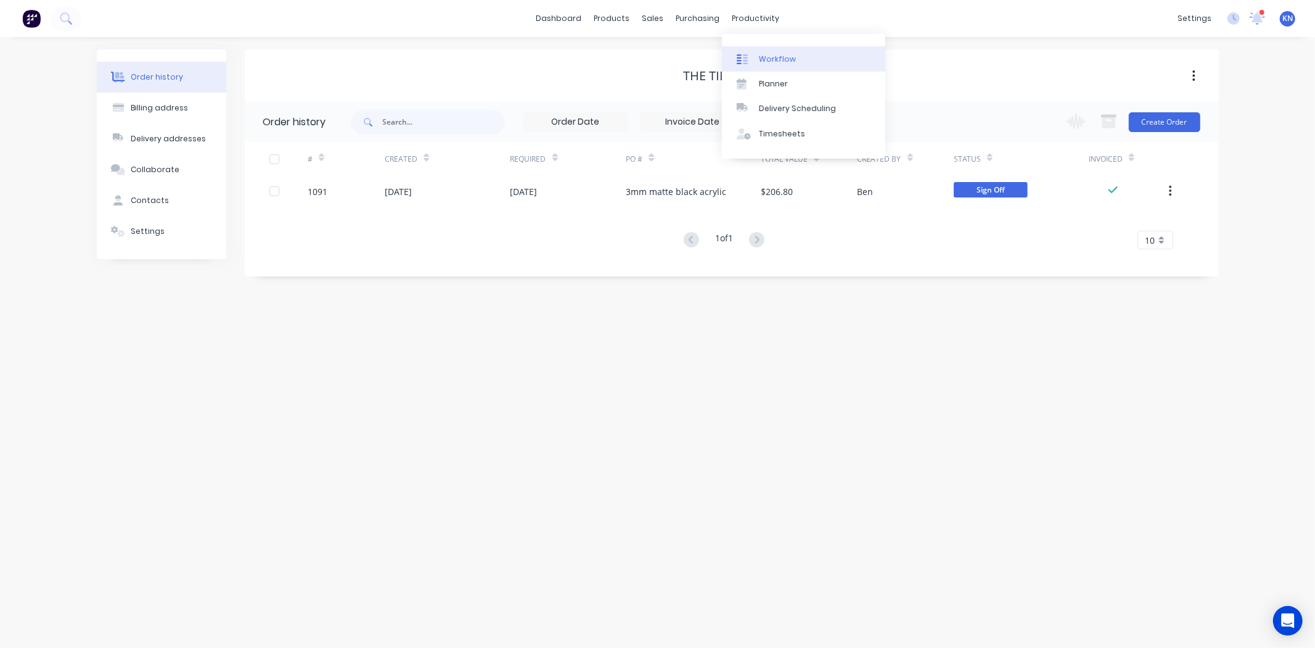
click at [766, 59] on div "Workflow" at bounding box center [777, 59] width 37 height 11
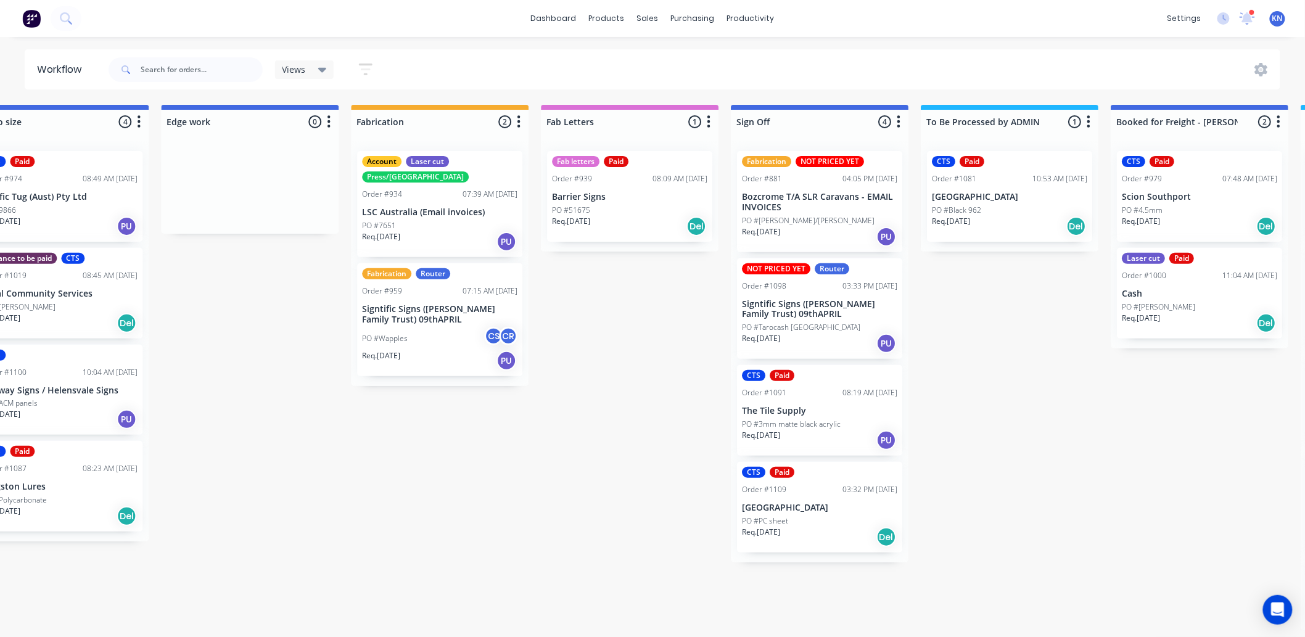
scroll to position [0, 1355]
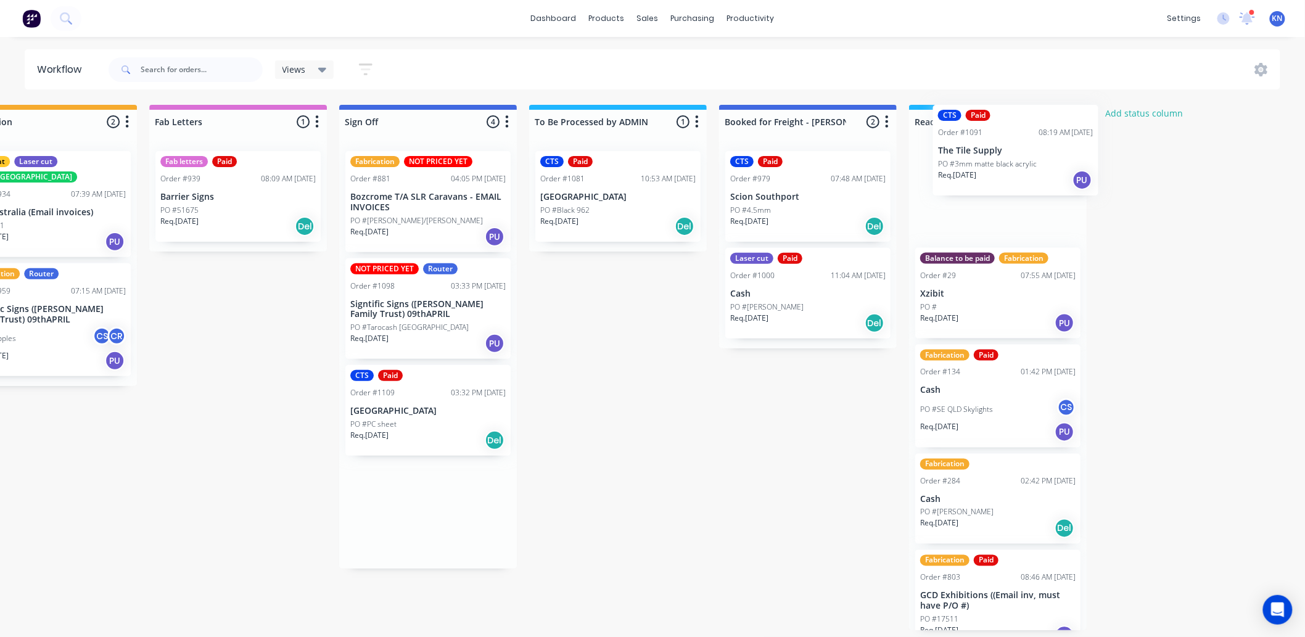
drag, startPoint x: 615, startPoint y: 411, endPoint x: 969, endPoint y: 152, distance: 439.1
click at [1036, 199] on p "The Tile Supply" at bounding box center [996, 197] width 155 height 10
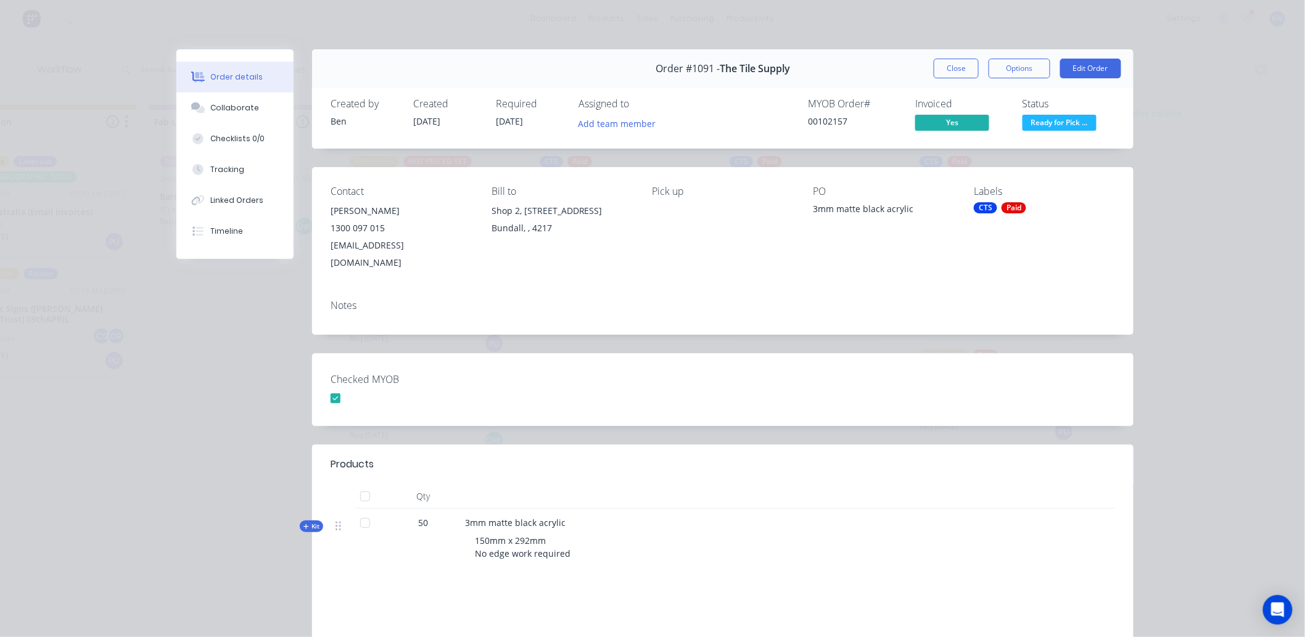
drag, startPoint x: 953, startPoint y: 65, endPoint x: 956, endPoint y: 76, distance: 11.7
click at [953, 65] on button "Close" at bounding box center [956, 69] width 45 height 20
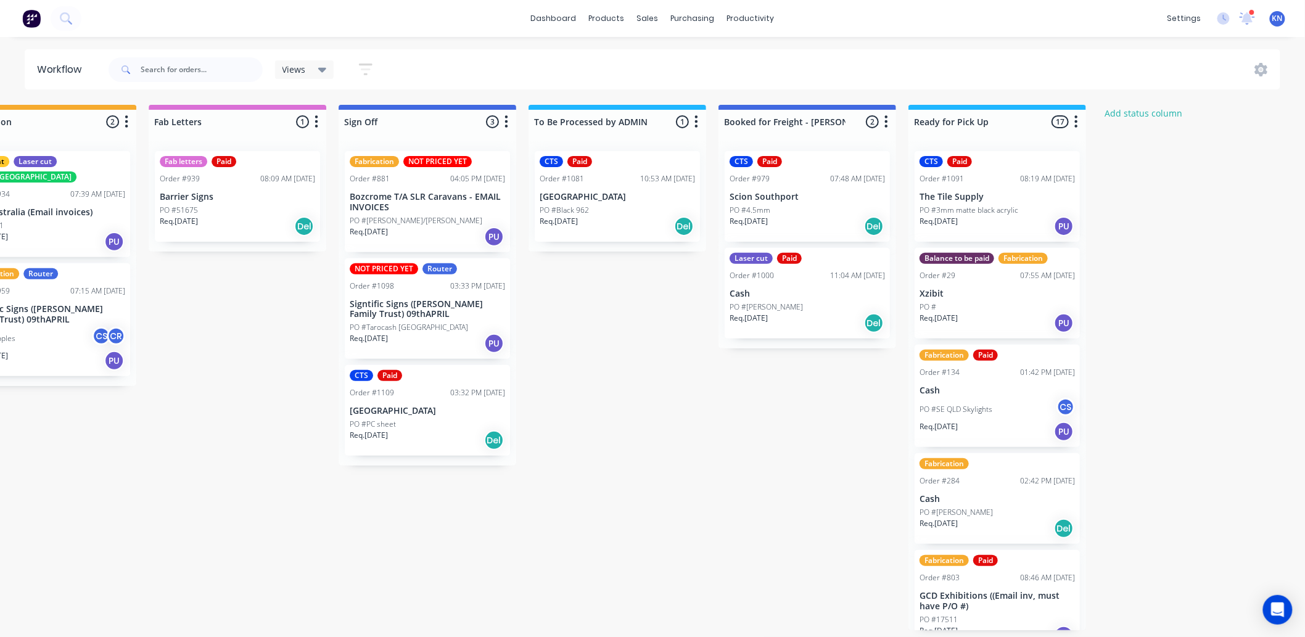
click at [984, 198] on p "The Tile Supply" at bounding box center [996, 197] width 155 height 10
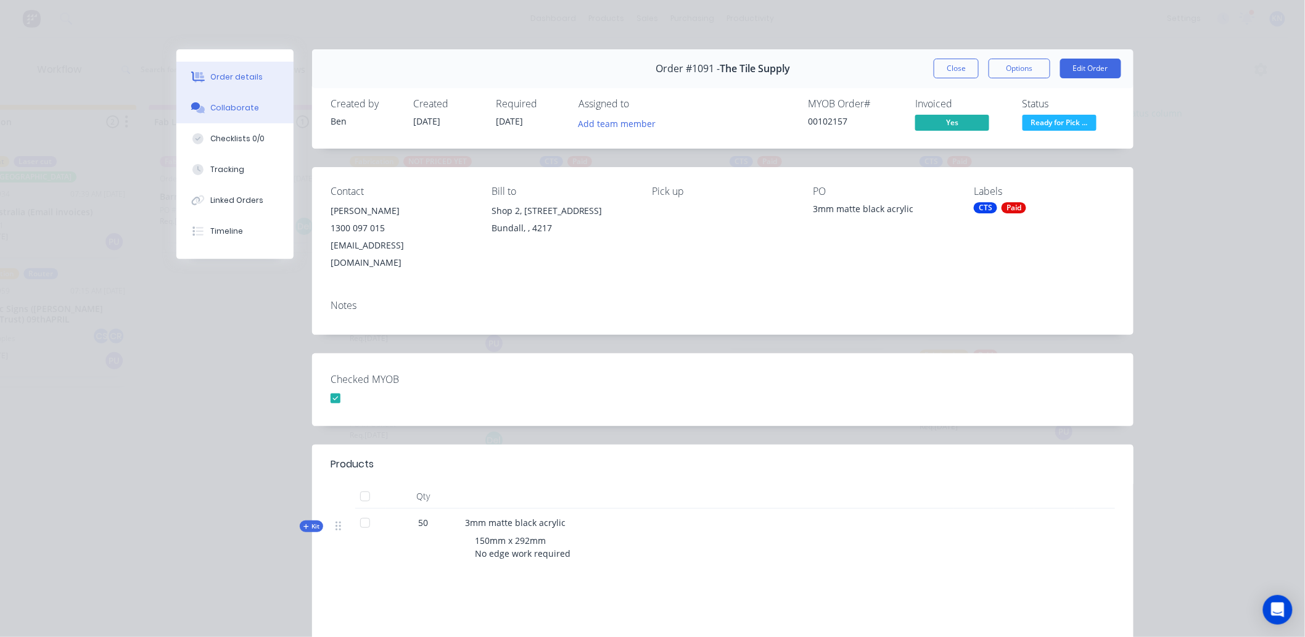
click at [232, 105] on div "Collaborate" at bounding box center [235, 107] width 49 height 11
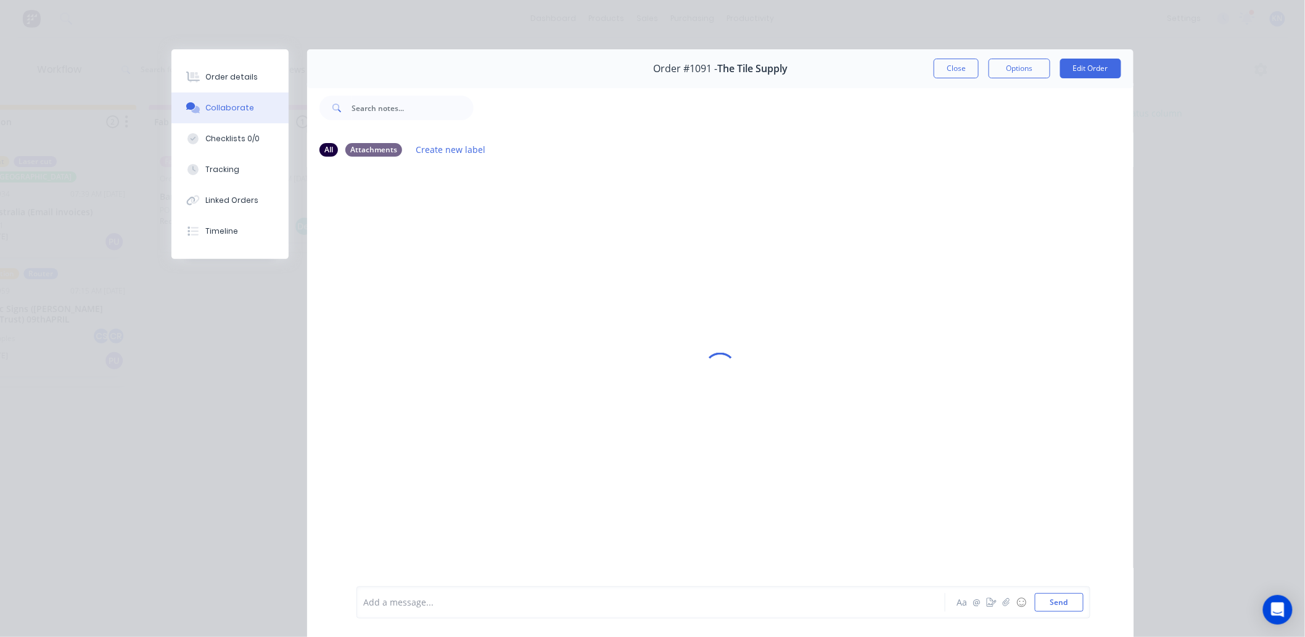
click at [403, 611] on div "Add a message..." at bounding box center [633, 602] width 540 height 19
click at [572, 593] on div "called" at bounding box center [633, 602] width 540 height 19
click at [1053, 603] on button "Send" at bounding box center [1059, 602] width 49 height 19
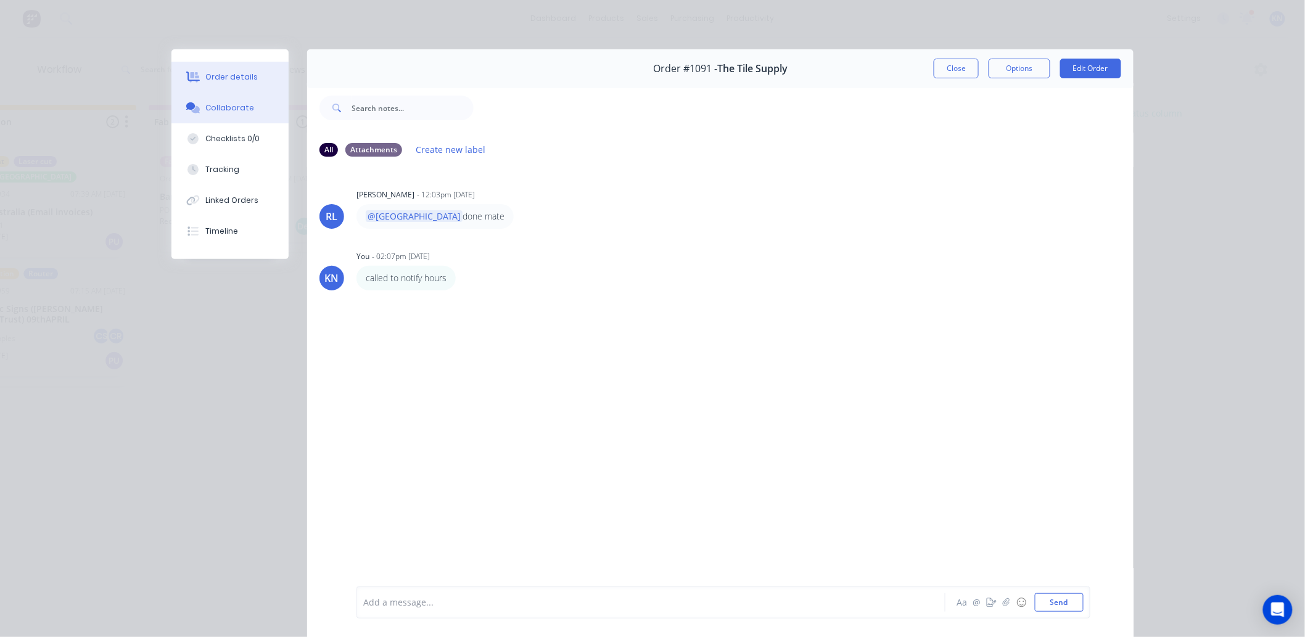
click at [224, 73] on div "Order details" at bounding box center [232, 77] width 52 height 11
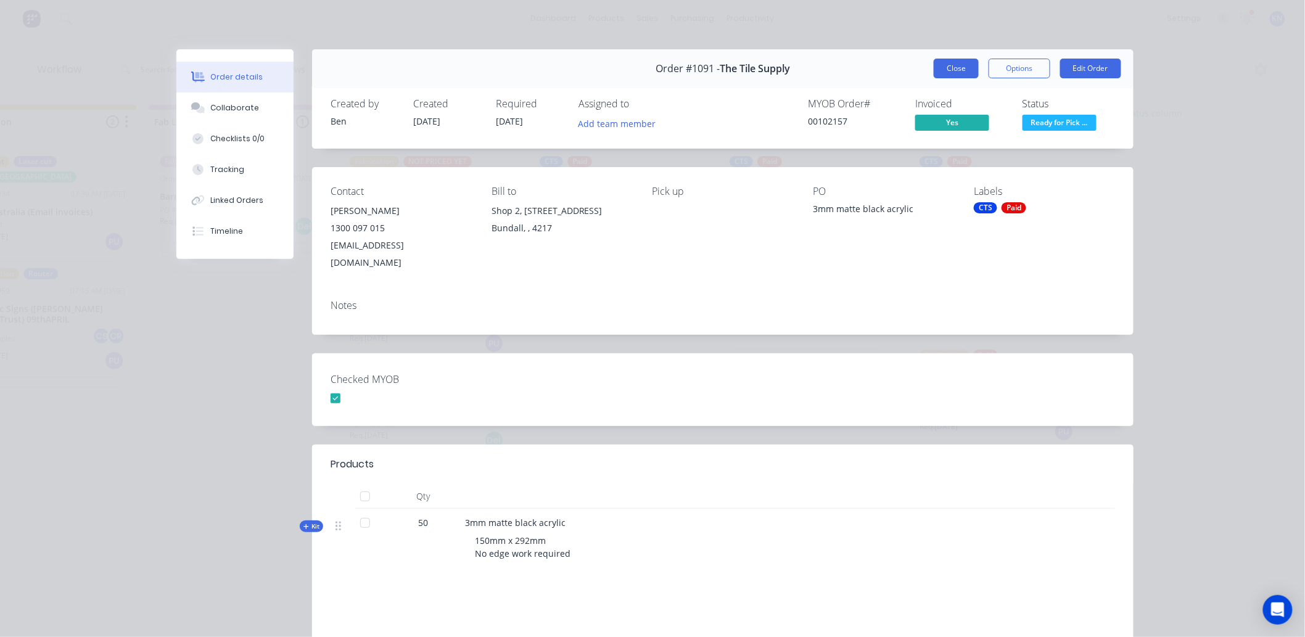
click at [945, 69] on button "Close" at bounding box center [956, 69] width 45 height 20
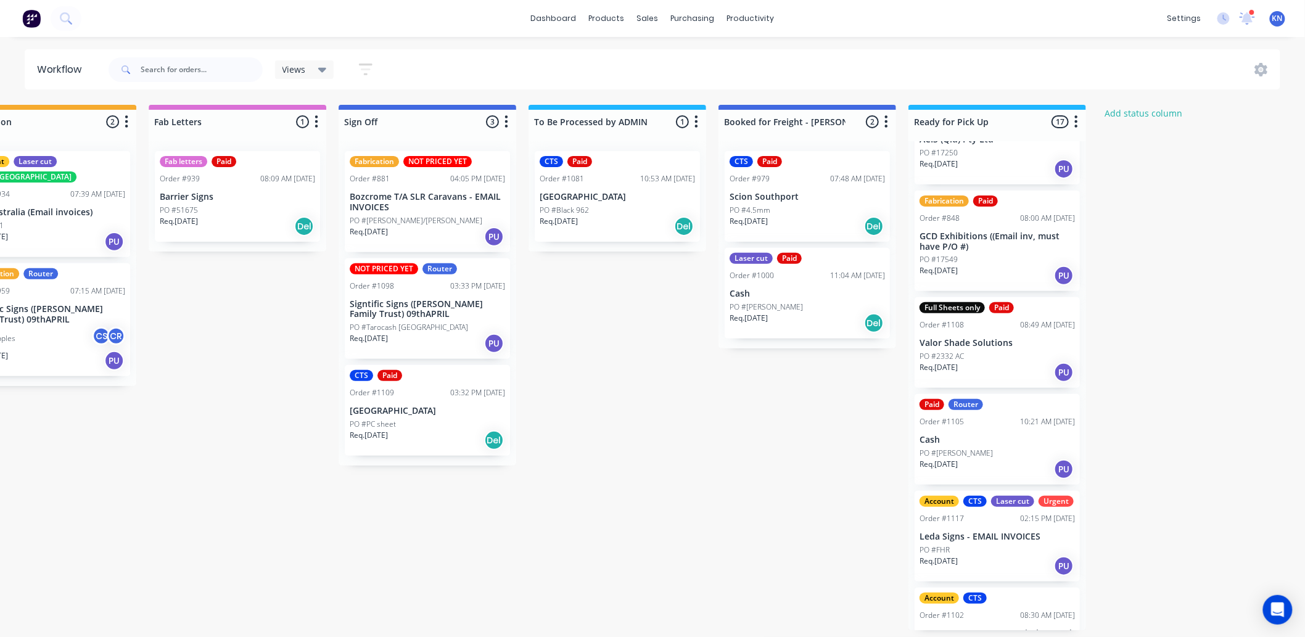
scroll to position [891, 0]
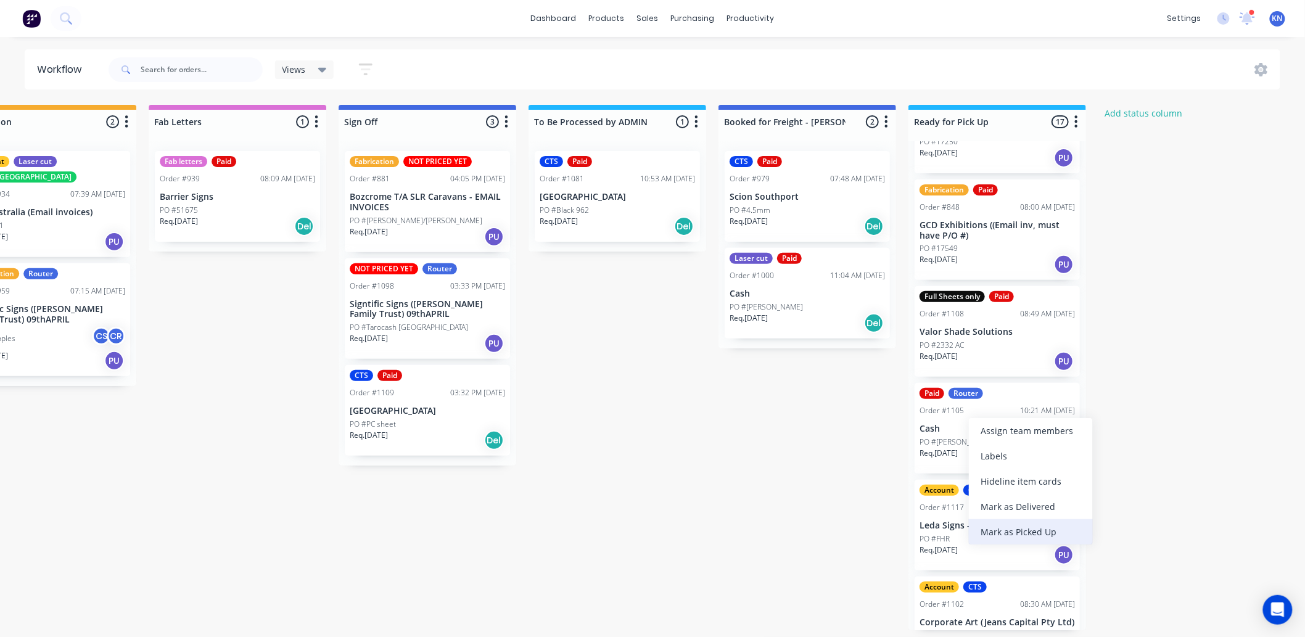
click at [1008, 532] on div "Mark as Picked Up" at bounding box center [1031, 531] width 124 height 25
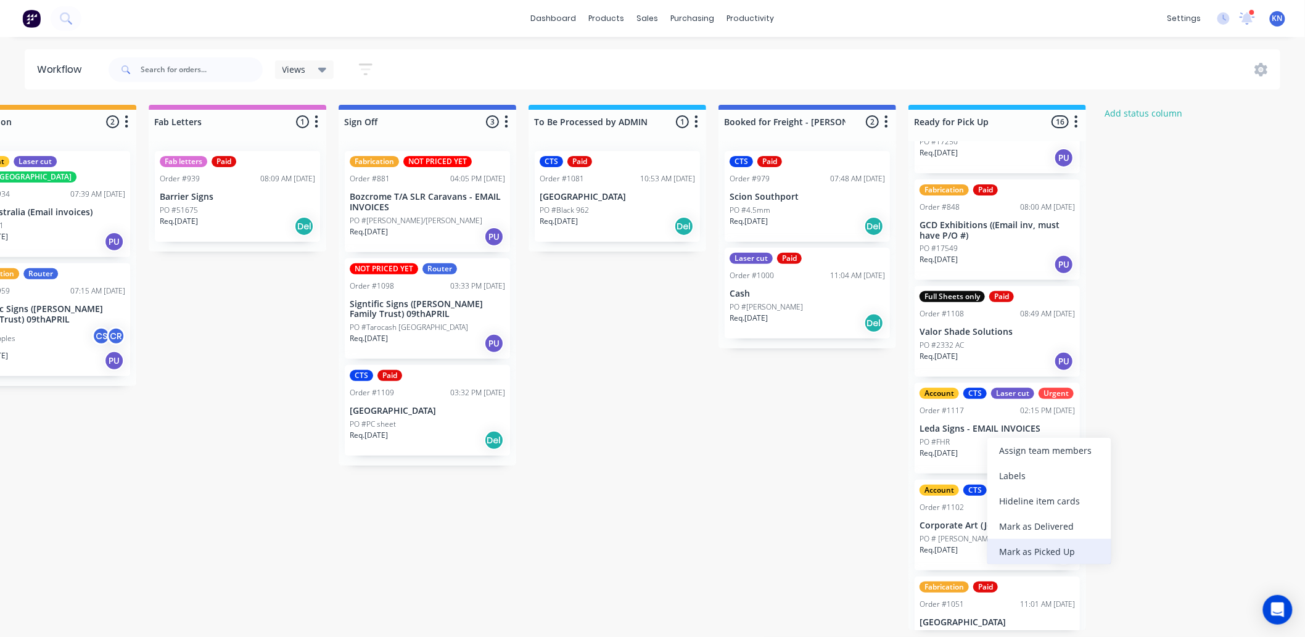
click at [1027, 548] on div "Mark as Picked Up" at bounding box center [1049, 551] width 124 height 25
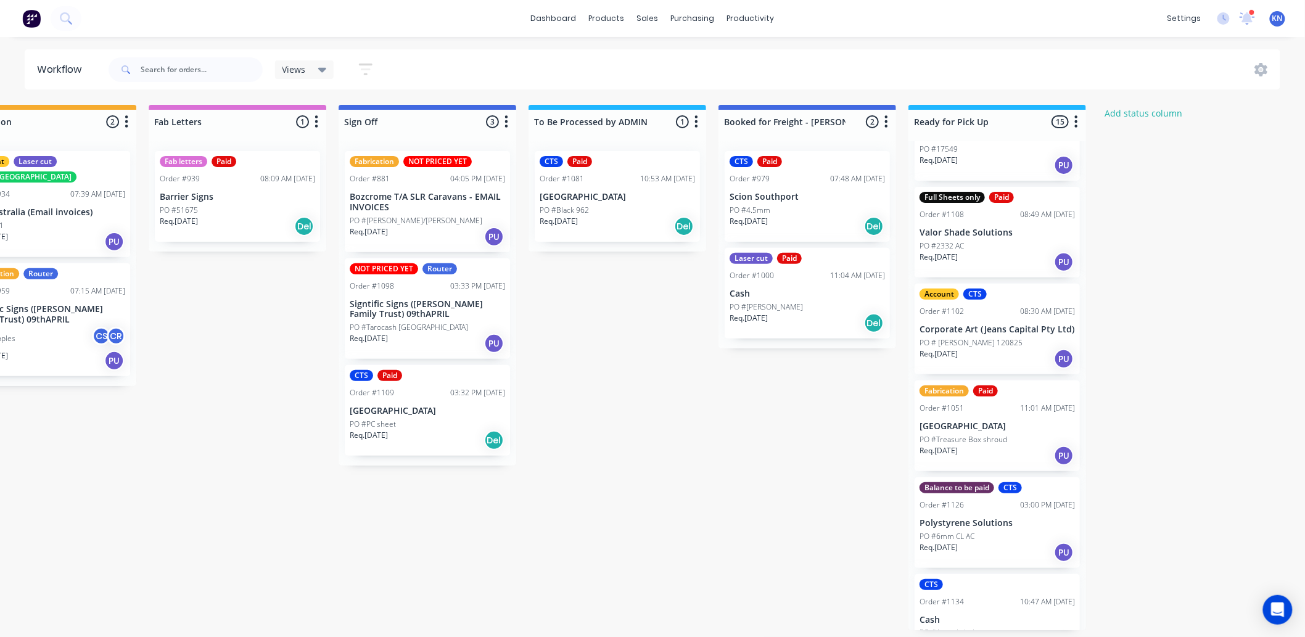
scroll to position [1006, 0]
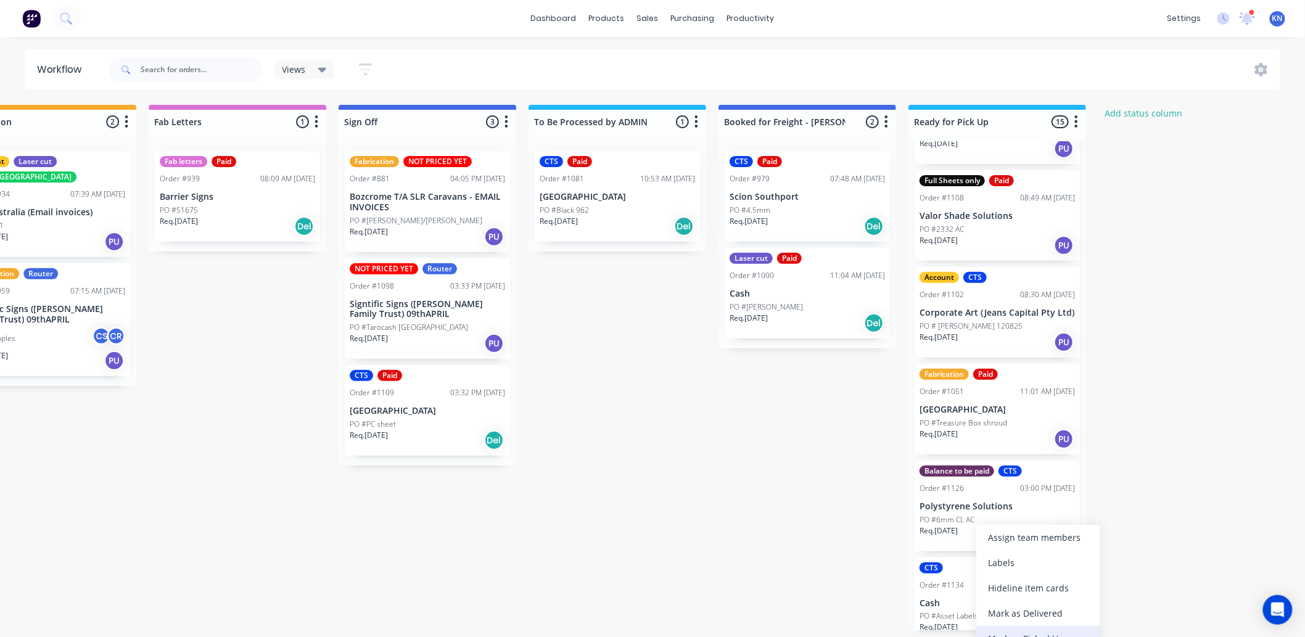
click at [1041, 631] on div "Mark as Picked Up" at bounding box center [1038, 638] width 124 height 25
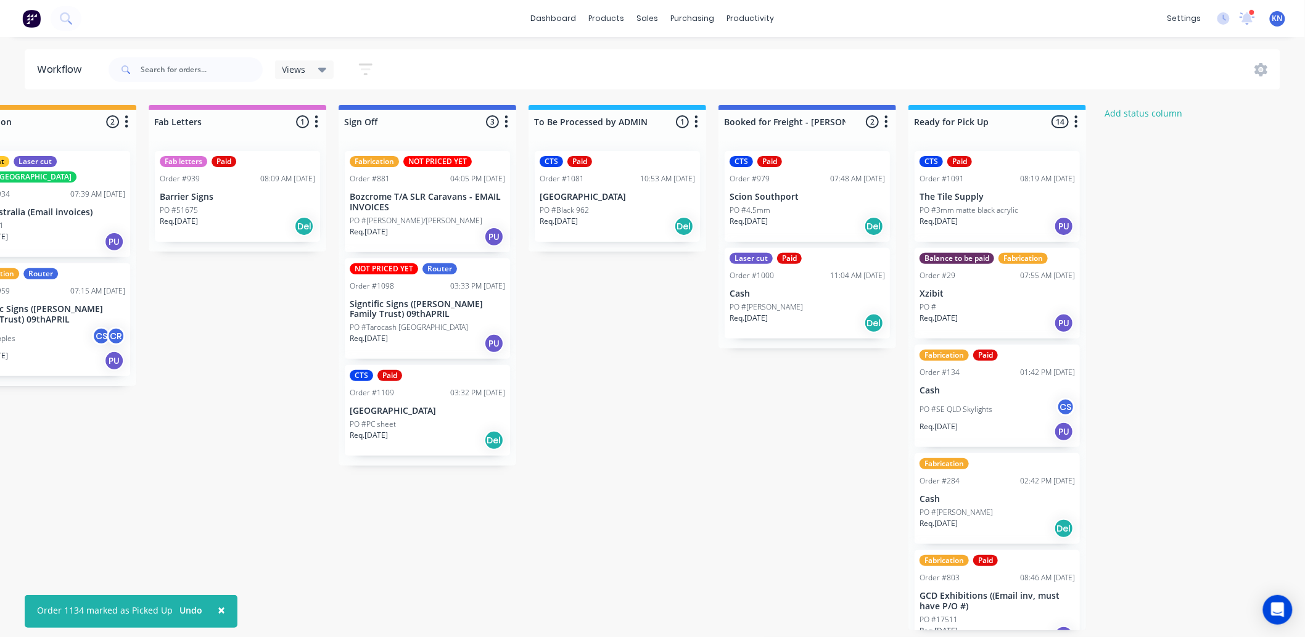
scroll to position [0, 1587]
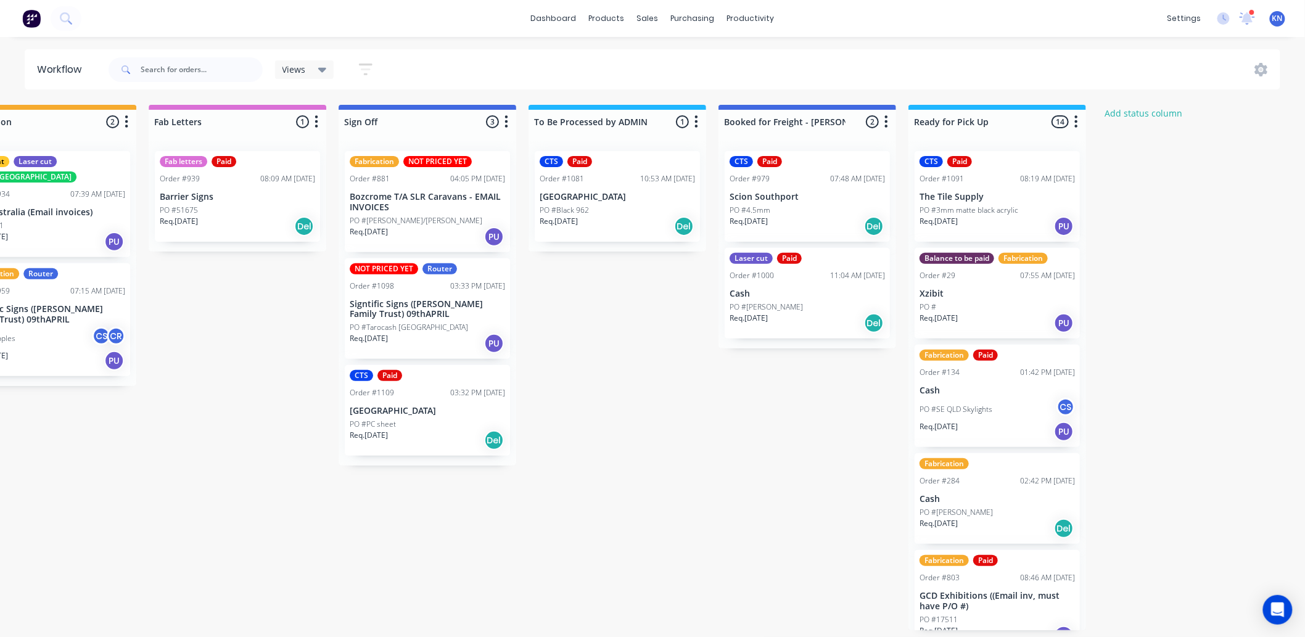
click at [379, 421] on p "PO #PC sheet" at bounding box center [373, 424] width 46 height 11
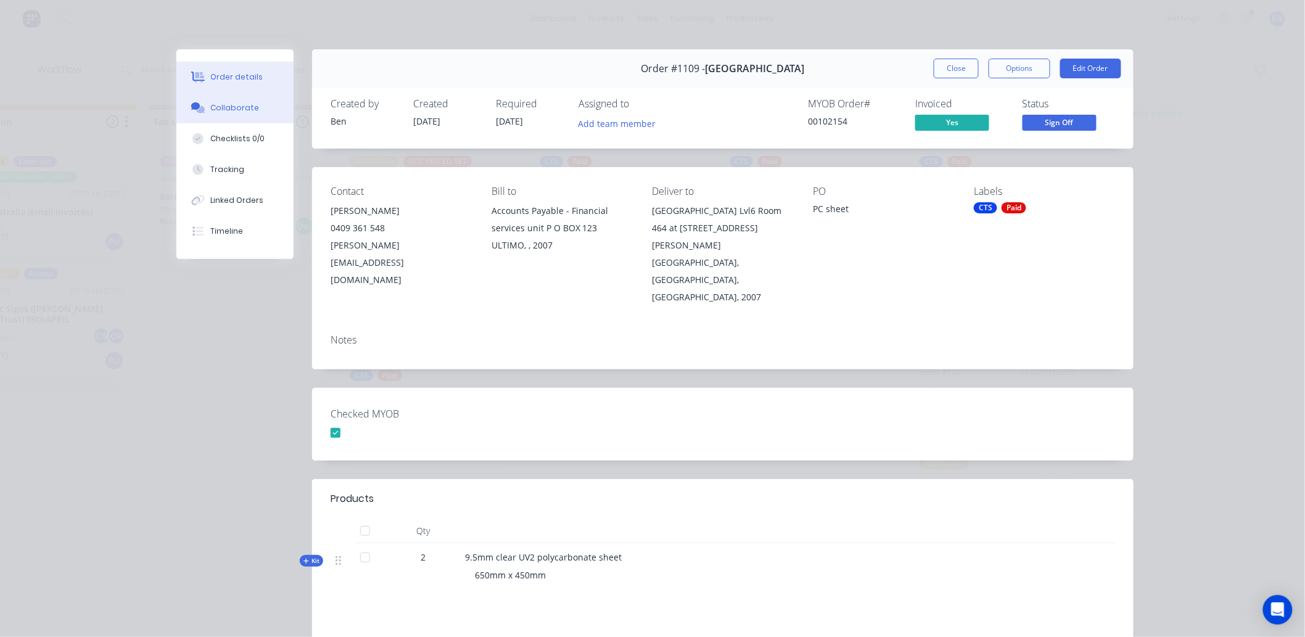
click at [213, 109] on div "Collaborate" at bounding box center [235, 107] width 49 height 11
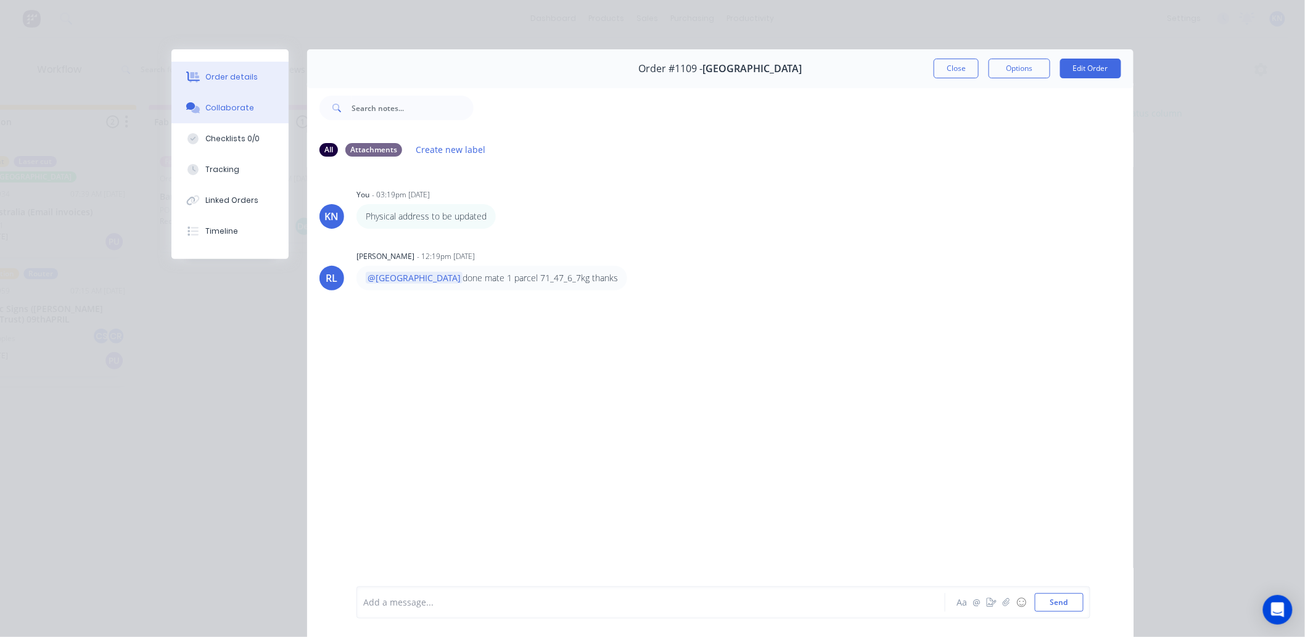
click at [216, 68] on button "Order details" at bounding box center [229, 77] width 117 height 31
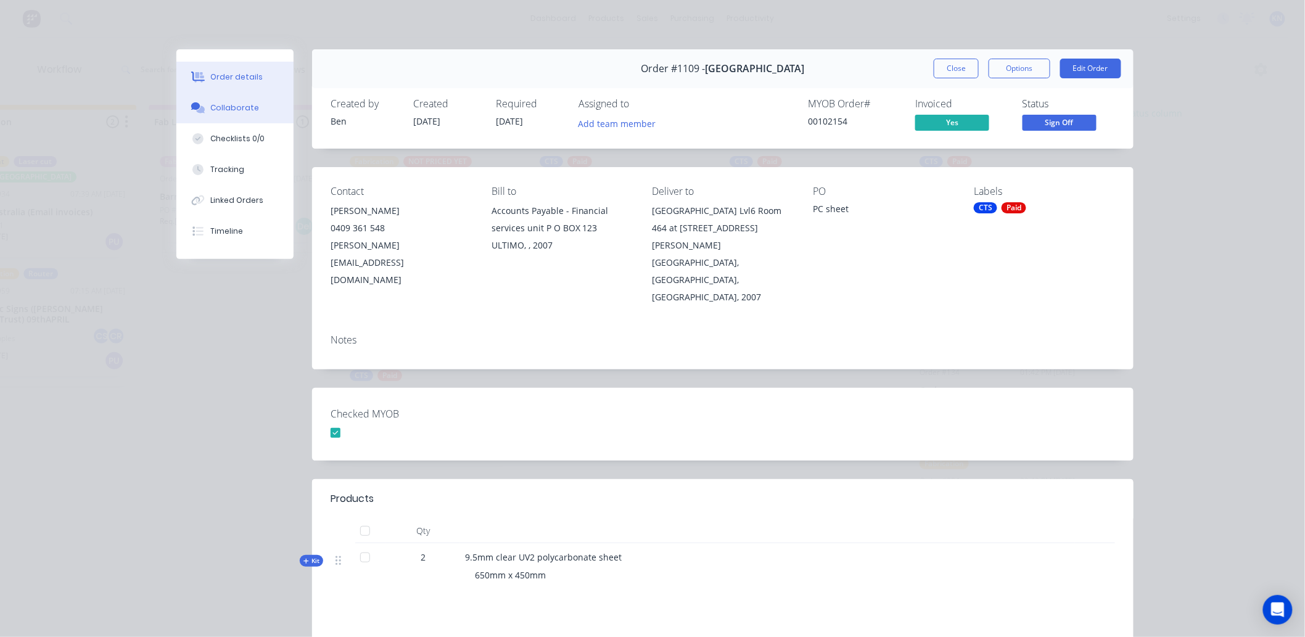
click at [212, 111] on div "Collaborate" at bounding box center [235, 107] width 49 height 11
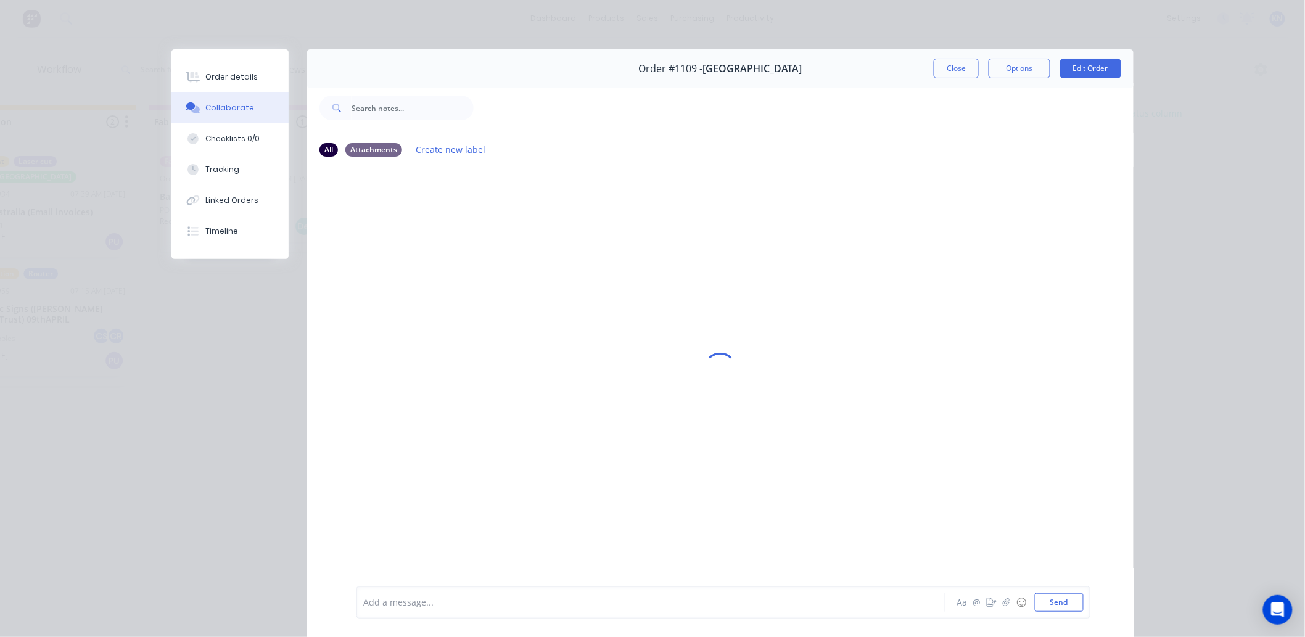
click at [405, 604] on div at bounding box center [634, 602] width 540 height 13
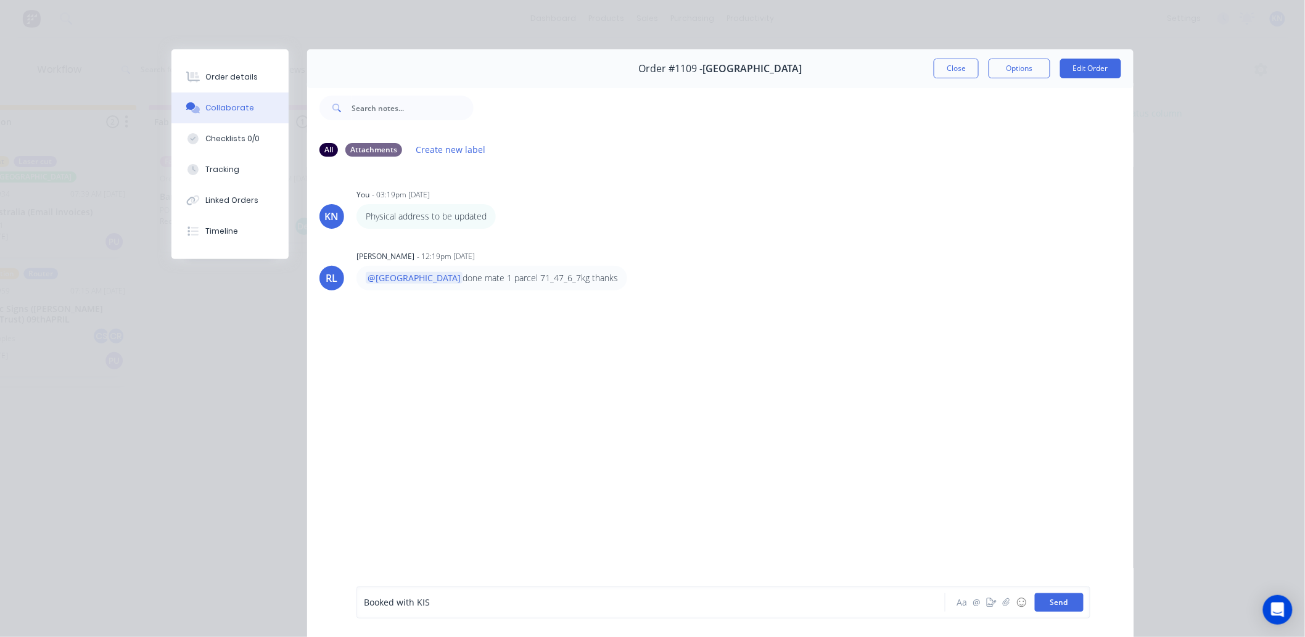
click at [1042, 601] on button "Send" at bounding box center [1059, 602] width 49 height 19
click at [948, 70] on button "Close" at bounding box center [956, 69] width 45 height 20
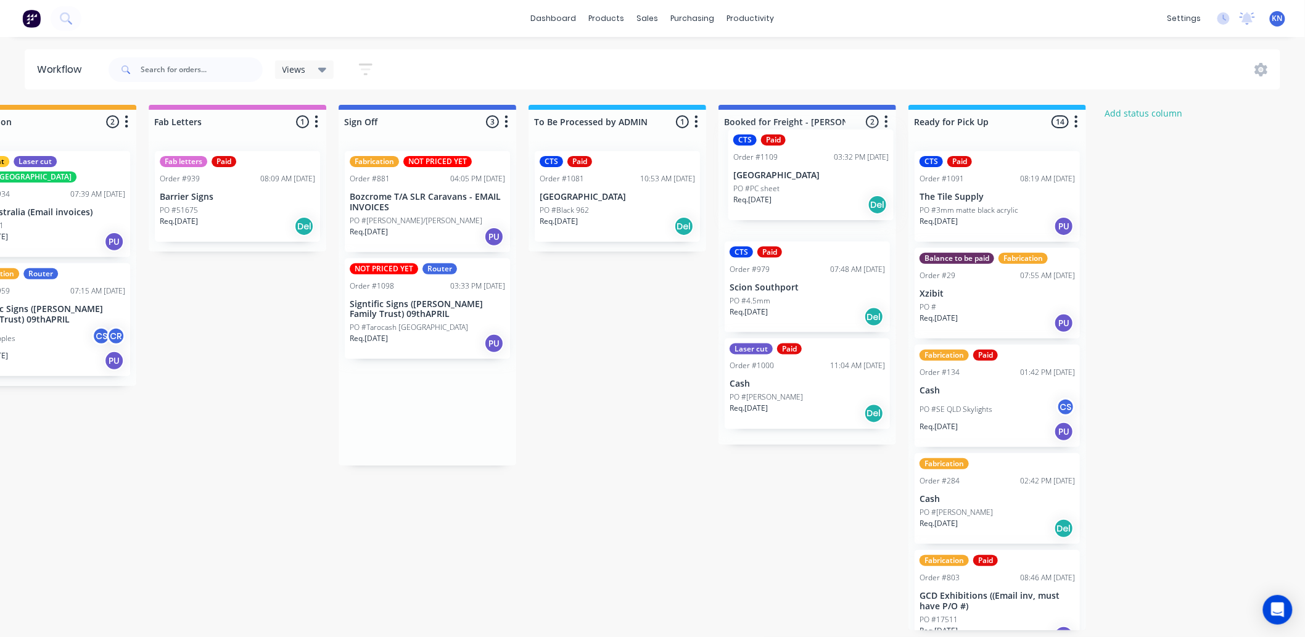
drag, startPoint x: 397, startPoint y: 410, endPoint x: 792, endPoint y: 175, distance: 459.9
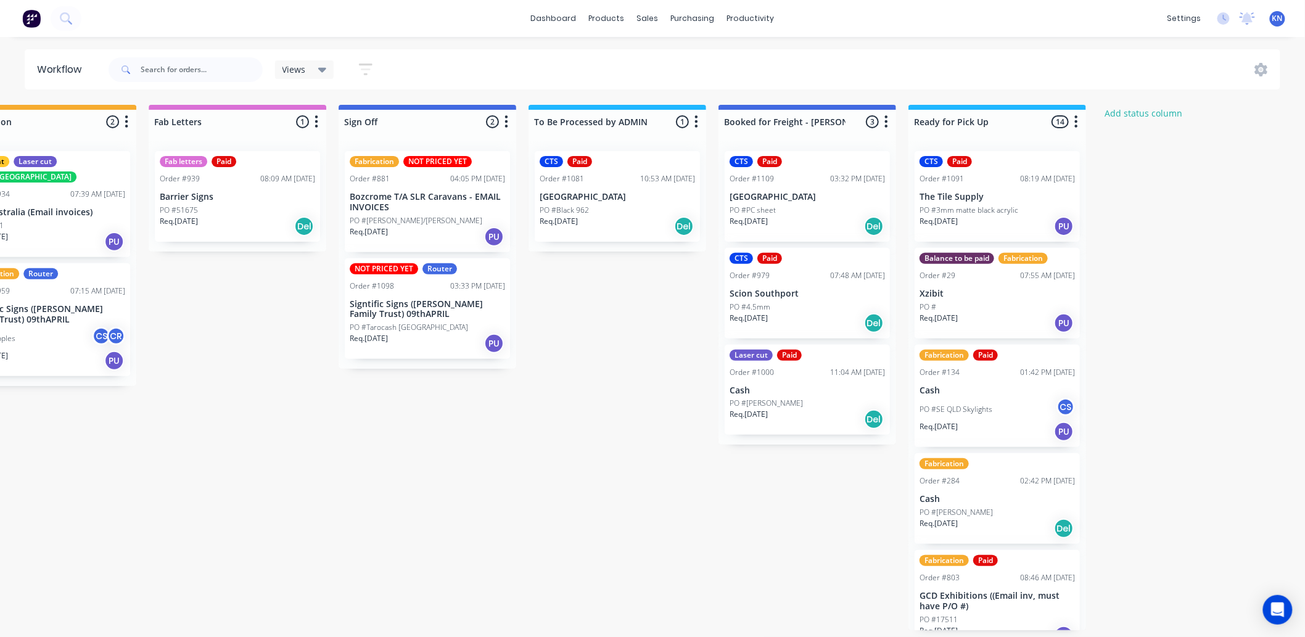
click at [762, 398] on p "PO #Steven Sullivan" at bounding box center [766, 403] width 73 height 11
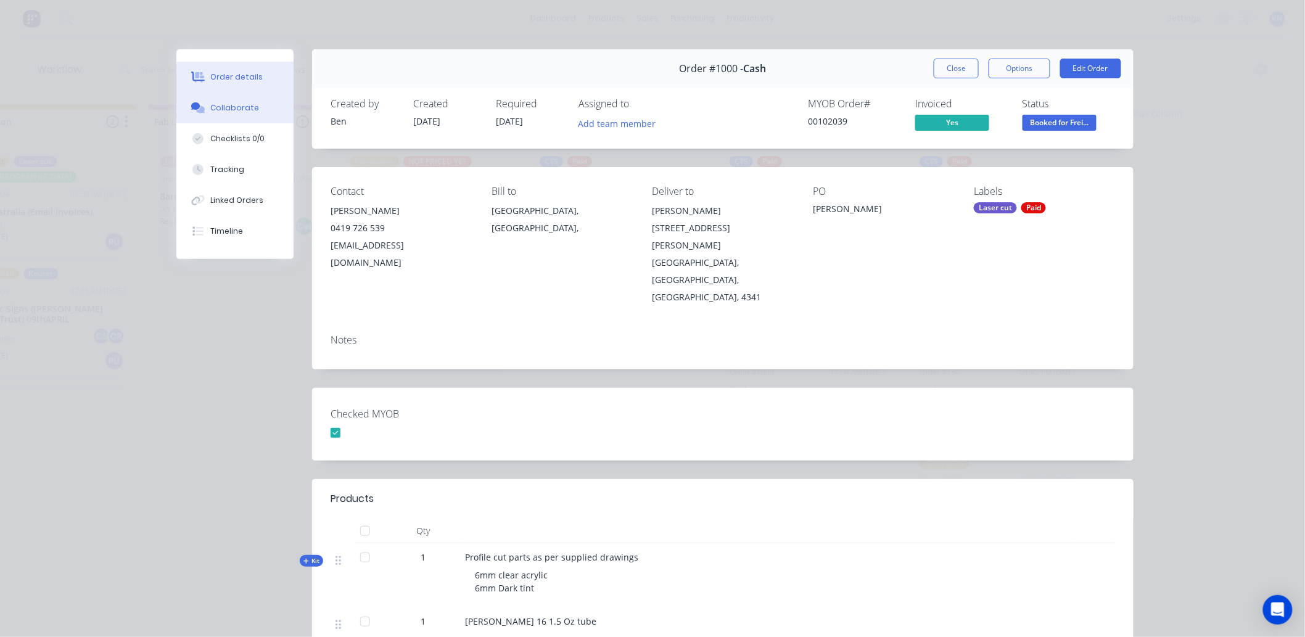
click at [238, 109] on div "Collaborate" at bounding box center [235, 107] width 49 height 11
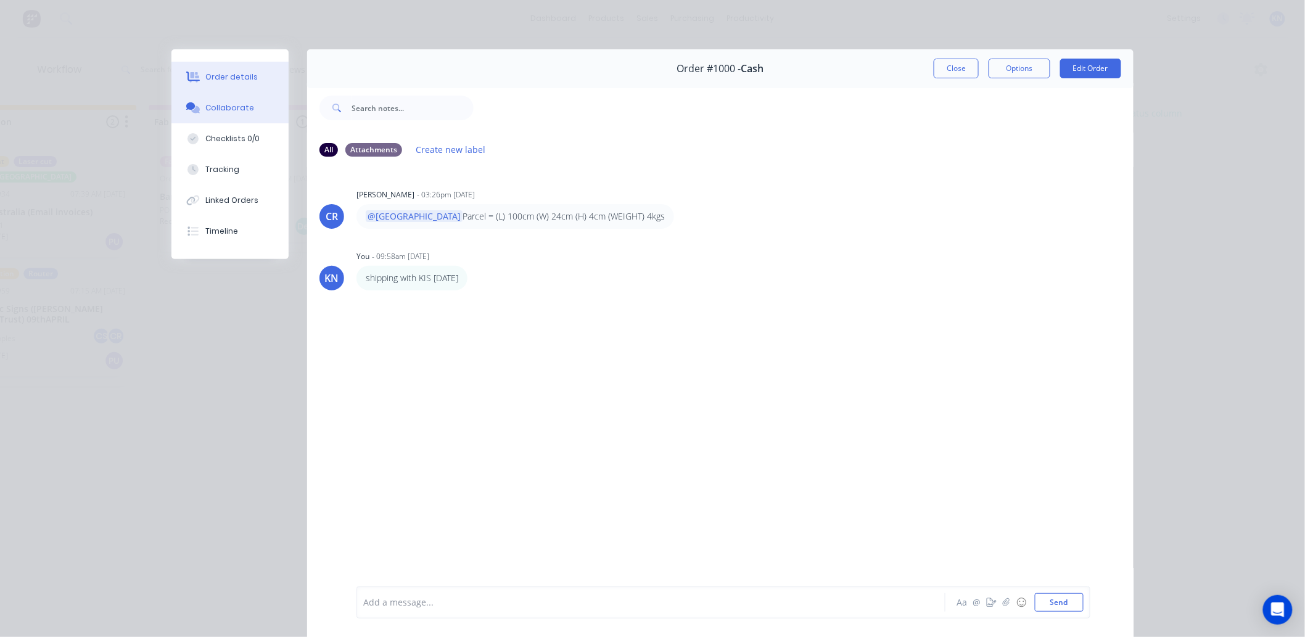
click at [222, 75] on div "Order details" at bounding box center [232, 77] width 52 height 11
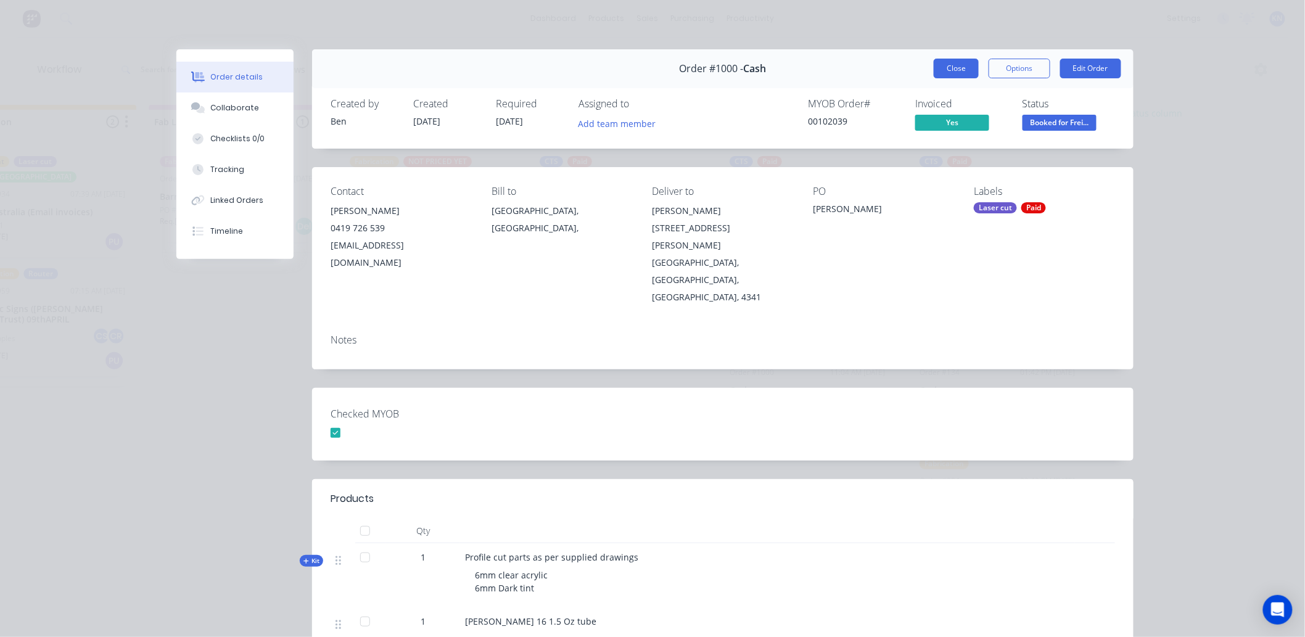
click at [947, 67] on button "Close" at bounding box center [956, 69] width 45 height 20
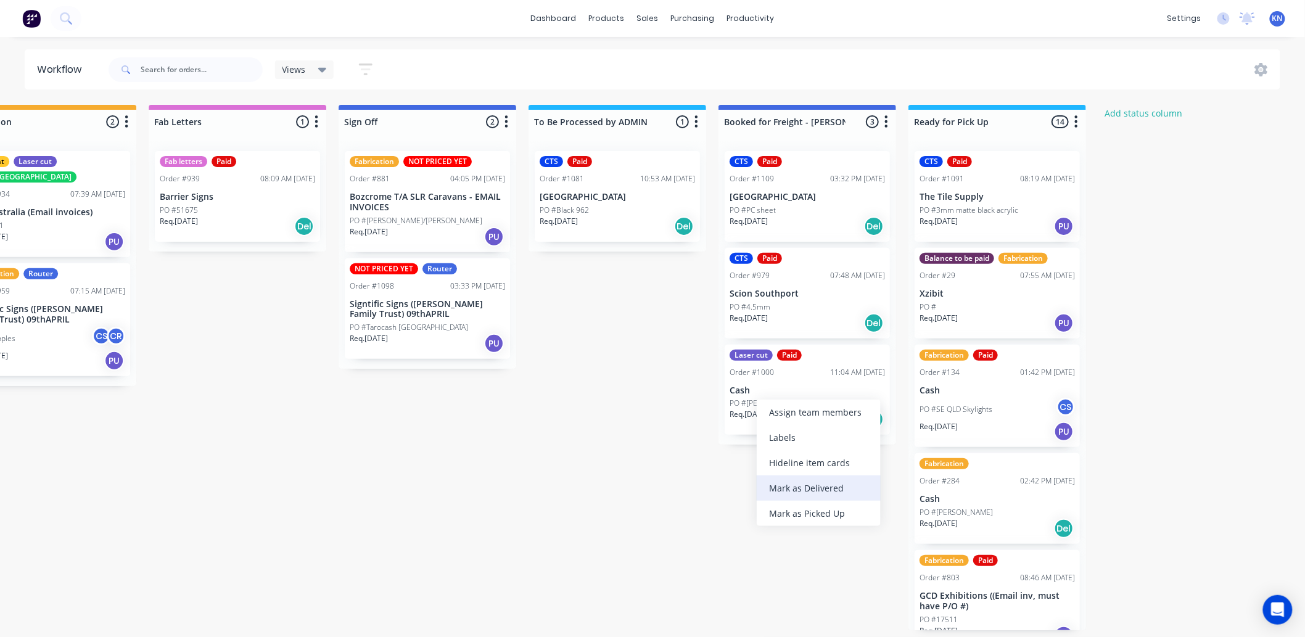
click at [809, 484] on div "Mark as Delivered" at bounding box center [819, 487] width 124 height 25
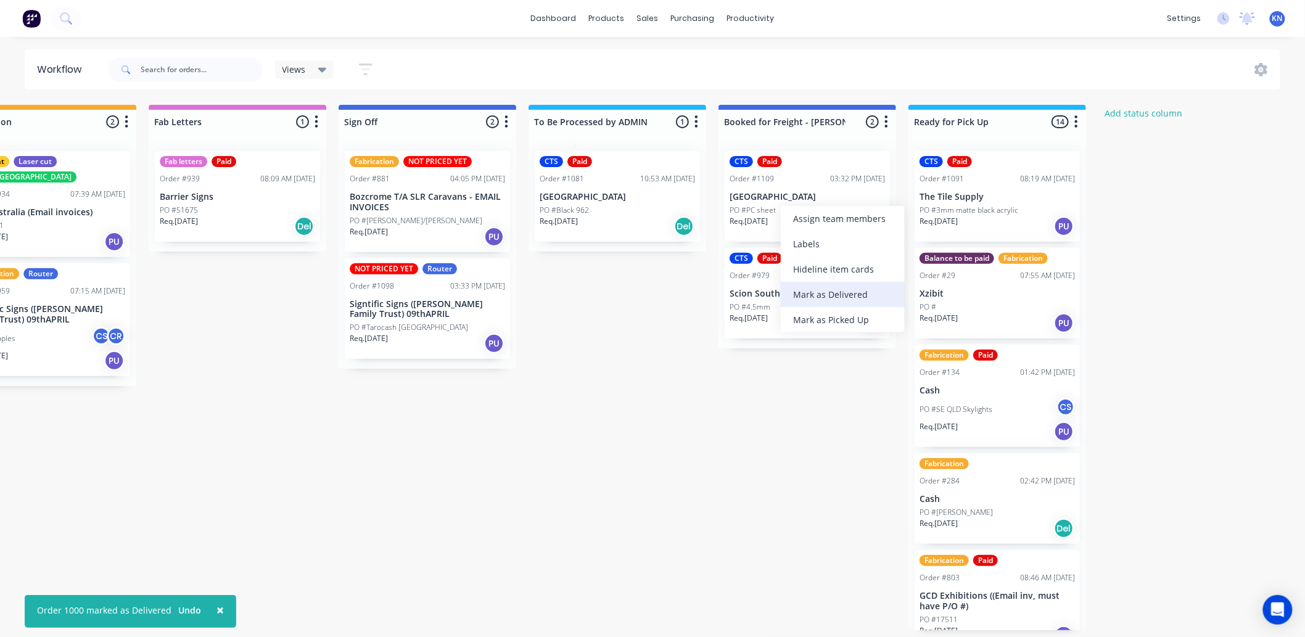
click at [840, 290] on div "Mark as Delivered" at bounding box center [843, 294] width 124 height 25
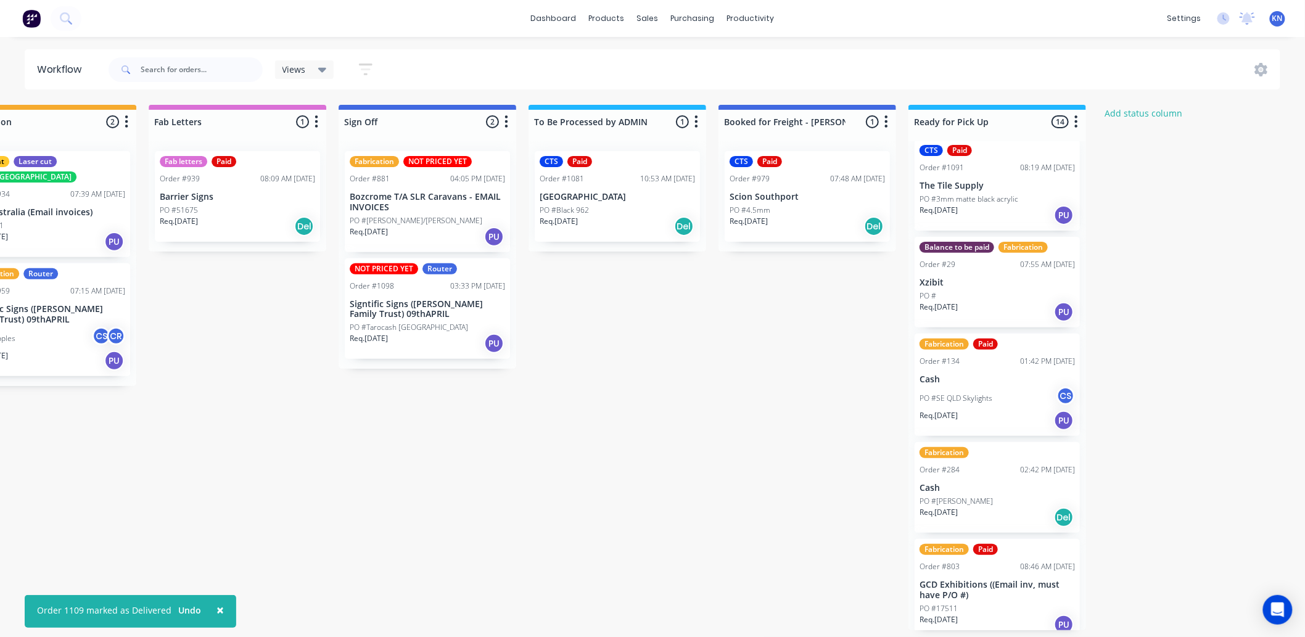
scroll to position [0, 0]
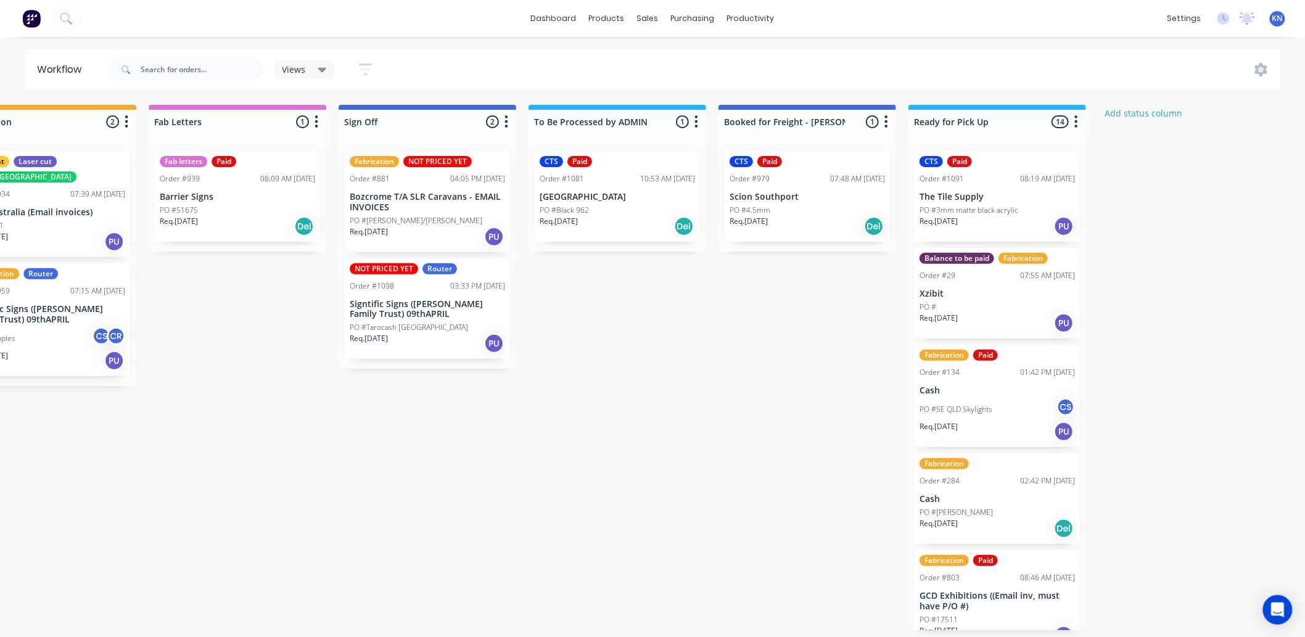
click at [601, 199] on p "[GEOGRAPHIC_DATA]" at bounding box center [617, 197] width 155 height 10
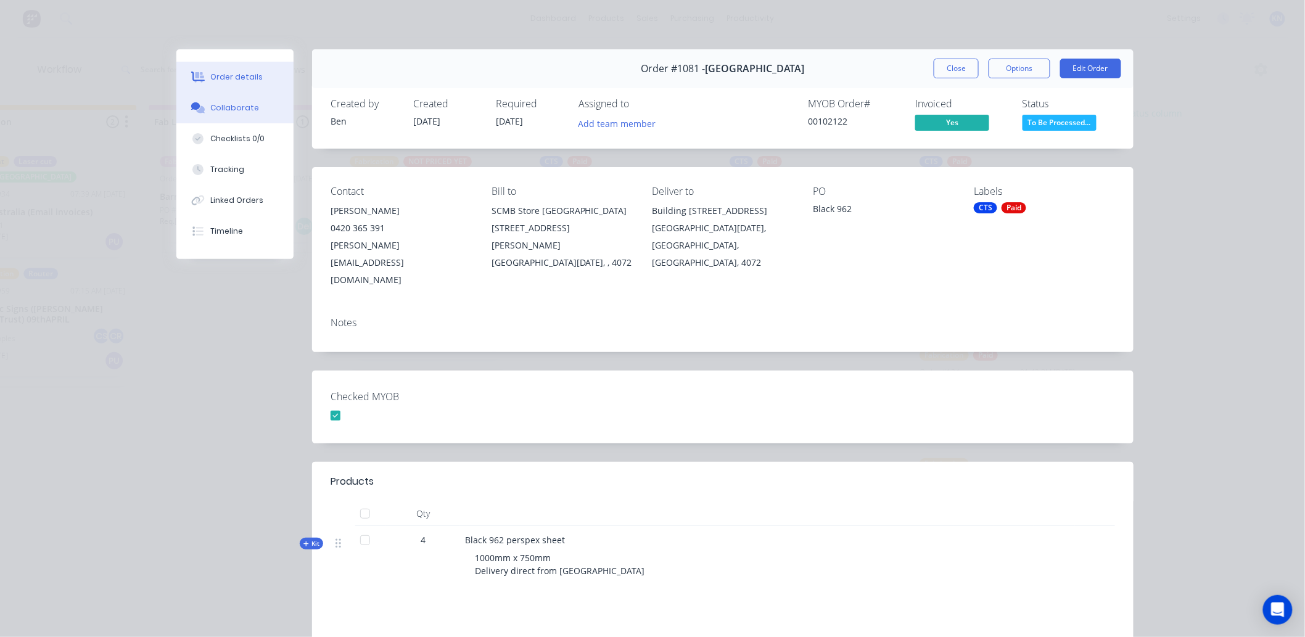
click at [238, 107] on div "Collaborate" at bounding box center [235, 107] width 49 height 11
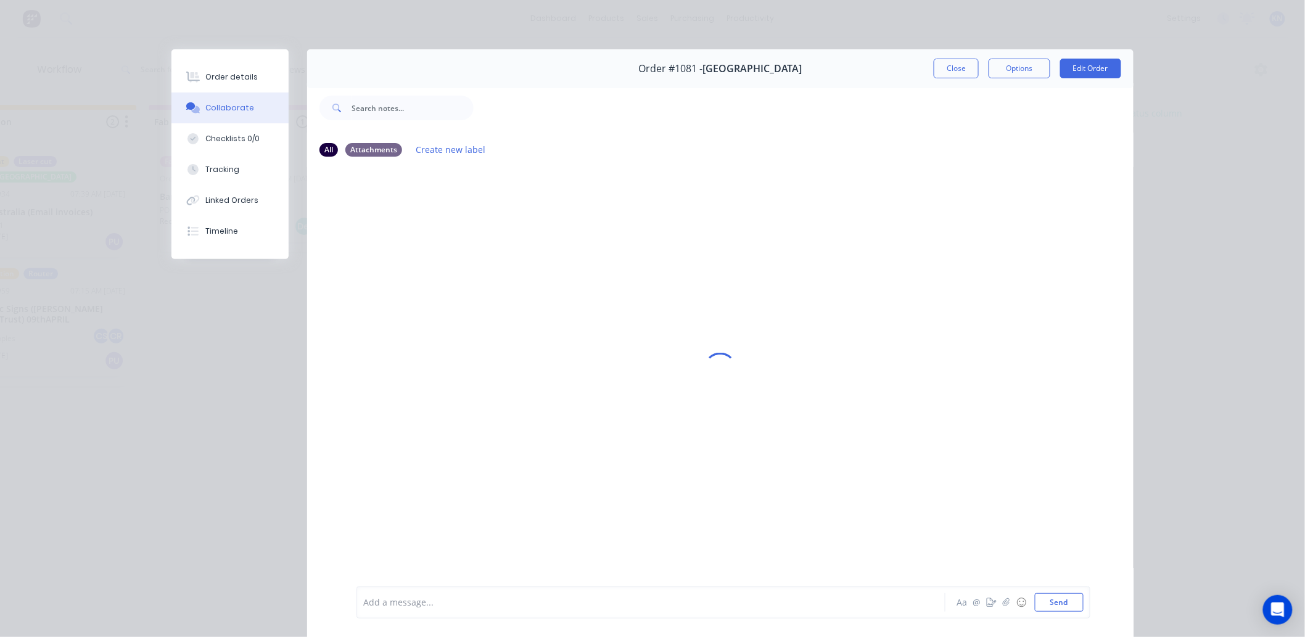
click at [398, 606] on div at bounding box center [634, 602] width 540 height 13
click at [1052, 601] on button "Send" at bounding box center [1059, 602] width 49 height 19
click at [231, 73] on div "Order details" at bounding box center [232, 77] width 52 height 11
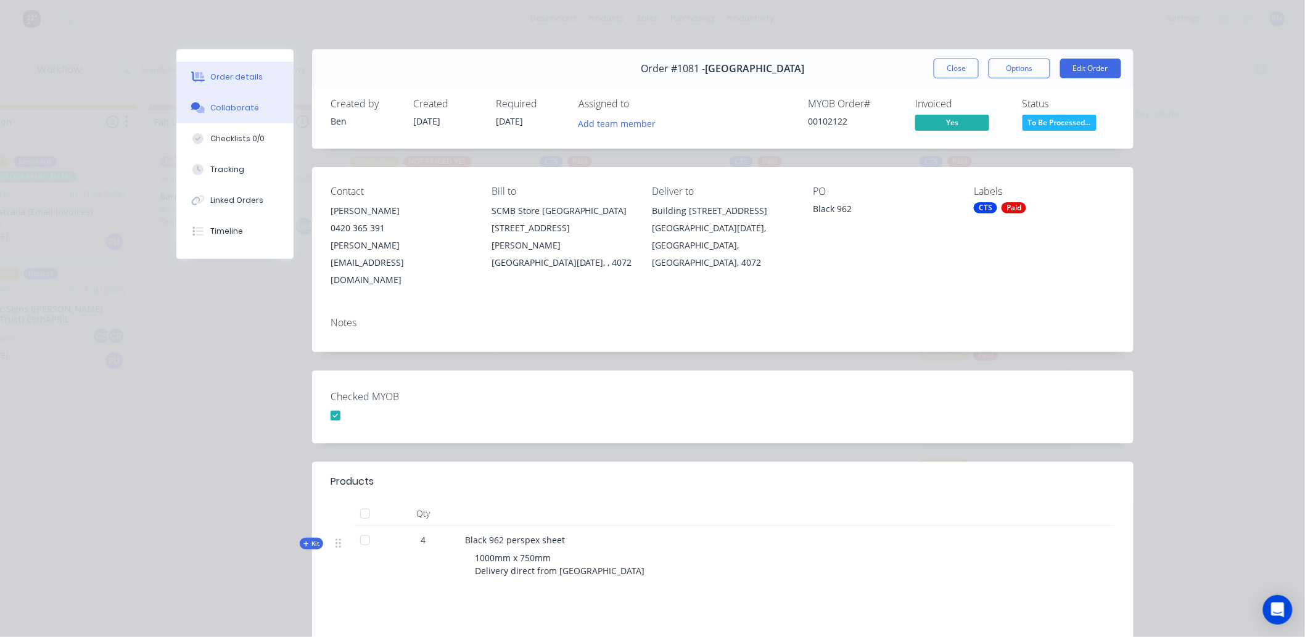
click at [248, 104] on div "Collaborate" at bounding box center [235, 107] width 49 height 11
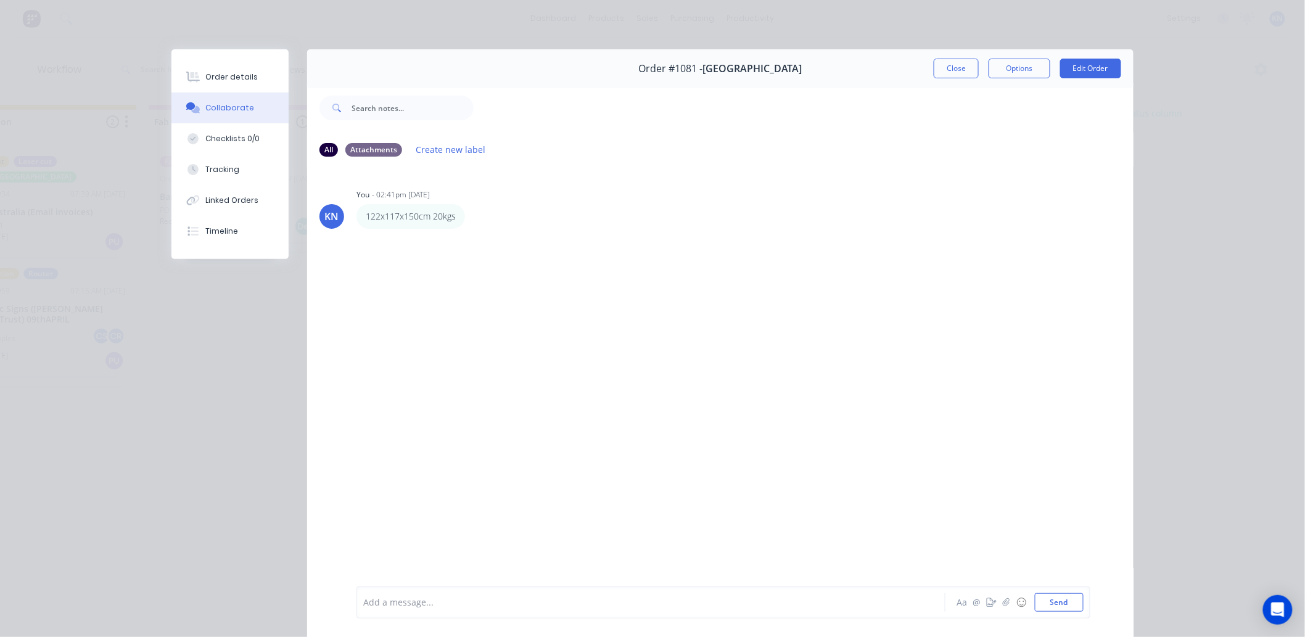
click at [402, 607] on div at bounding box center [634, 602] width 540 height 13
click at [472, 216] on icon "button" at bounding box center [473, 215] width 2 height 11
click at [487, 233] on button "Edit" at bounding box center [519, 238] width 78 height 20
click at [413, 602] on span "122x117x150cm 20kgs" at bounding box center [409, 603] width 91 height 12
click at [1055, 598] on button "Send" at bounding box center [1059, 602] width 49 height 19
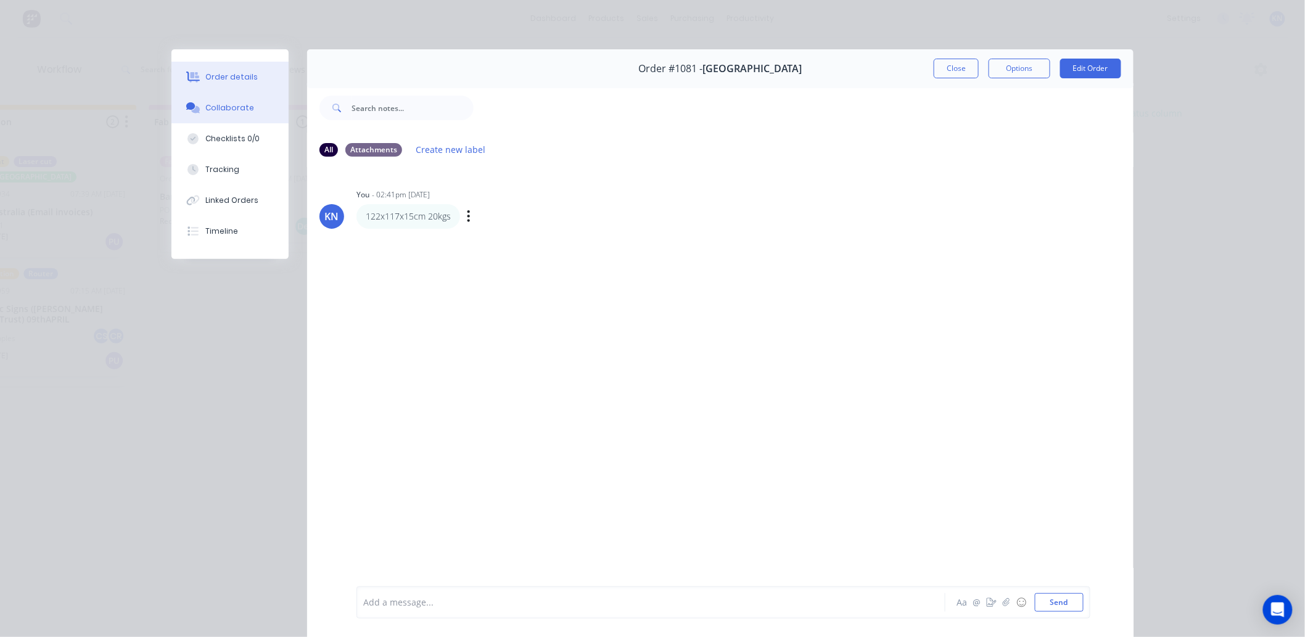
click at [234, 76] on div "Order details" at bounding box center [232, 77] width 52 height 11
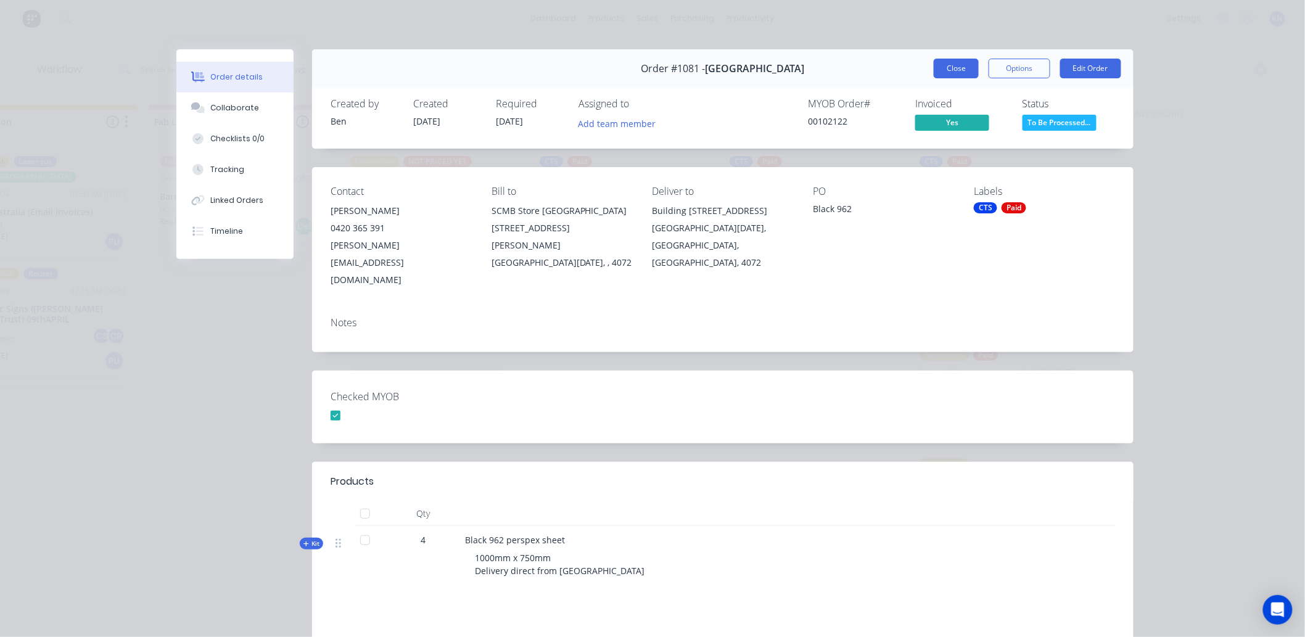
click at [954, 64] on button "Close" at bounding box center [956, 69] width 45 height 20
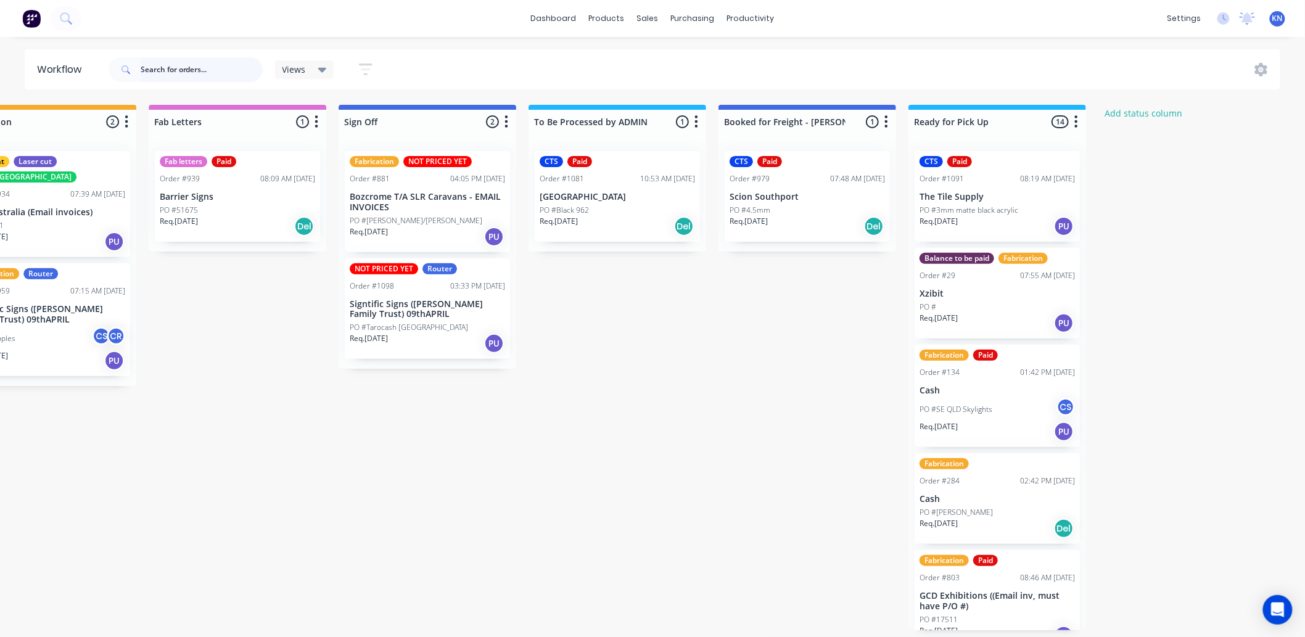
click at [188, 70] on input "text" at bounding box center [202, 69] width 122 height 25
click at [683, 59] on div "Sales Orders" at bounding box center [693, 62] width 51 height 11
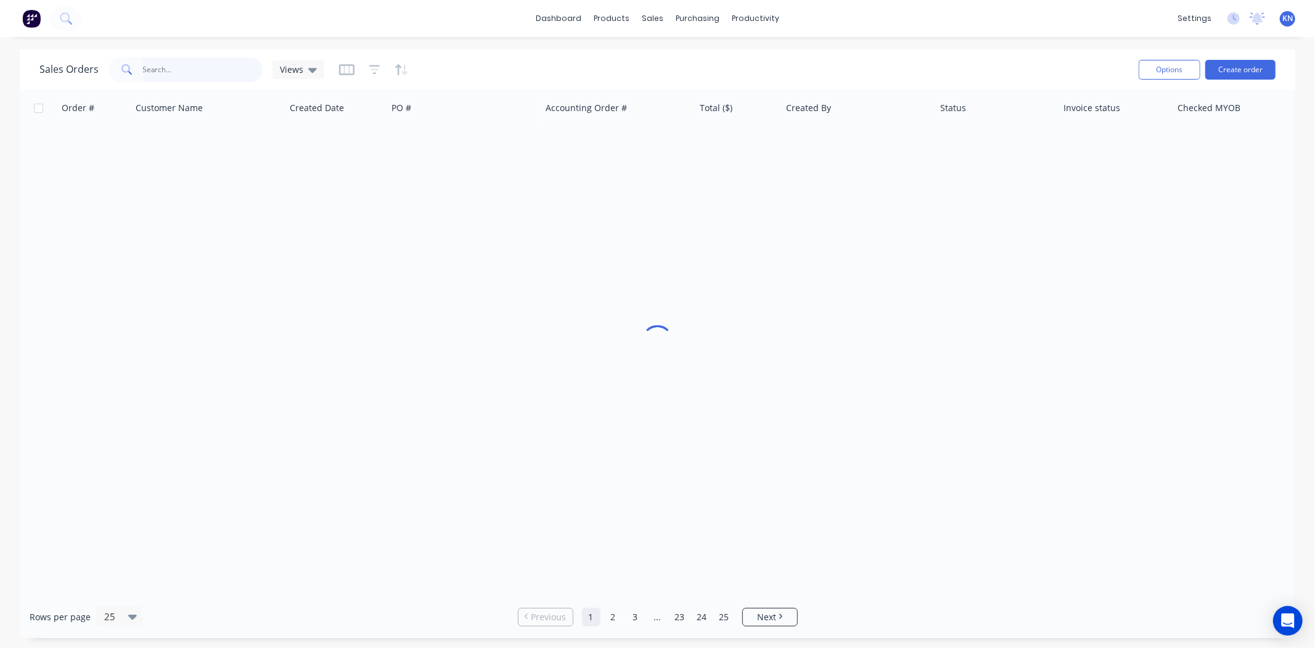
click at [173, 70] on input "text" at bounding box center [203, 69] width 120 height 25
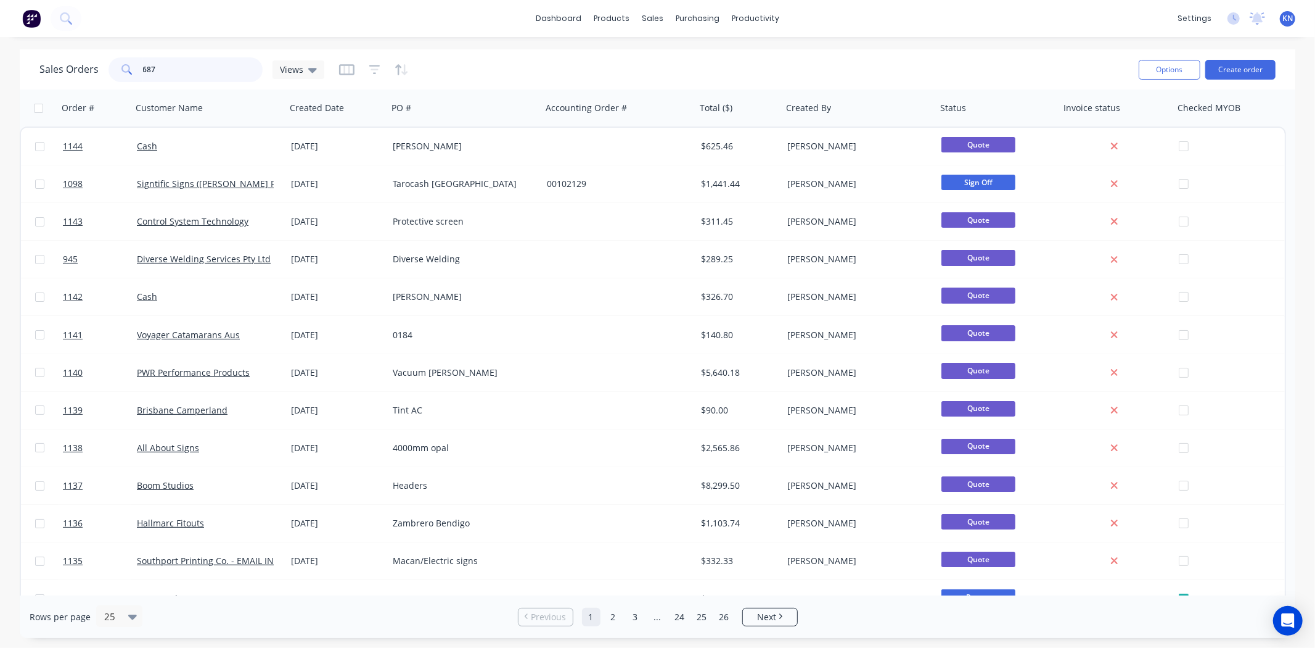
type input "687"
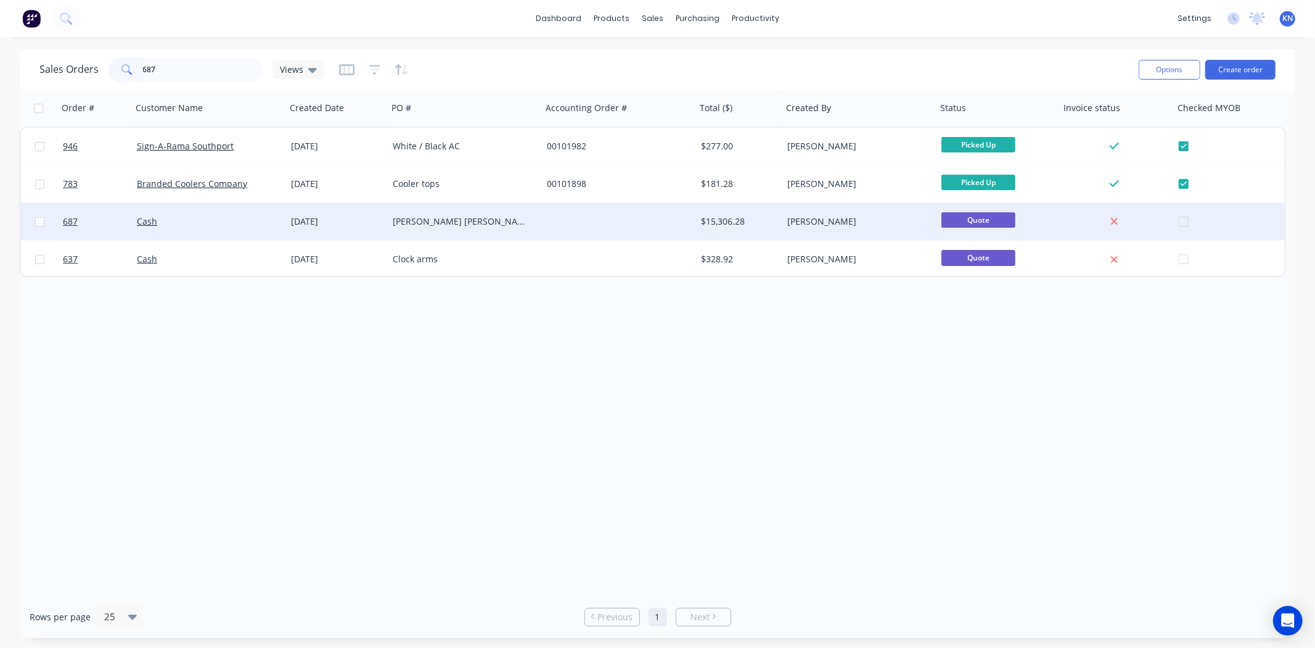
click at [321, 218] on div "[DATE]" at bounding box center [337, 221] width 92 height 12
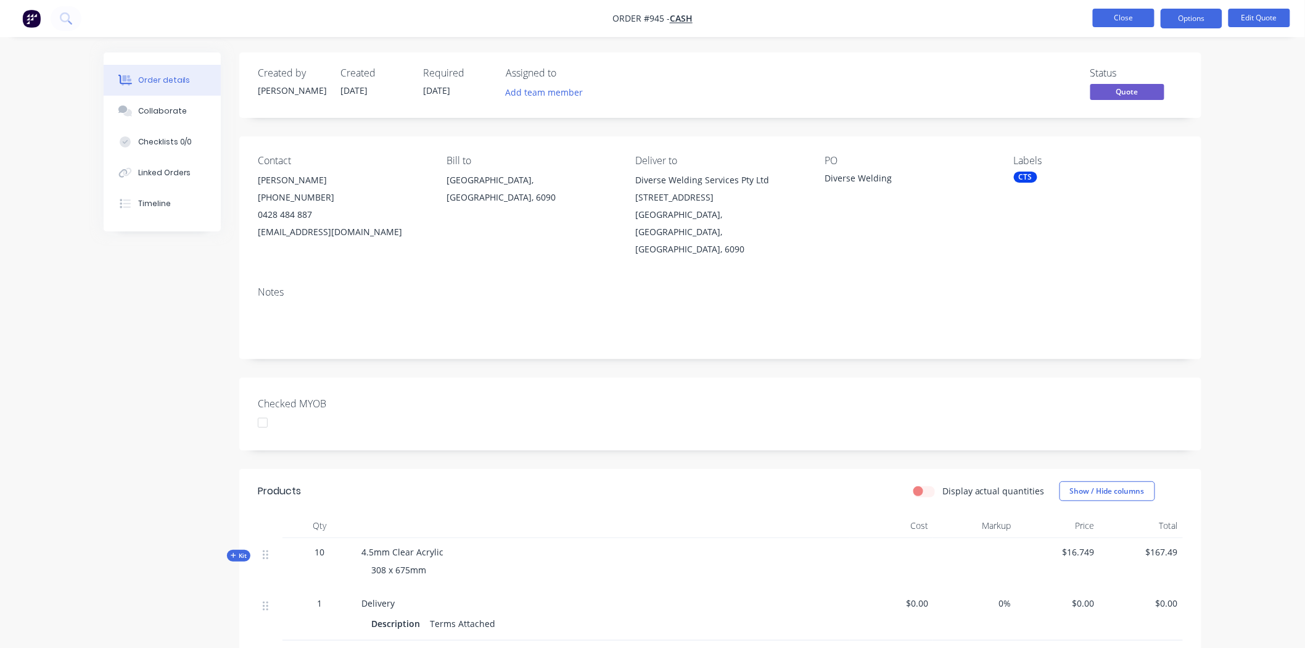
click at [1124, 16] on button "Close" at bounding box center [1124, 18] width 62 height 19
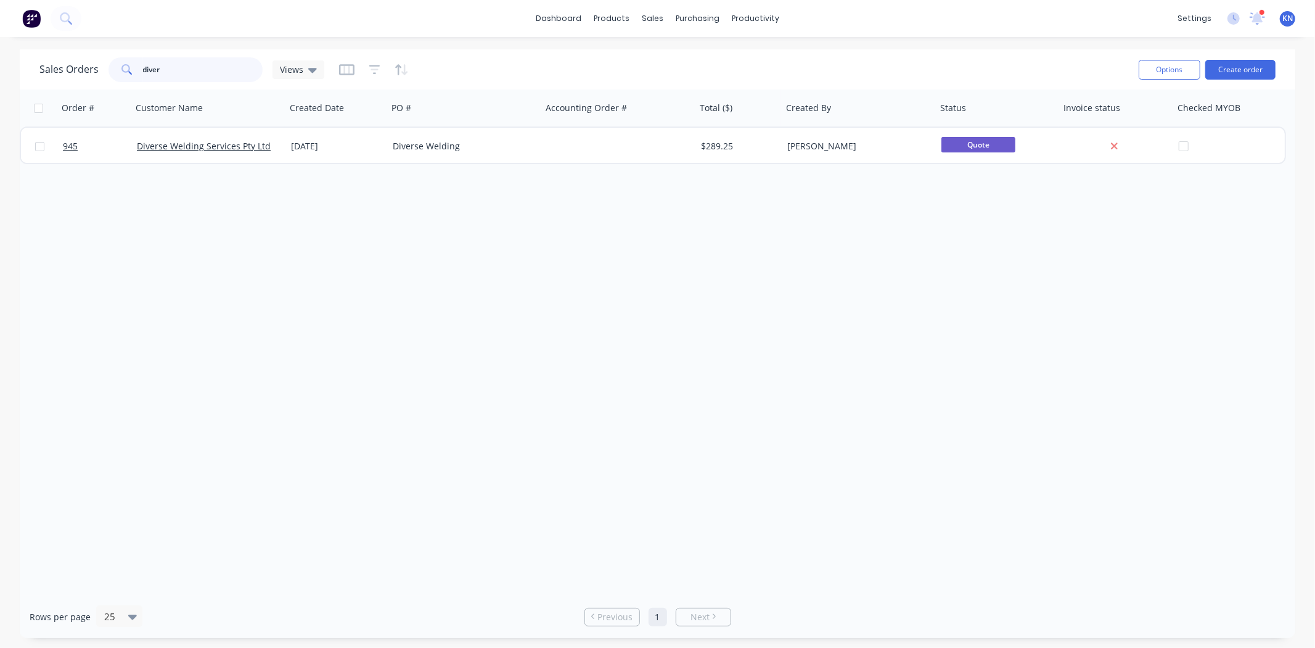
drag, startPoint x: 202, startPoint y: 71, endPoint x: 179, endPoint y: 74, distance: 23.0
click at [195, 71] on input "diver" at bounding box center [203, 69] width 120 height 25
drag, startPoint x: 198, startPoint y: 69, endPoint x: 23, endPoint y: 52, distance: 176.0
click at [23, 52] on div "Sales Orders diver Views Options Create order" at bounding box center [658, 69] width 1276 height 40
type input "102122"
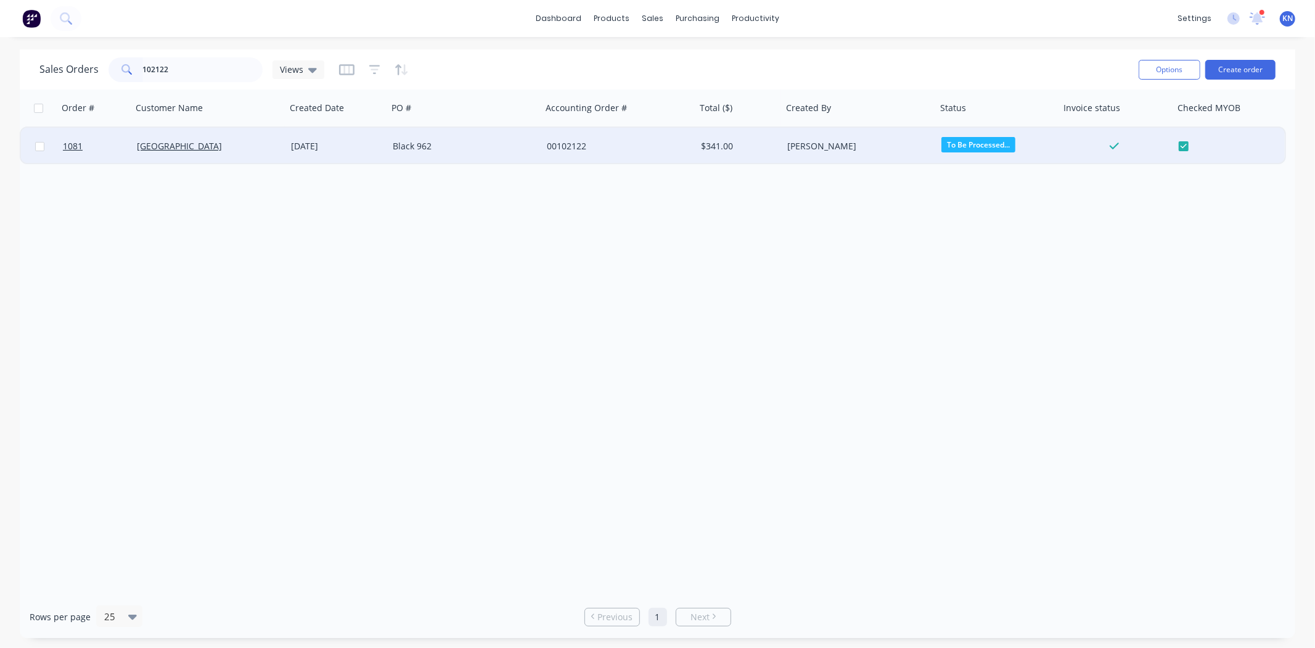
click at [247, 144] on div "[GEOGRAPHIC_DATA]" at bounding box center [205, 146] width 137 height 12
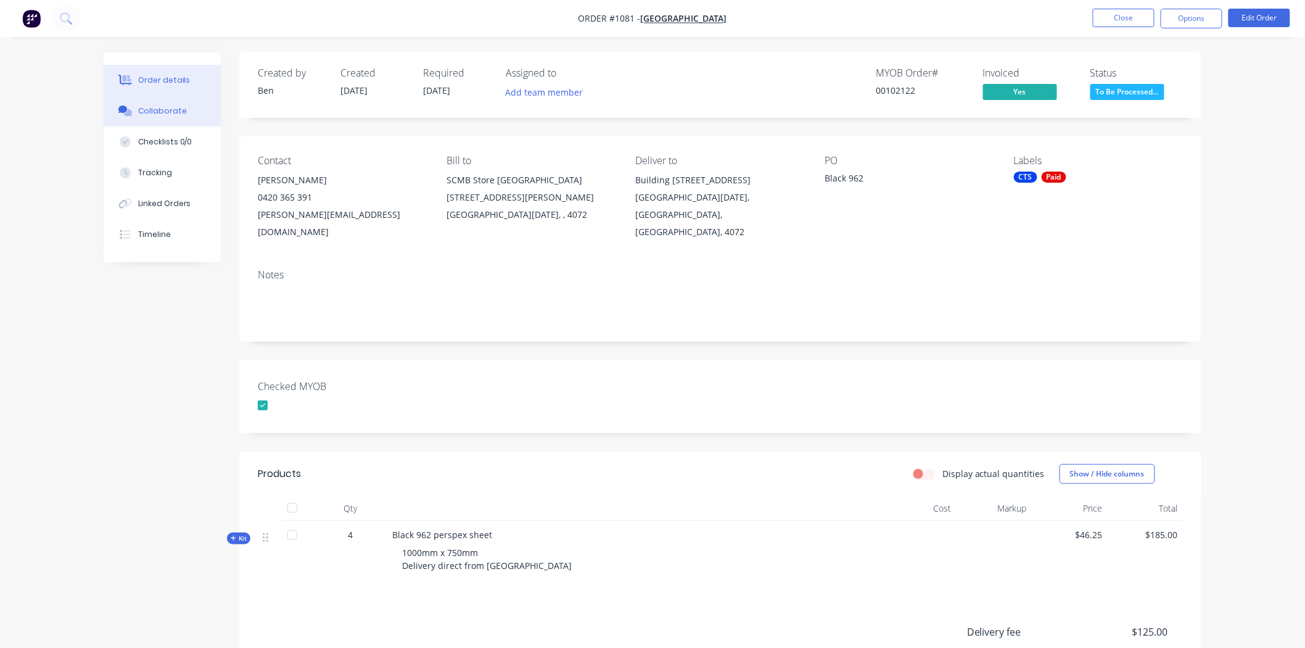
click at [159, 113] on div "Collaborate" at bounding box center [162, 110] width 49 height 11
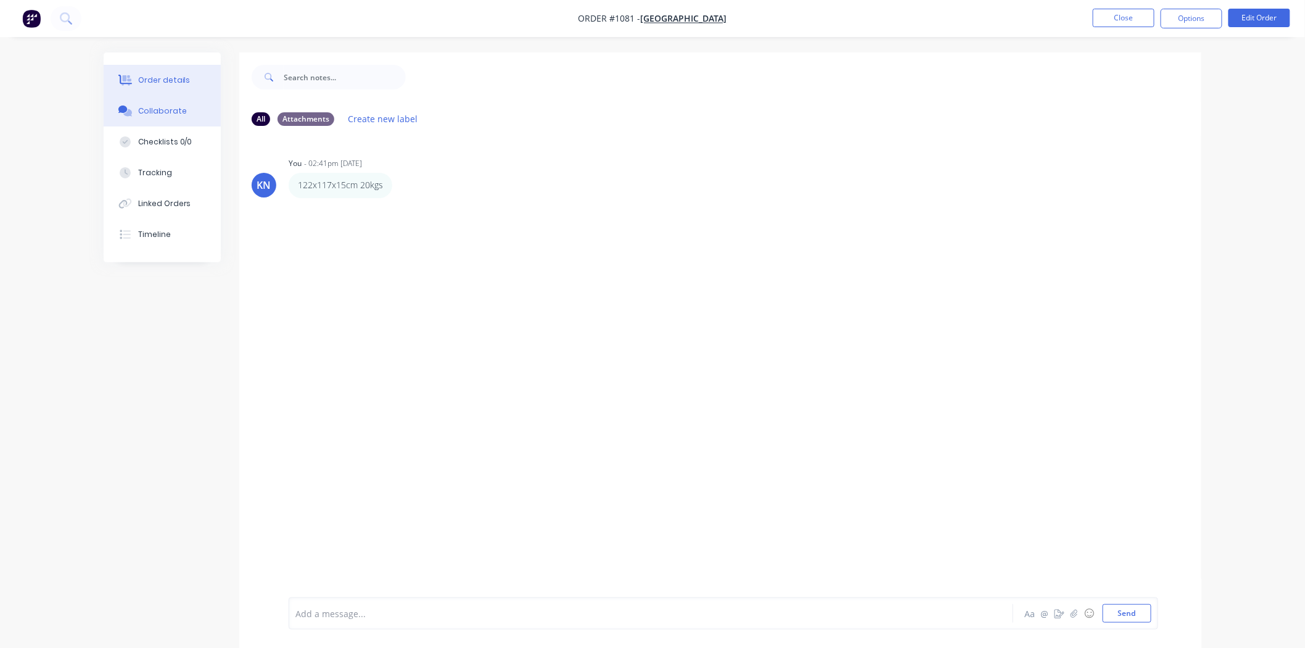
click at [144, 78] on div "Order details" at bounding box center [164, 80] width 52 height 11
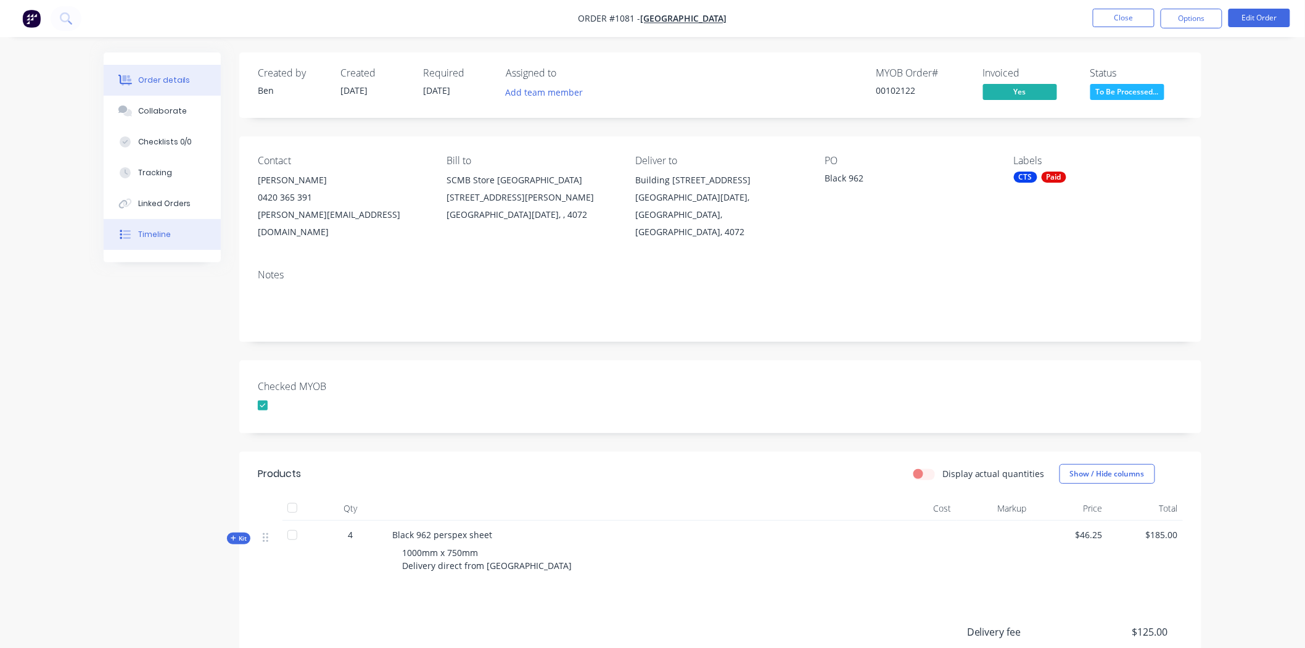
click at [148, 229] on div "Timeline" at bounding box center [154, 234] width 33 height 11
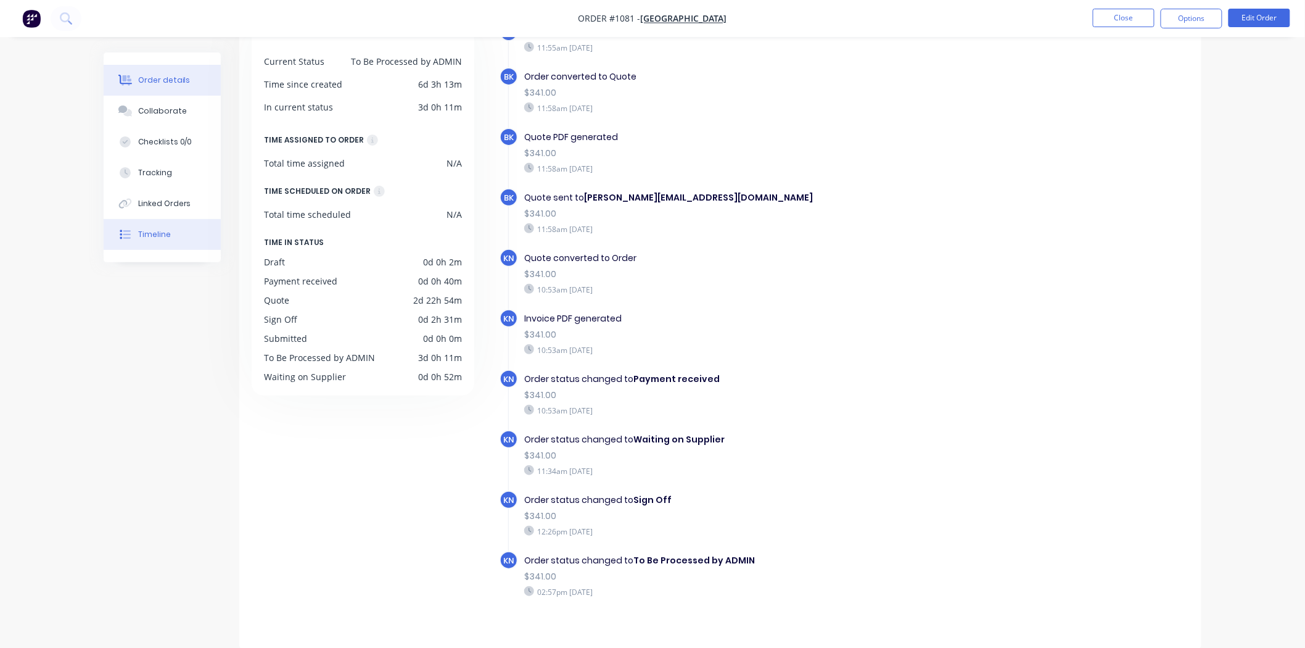
click at [146, 75] on div "Order details" at bounding box center [164, 80] width 52 height 11
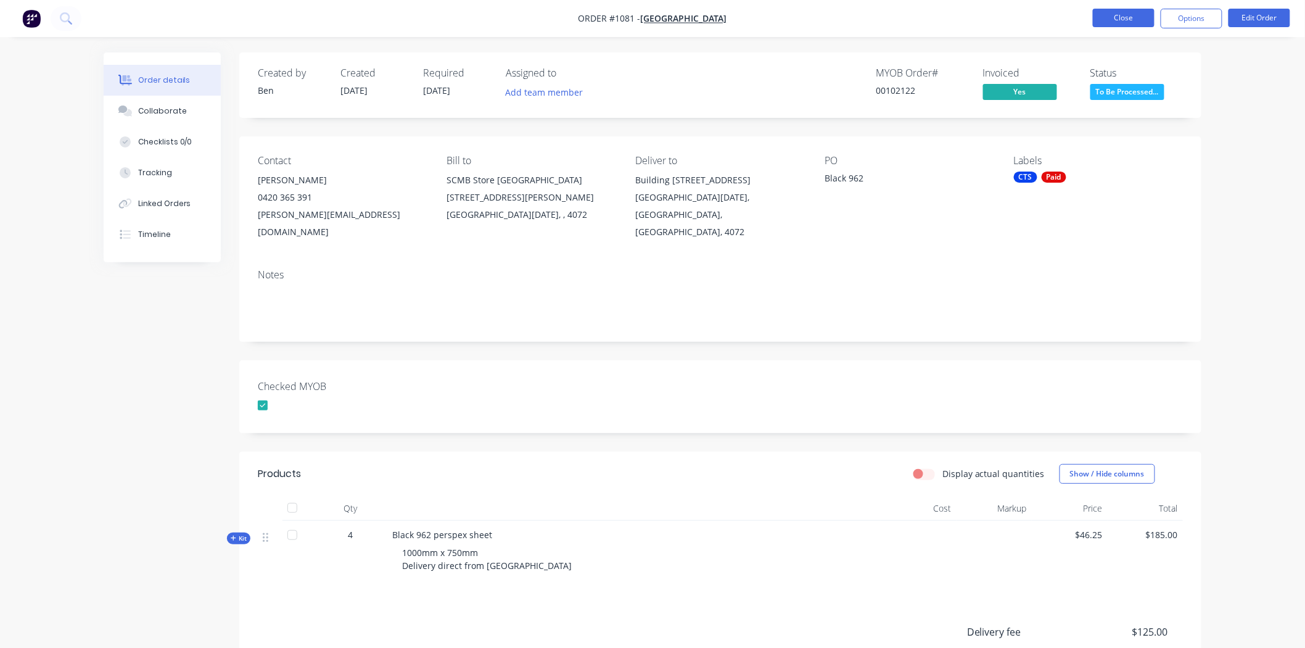
click at [1115, 17] on button "Close" at bounding box center [1124, 18] width 62 height 19
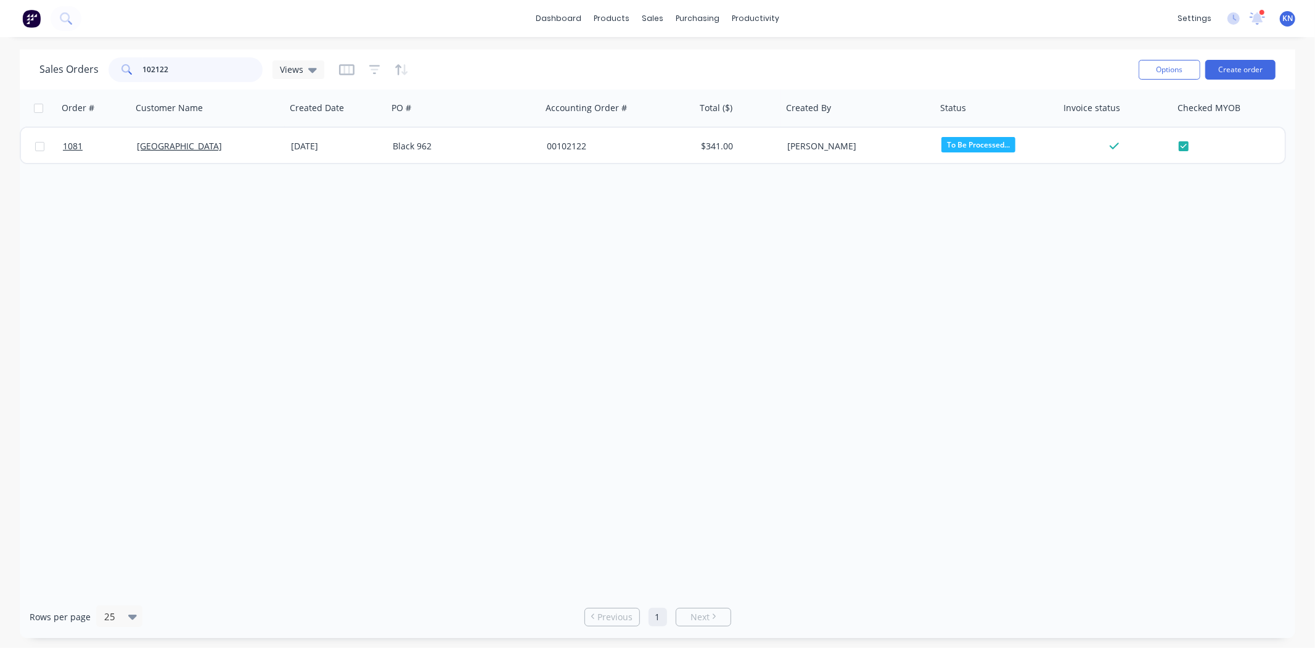
drag, startPoint x: 204, startPoint y: 72, endPoint x: 103, endPoint y: 72, distance: 100.5
click at [103, 72] on div "Sales Orders 102122 Views" at bounding box center [181, 69] width 285 height 25
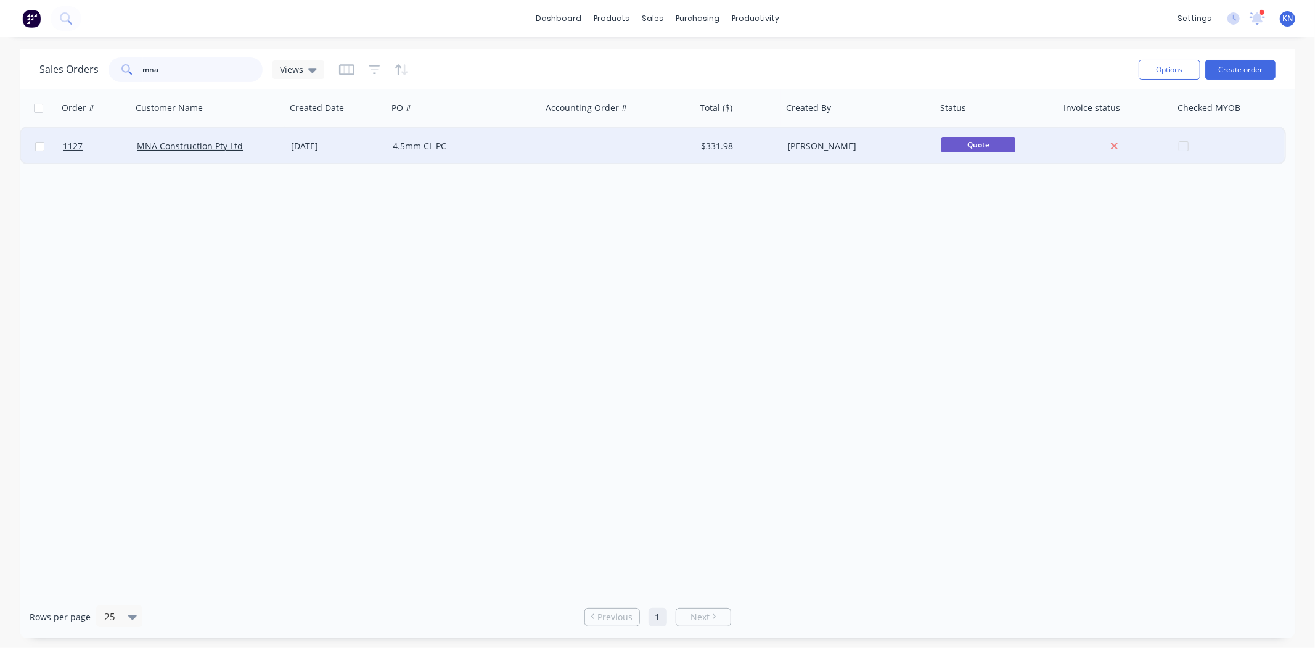
type input "mna"
click at [366, 142] on div "[DATE]" at bounding box center [337, 146] width 92 height 12
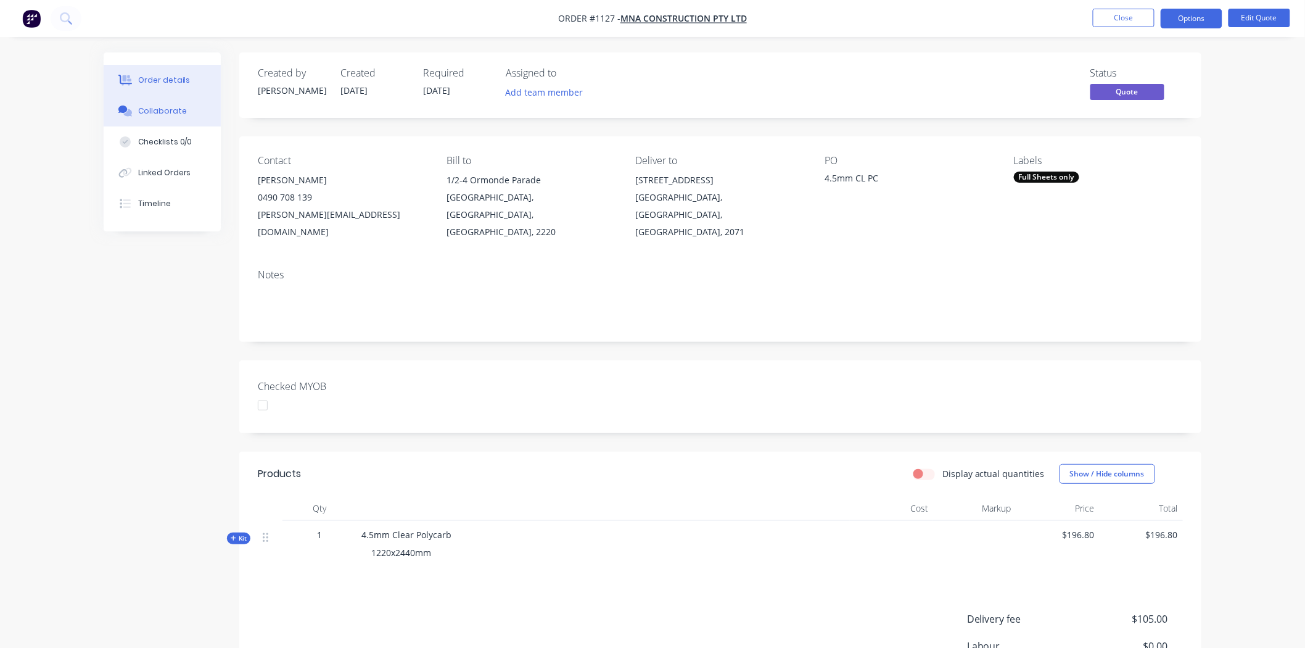
click at [143, 115] on div "Collaborate" at bounding box center [162, 110] width 49 height 11
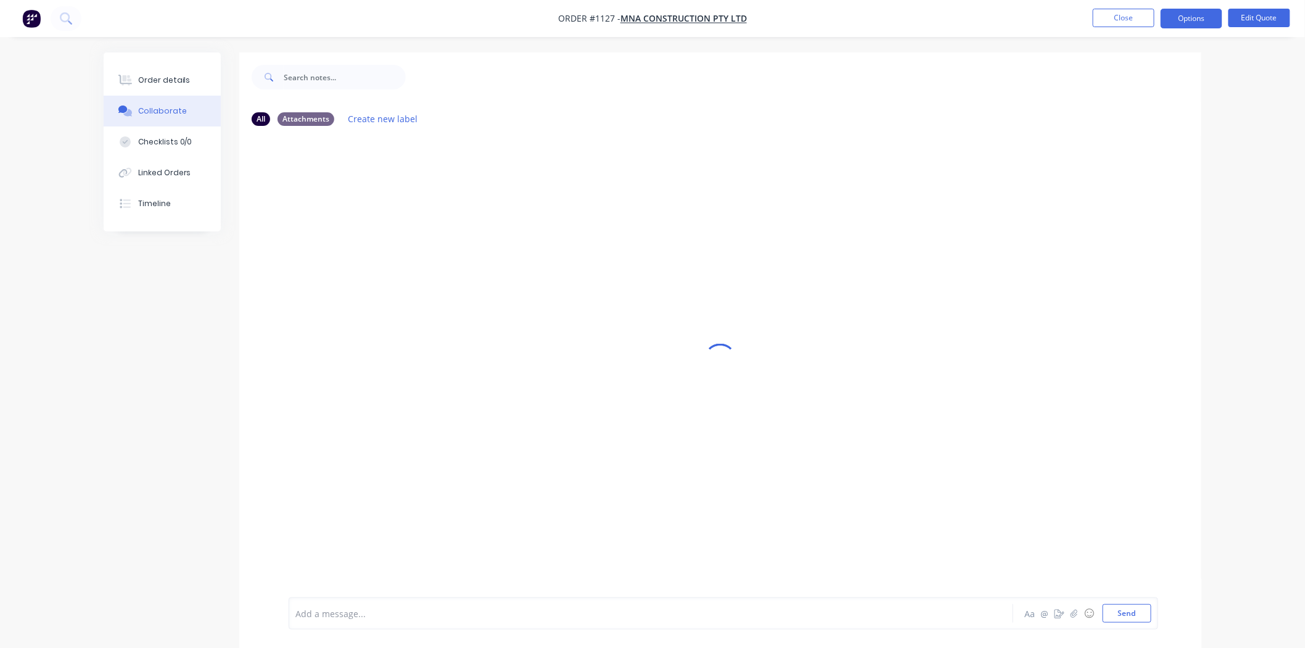
click at [393, 612] on div at bounding box center [616, 613] width 641 height 13
click at [1133, 612] on button "Send" at bounding box center [1127, 613] width 49 height 19
click at [175, 78] on div "Order details" at bounding box center [164, 80] width 52 height 11
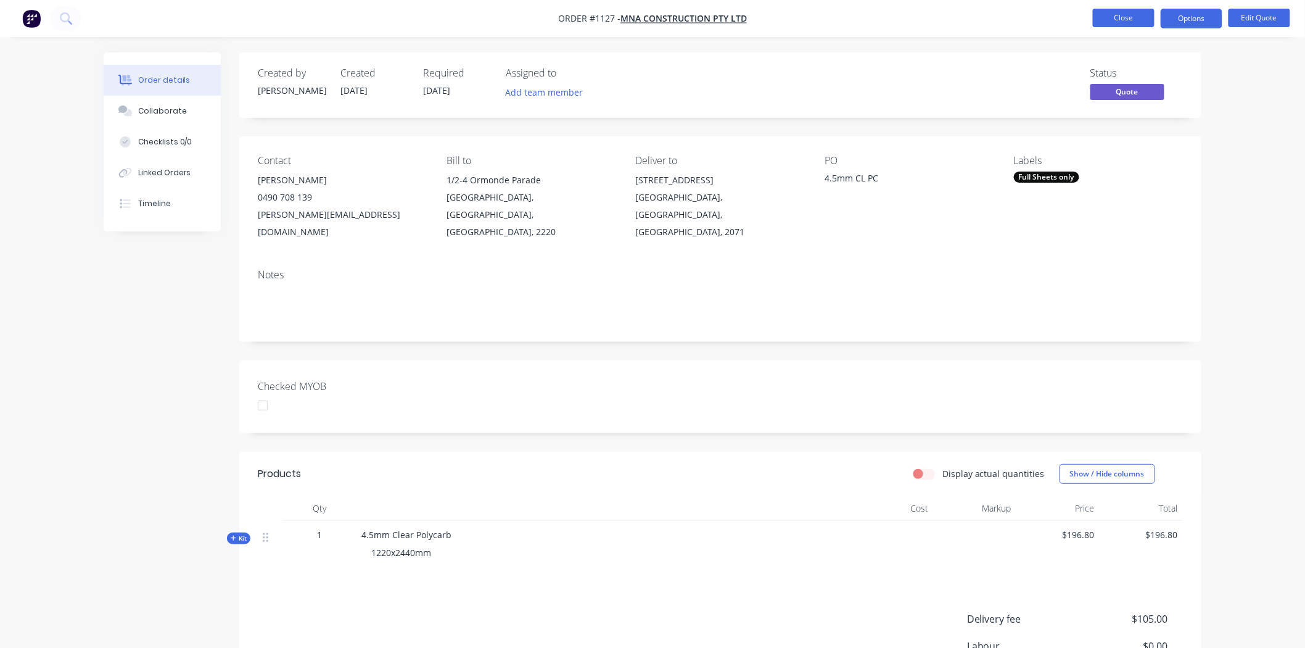
click at [1127, 17] on button "Close" at bounding box center [1124, 18] width 62 height 19
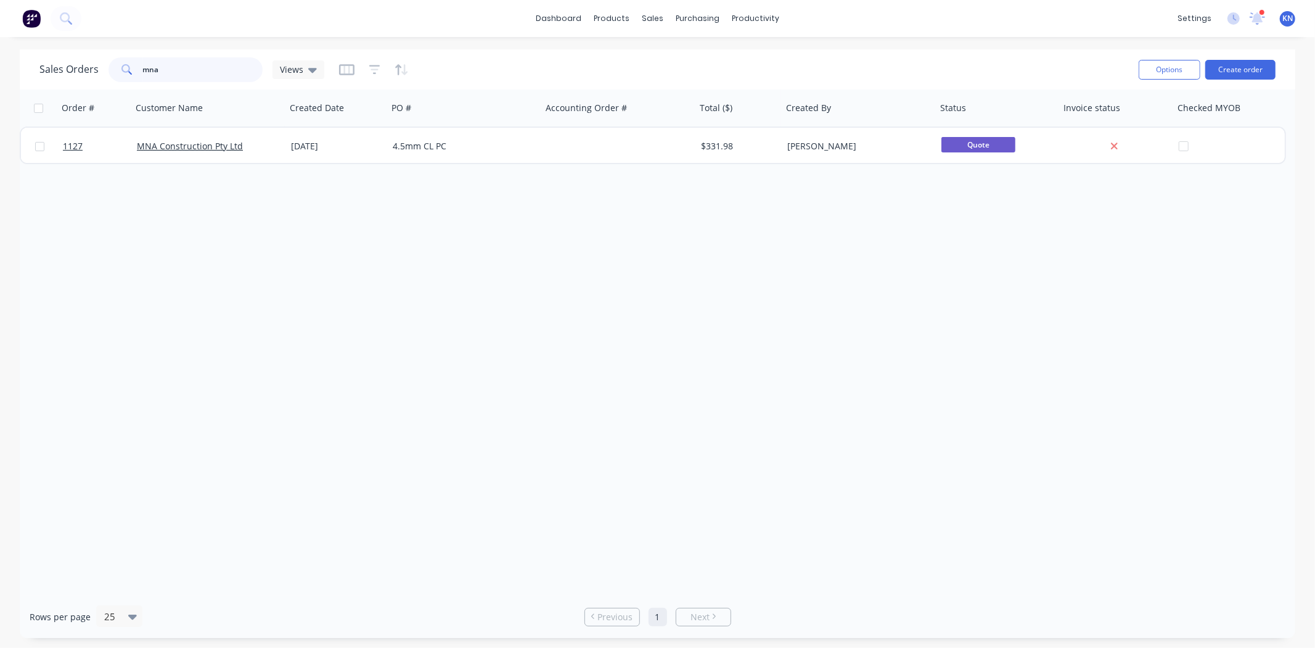
click at [189, 76] on input "mna" at bounding box center [203, 69] width 120 height 25
type input "m"
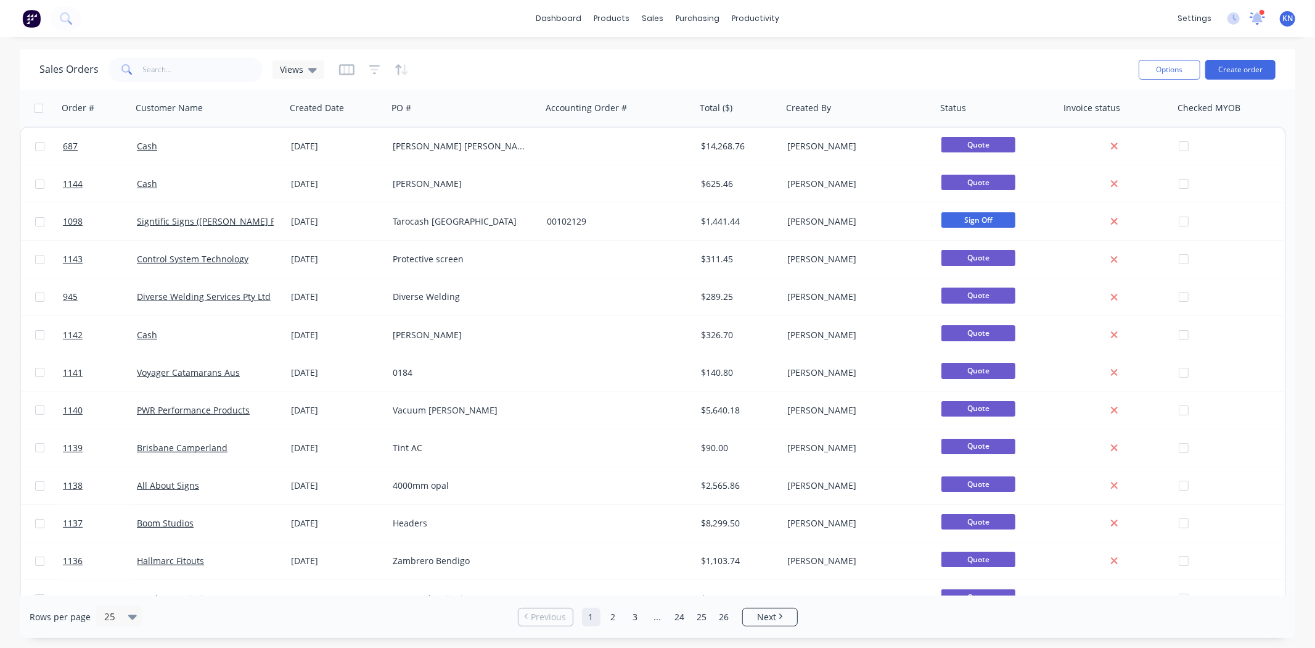
click at [1259, 20] on icon at bounding box center [1257, 17] width 12 height 12
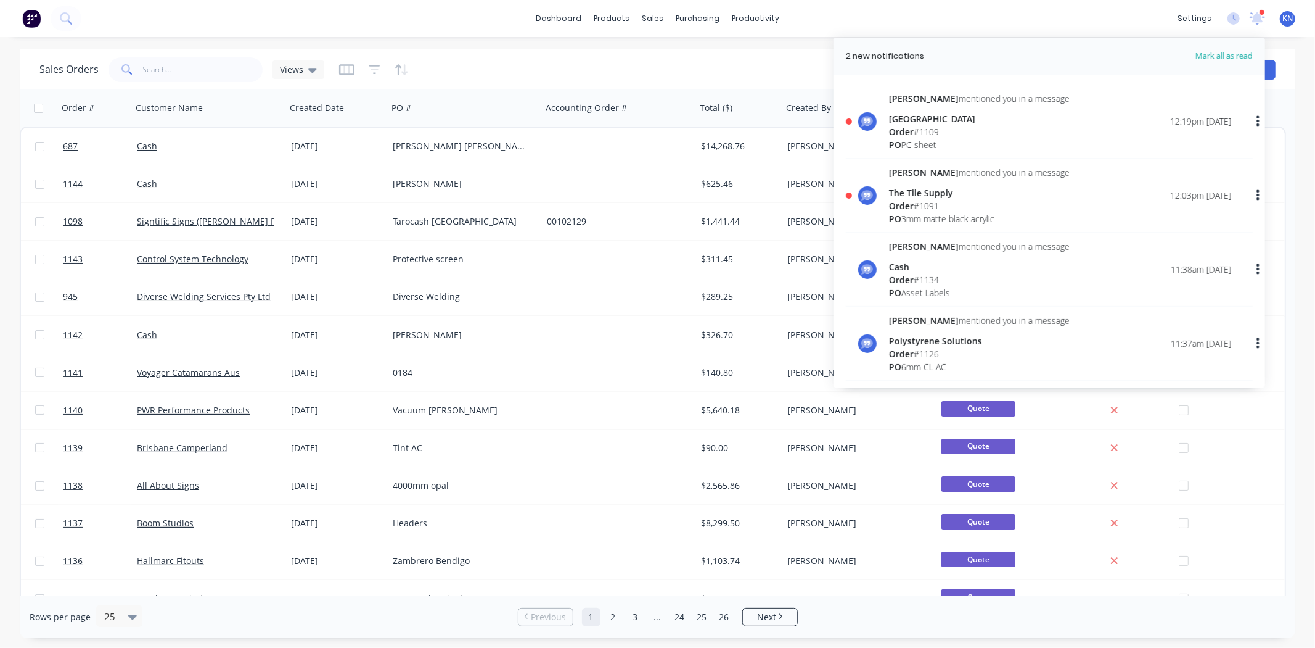
click at [915, 114] on div "[GEOGRAPHIC_DATA]" at bounding box center [979, 118] width 181 height 13
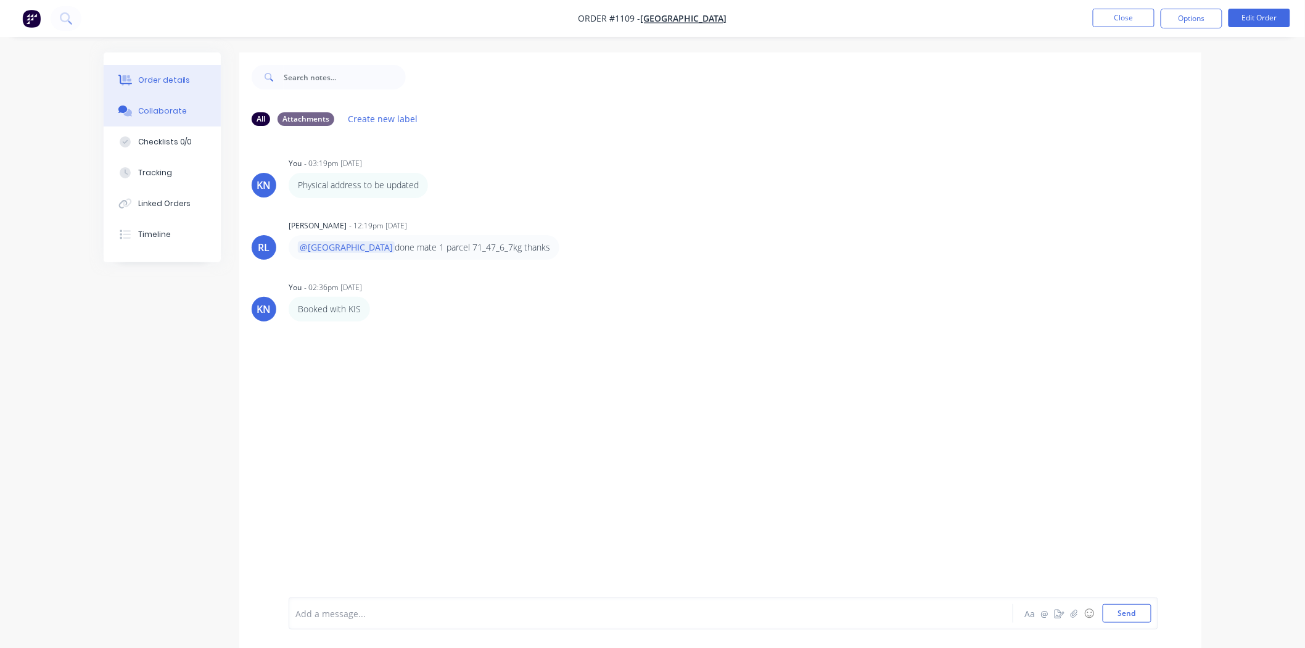
click at [144, 78] on div "Order details" at bounding box center [164, 80] width 52 height 11
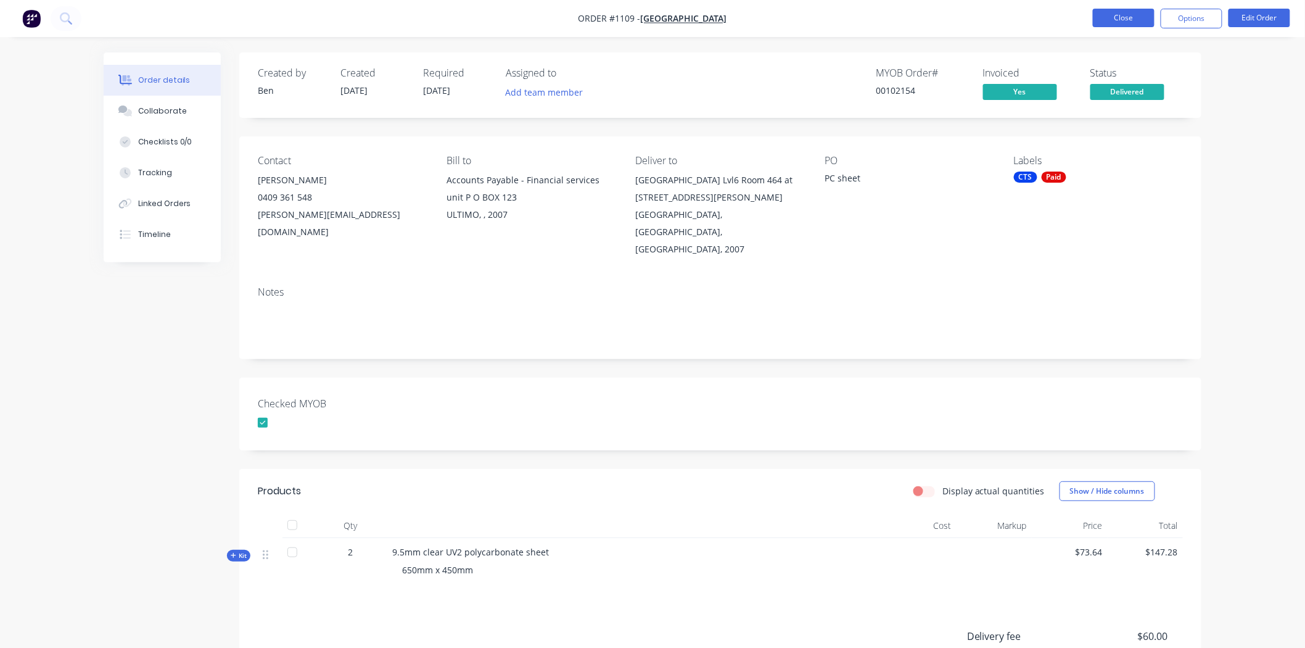
click at [1127, 15] on button "Close" at bounding box center [1124, 18] width 62 height 19
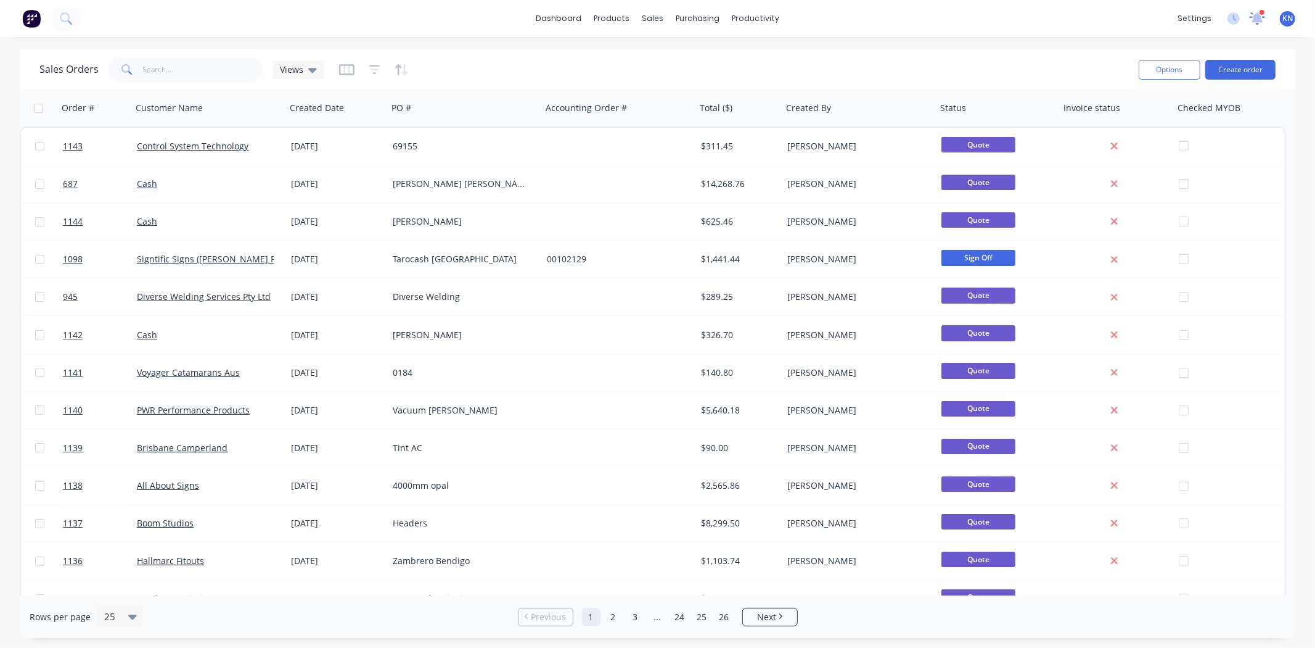
click at [1257, 20] on icon at bounding box center [1258, 16] width 12 height 11
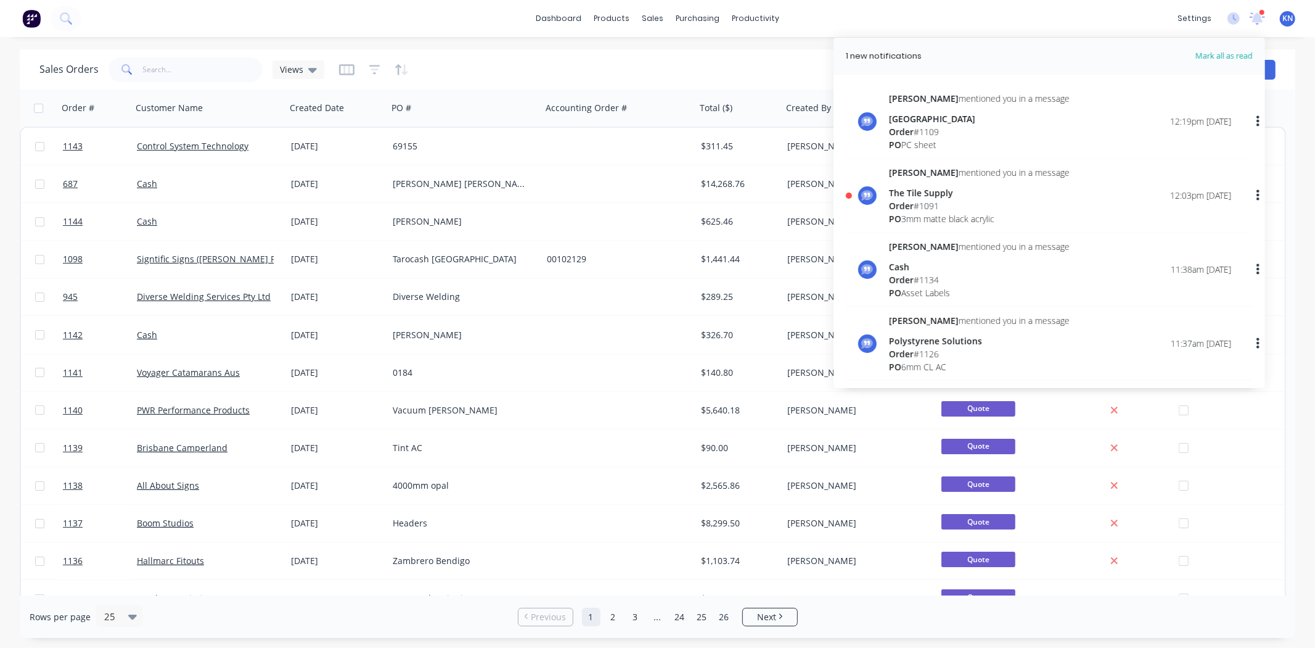
click at [900, 200] on span "Order" at bounding box center [901, 206] width 25 height 12
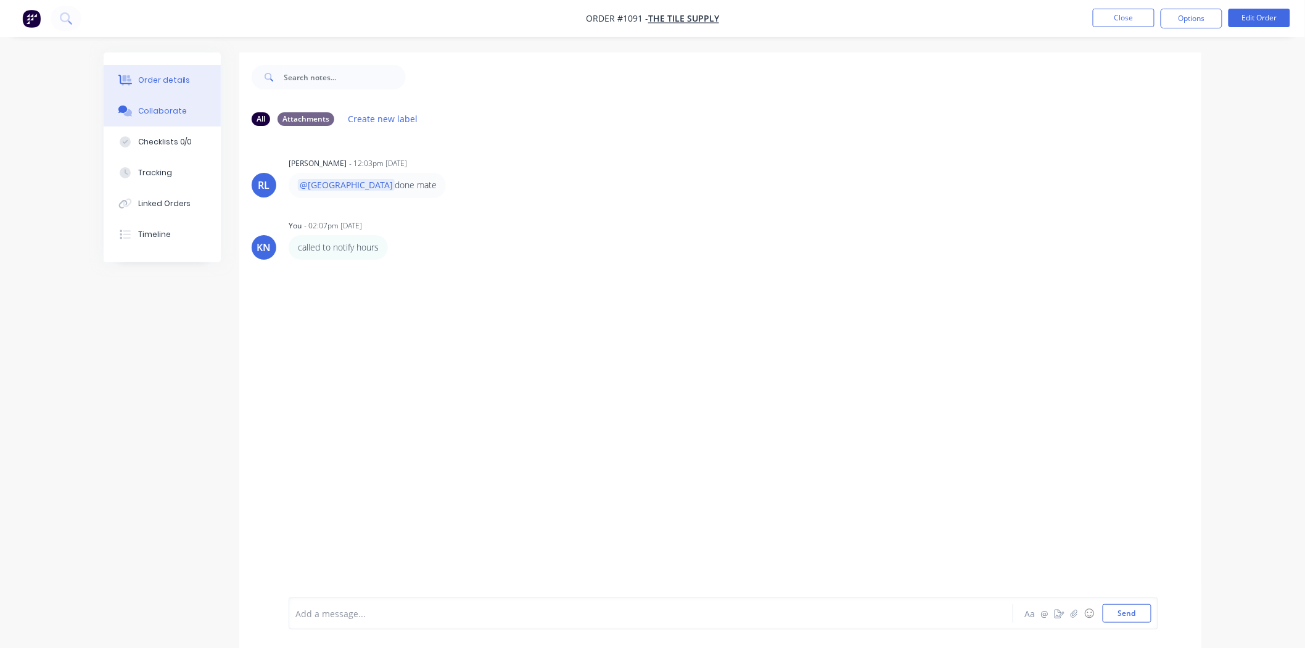
click at [165, 80] on div "Order details" at bounding box center [164, 80] width 52 height 11
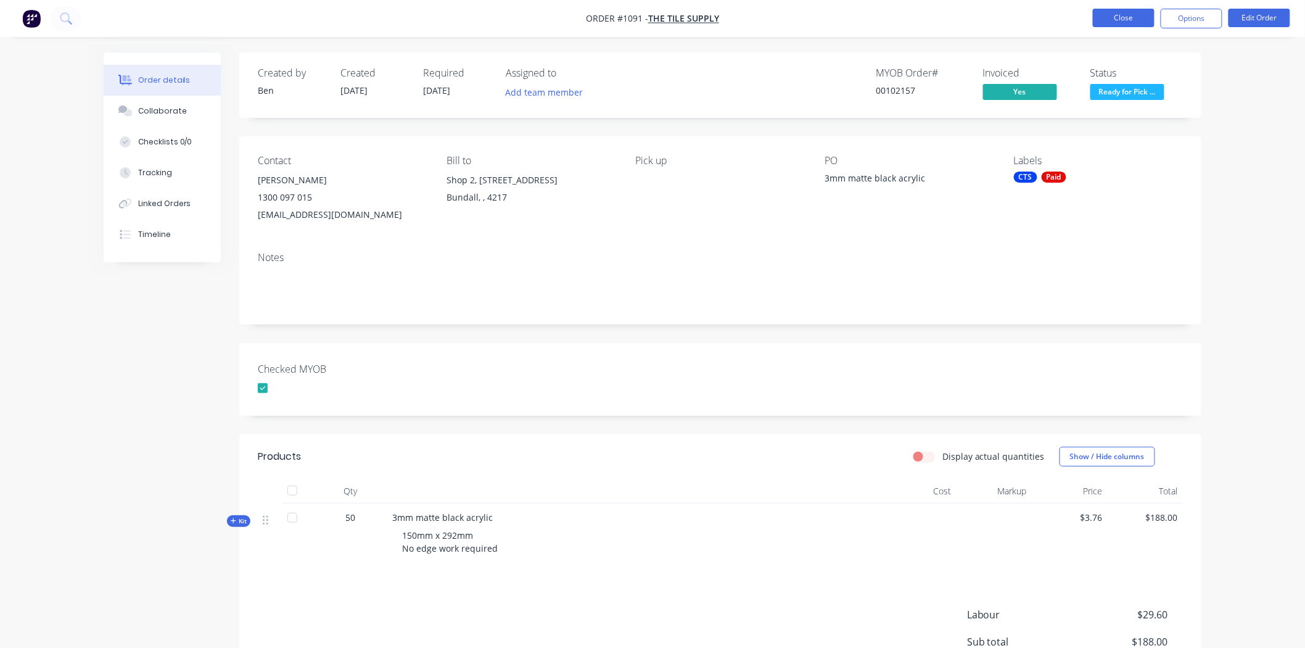
click at [1130, 17] on button "Close" at bounding box center [1124, 18] width 62 height 19
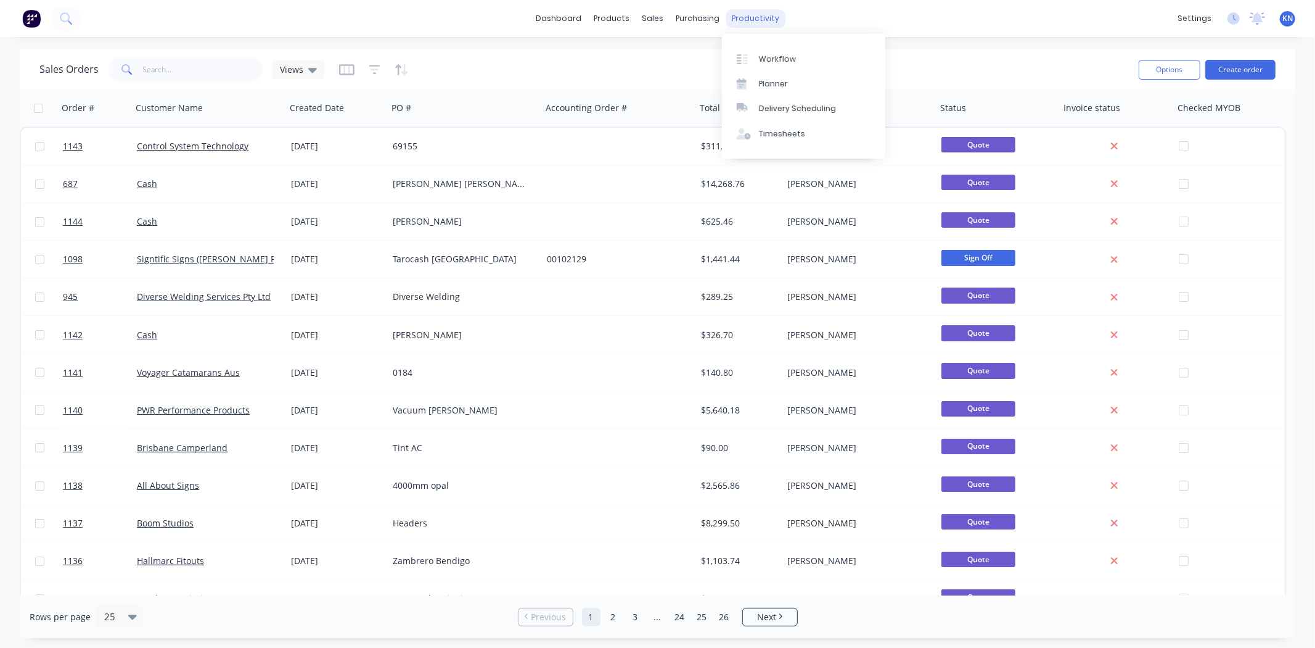
click at [749, 19] on div "productivity" at bounding box center [756, 18] width 60 height 19
click at [765, 60] on div "Workflow" at bounding box center [777, 59] width 37 height 11
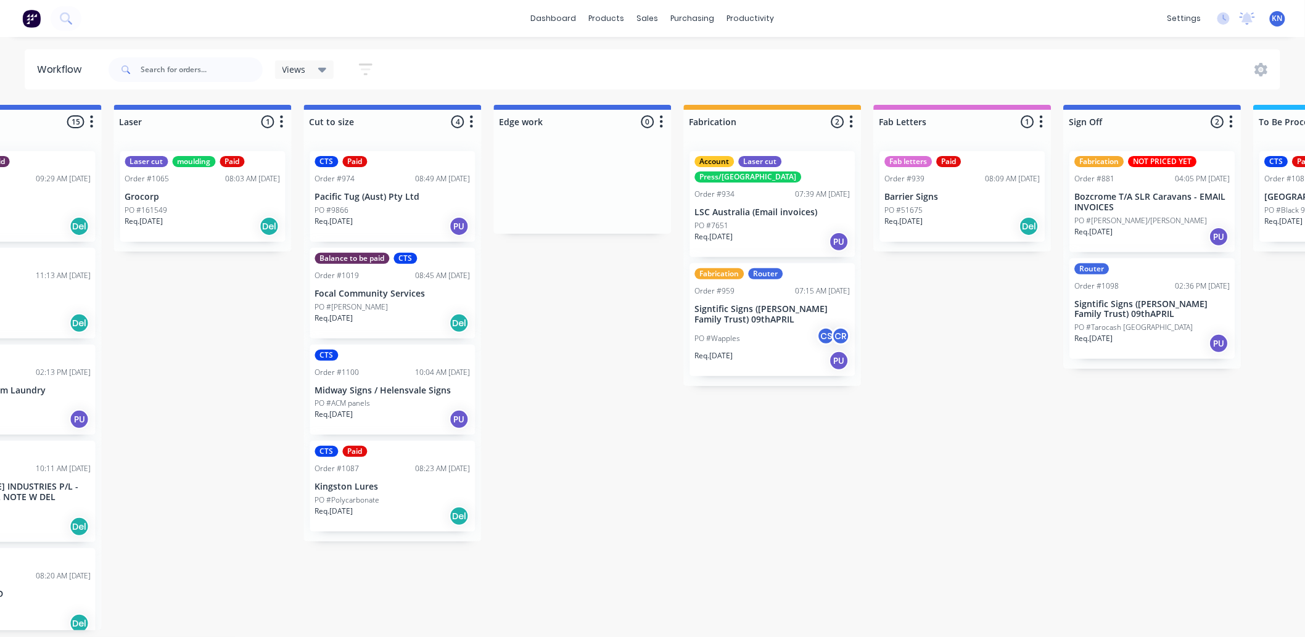
scroll to position [0, 1147]
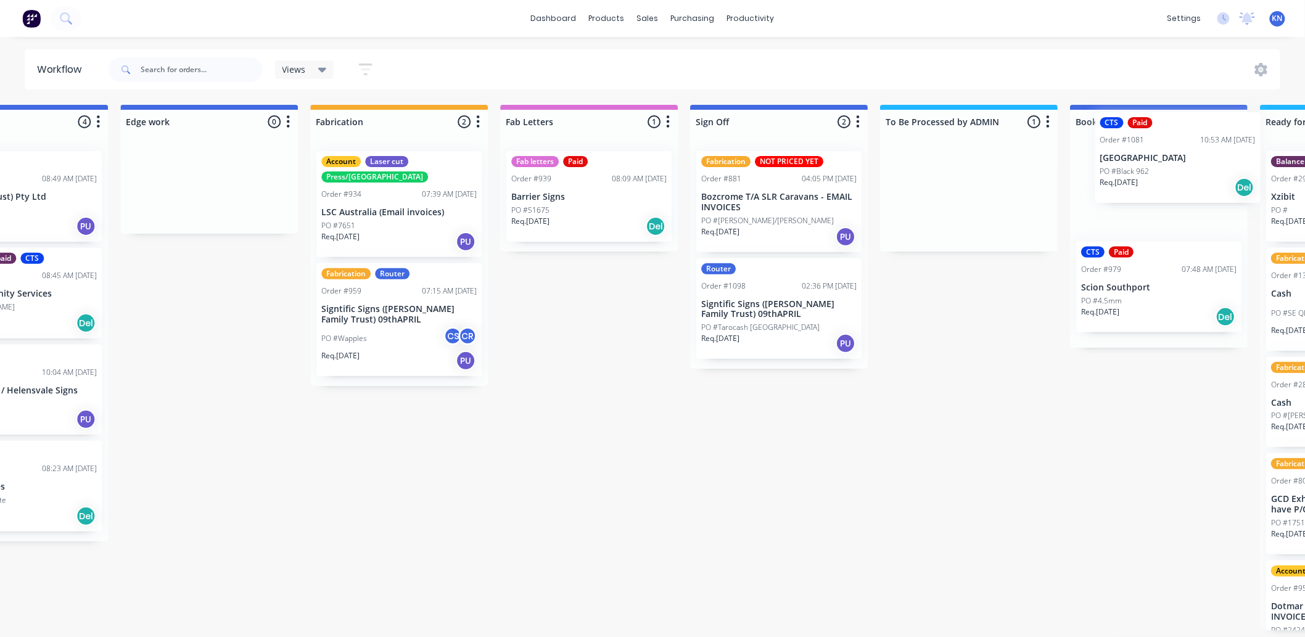
drag, startPoint x: 1033, startPoint y: 212, endPoint x: 1161, endPoint y: 175, distance: 133.5
click at [1161, 175] on div "Submitted 0 Status colour #273444 hex #273444 Save Cancel Summaries Total order…" at bounding box center [230, 367] width 2951 height 525
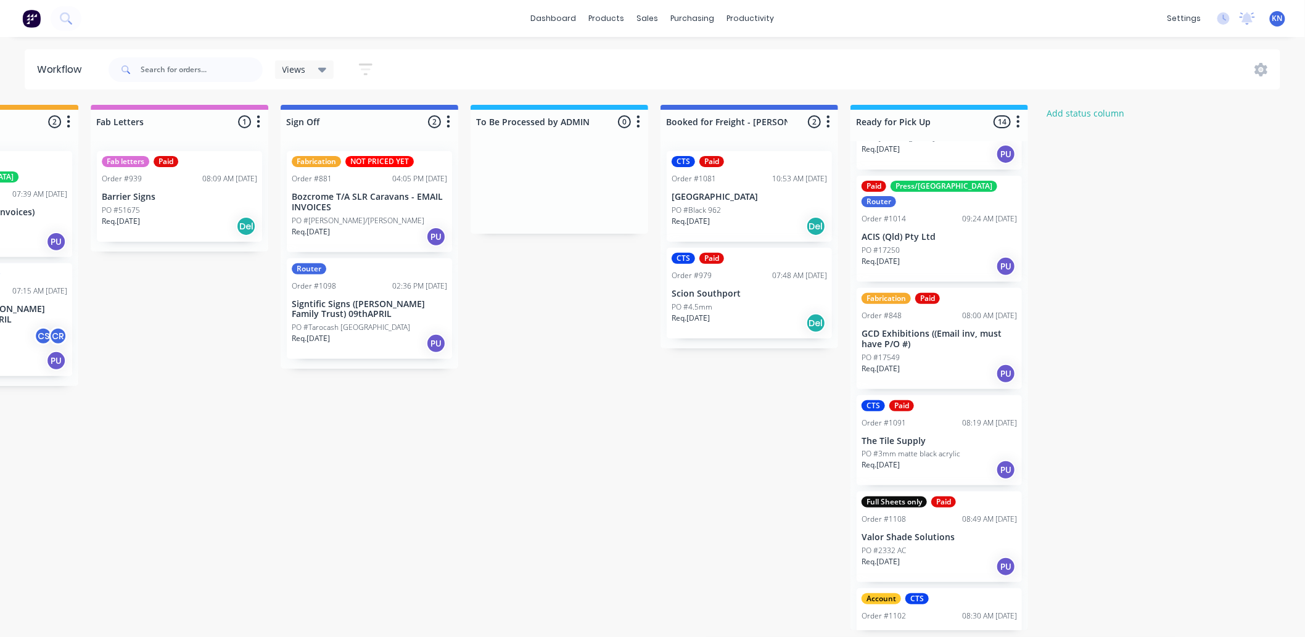
scroll to position [754, 0]
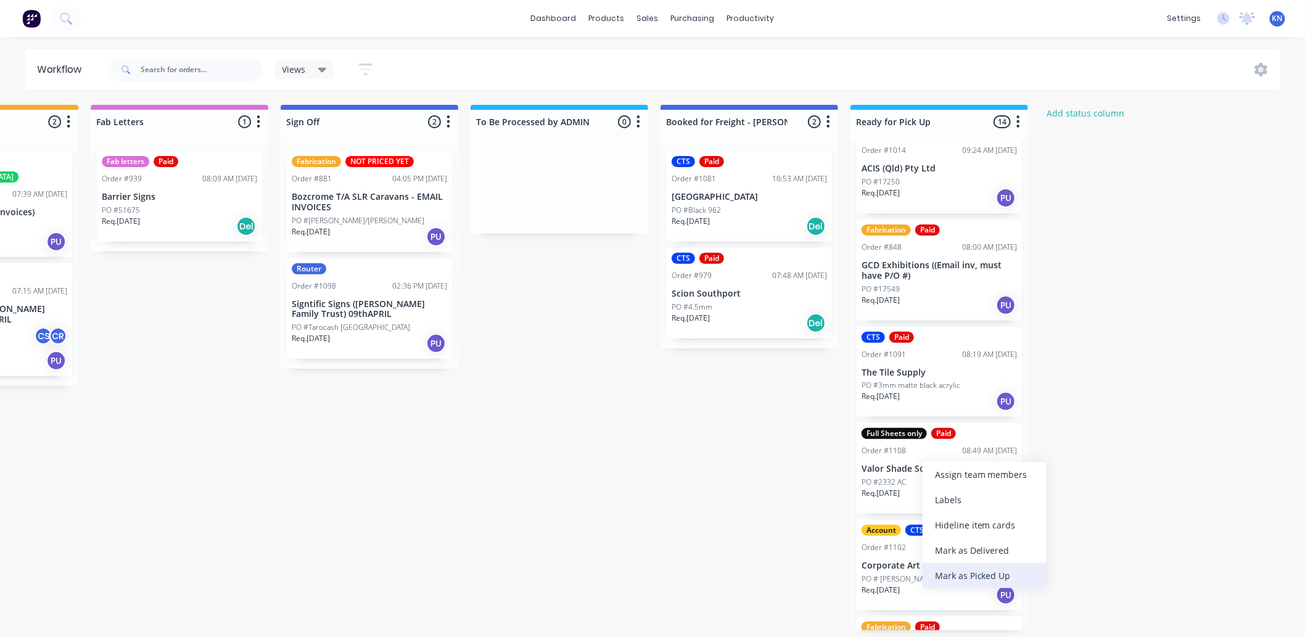
click at [978, 574] on div "Mark as Picked Up" at bounding box center [985, 575] width 124 height 25
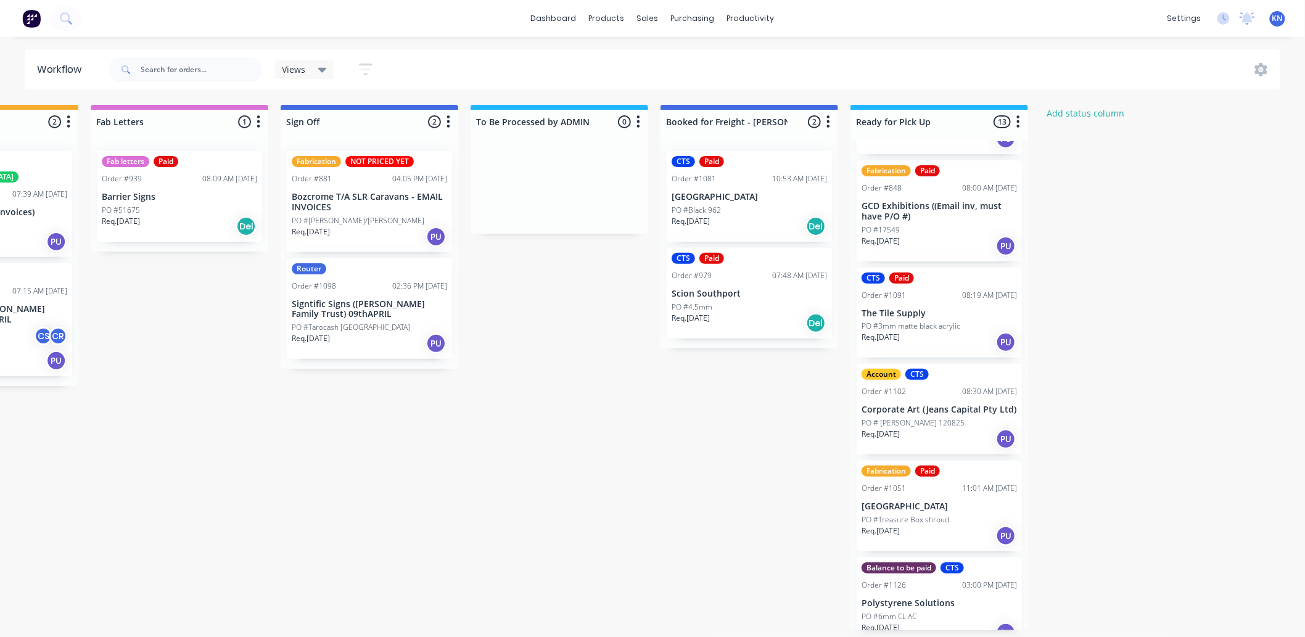
scroll to position [3, 1645]
click at [993, 603] on div "Mark as Picked Up" at bounding box center [991, 604] width 124 height 25
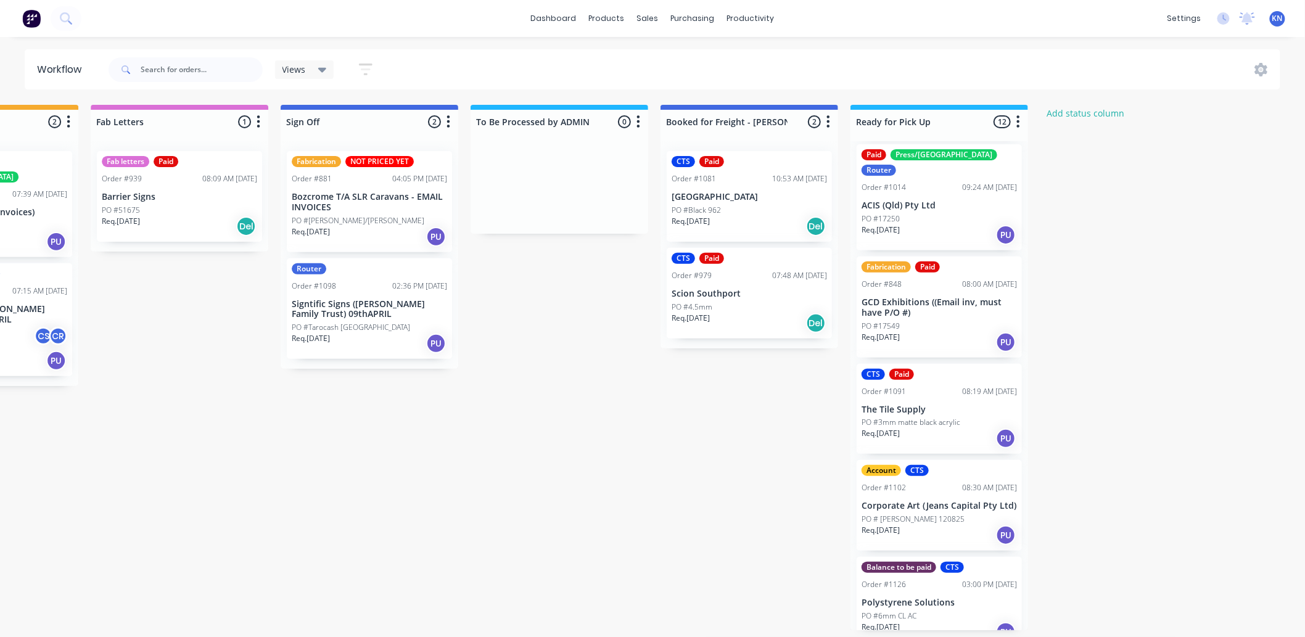
click at [914, 501] on p "Corporate Art (Jeans Capital Pty Ltd)" at bounding box center [939, 506] width 155 height 10
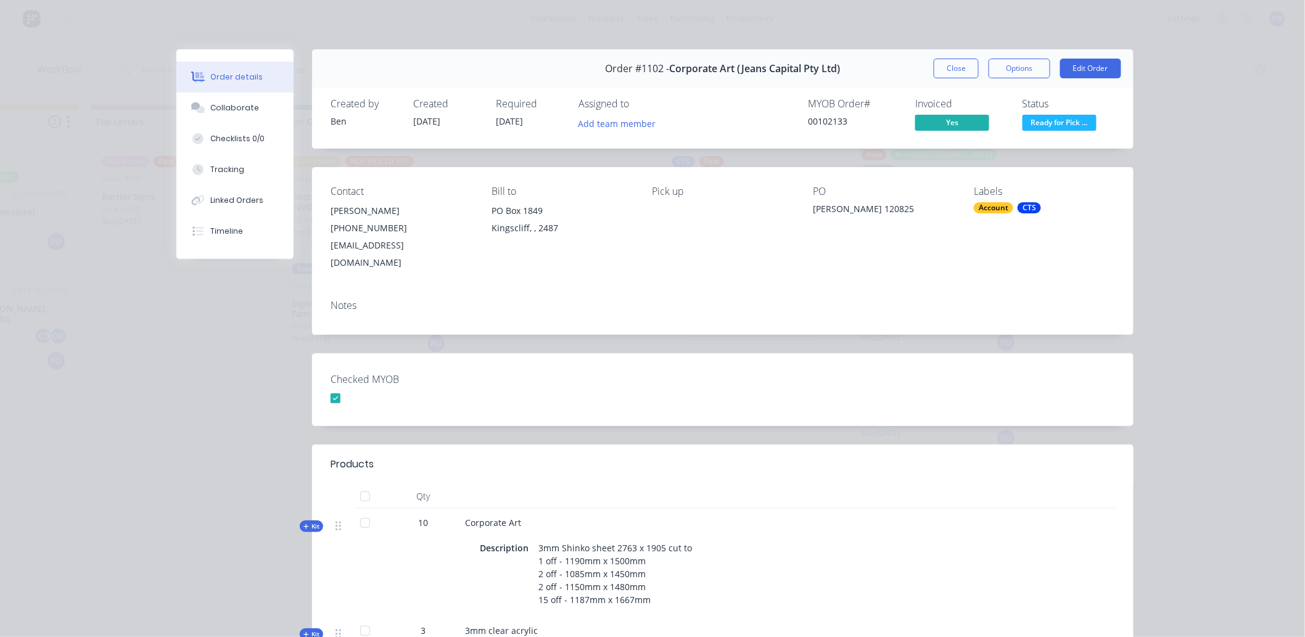
click at [697, 326] on div "Order #1102 - Corporate Art (Jeans Capital Pty Ltd) Close Options Edit Order Cr…" at bounding box center [654, 468] width 957 height 838
click at [956, 69] on button "Close" at bounding box center [956, 69] width 45 height 20
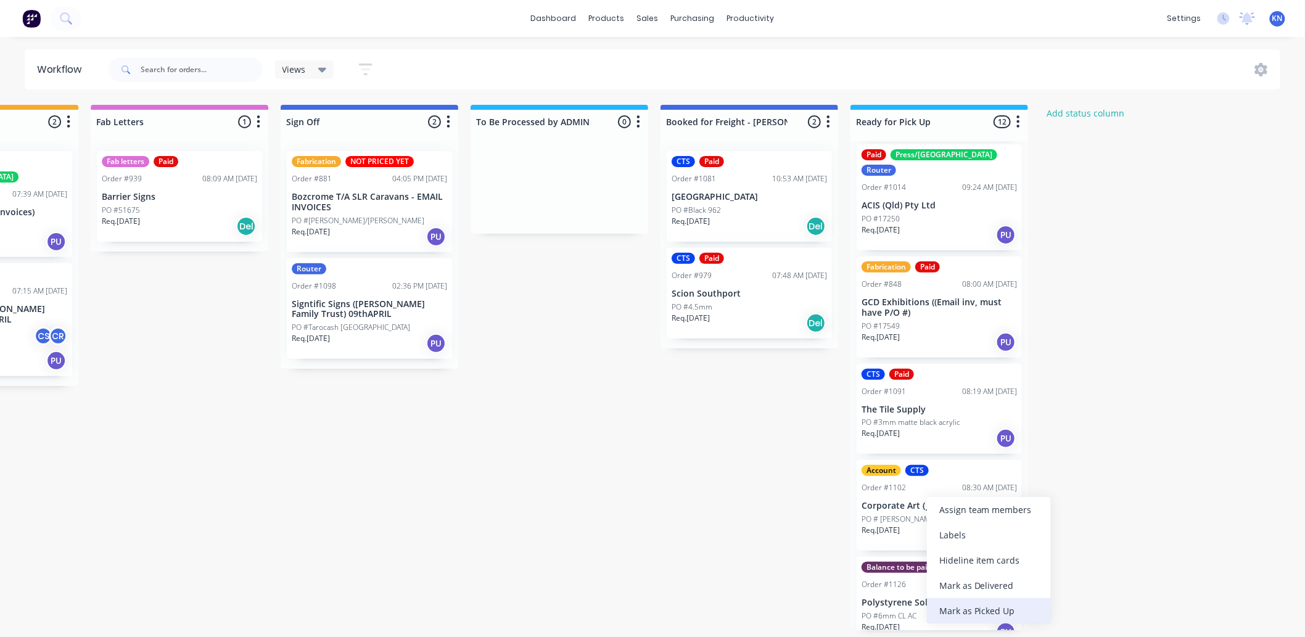
click at [956, 605] on div "Mark as Picked Up" at bounding box center [989, 610] width 124 height 25
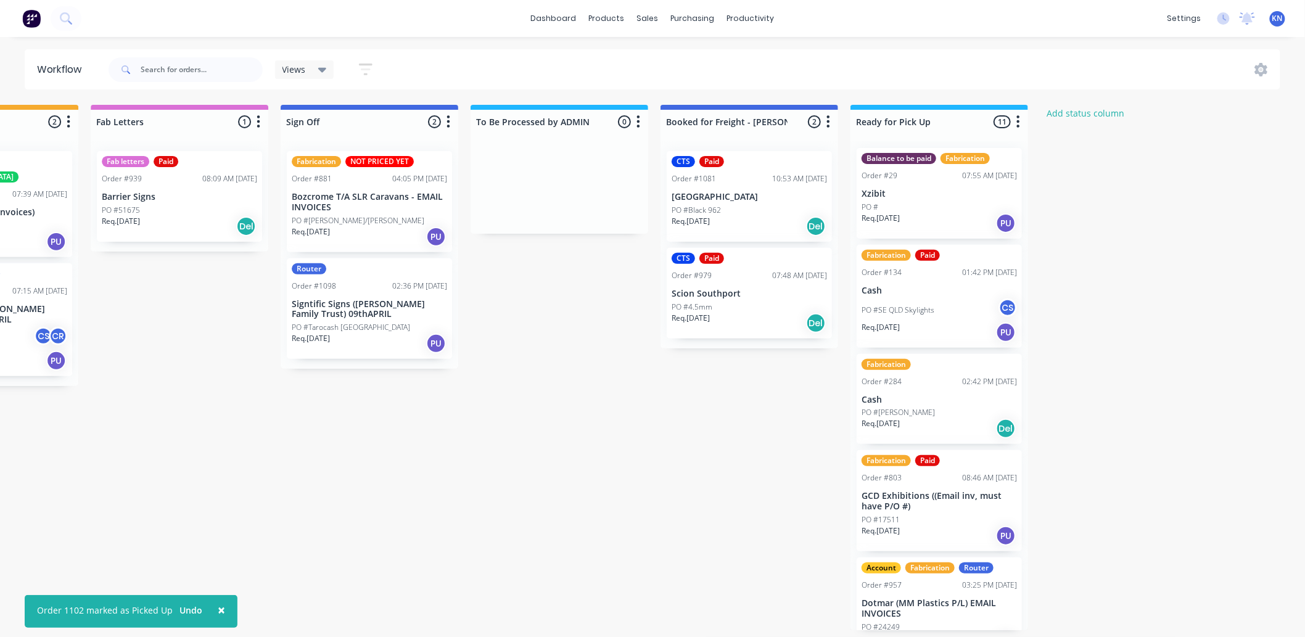
scroll to position [0, 0]
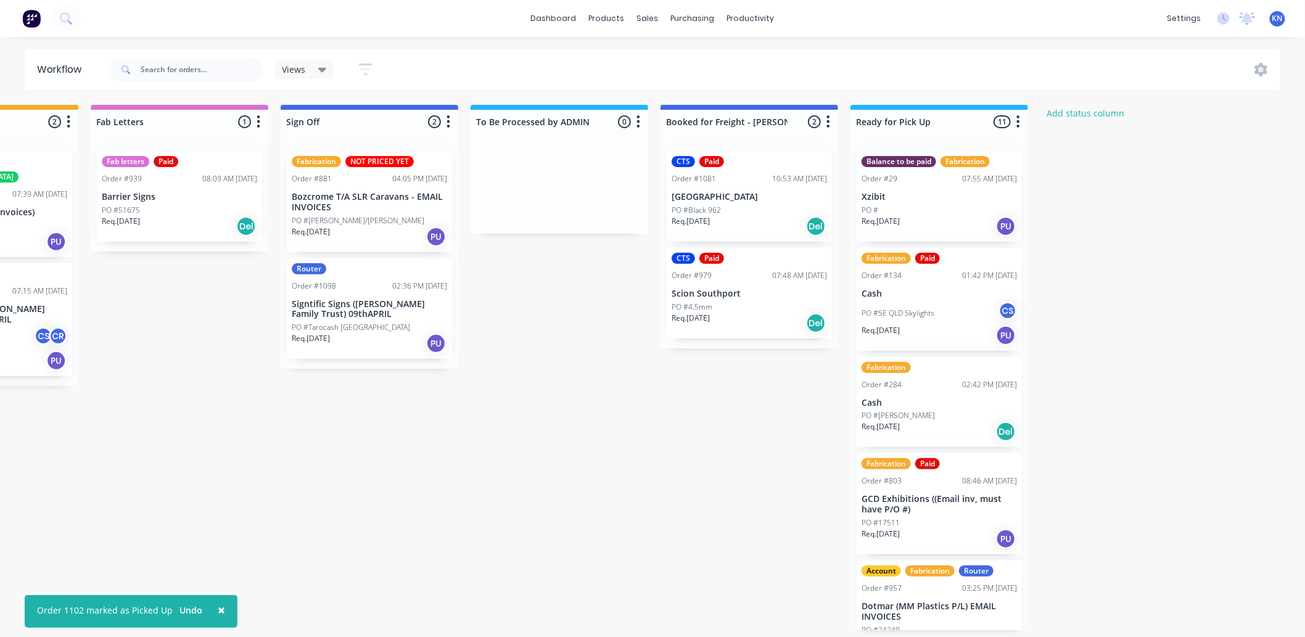
click at [1018, 118] on icon "button" at bounding box center [1018, 121] width 3 height 12
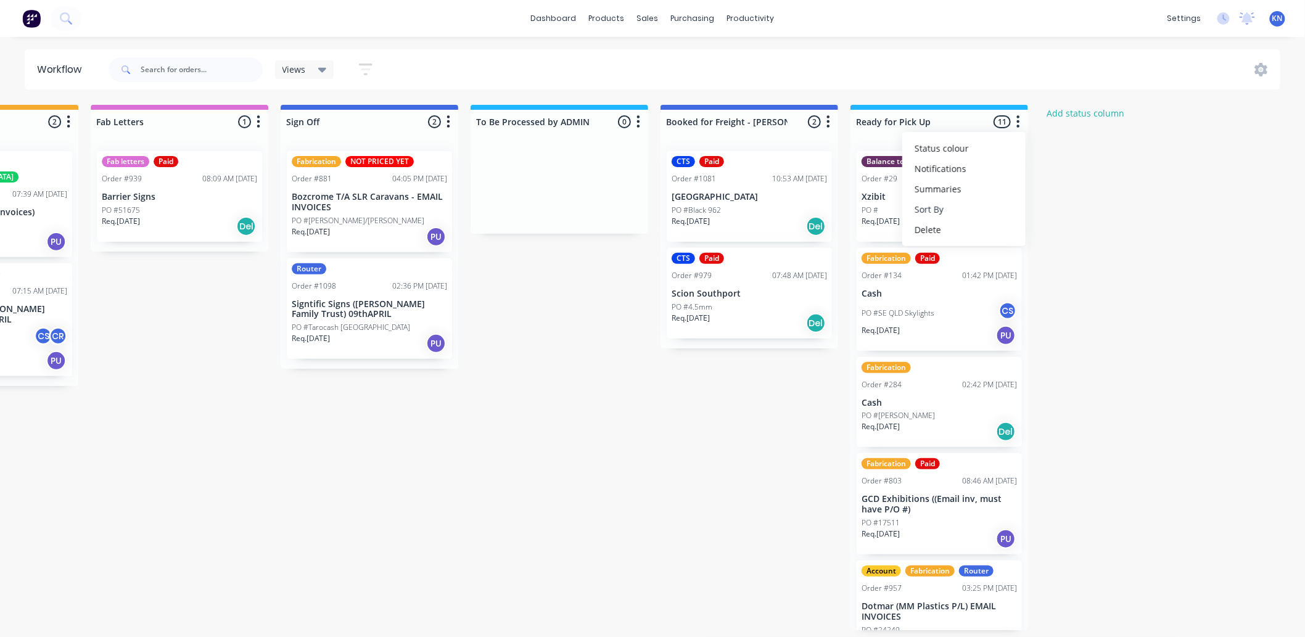
click at [953, 205] on button "Sort By" at bounding box center [963, 209] width 123 height 20
click at [1074, 272] on name "Customer name" at bounding box center [1090, 276] width 123 height 20
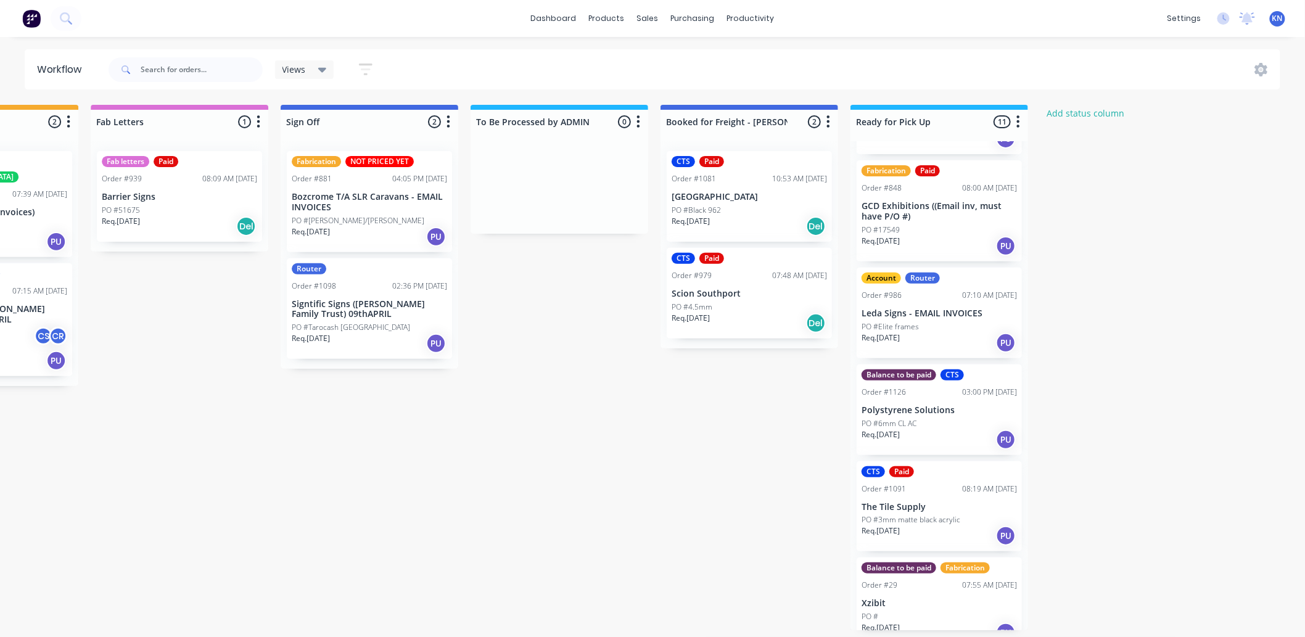
scroll to position [620, 0]
click at [936, 308] on p "Leda Signs - EMAIL INVOICES" at bounding box center [939, 313] width 155 height 10
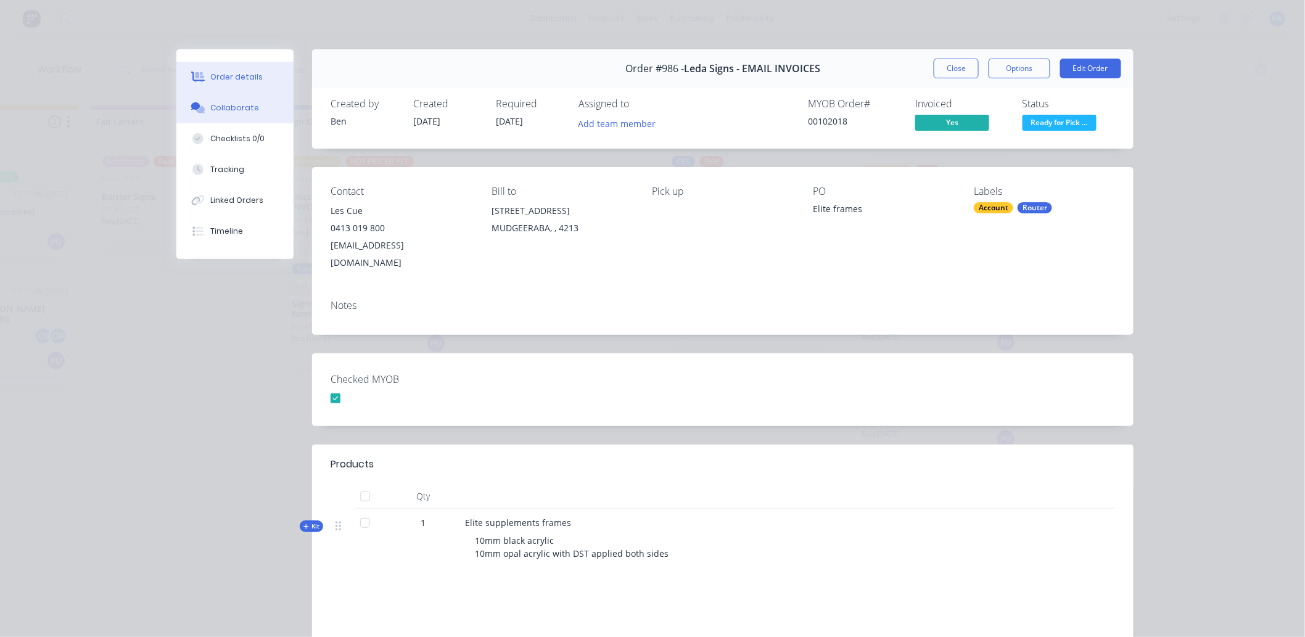
click at [220, 106] on div "Collaborate" at bounding box center [235, 107] width 49 height 11
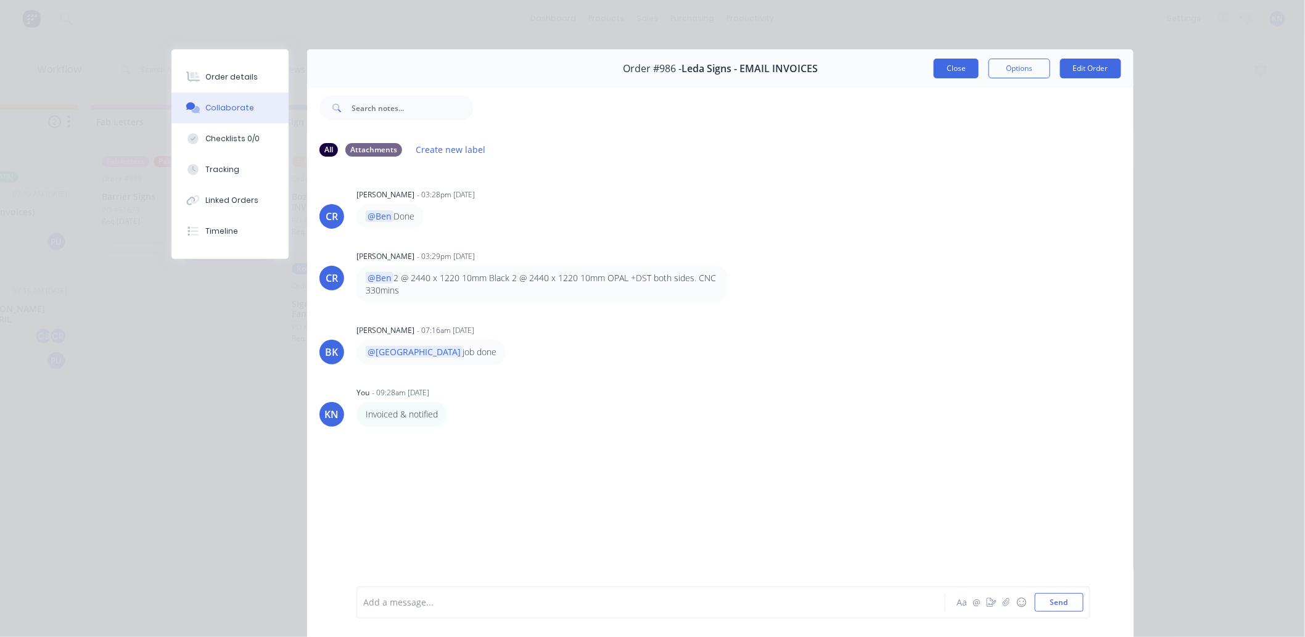
click at [945, 65] on button "Close" at bounding box center [956, 69] width 45 height 20
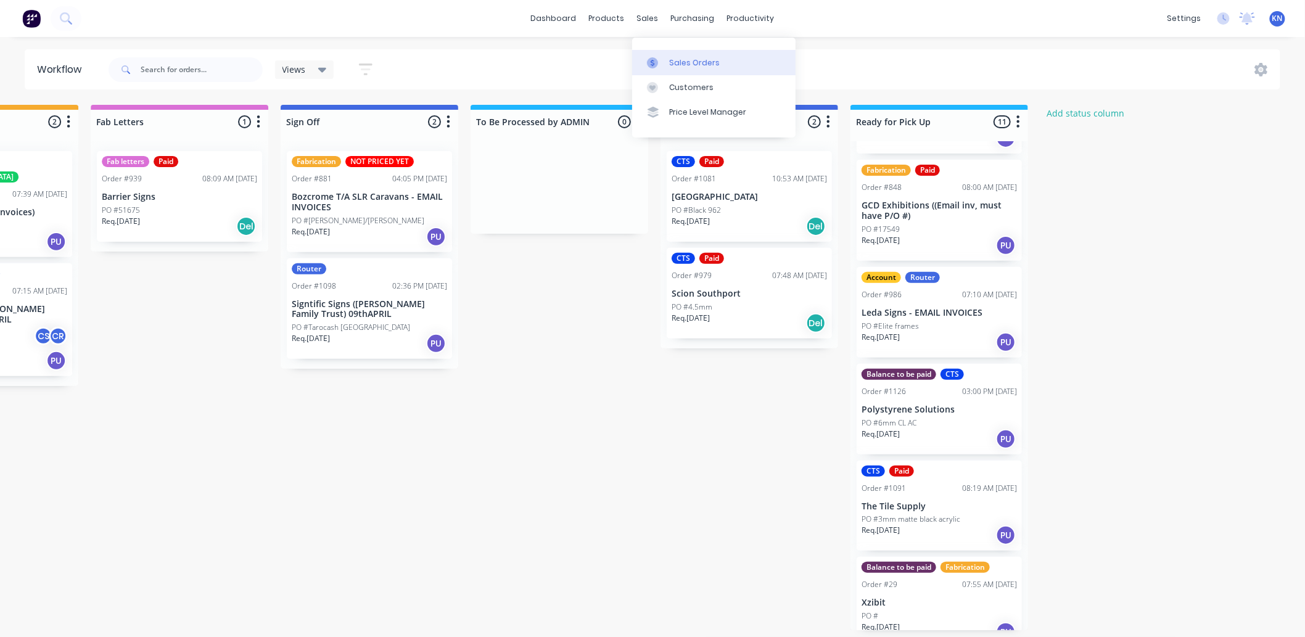
click at [694, 57] on div "Sales Orders" at bounding box center [694, 62] width 51 height 11
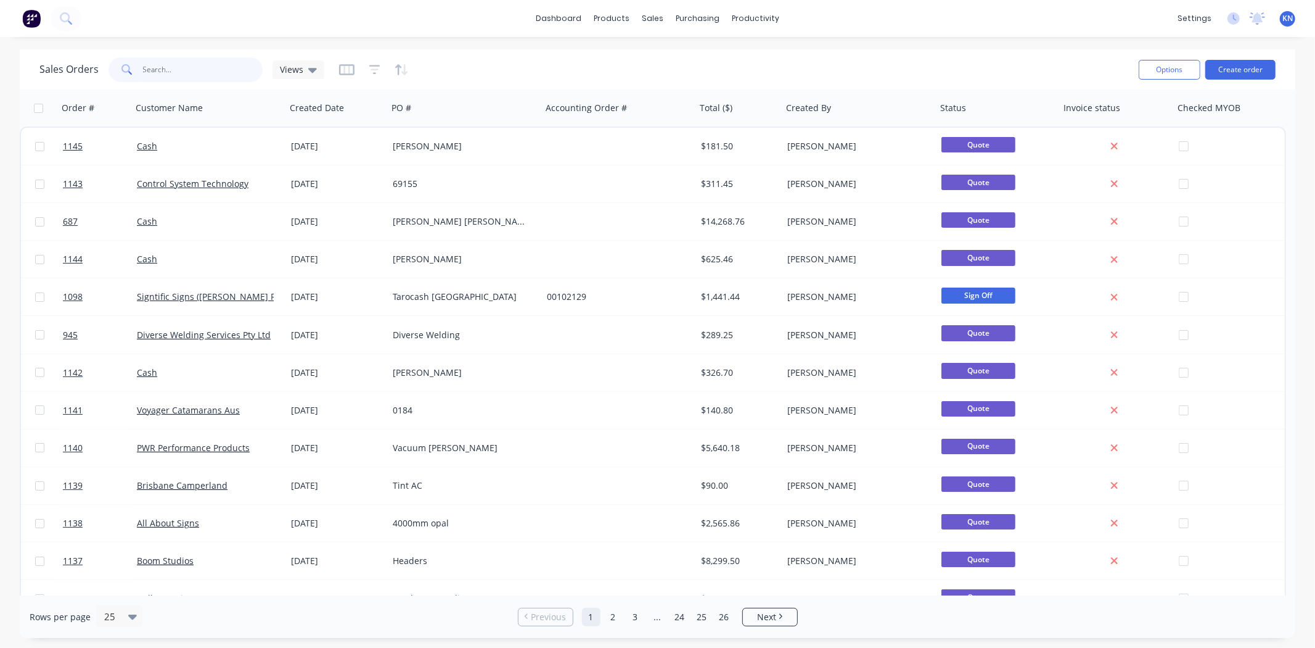
click at [213, 73] on input "text" at bounding box center [203, 69] width 120 height 25
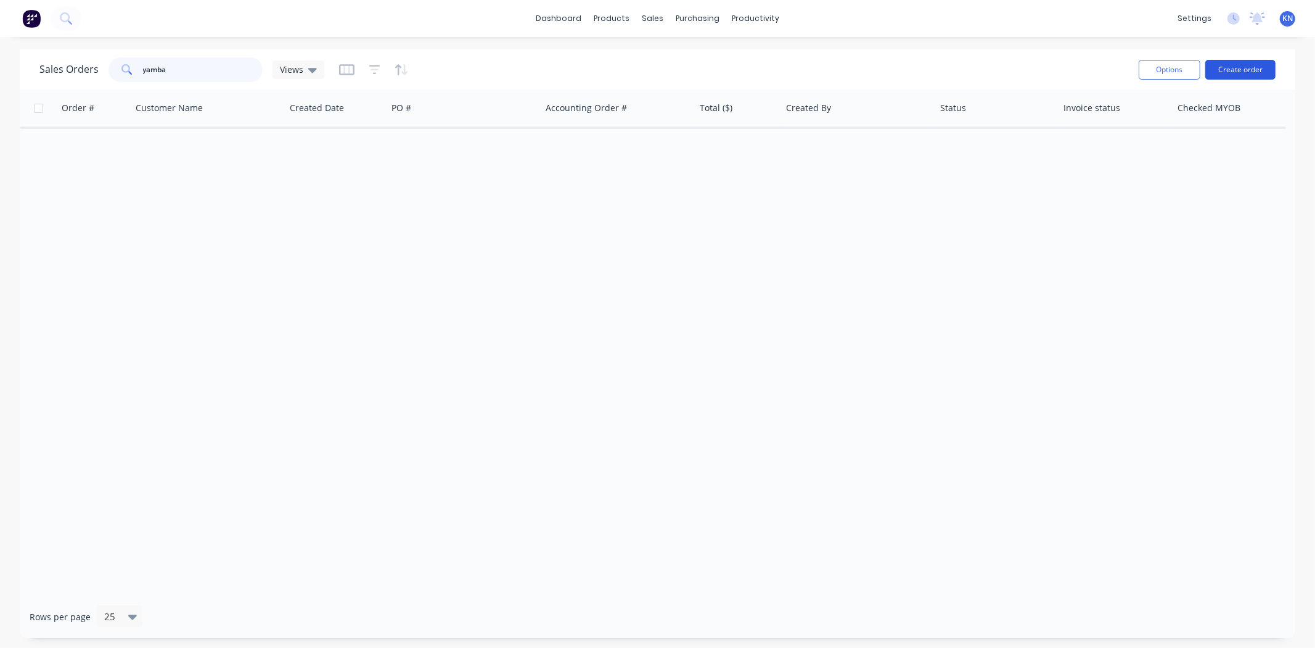
type input "yamba"
click at [1238, 68] on button "Create order" at bounding box center [1241, 70] width 70 height 20
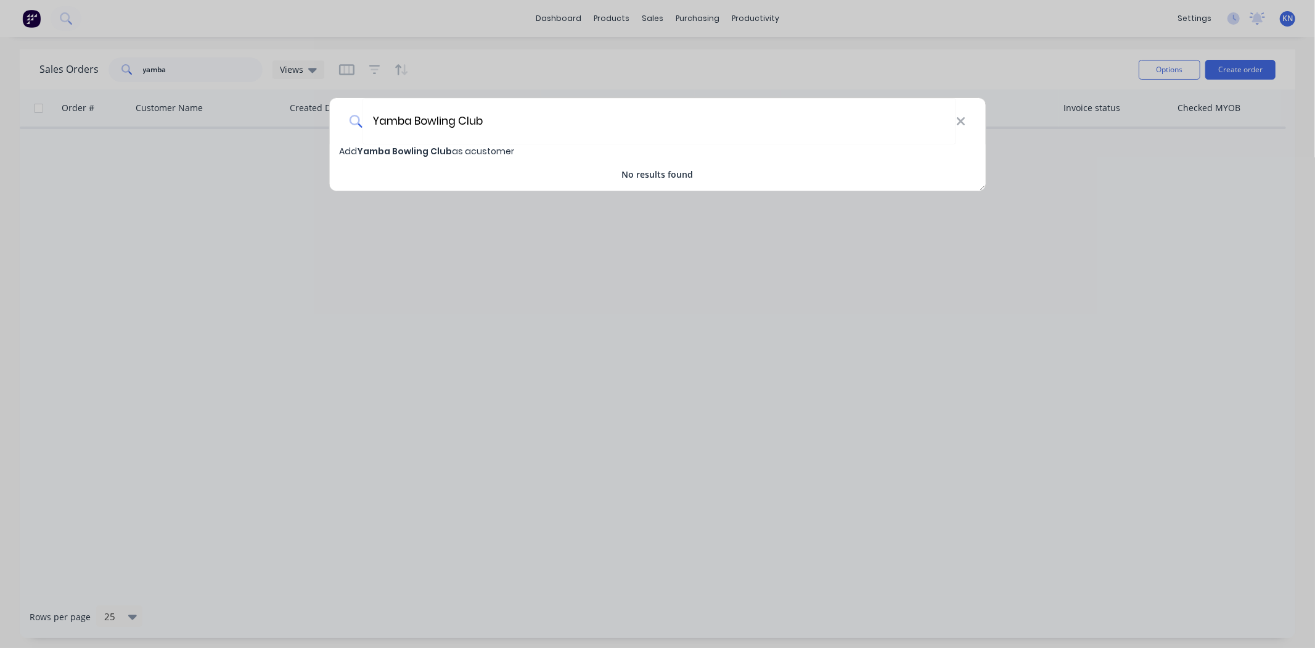
type input "Yamba Bowling Club"
click at [411, 145] on span "Yamba Bowling Club" at bounding box center [404, 151] width 95 height 12
select select "AU"
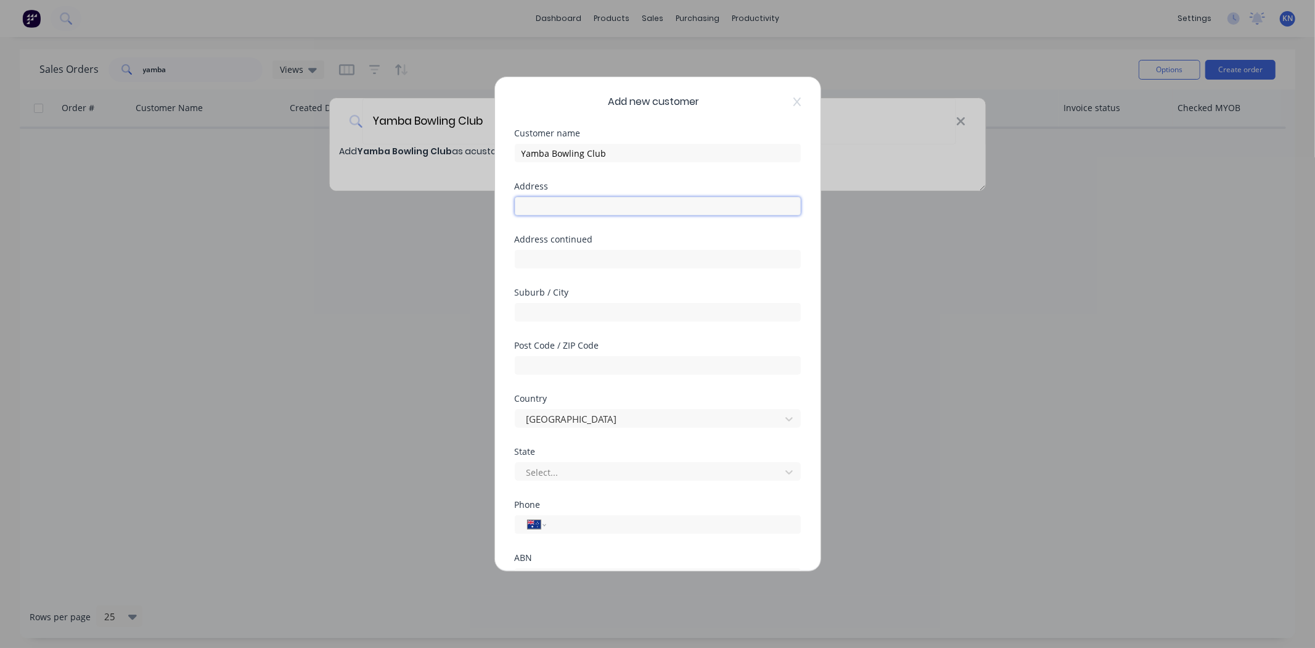
click at [543, 205] on input "text" at bounding box center [658, 206] width 286 height 19
type input "44 Wooli Street"
drag, startPoint x: 574, startPoint y: 324, endPoint x: 578, endPoint y: 317, distance: 8.0
click at [574, 324] on div "Suburb / City" at bounding box center [658, 314] width 286 height 53
click at [578, 317] on input "text" at bounding box center [658, 312] width 286 height 19
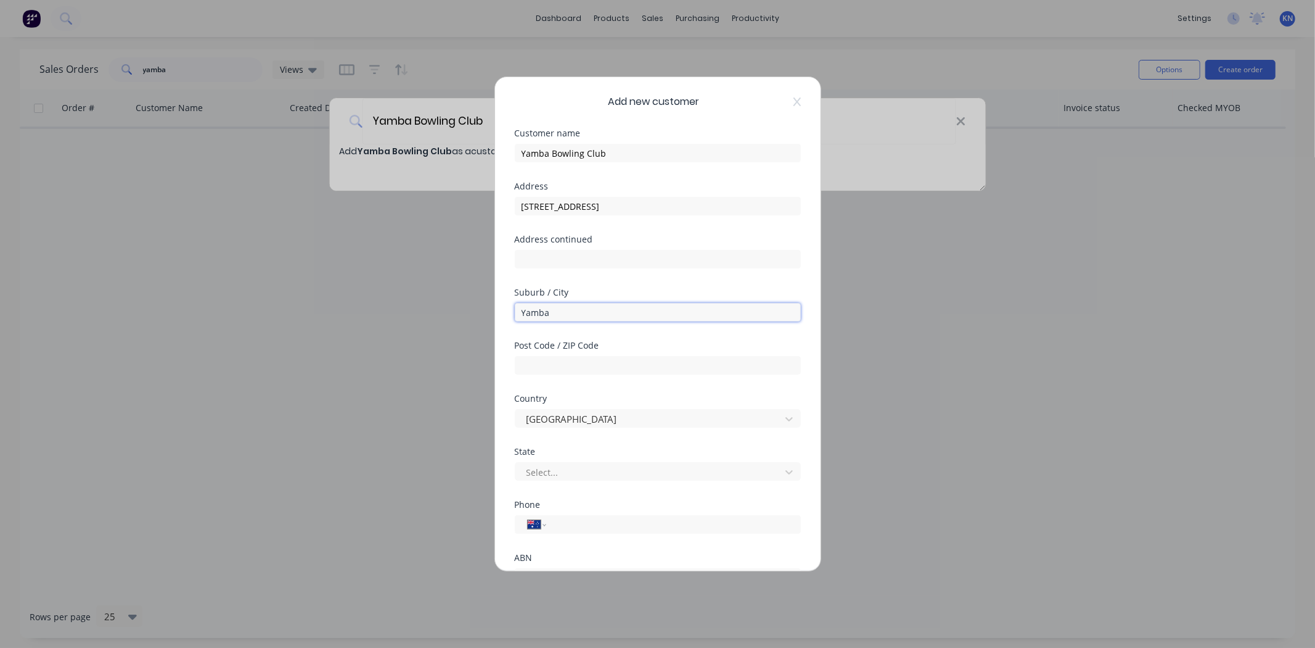
type input "Yamba"
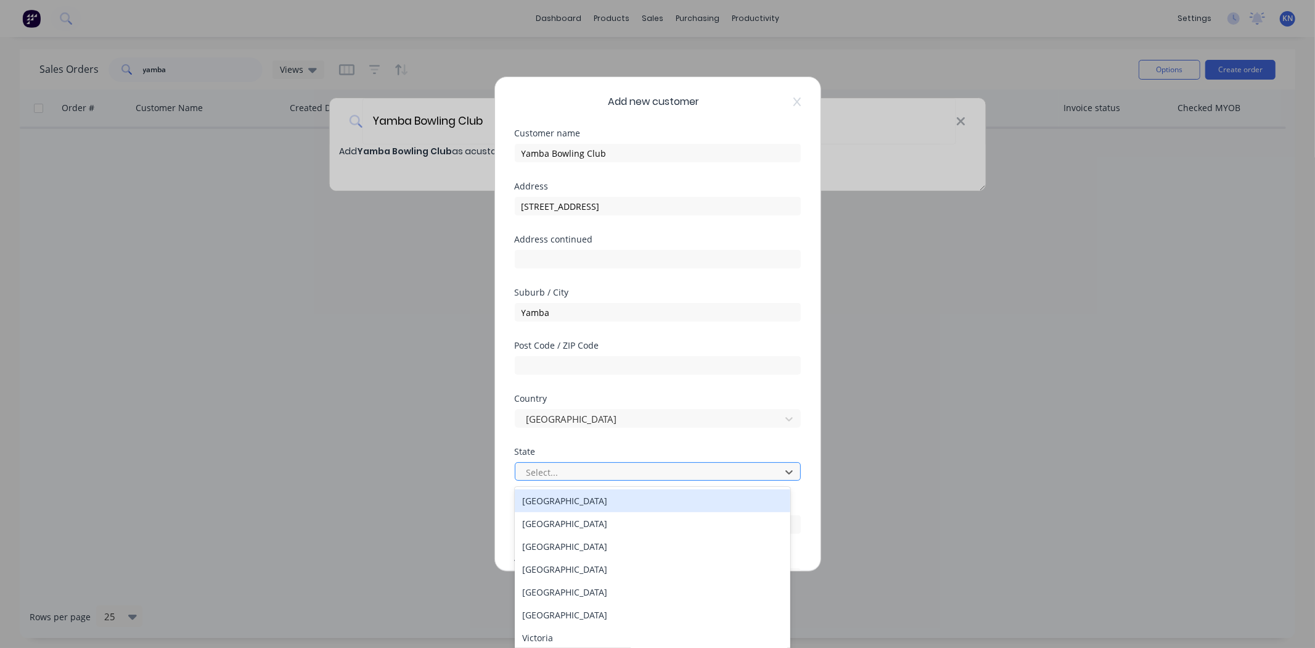
scroll to position [9, 0]
click at [562, 467] on div at bounding box center [649, 471] width 249 height 15
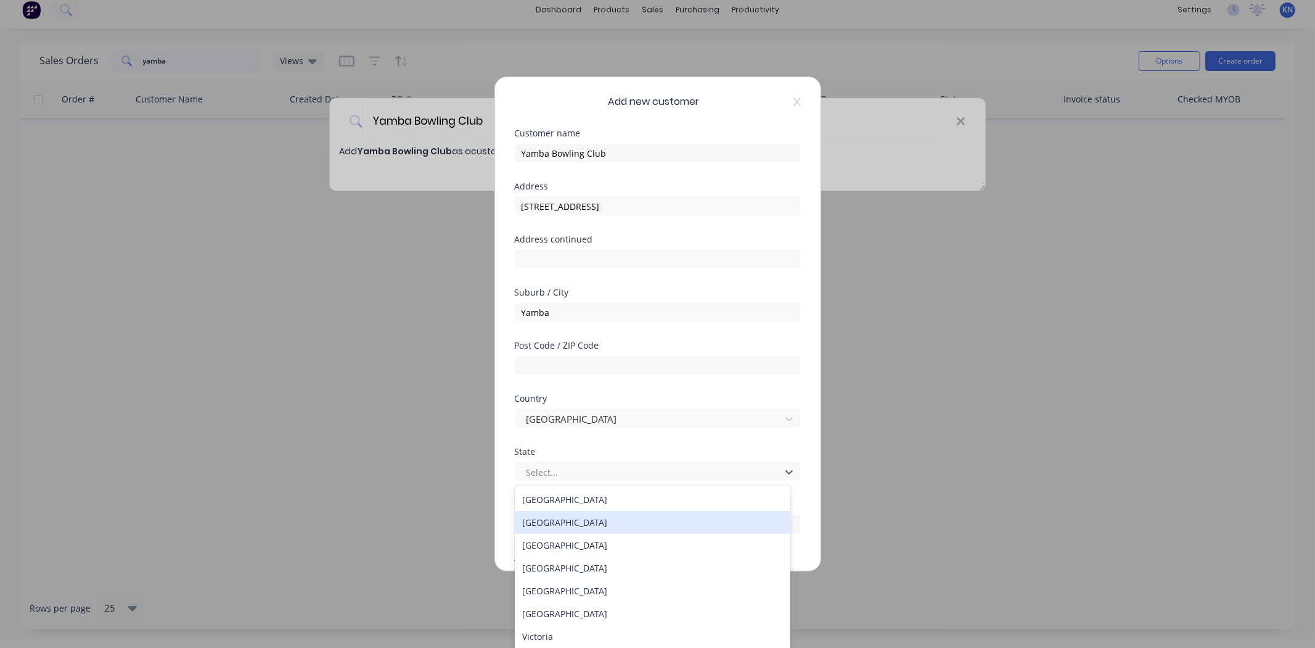
click at [585, 522] on div "New South Wales" at bounding box center [653, 522] width 276 height 23
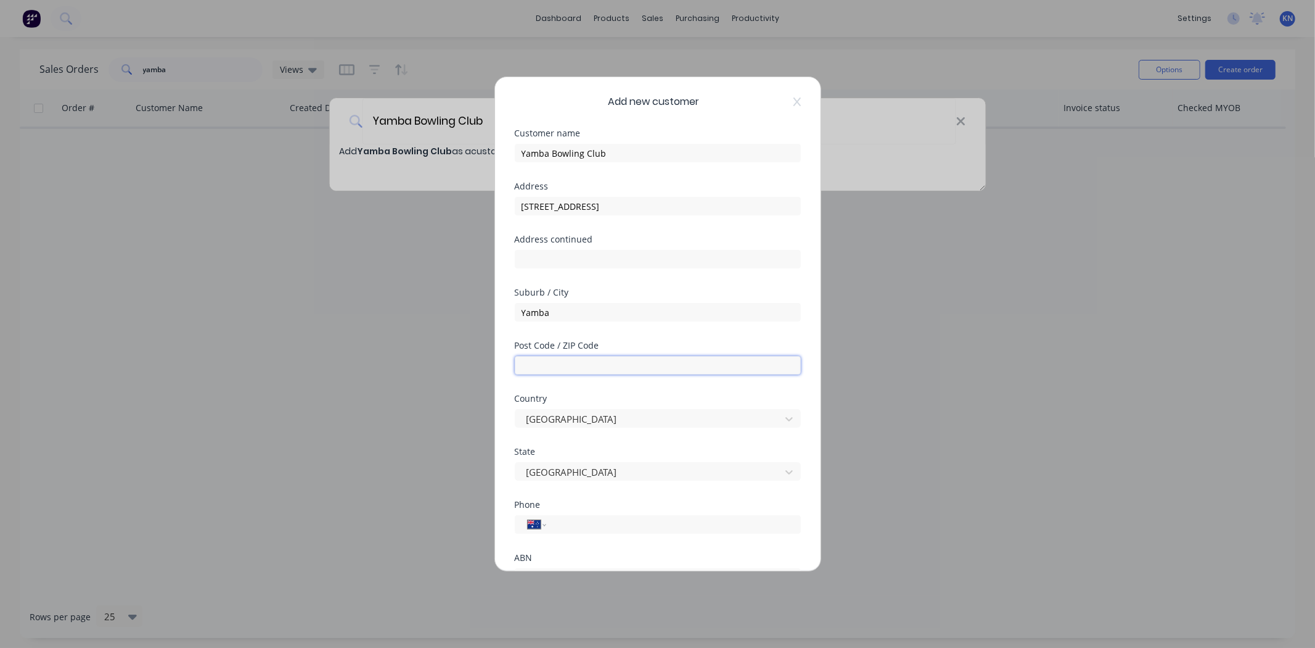
click at [583, 358] on input "text" at bounding box center [658, 365] width 286 height 19
click at [559, 369] on input "text" at bounding box center [658, 365] width 286 height 19
type input "2464"
click at [628, 518] on input "tel" at bounding box center [671, 524] width 232 height 14
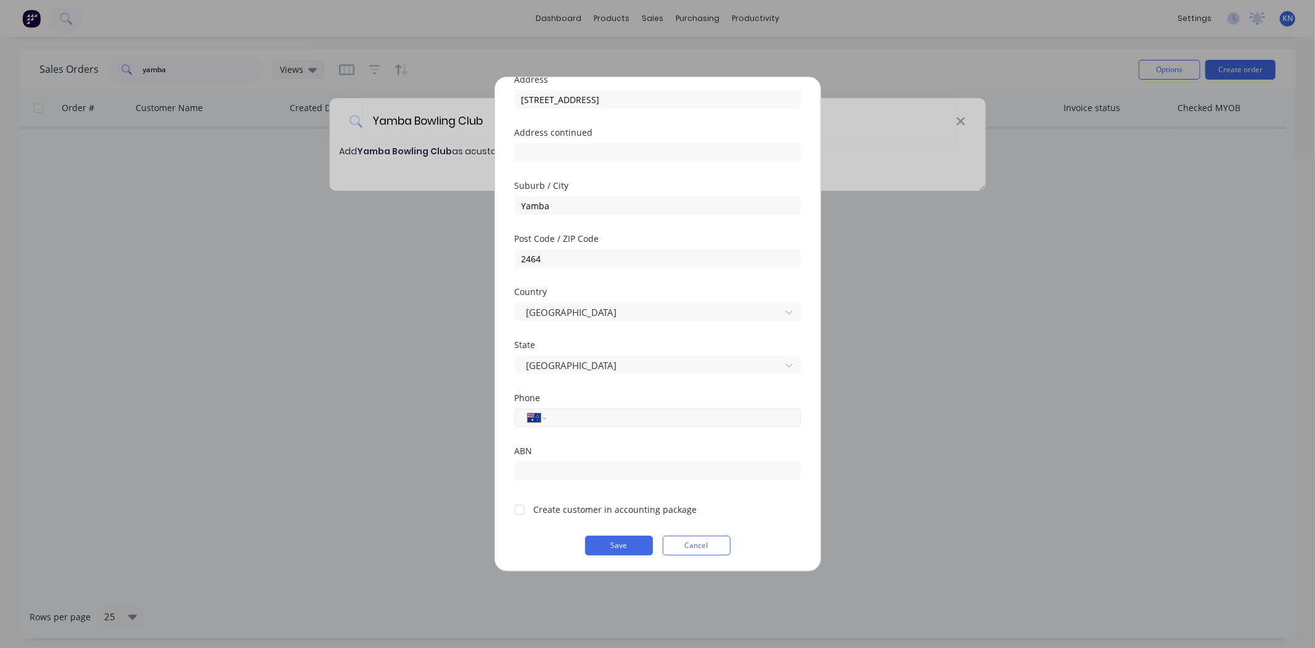
scroll to position [108, 0]
click at [520, 508] on div at bounding box center [520, 508] width 25 height 25
click at [596, 416] on input "tel" at bounding box center [671, 416] width 232 height 14
type input "0430 408 689"
click at [594, 446] on div "ABN" at bounding box center [658, 449] width 286 height 9
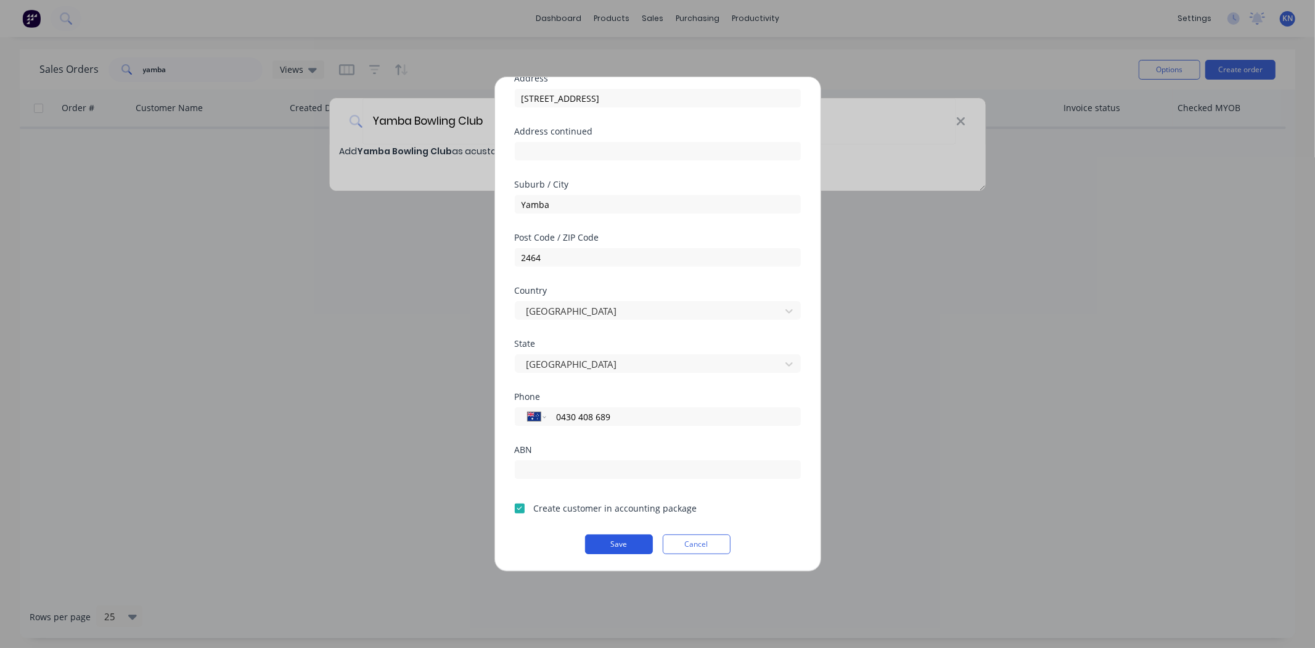
click at [615, 541] on button "Save" at bounding box center [619, 544] width 68 height 20
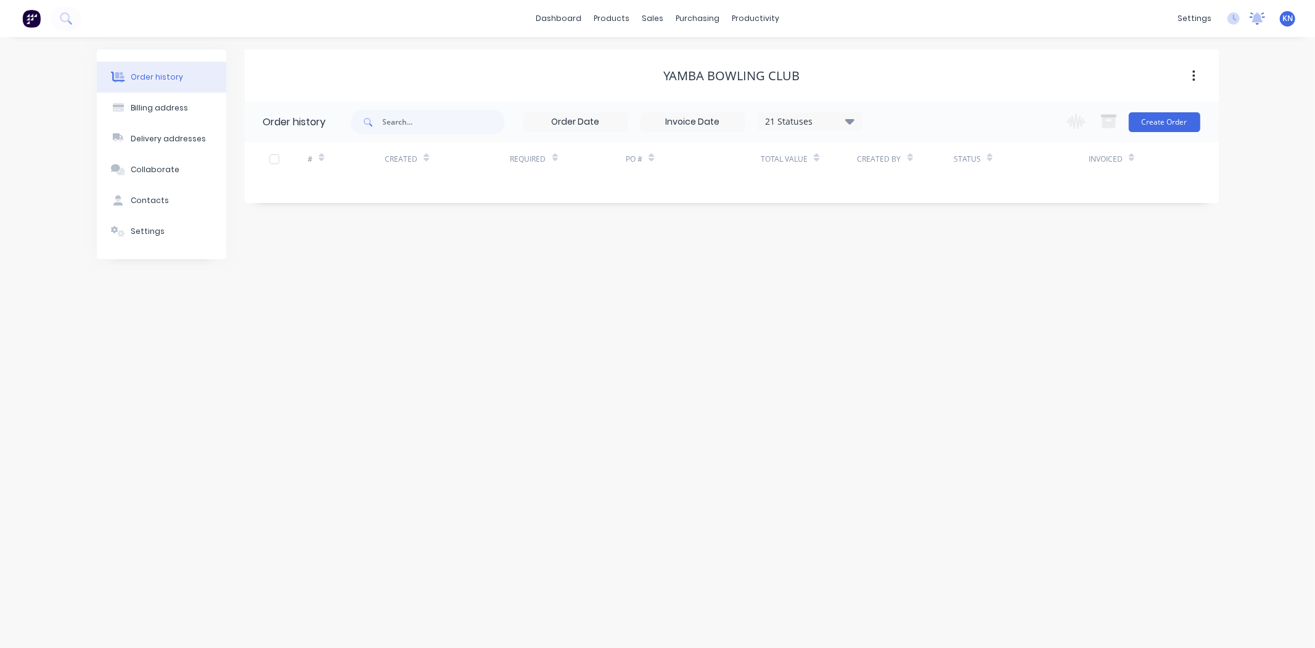
click at [1261, 19] on icon at bounding box center [1258, 17] width 11 height 10
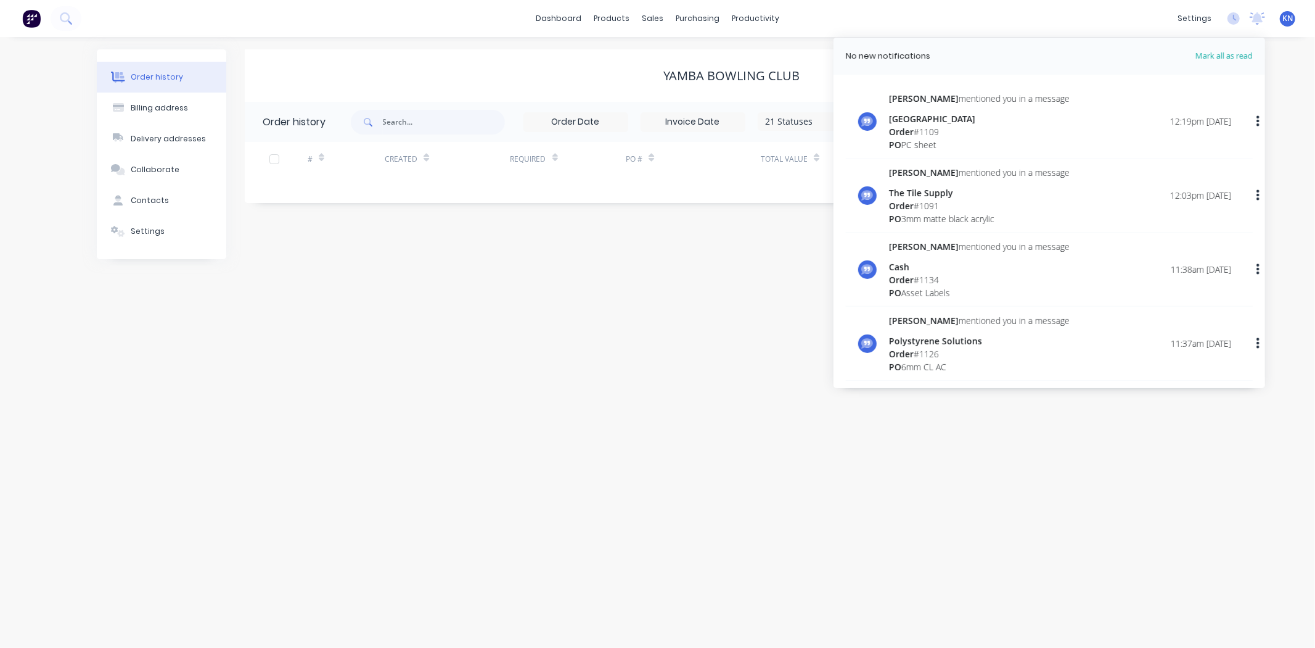
click at [569, 364] on div "Order history Billing address Delivery addresses Collaborate Contacts Settings …" at bounding box center [657, 342] width 1315 height 611
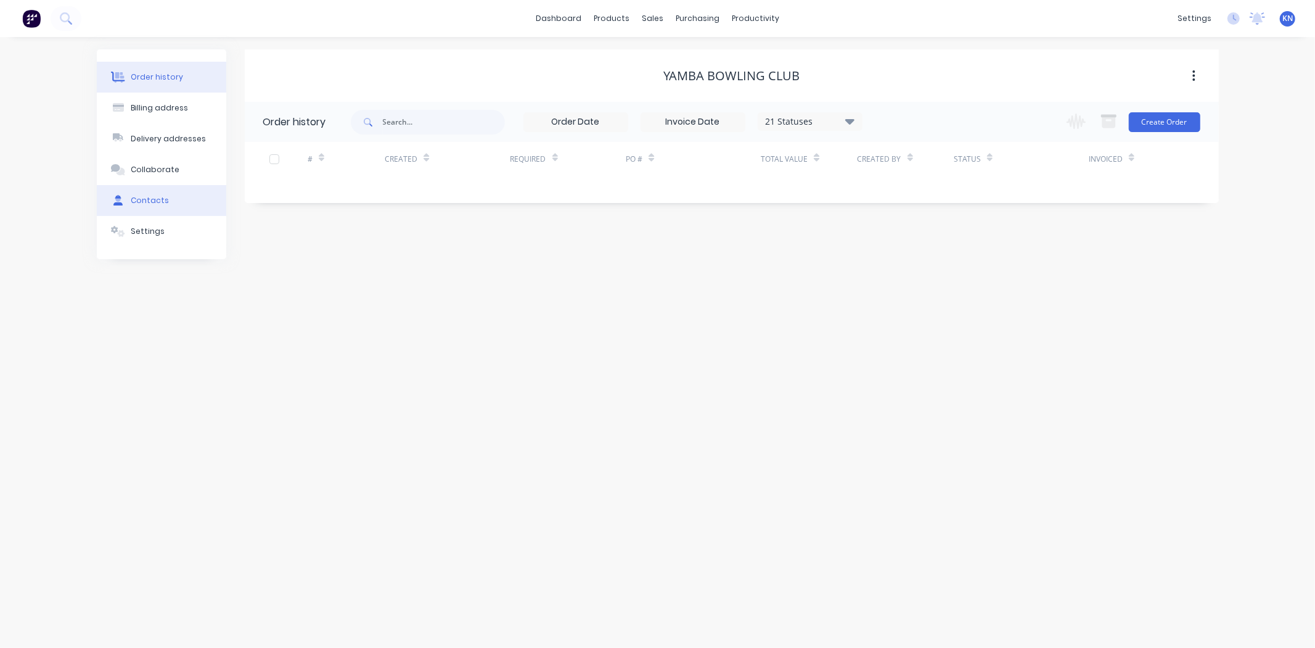
click at [151, 199] on div "Contacts" at bounding box center [150, 200] width 38 height 11
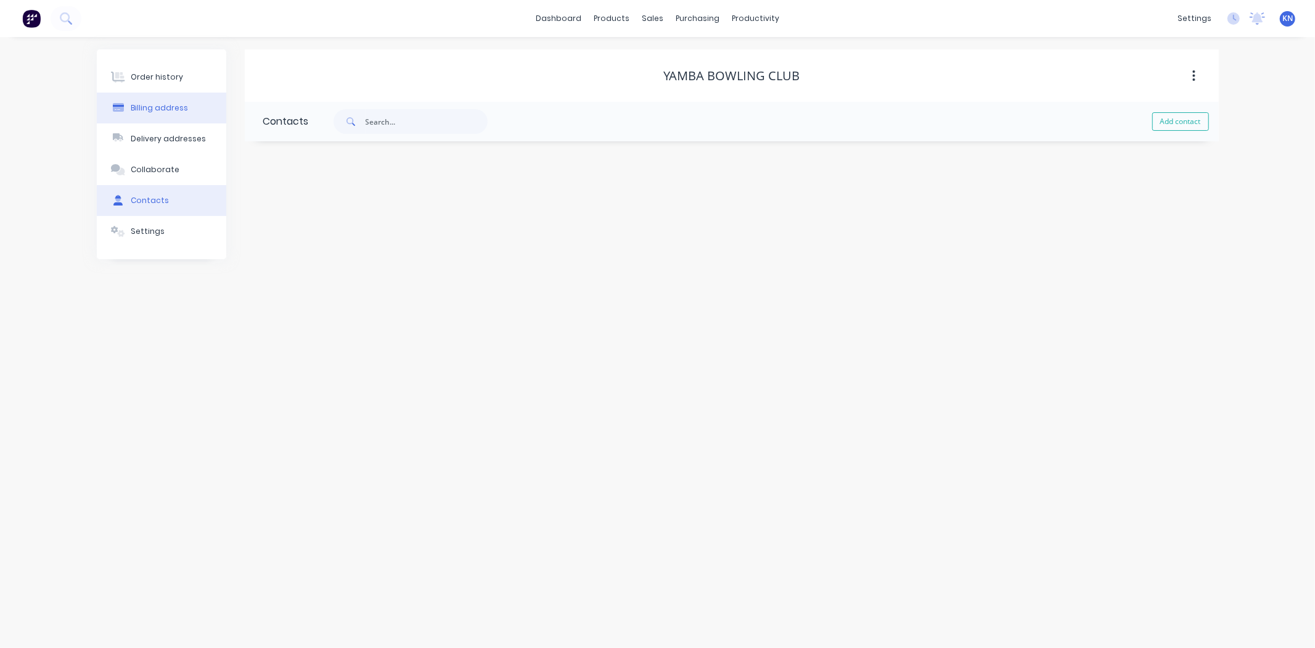
click at [152, 111] on div "Billing address" at bounding box center [159, 107] width 57 height 11
select select "AU"
click at [158, 202] on div "Contacts" at bounding box center [150, 200] width 38 height 11
click at [1196, 118] on button "Add contact" at bounding box center [1181, 121] width 57 height 19
select select "AU"
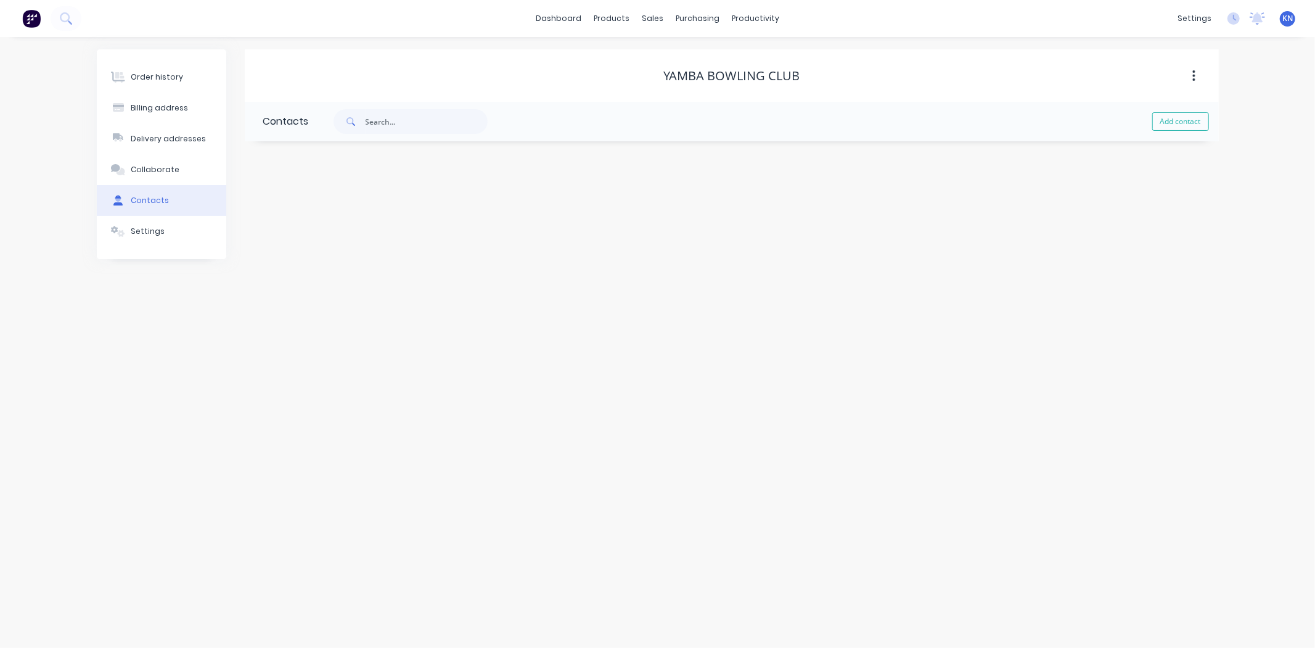
select select "AU"
click at [293, 216] on input "text" at bounding box center [364, 212] width 202 height 19
type input "Rob"
click at [281, 261] on input "text" at bounding box center [364, 260] width 202 height 19
select select "AU"
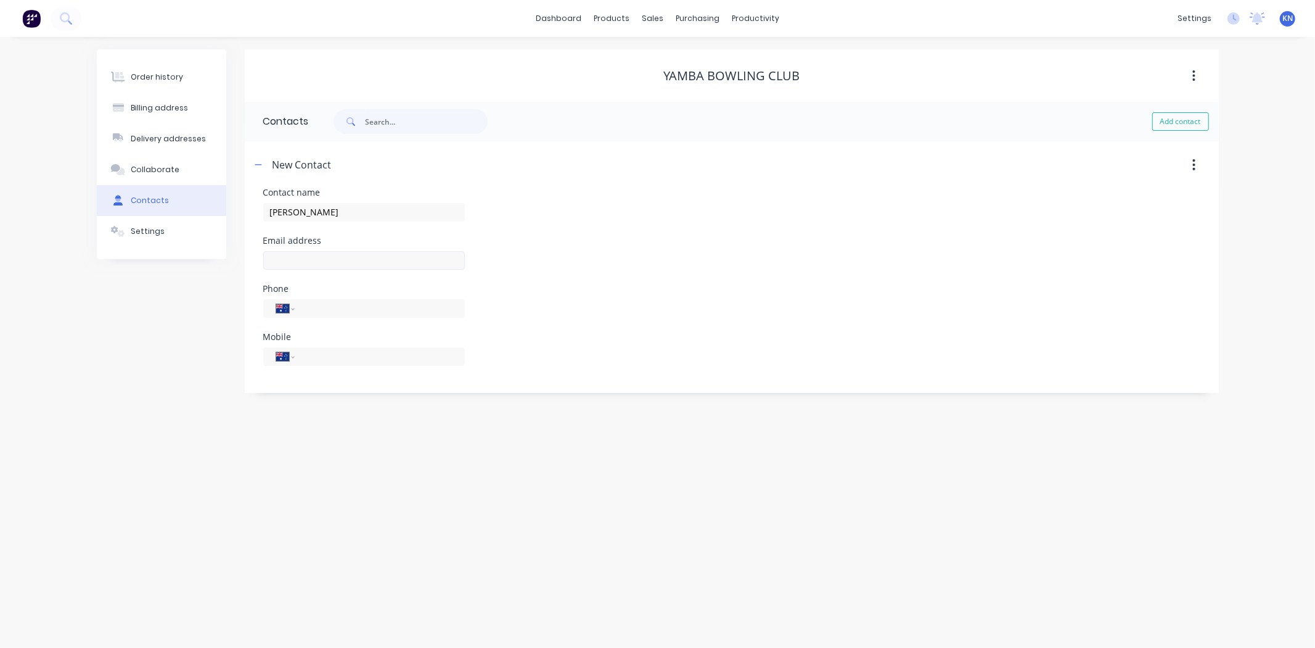
select select "AU"
click at [335, 350] on input "tel" at bounding box center [377, 356] width 148 height 14
type input "0430 408 689"
click at [364, 306] on input "tel" at bounding box center [377, 308] width 148 height 14
click at [324, 258] on input "text" at bounding box center [364, 260] width 202 height 19
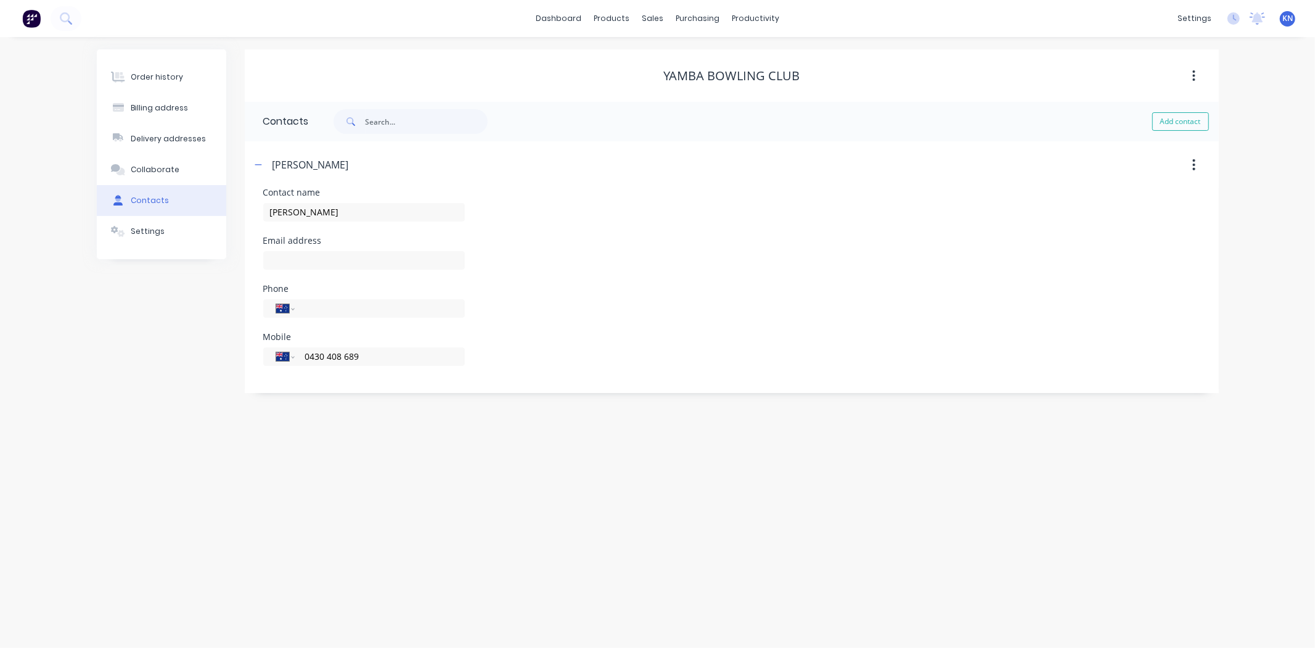
drag, startPoint x: 254, startPoint y: 161, endPoint x: 249, endPoint y: 147, distance: 15.2
click at [255, 161] on icon "button" at bounding box center [258, 164] width 7 height 9
click at [179, 71] on button "Order history" at bounding box center [162, 77] width 130 height 31
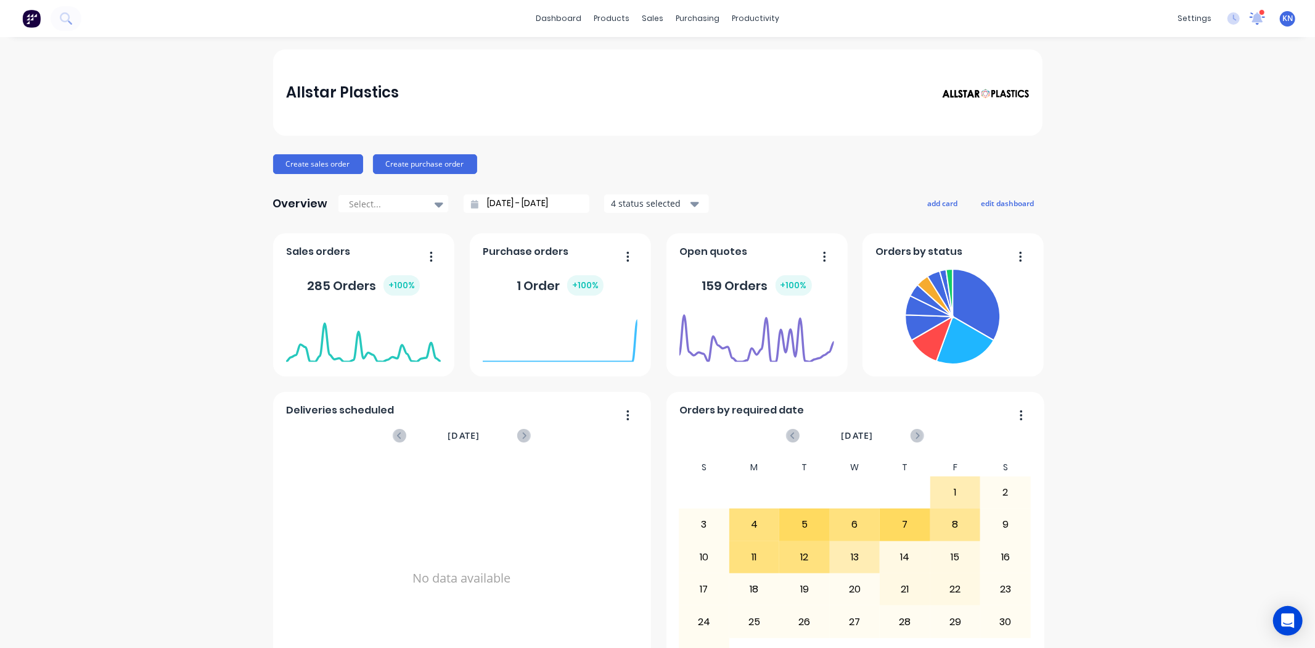
click at [1253, 21] on icon at bounding box center [1258, 17] width 11 height 10
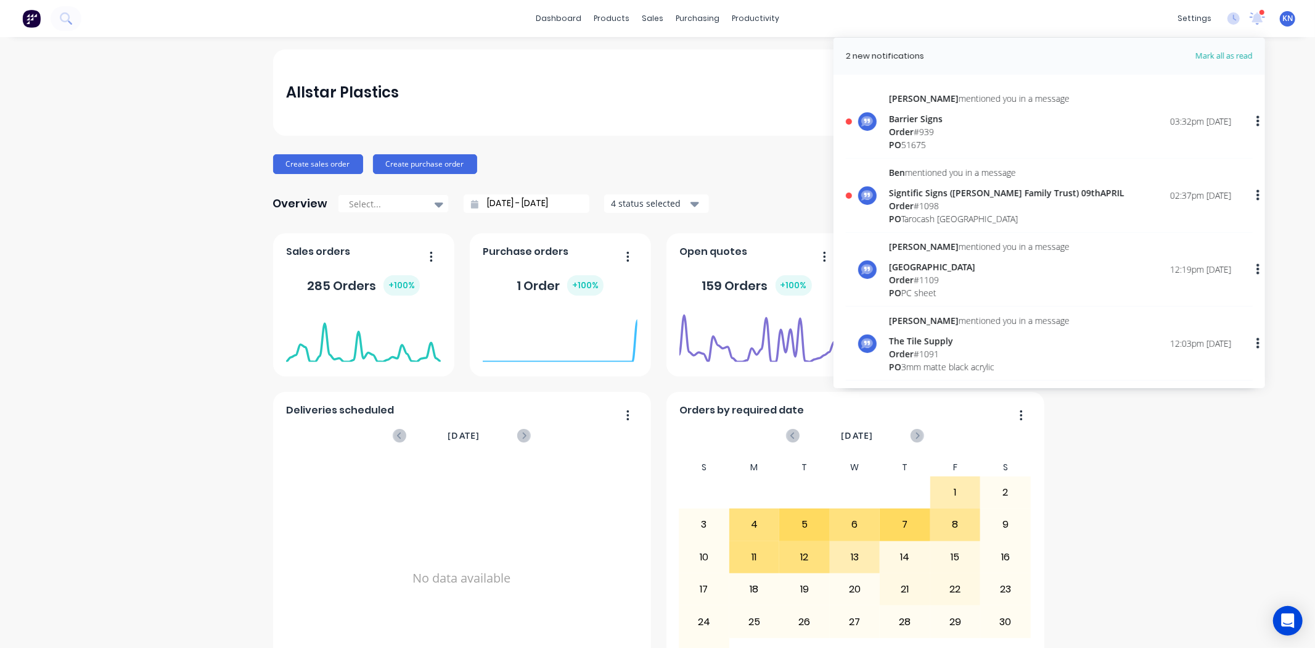
click at [896, 126] on span "Order" at bounding box center [901, 132] width 25 height 12
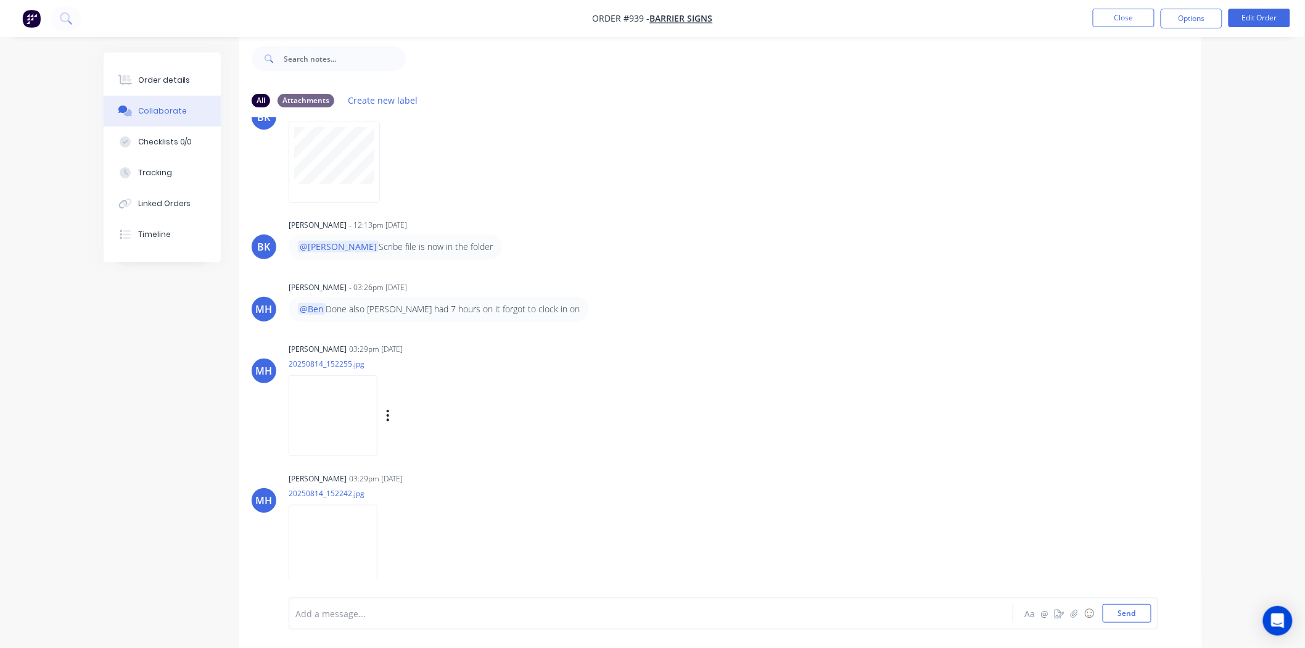
scroll to position [219, 0]
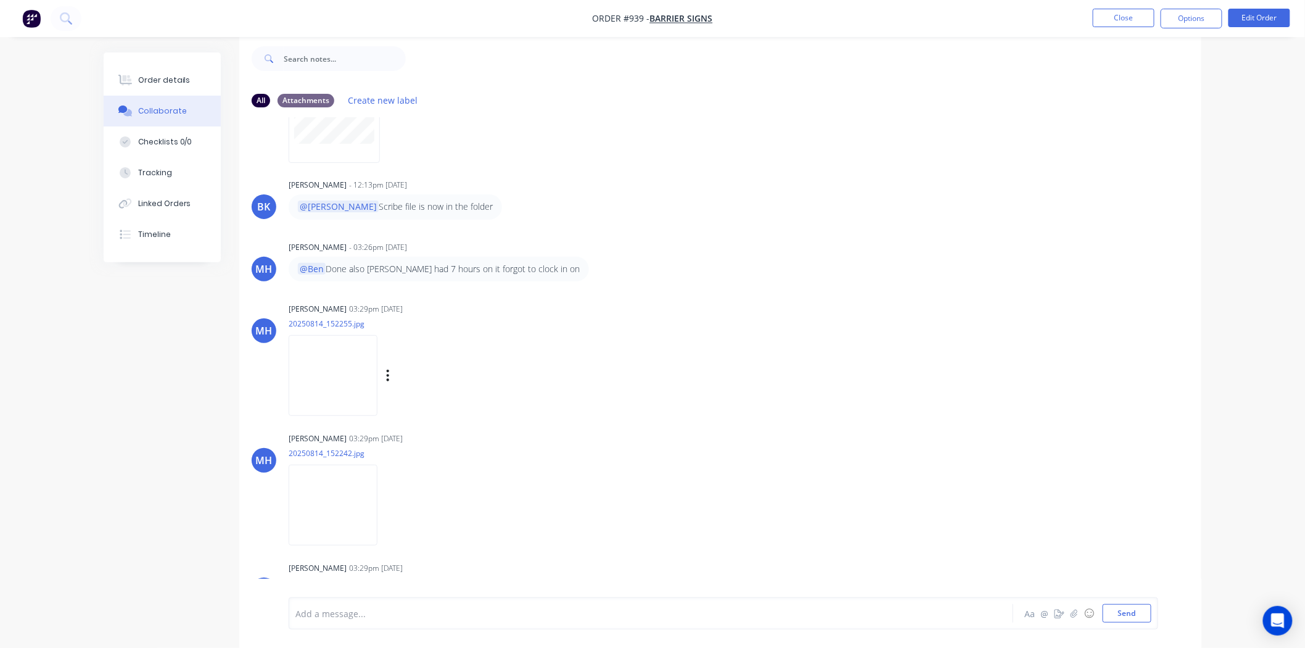
click at [327, 371] on img at bounding box center [333, 375] width 89 height 81
click at [342, 509] on img at bounding box center [333, 504] width 89 height 81
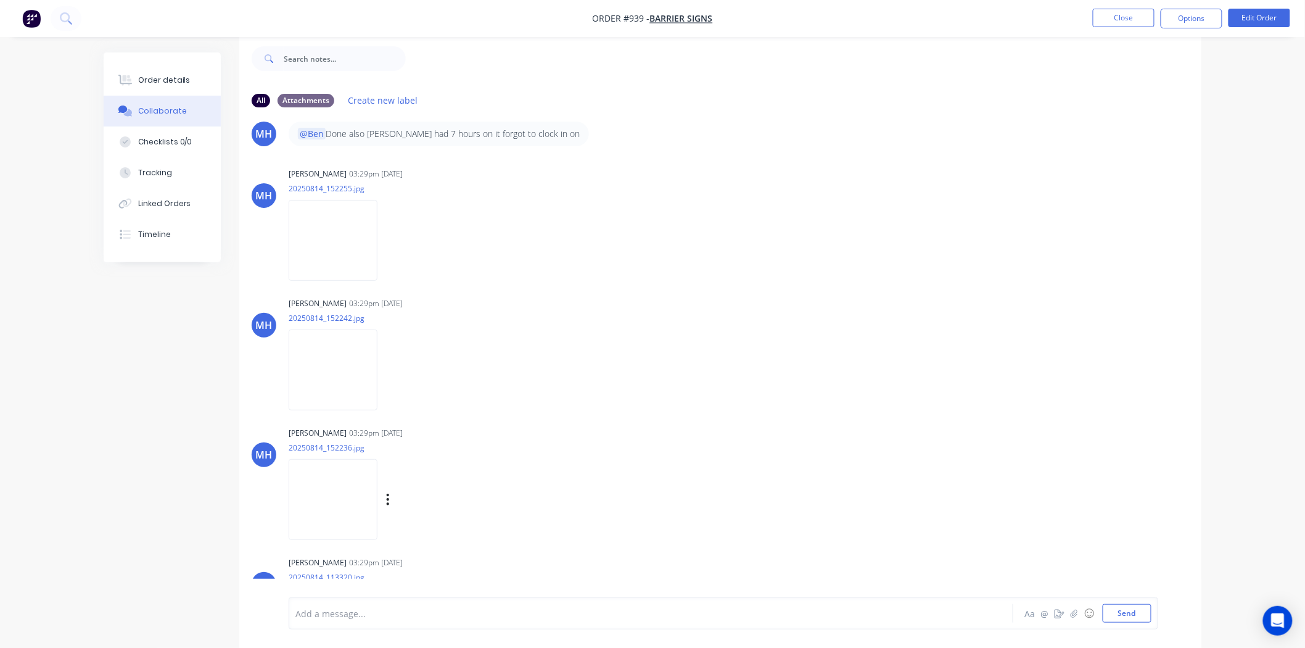
scroll to position [356, 0]
click at [343, 479] on img at bounding box center [333, 497] width 89 height 81
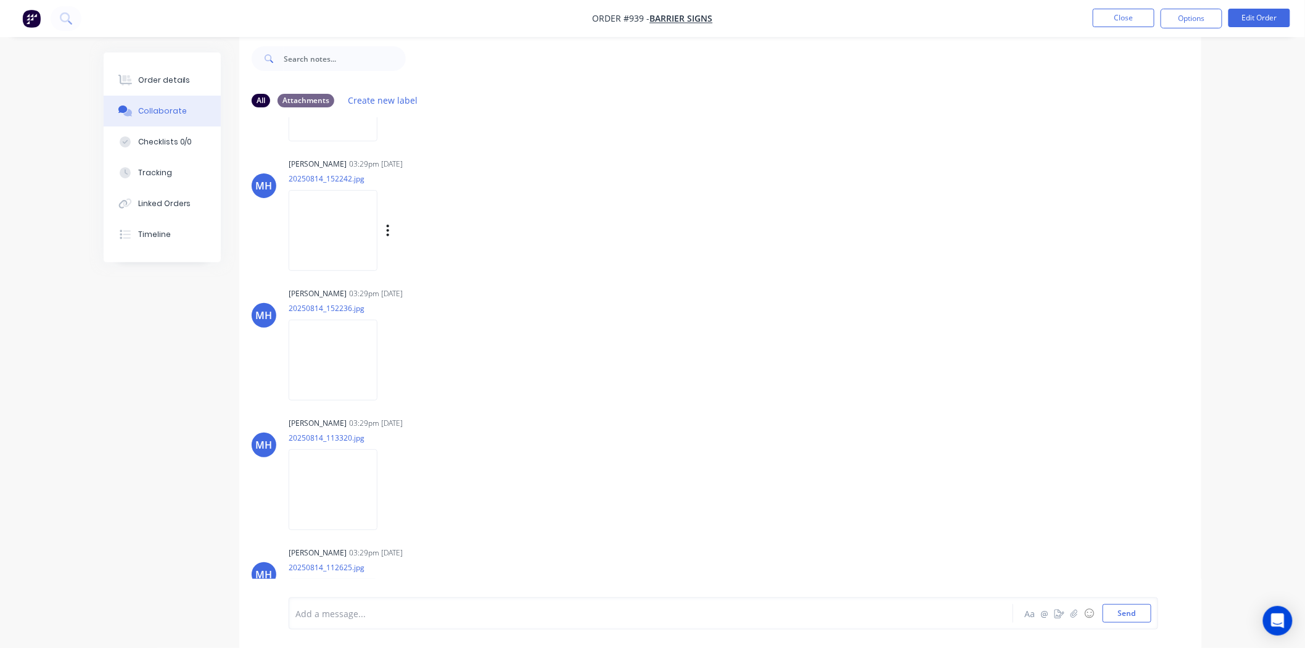
click at [330, 224] on img at bounding box center [333, 230] width 89 height 81
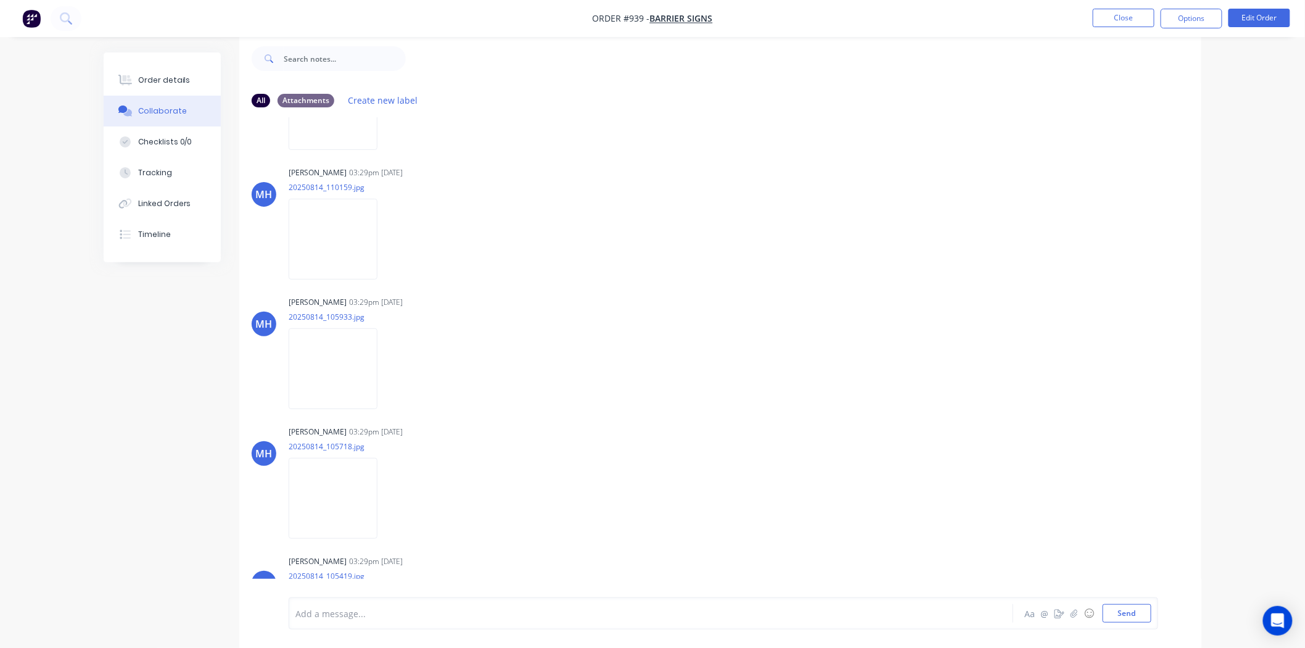
scroll to position [1795, 0]
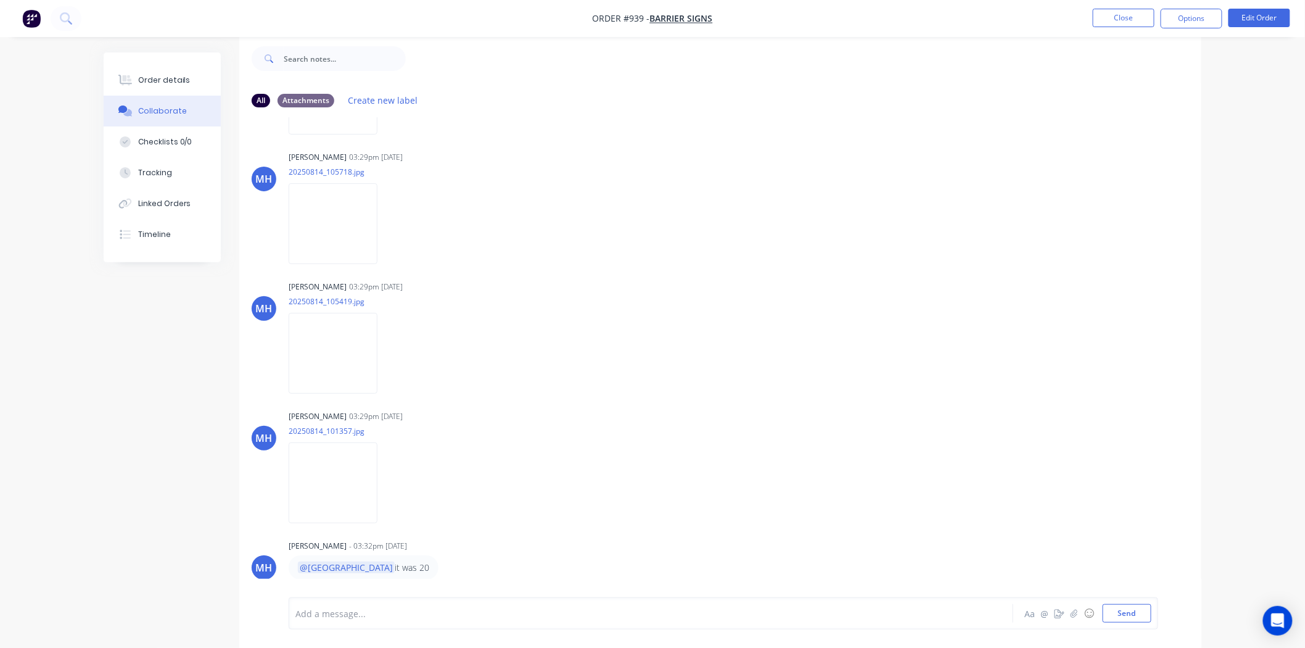
click at [328, 611] on div at bounding box center [616, 613] width 641 height 13
click at [1130, 612] on button "Send" at bounding box center [1127, 613] width 49 height 19
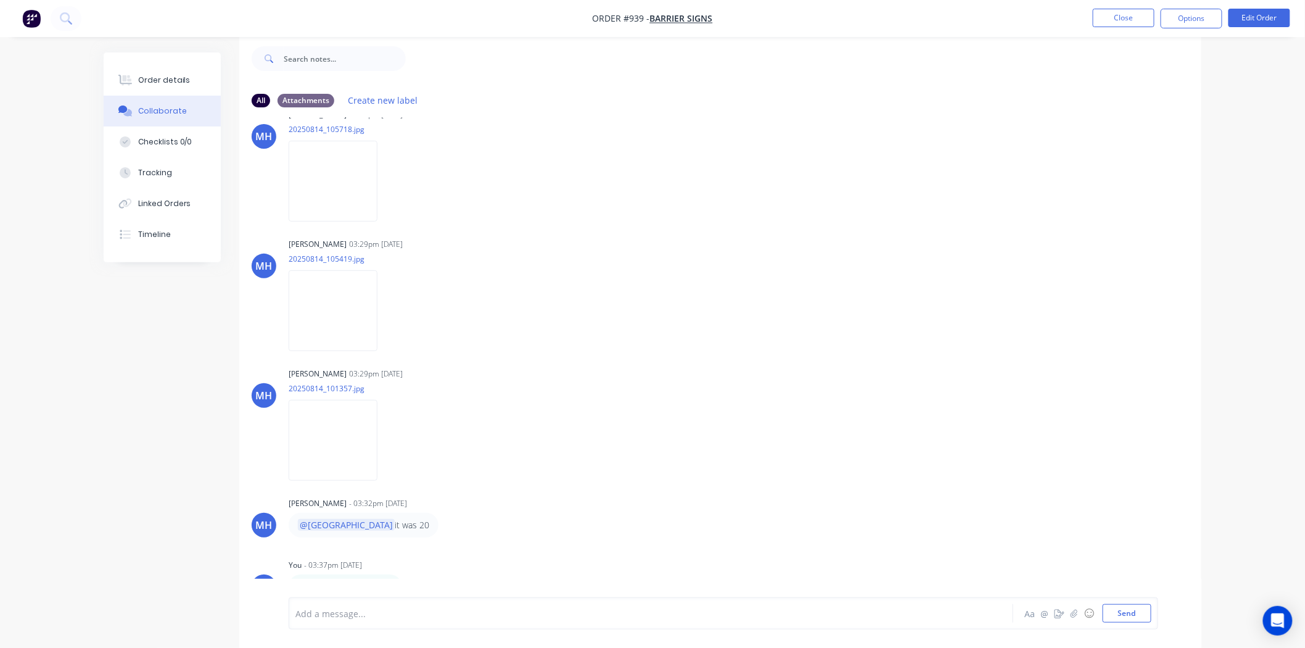
scroll to position [1857, 0]
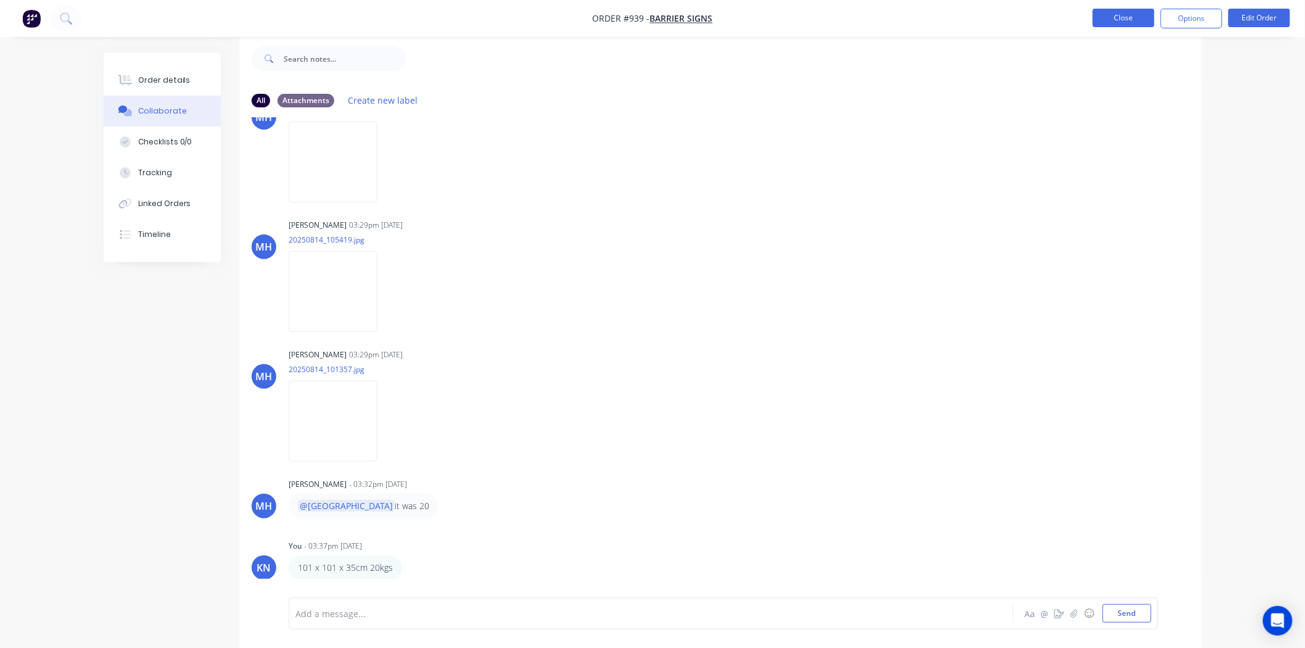
click at [1122, 19] on button "Close" at bounding box center [1124, 18] width 62 height 19
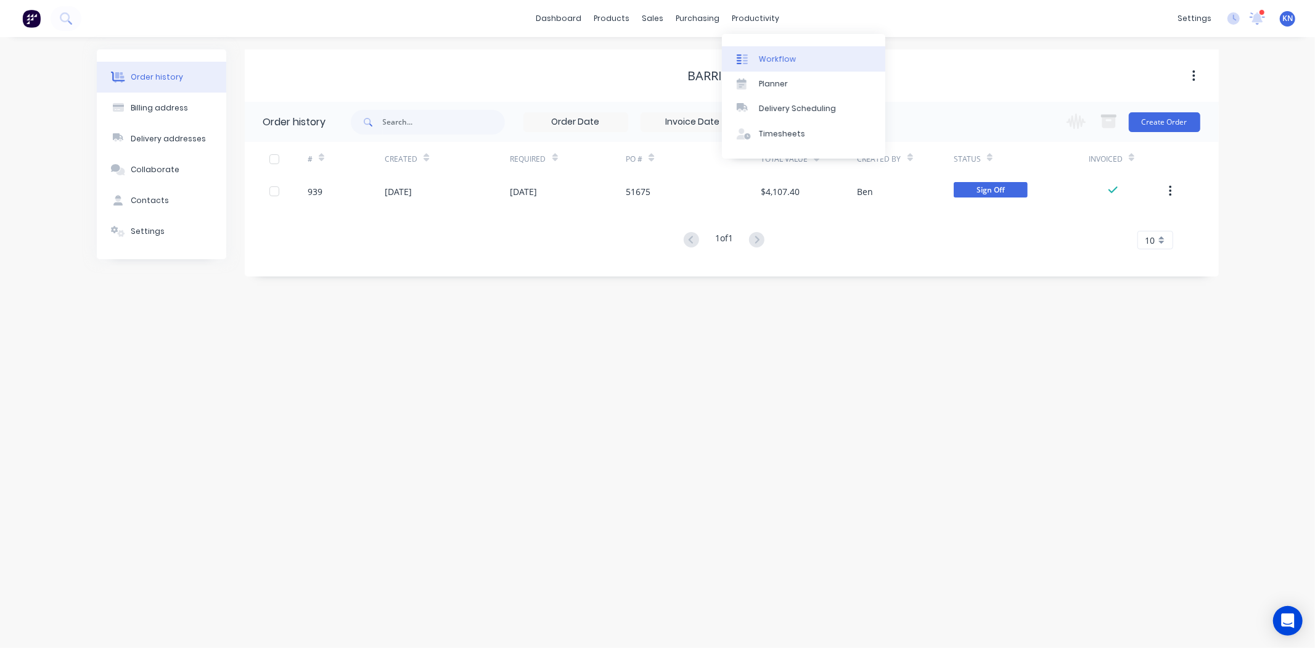
click at [782, 57] on div "Workflow" at bounding box center [777, 59] width 37 height 11
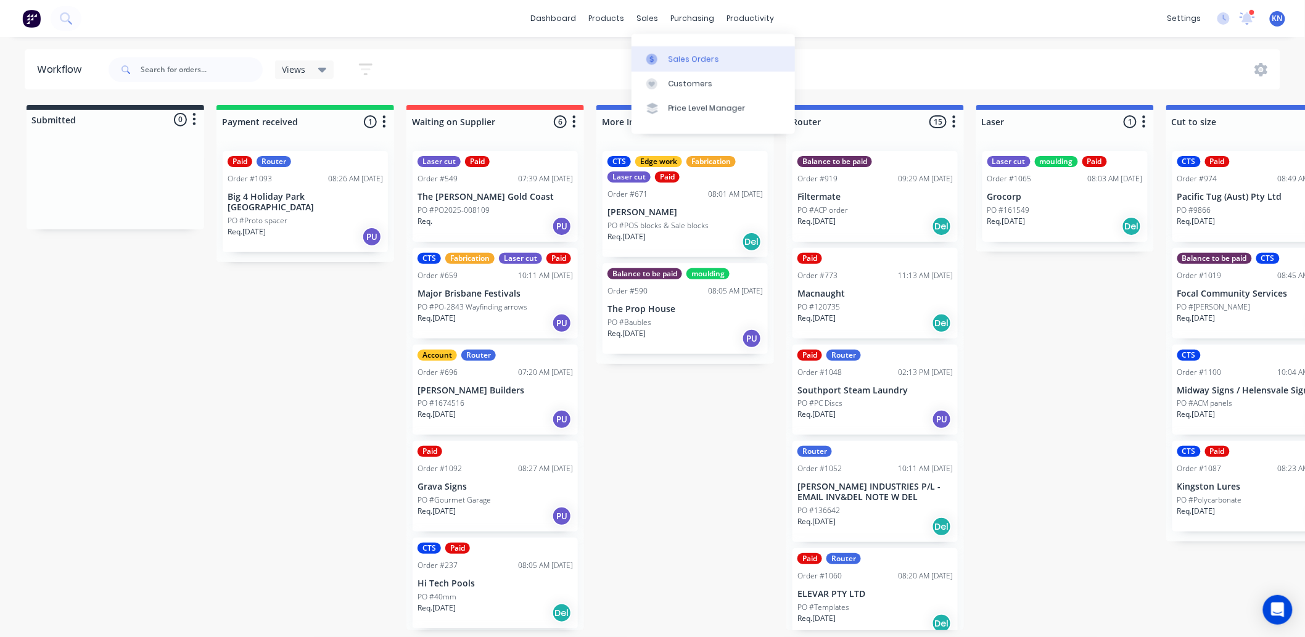
drag, startPoint x: 651, startPoint y: 14, endPoint x: 679, endPoint y: 54, distance: 48.2
click at [651, 14] on div "sales" at bounding box center [648, 18] width 34 height 19
click at [681, 54] on div "Sales Orders" at bounding box center [693, 59] width 51 height 11
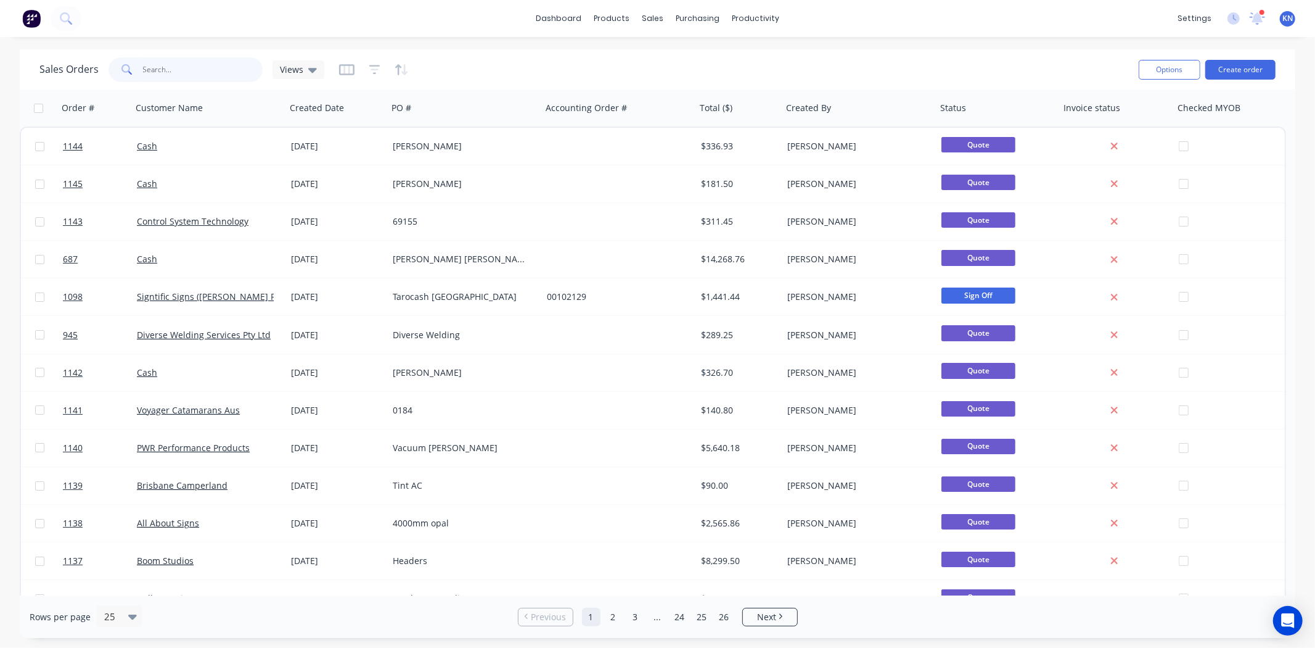
click at [175, 69] on input "text" at bounding box center [203, 69] width 120 height 25
click at [186, 70] on input "text" at bounding box center [203, 69] width 120 height 25
type input "mna"
